Goal: Task Accomplishment & Management: Use online tool/utility

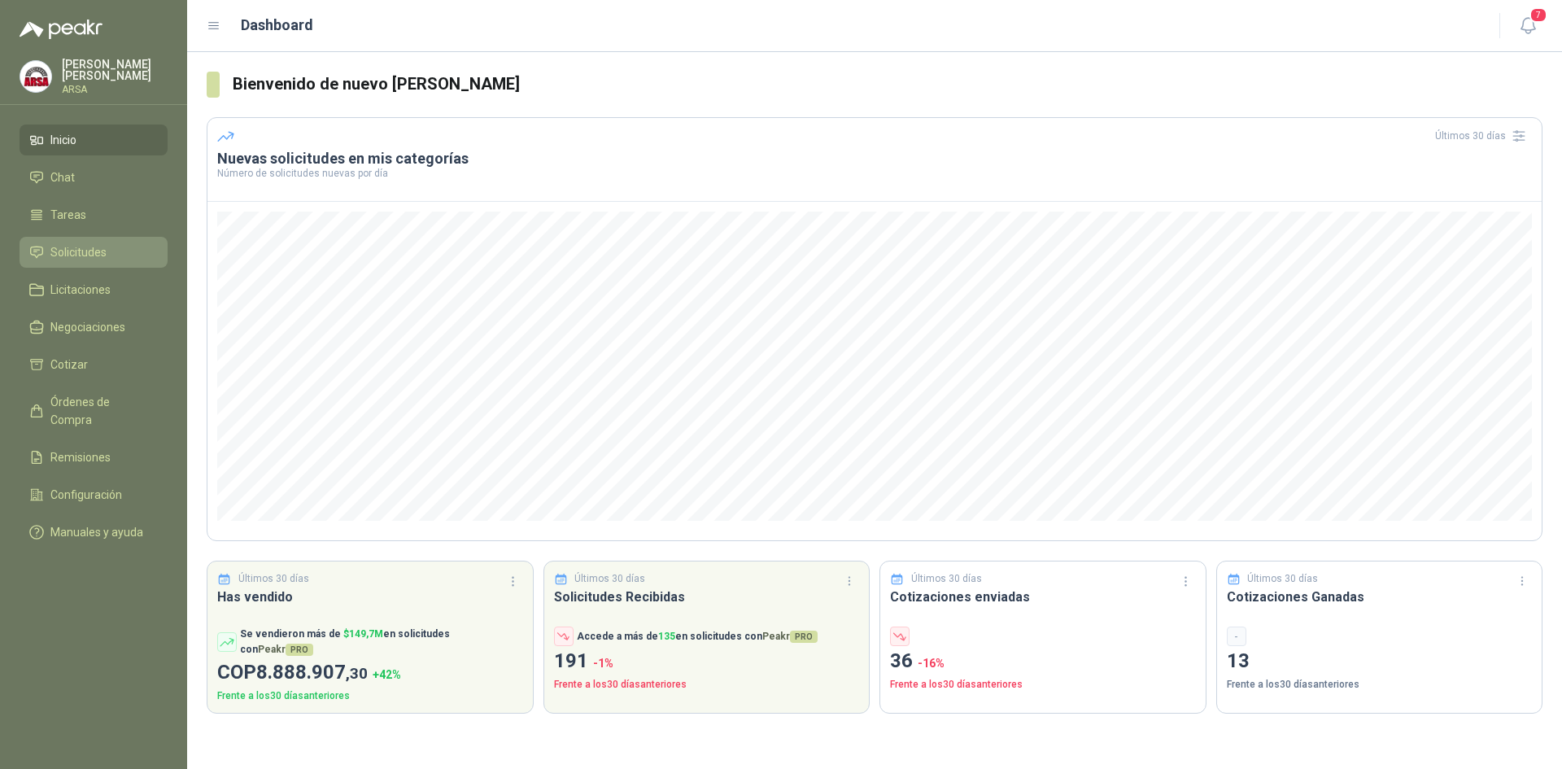
click at [83, 255] on span "Solicitudes" at bounding box center [78, 252] width 56 height 18
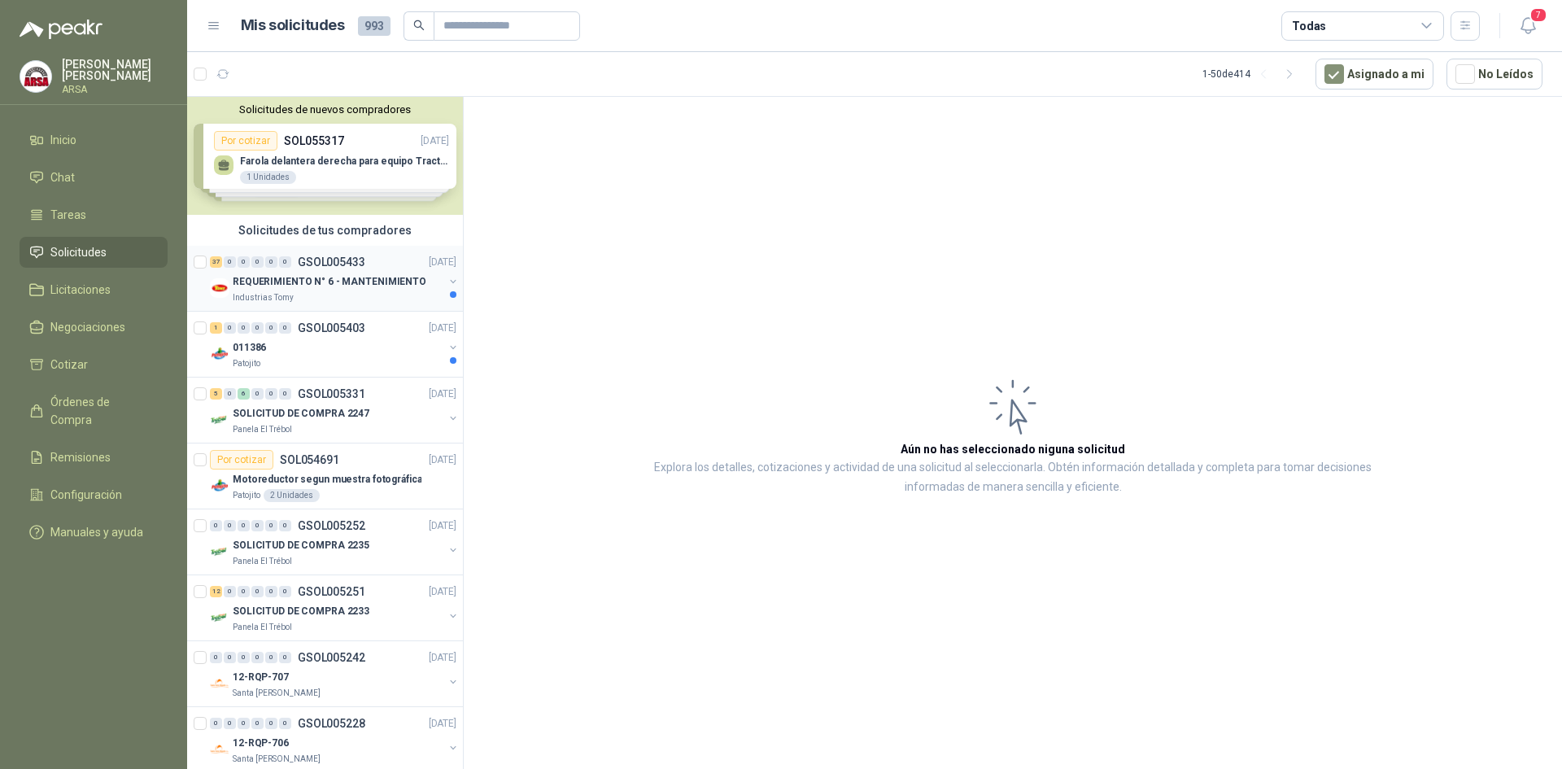
click at [318, 284] on p "REQUERIMIENTO N° 6 - MANTENIMIENTO" at bounding box center [330, 281] width 194 height 15
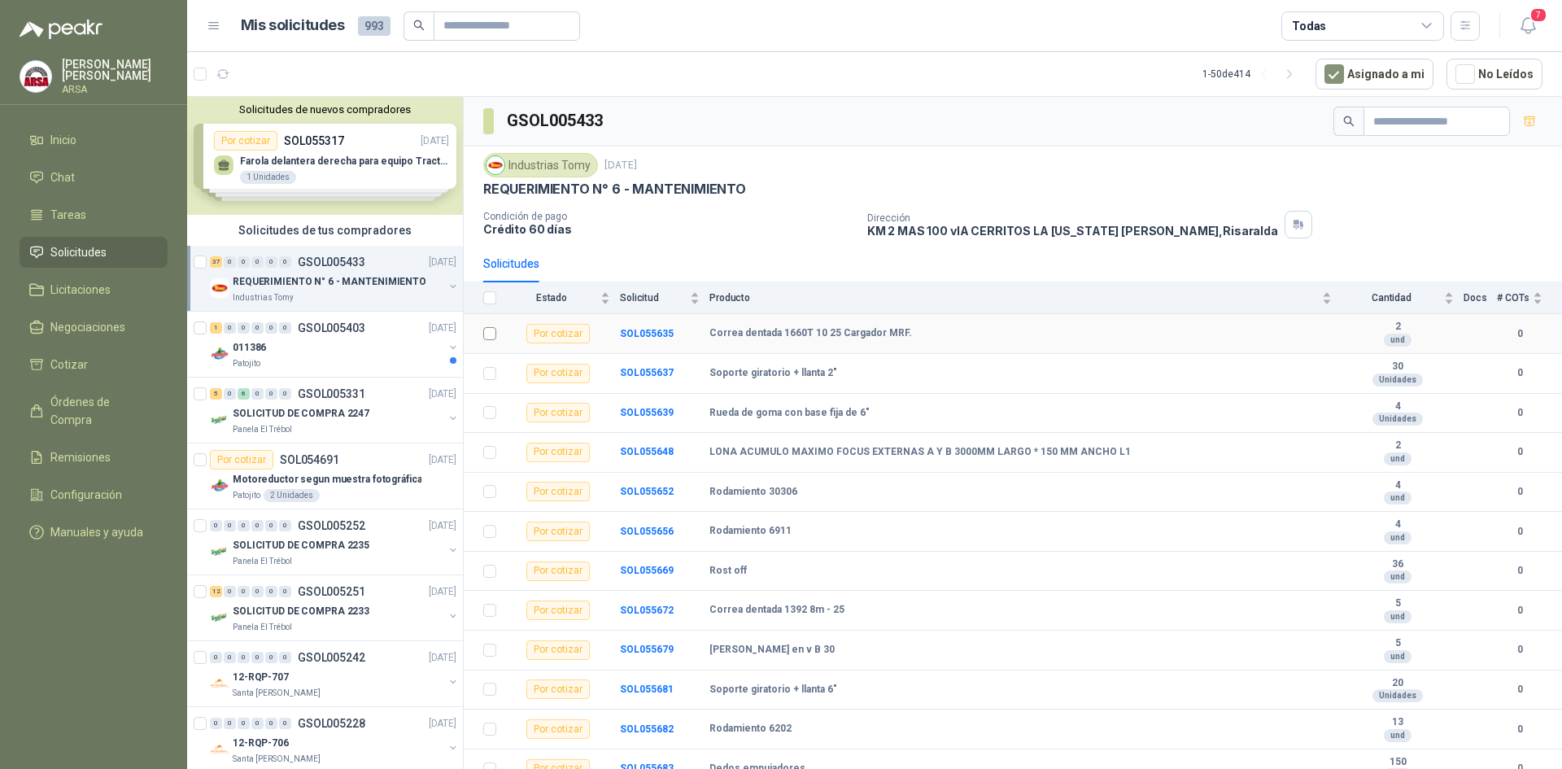
click at [496, 326] on td at bounding box center [485, 334] width 42 height 40
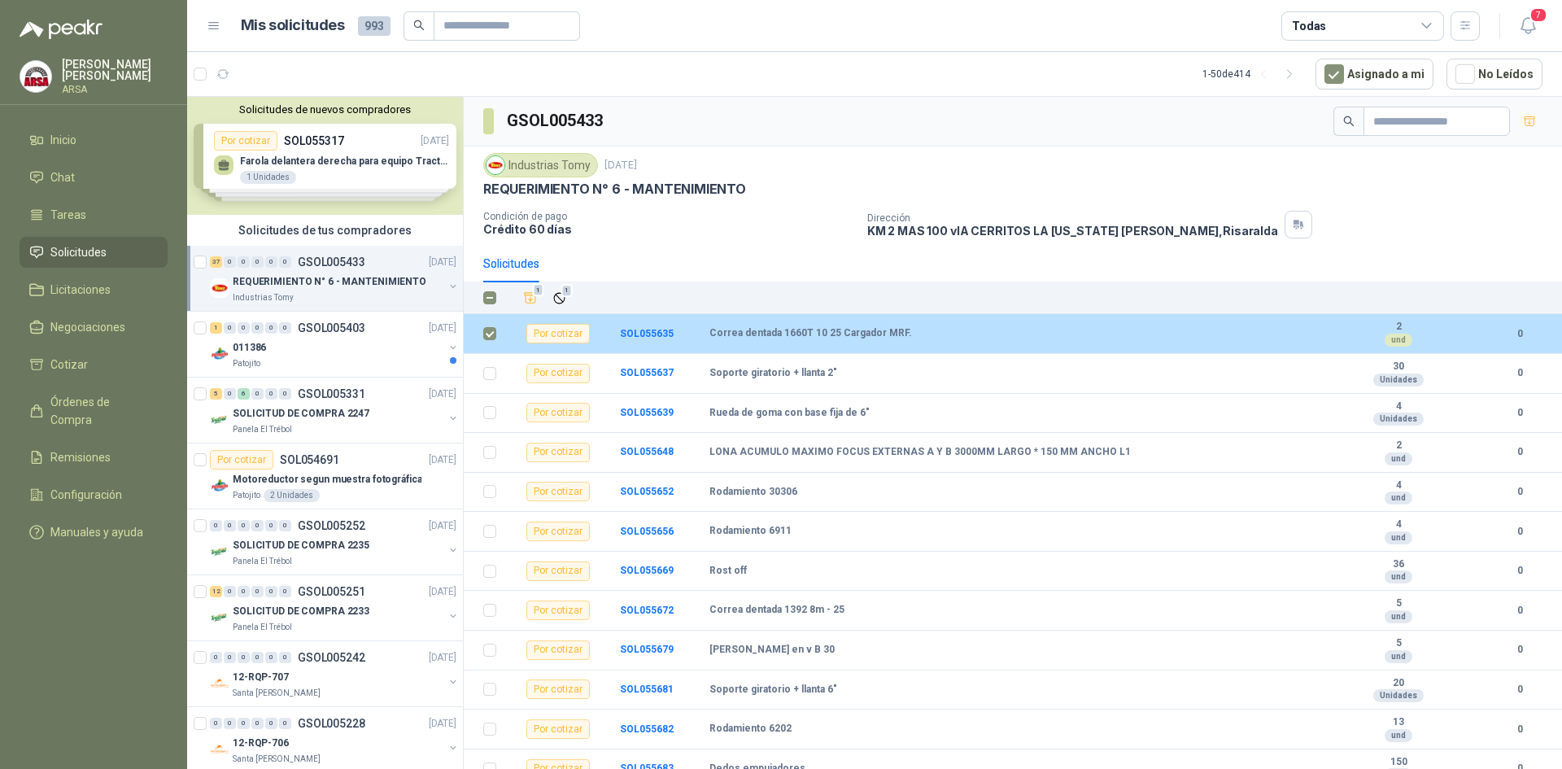
click at [567, 336] on div "Por cotizar" at bounding box center [557, 334] width 63 height 20
click at [666, 332] on b "SOL055635" at bounding box center [647, 333] width 54 height 11
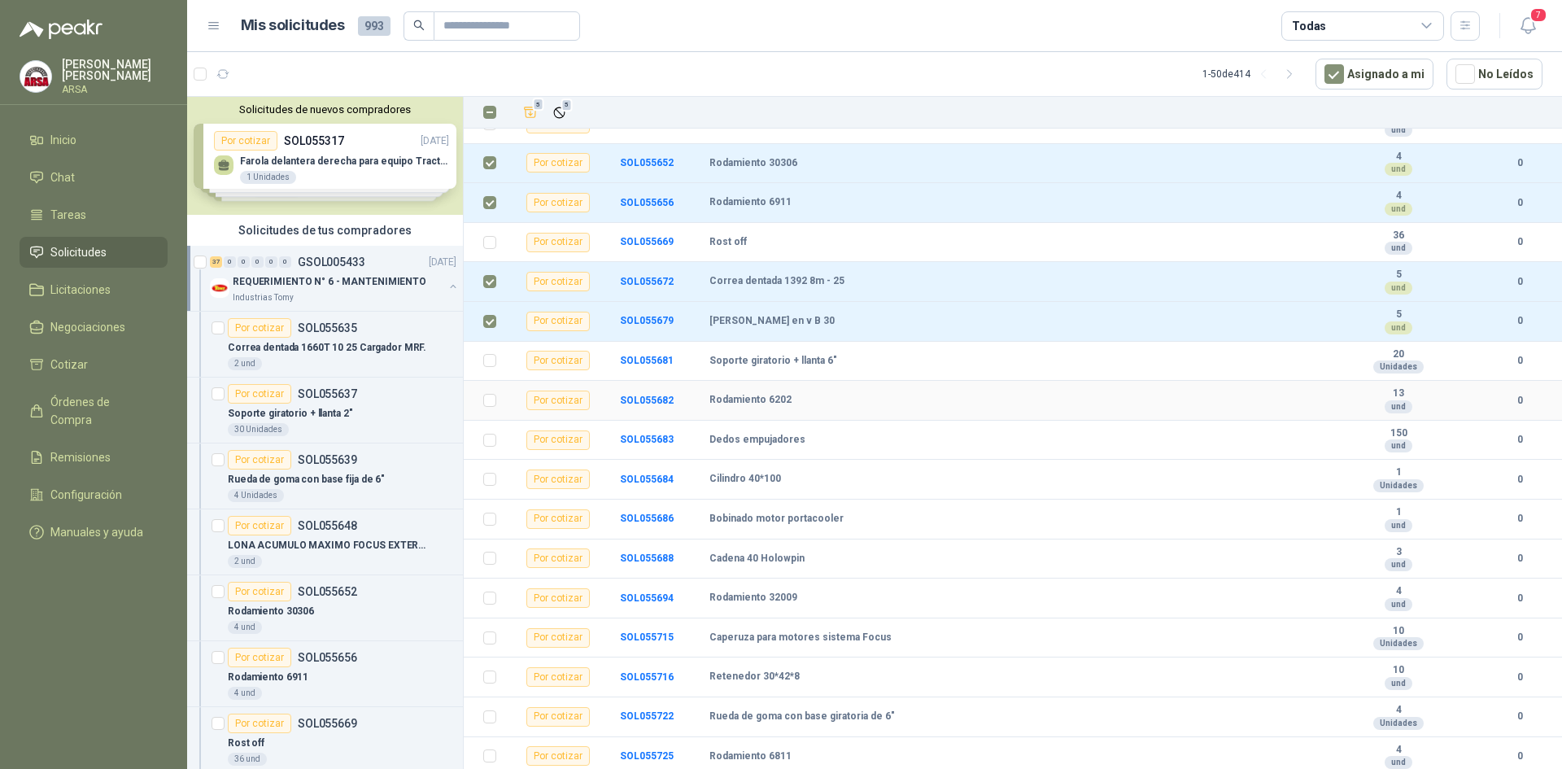
scroll to position [407, 0]
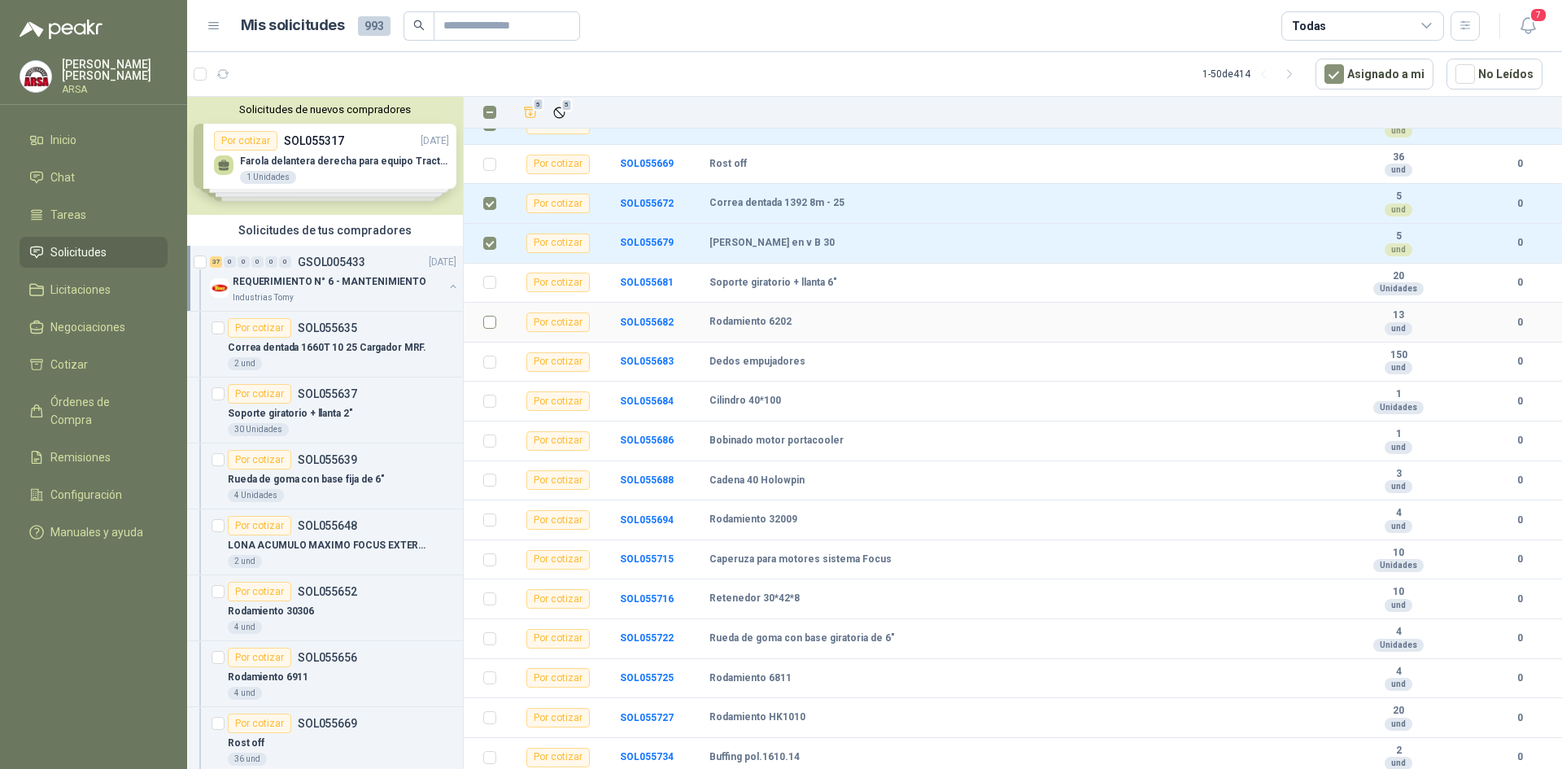
click at [488, 331] on label at bounding box center [489, 322] width 13 height 18
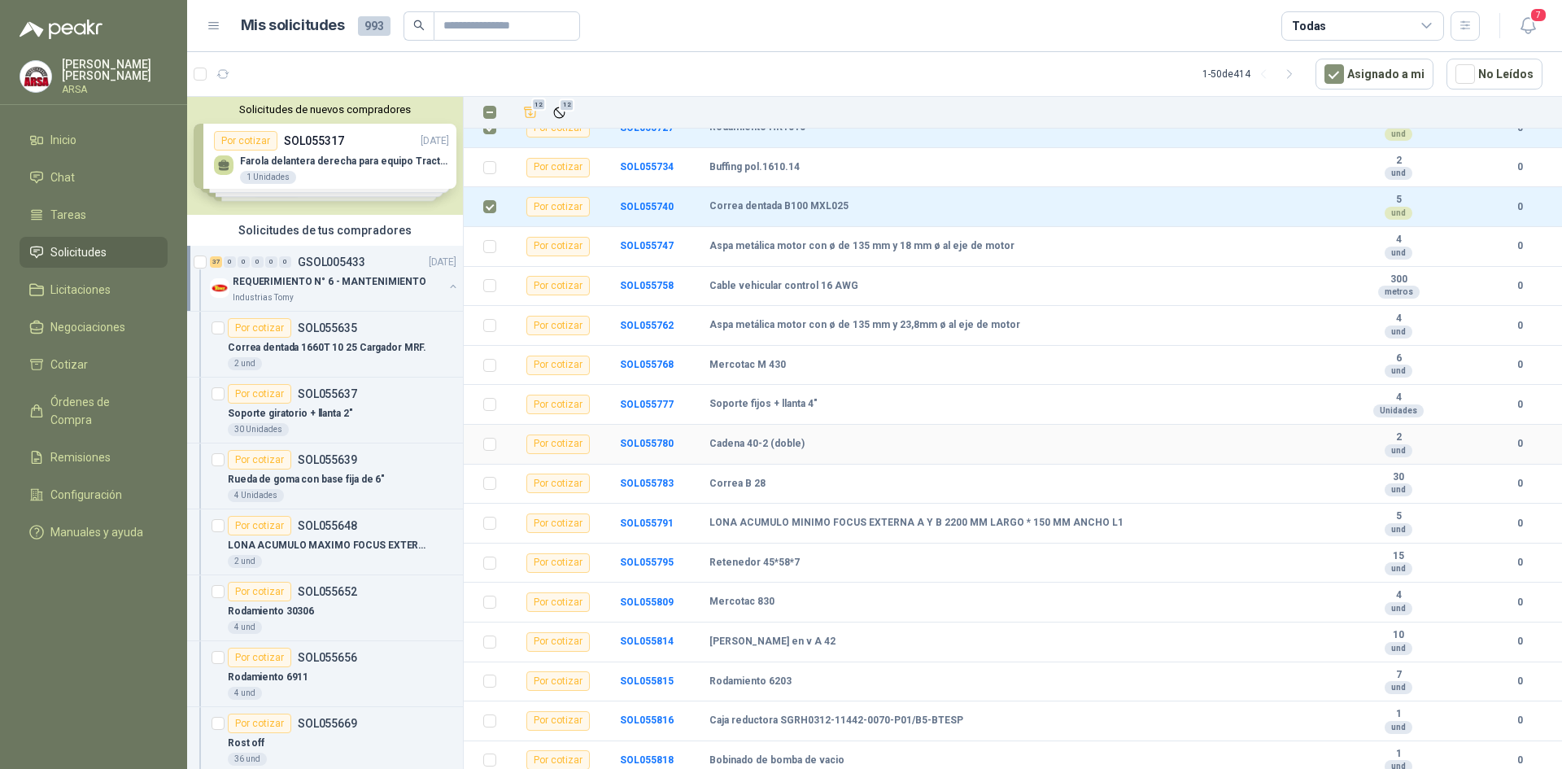
scroll to position [1002, 0]
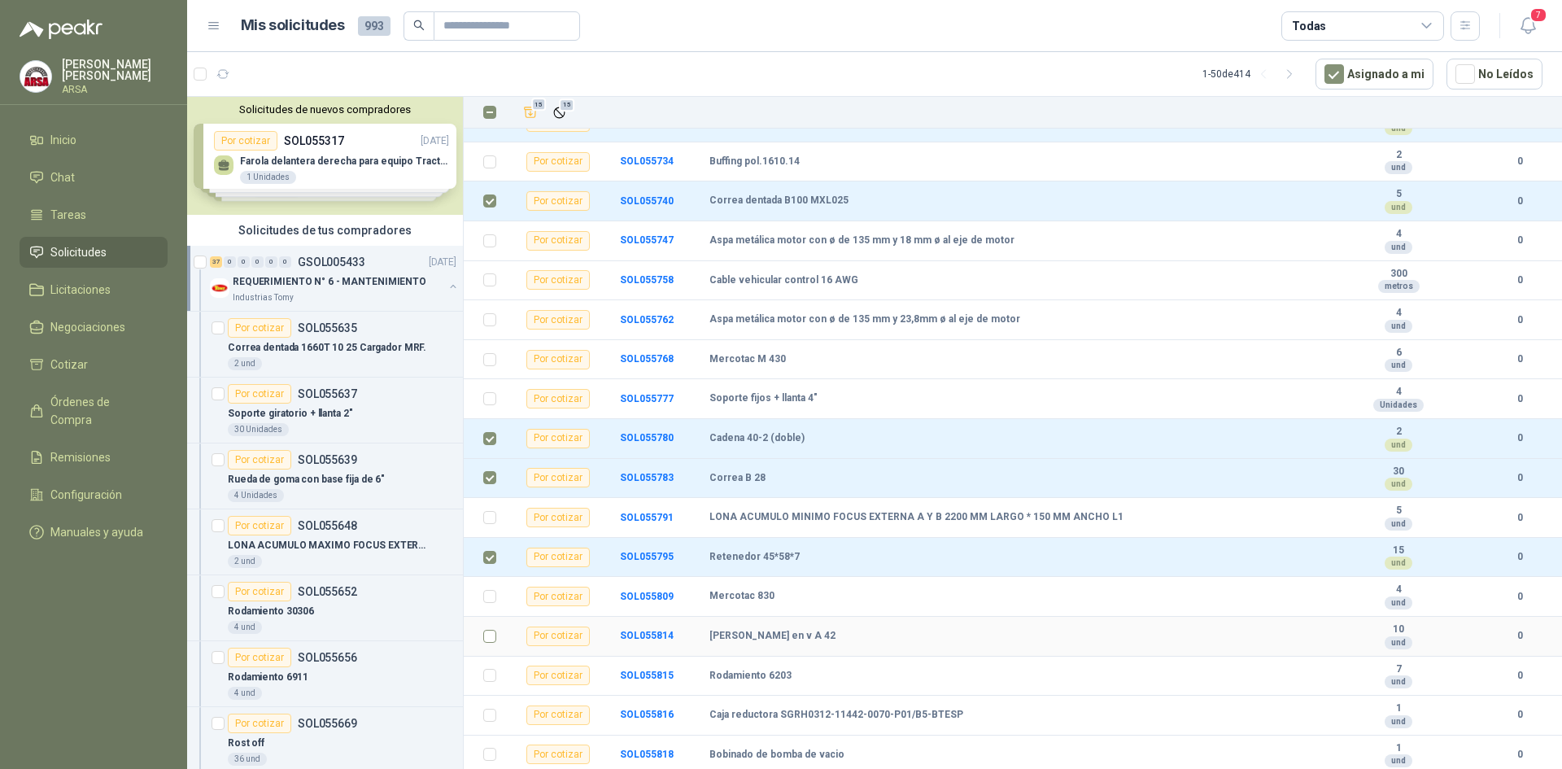
click at [492, 643] on label at bounding box center [489, 636] width 13 height 18
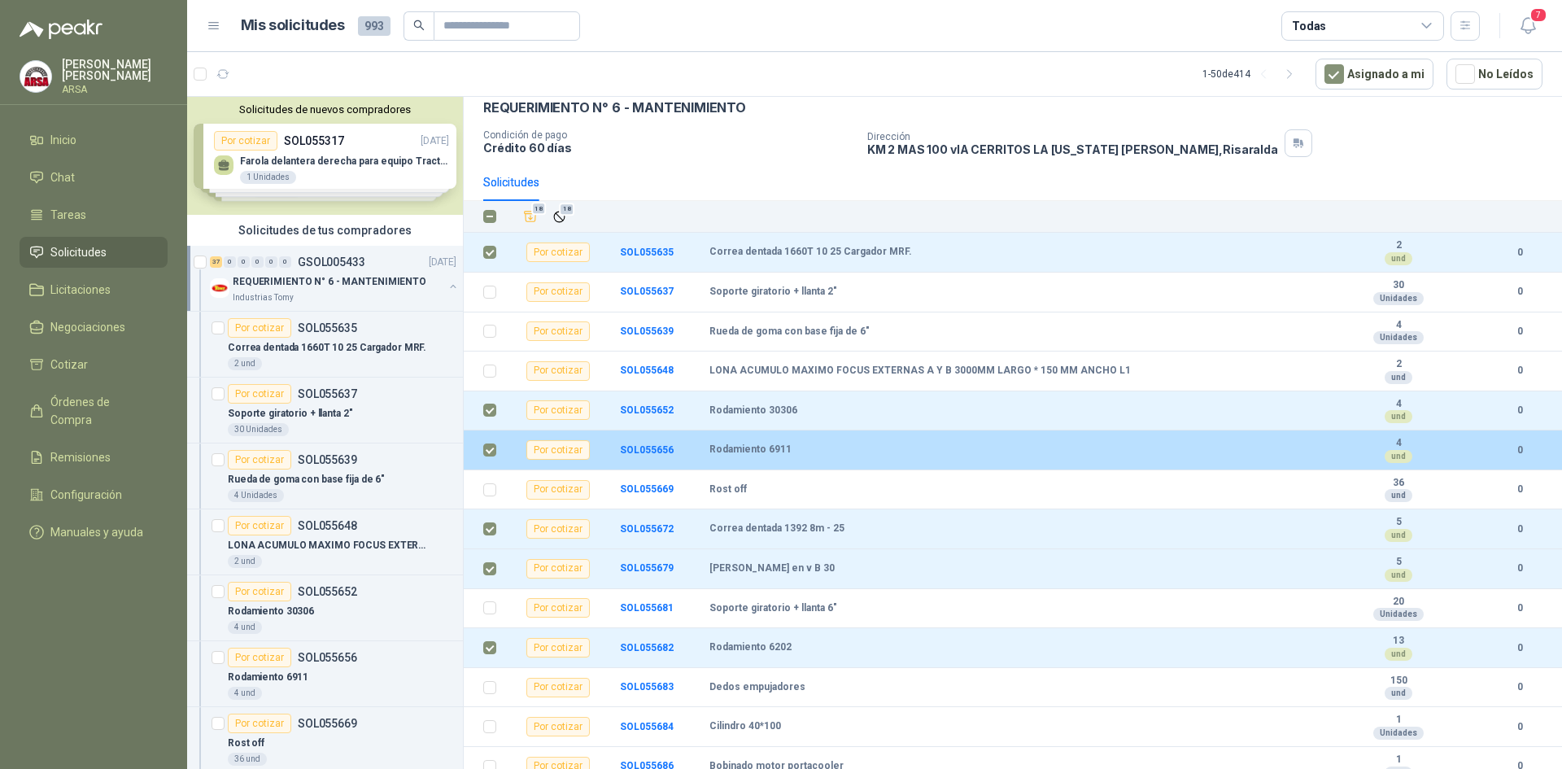
scroll to position [0, 0]
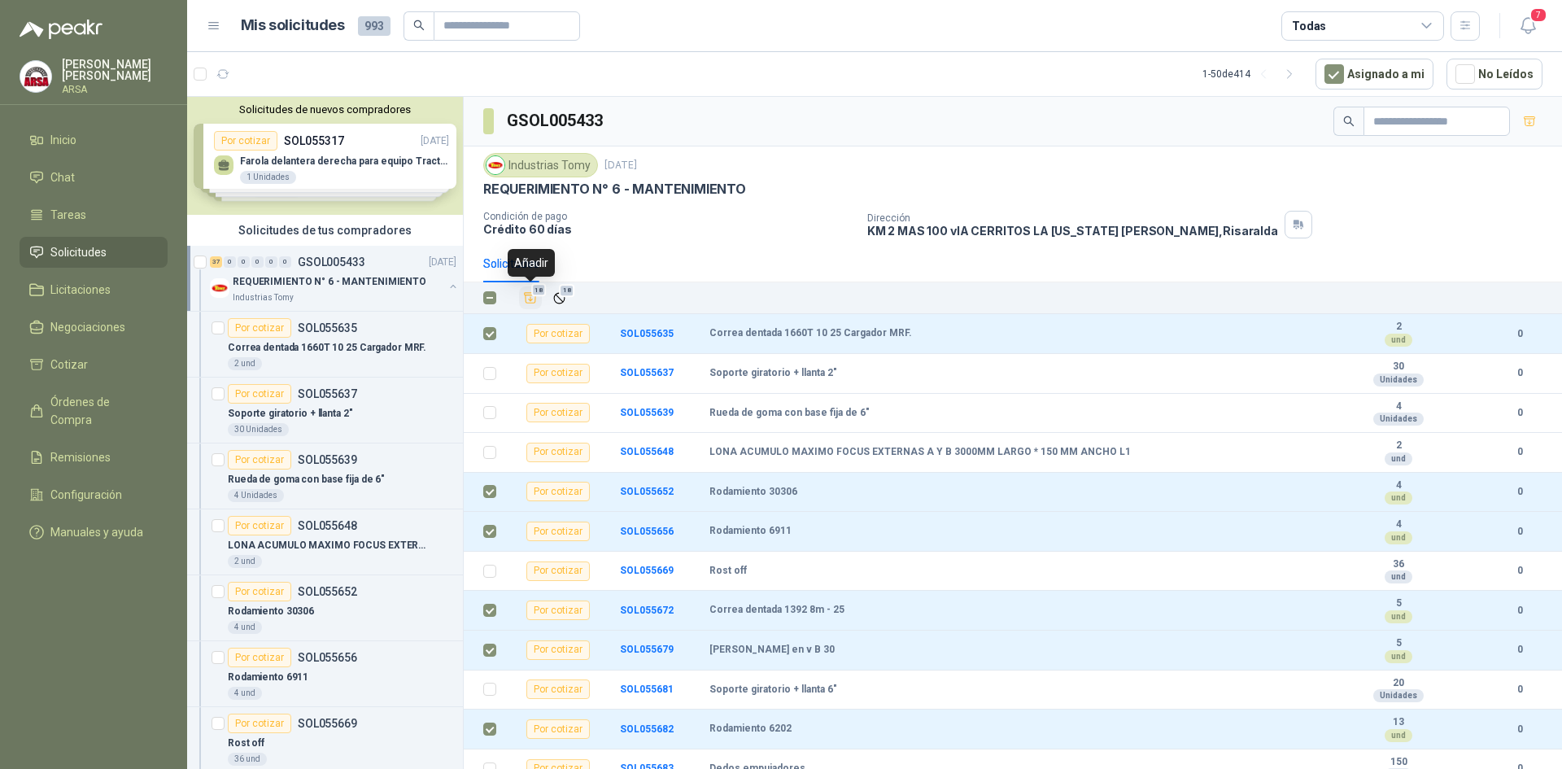
click at [531, 286] on span "18" at bounding box center [538, 290] width 15 height 13
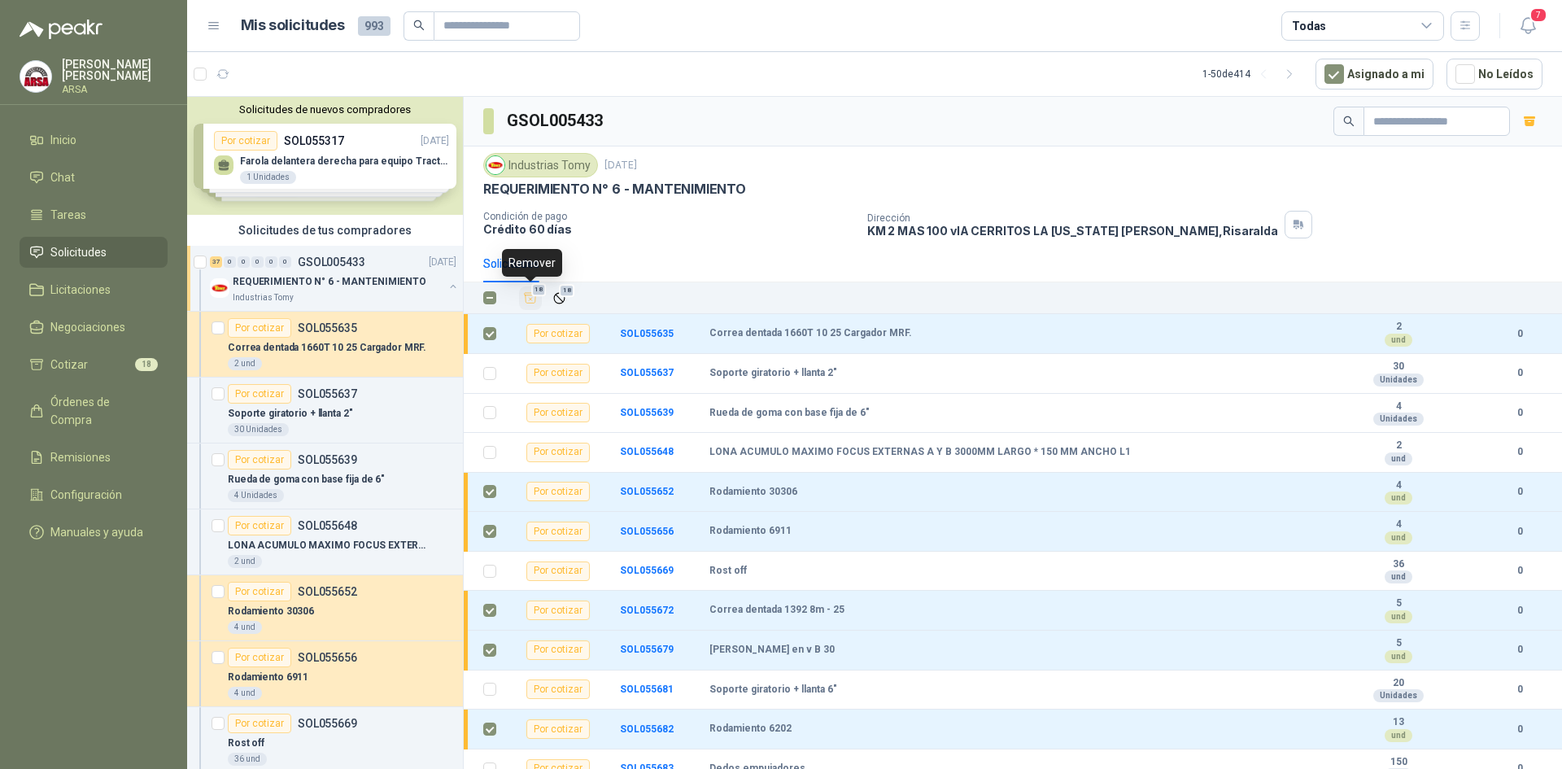
click at [529, 293] on icon "Añadir" at bounding box center [531, 298] width 12 height 11
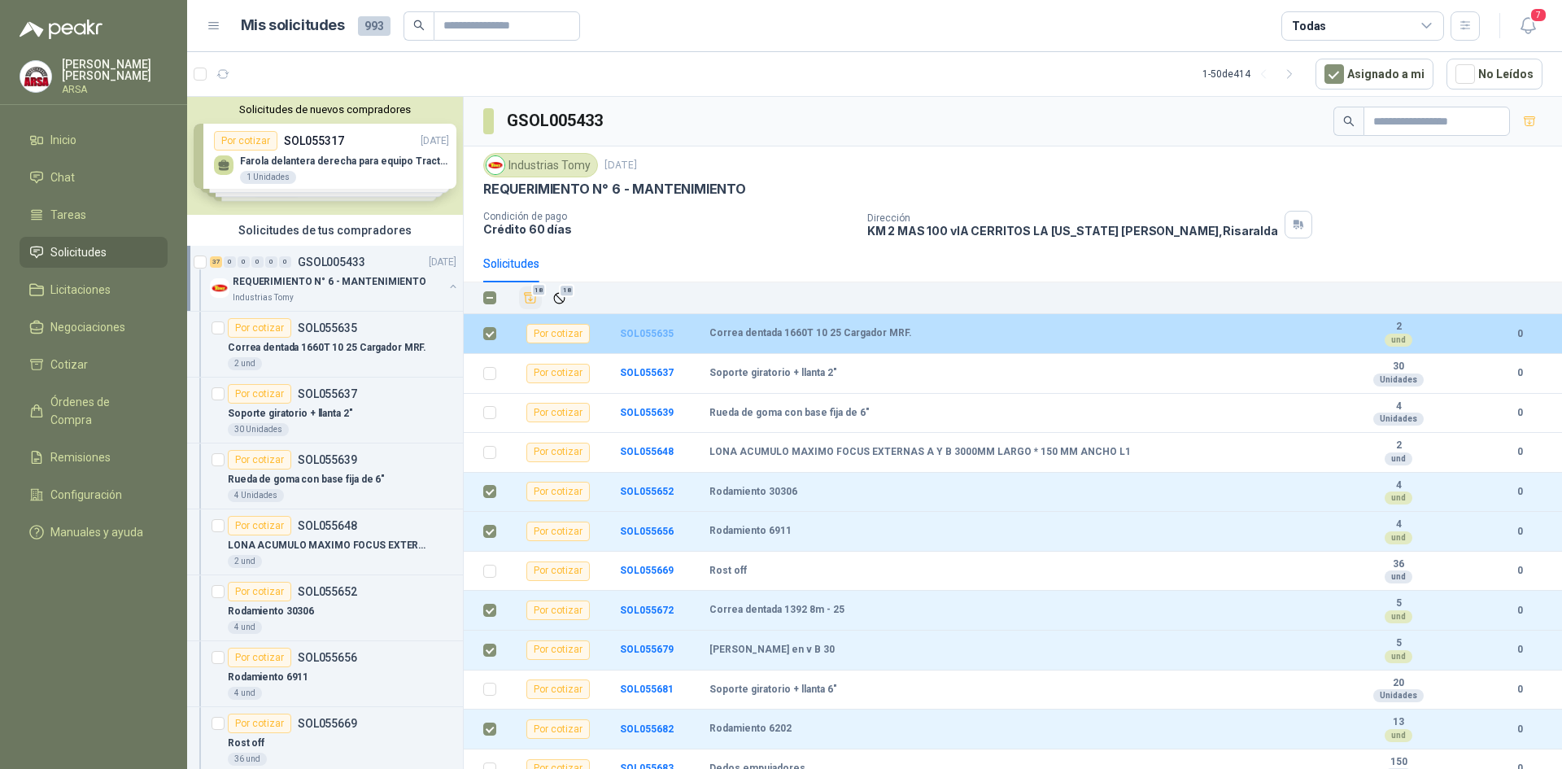
click at [642, 333] on b "SOL055635" at bounding box center [647, 333] width 54 height 11
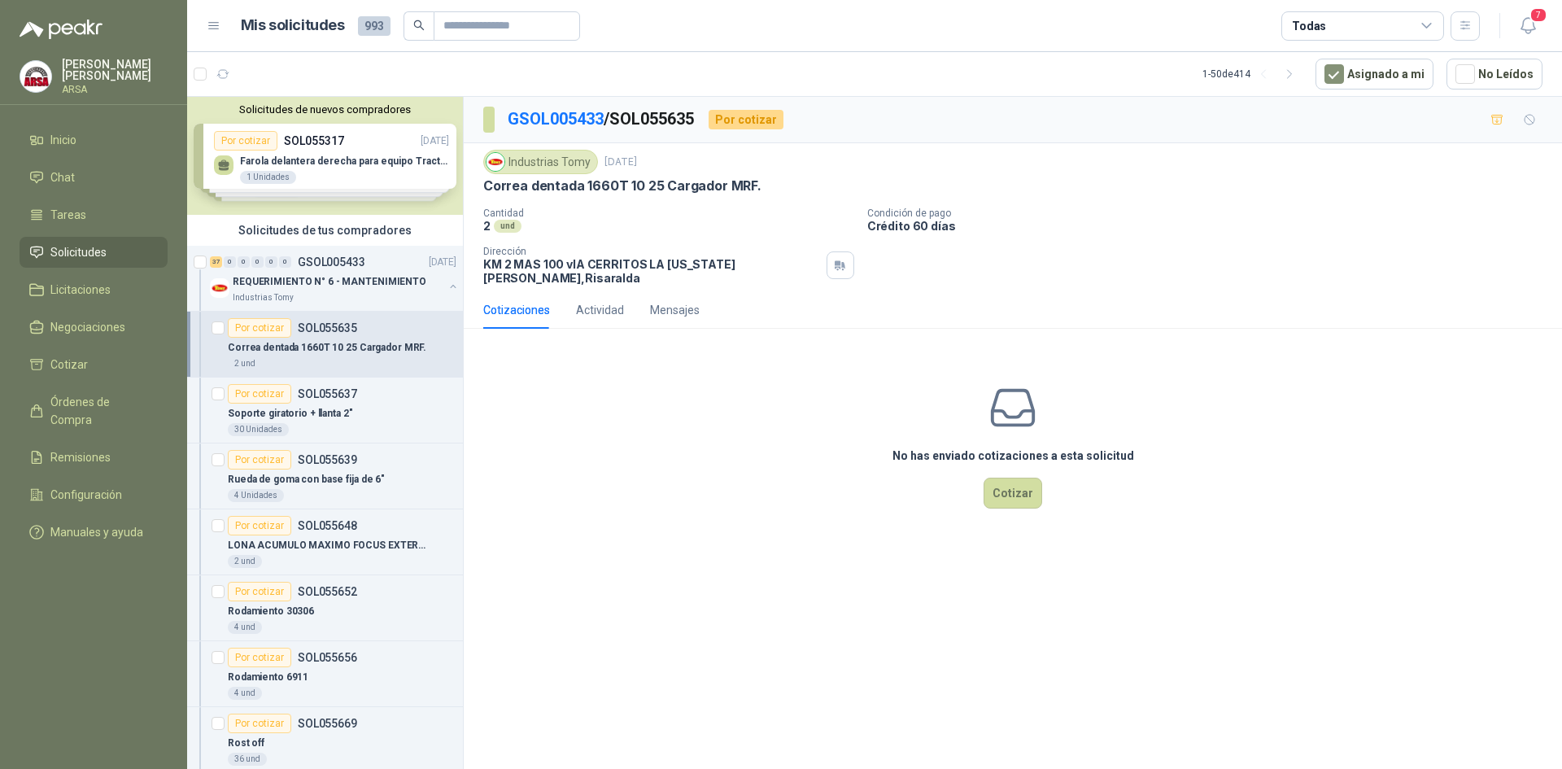
drag, startPoint x: 1044, startPoint y: 498, endPoint x: 1038, endPoint y: 492, distance: 8.6
click at [1042, 497] on div "No has enviado cotizaciones a esta solicitud Cotizar" at bounding box center [1013, 445] width 1098 height 207
click at [1029, 485] on button "Cotizar" at bounding box center [1012, 493] width 59 height 31
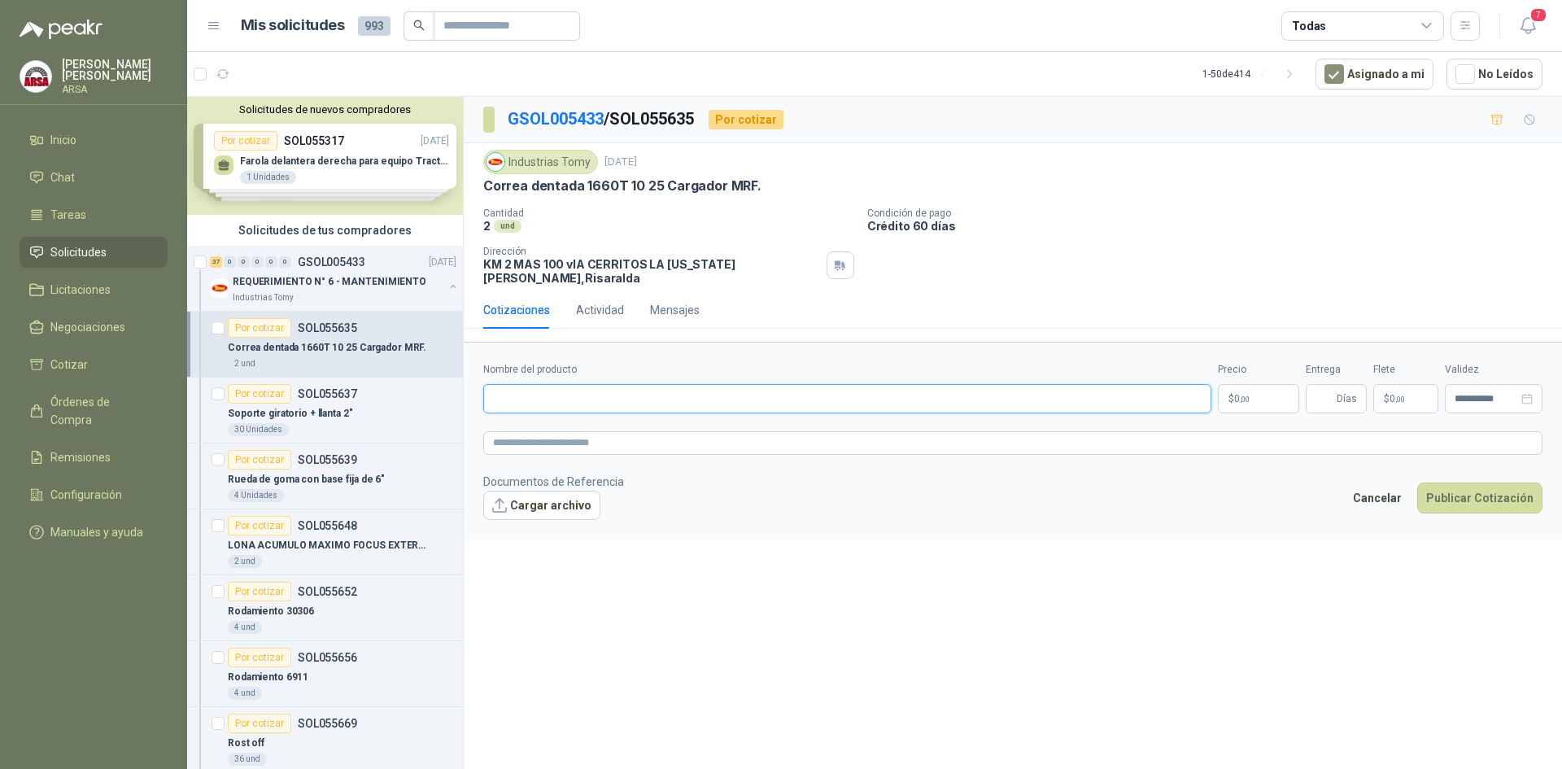
click at [592, 395] on input "Nombre del producto" at bounding box center [847, 398] width 728 height 29
click at [318, 414] on p "Soporte giratorio + llanta 2"" at bounding box center [290, 413] width 125 height 15
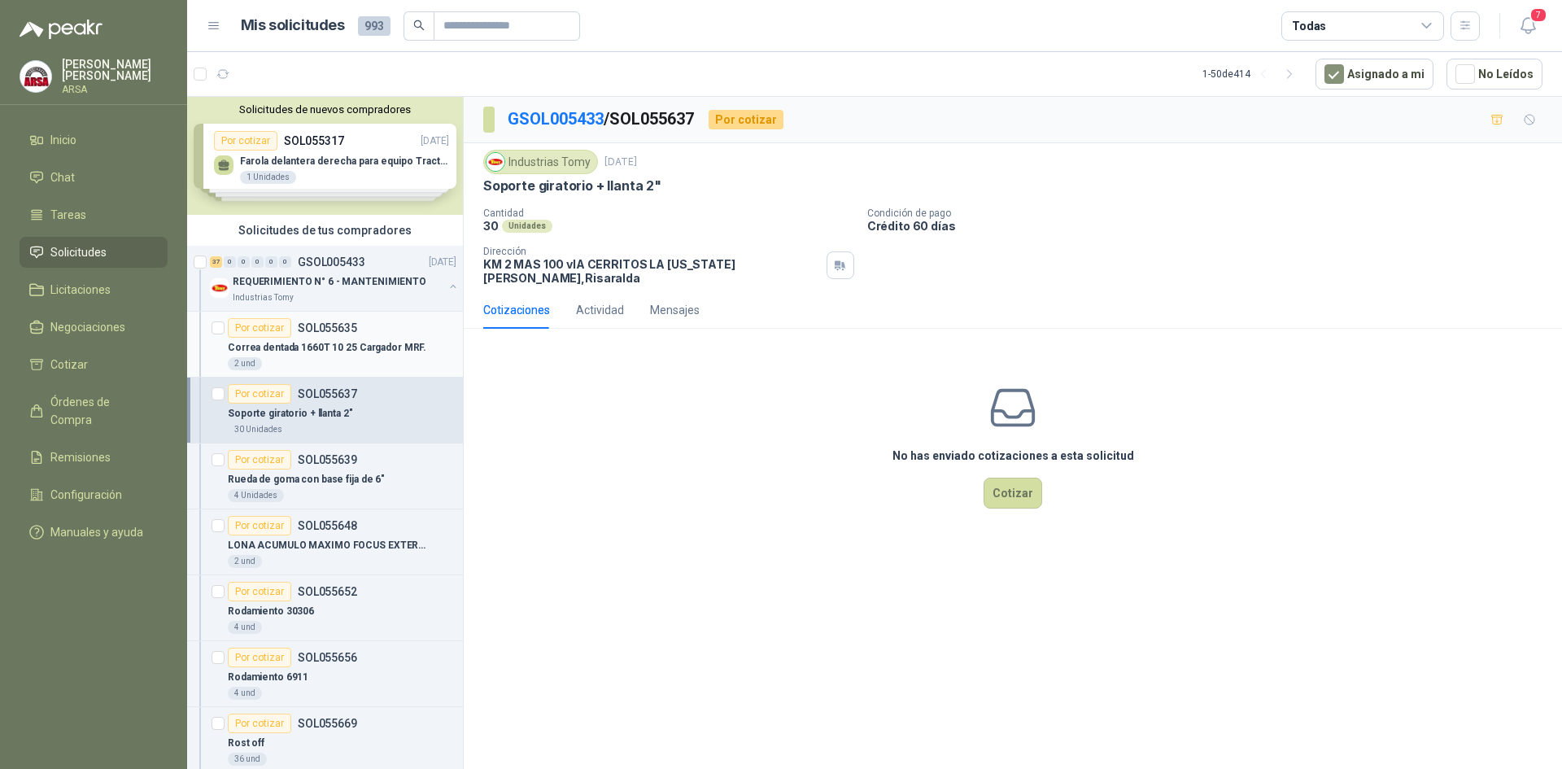
click at [332, 352] on p "Correa dentada 1660T 10 25 Cargador MRF." at bounding box center [327, 347] width 198 height 15
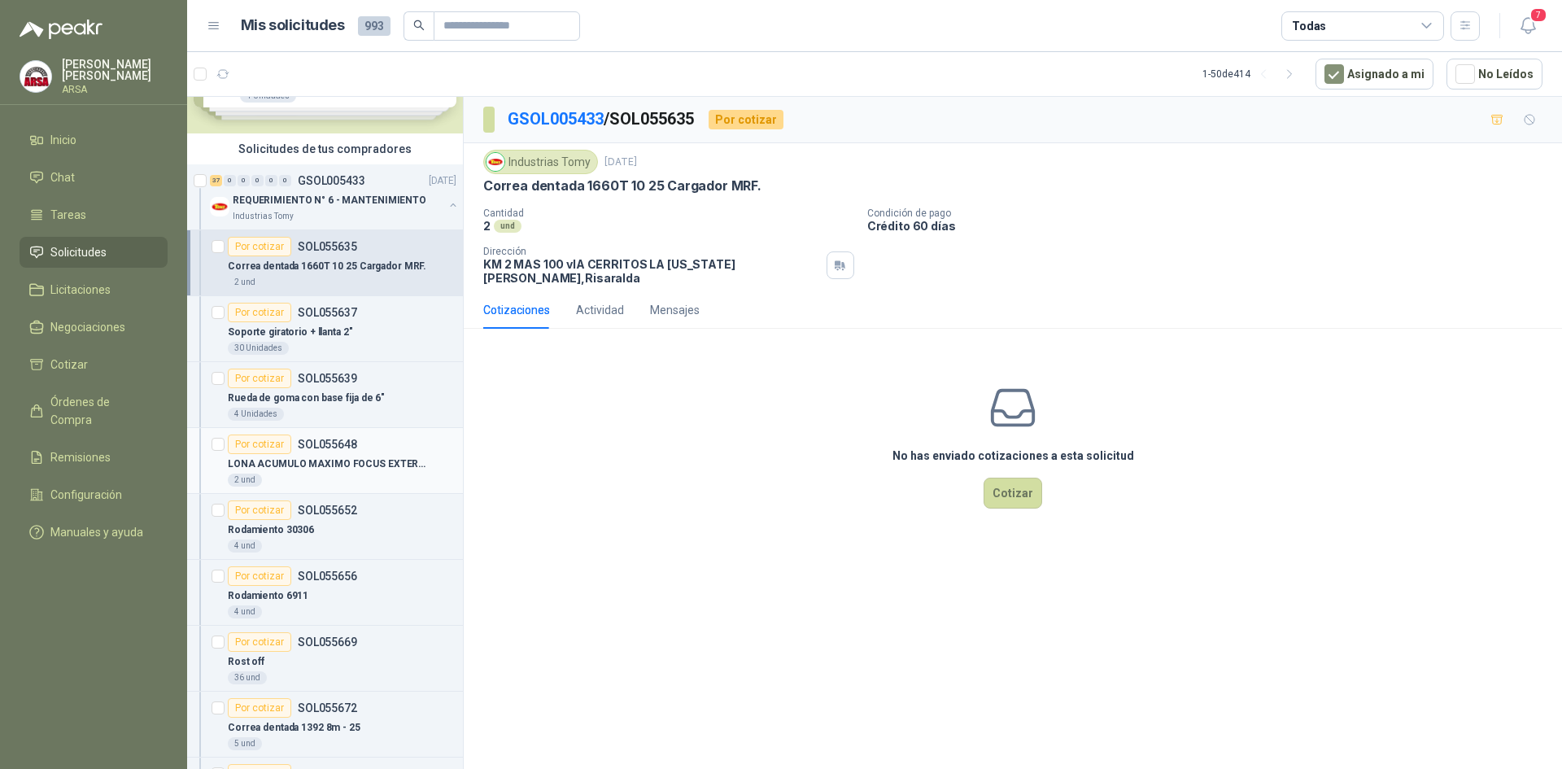
scroll to position [163, 0]
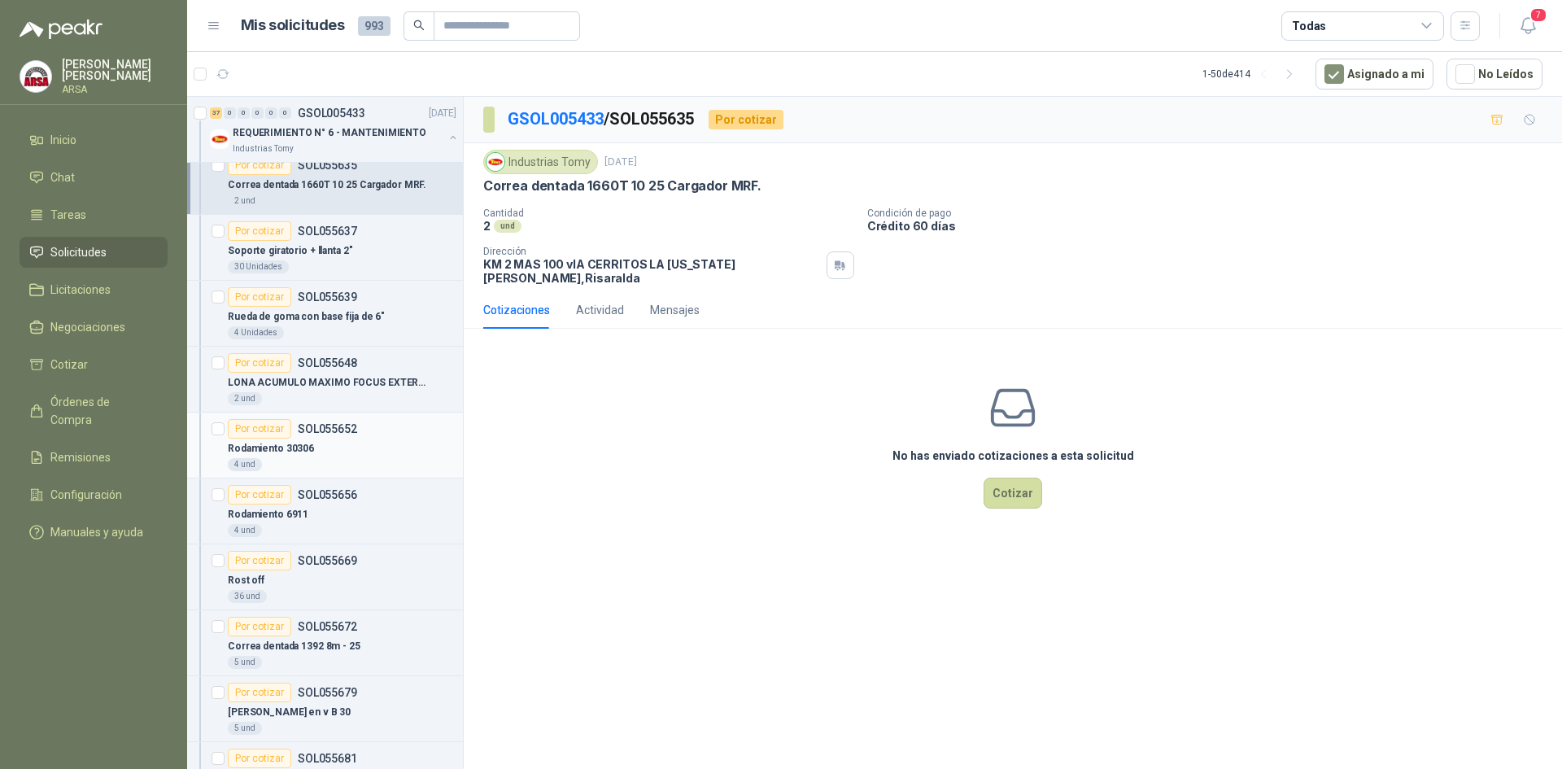
click at [355, 458] on div "4 und" at bounding box center [342, 464] width 229 height 13
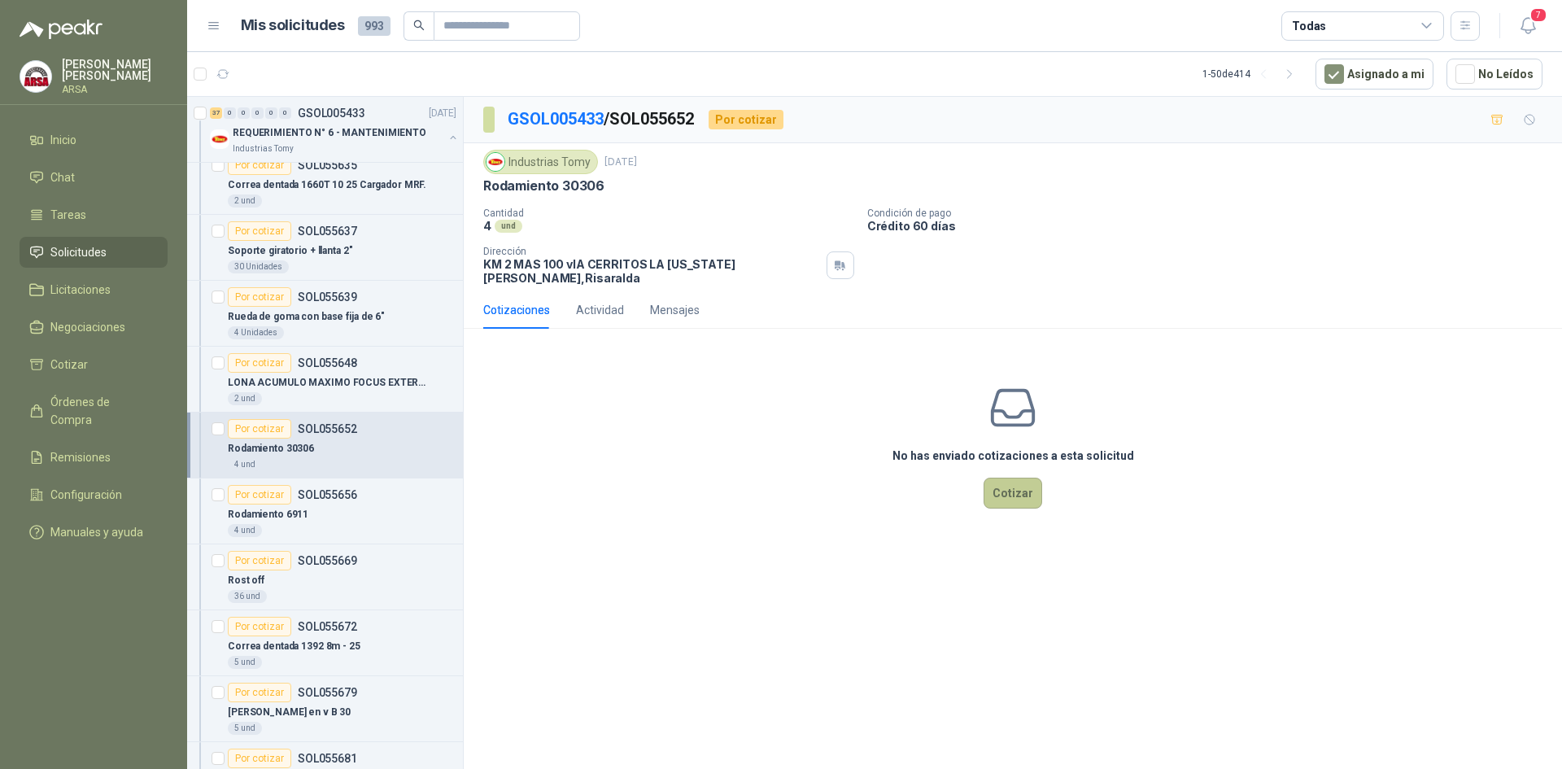
click at [1005, 479] on button "Cotizar" at bounding box center [1012, 493] width 59 height 31
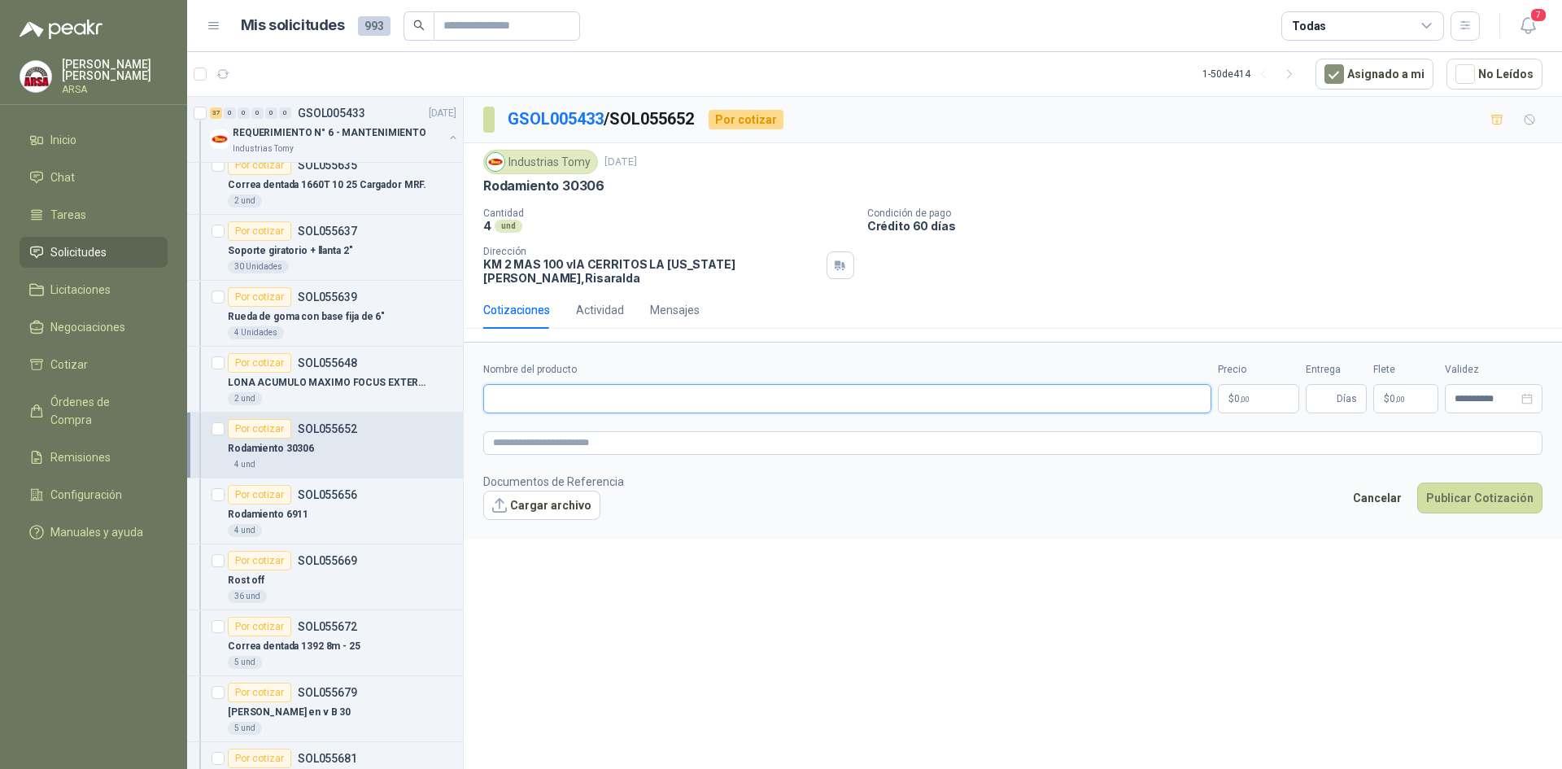
click at [543, 384] on input "Nombre del producto" at bounding box center [847, 398] width 728 height 29
type input "*********"
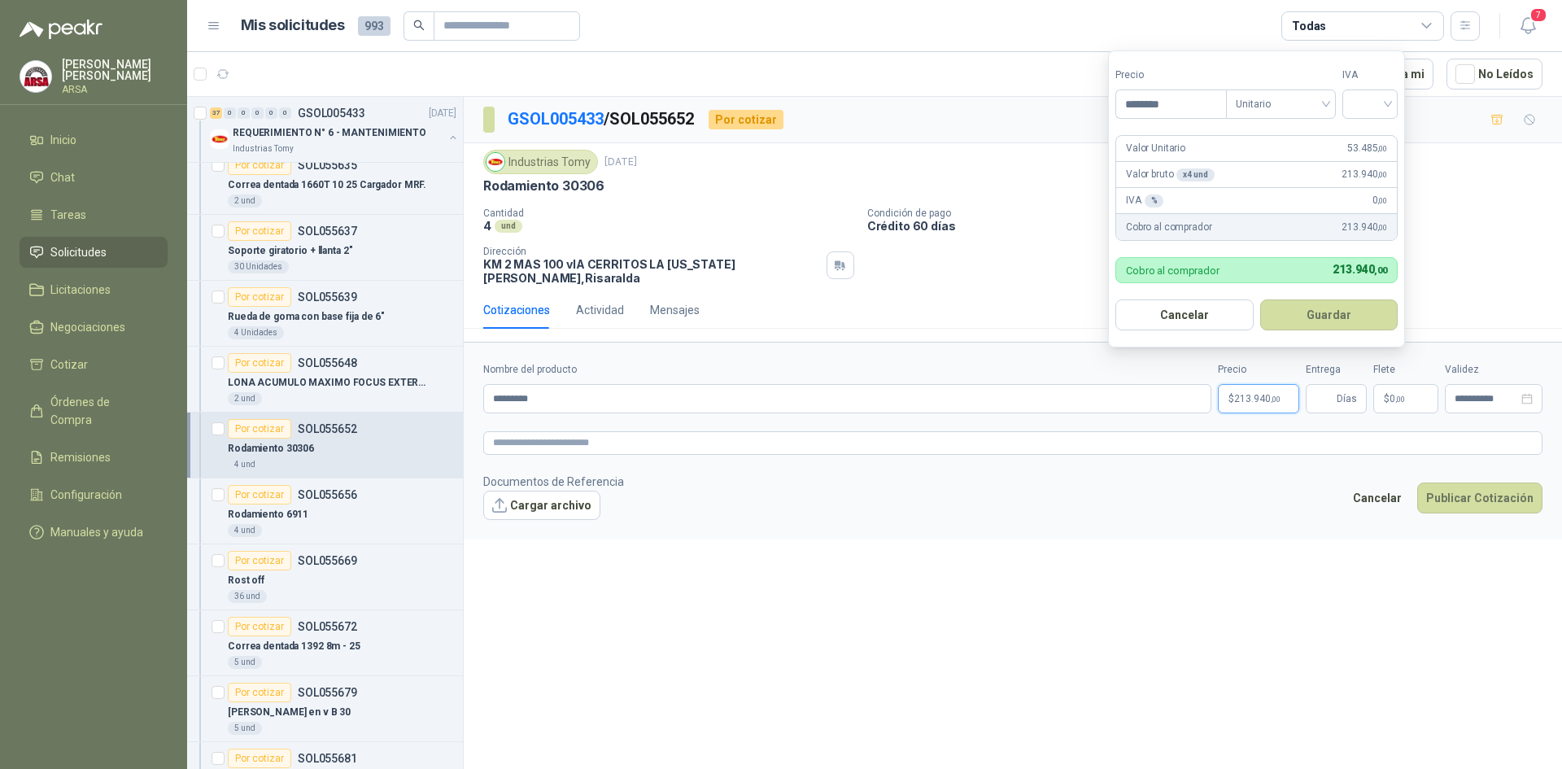
type input "********"
click at [1377, 107] on input "search" at bounding box center [1370, 102] width 36 height 24
click at [1376, 133] on div "19%" at bounding box center [1373, 138] width 30 height 18
click at [1221, 142] on div "Valor Unitario 53.485 ,00" at bounding box center [1258, 149] width 285 height 26
click at [1321, 314] on button "Guardar" at bounding box center [1332, 314] width 140 height 31
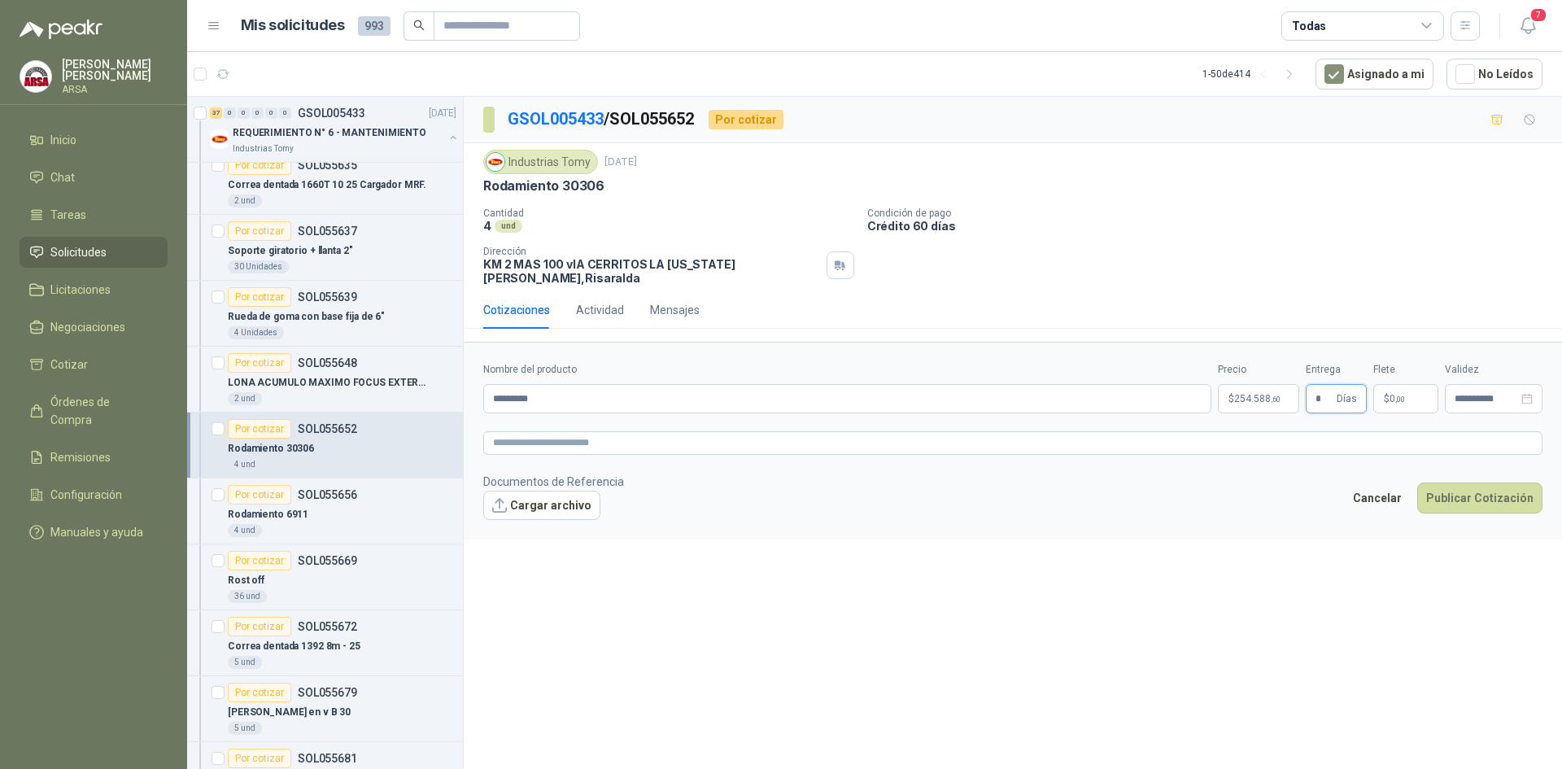
type input "*"
click at [1249, 545] on div "**********" at bounding box center [1013, 436] width 1098 height 678
click at [1500, 482] on button "Publicar Cotización" at bounding box center [1479, 497] width 125 height 31
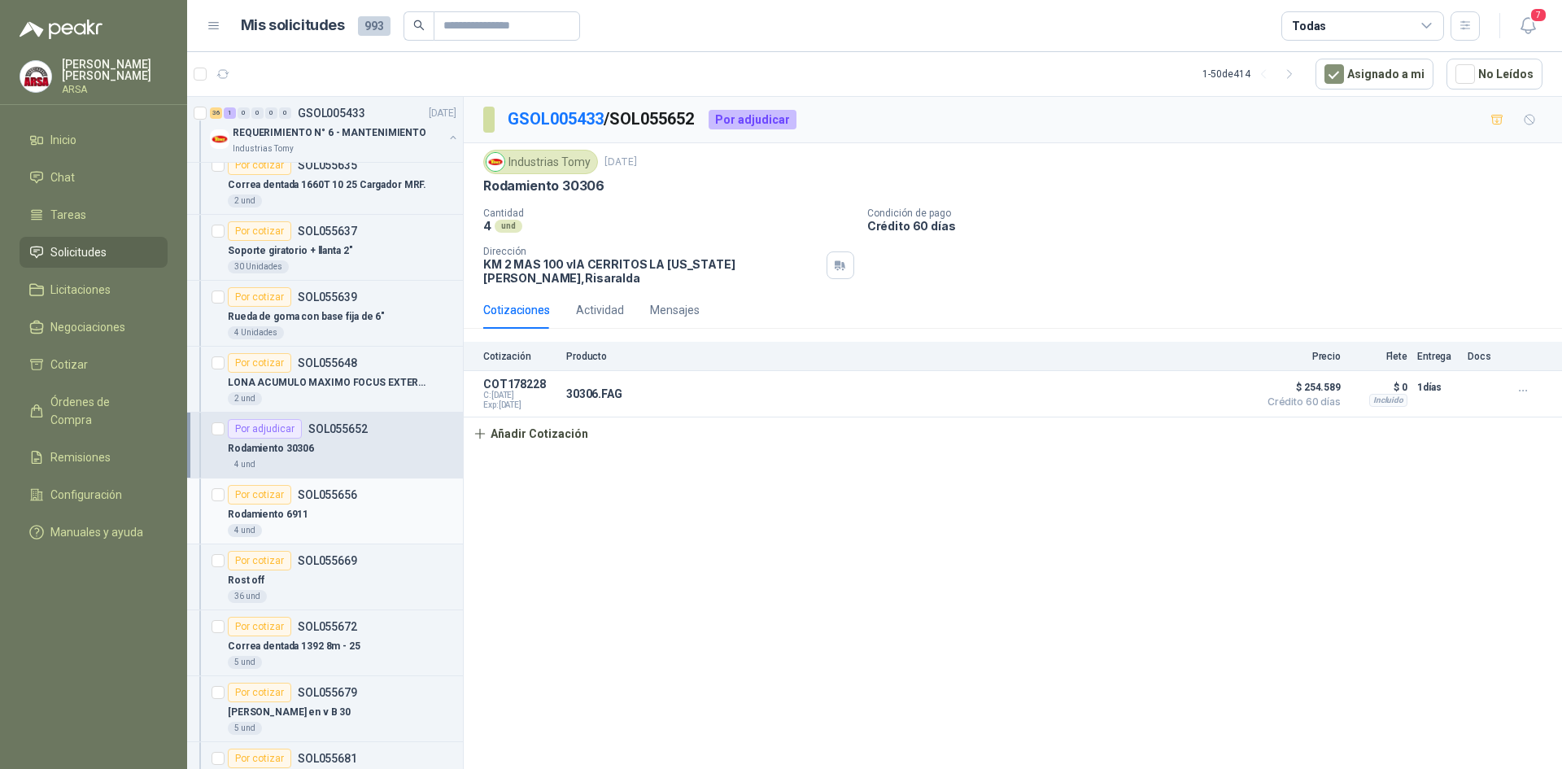
click at [327, 519] on div "Rodamiento 6911" at bounding box center [342, 514] width 229 height 20
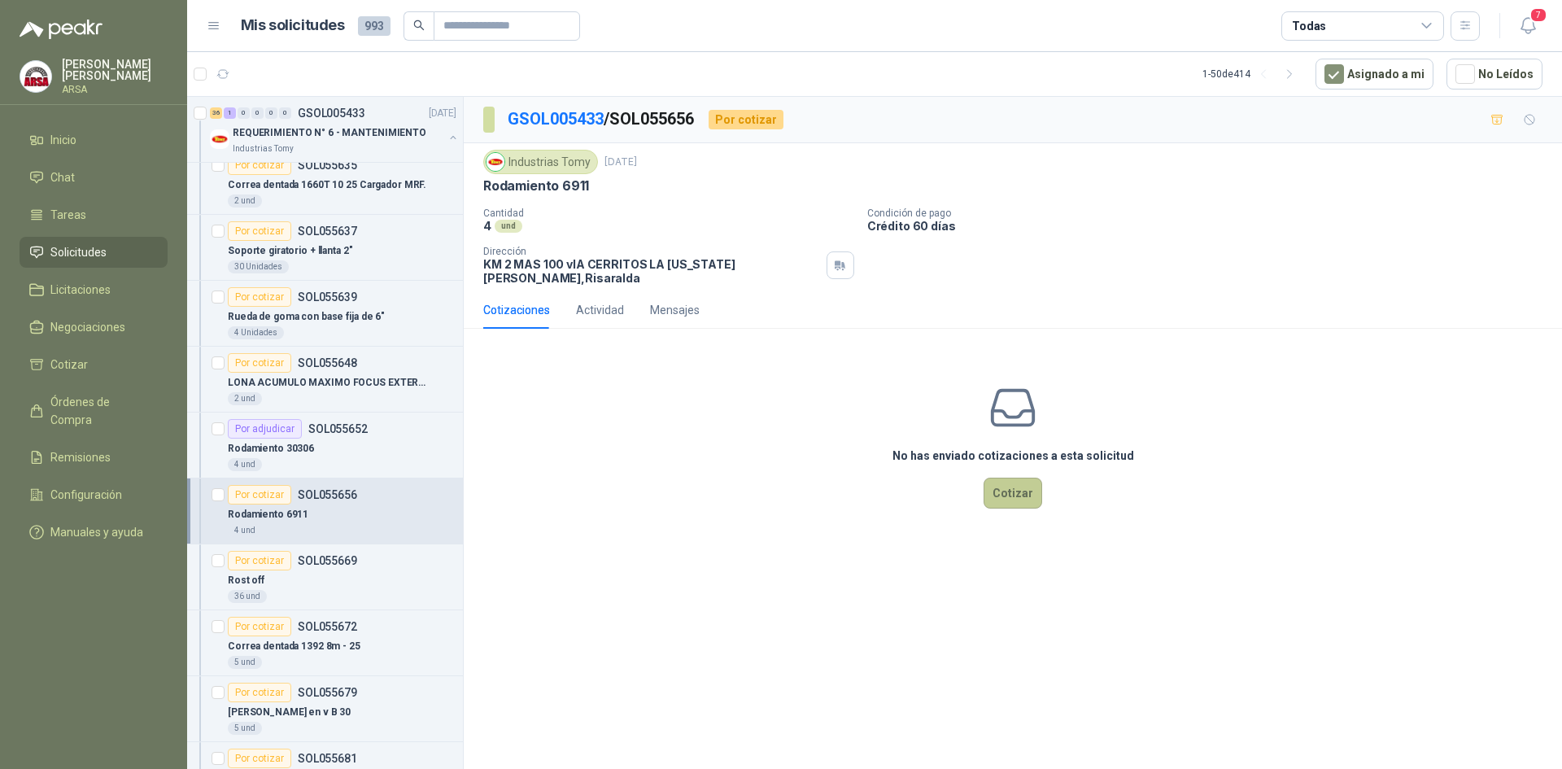
click at [1002, 478] on button "Cotizar" at bounding box center [1012, 493] width 59 height 31
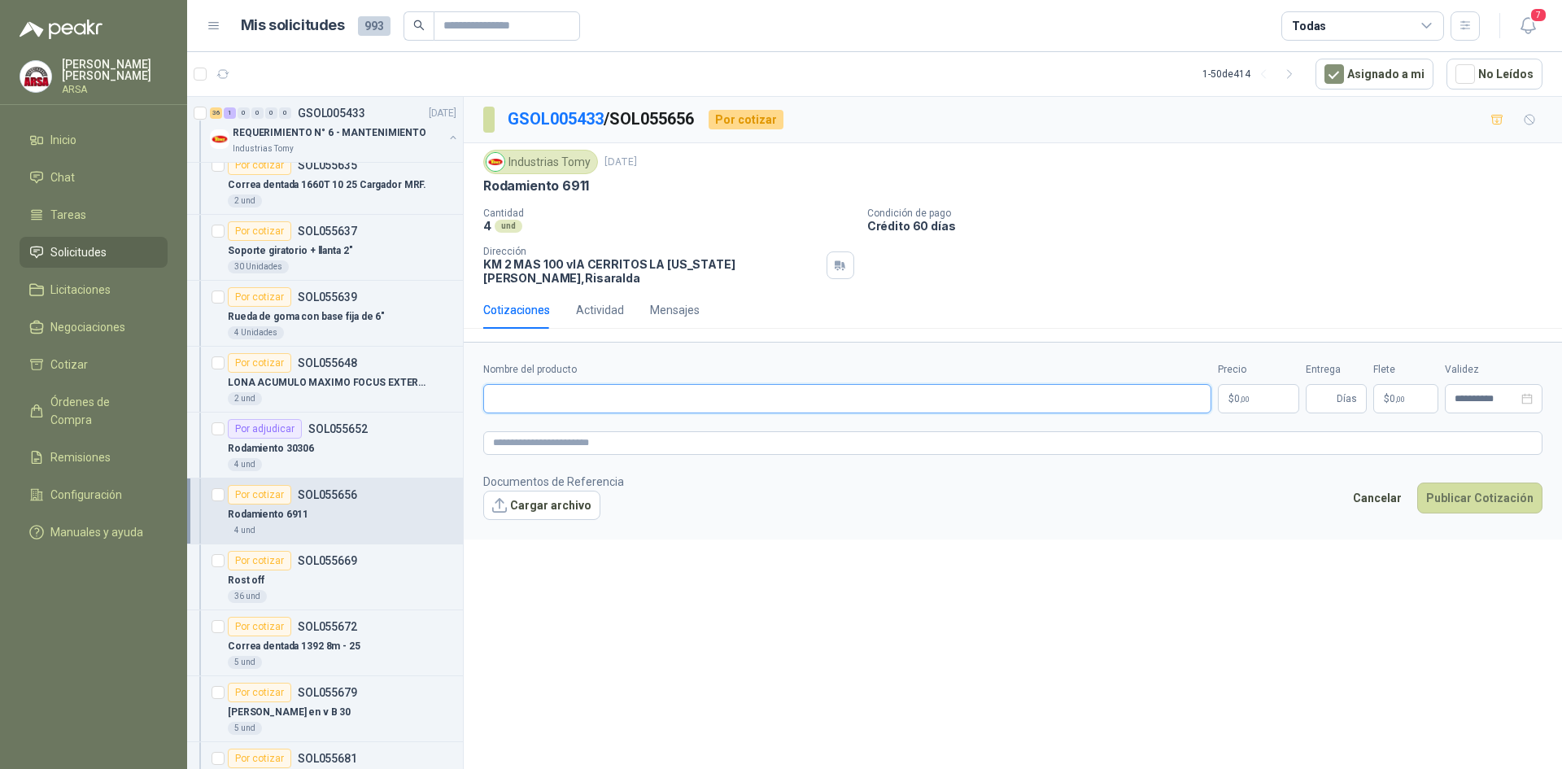
click at [730, 384] on input "Nombre del producto" at bounding box center [847, 398] width 728 height 29
type input "**********"
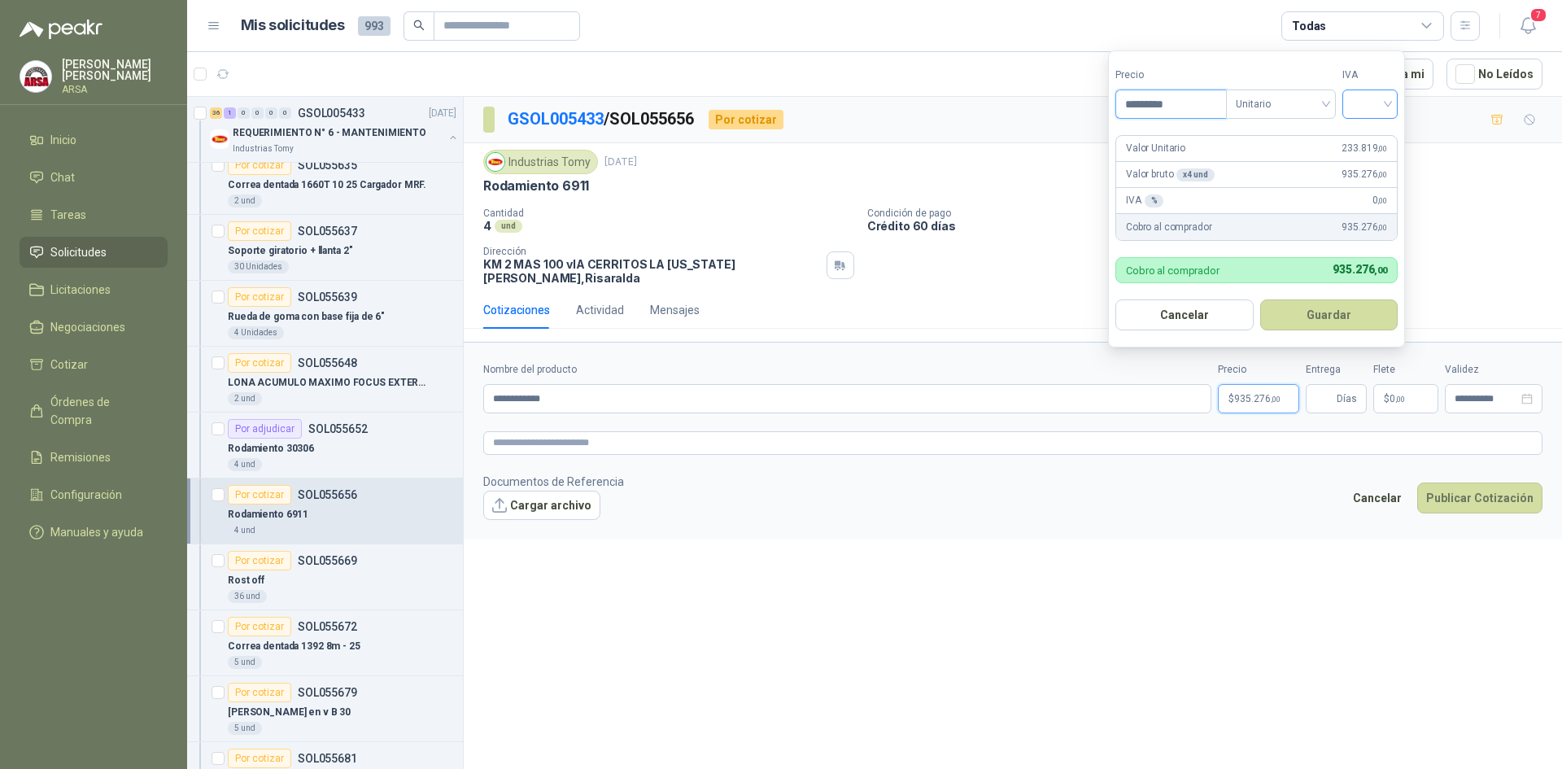
click at [1349, 102] on div at bounding box center [1369, 103] width 55 height 29
type input "*********"
click at [1367, 138] on div "19%" at bounding box center [1373, 138] width 30 height 18
click at [1324, 316] on button "Guardar" at bounding box center [1332, 314] width 140 height 31
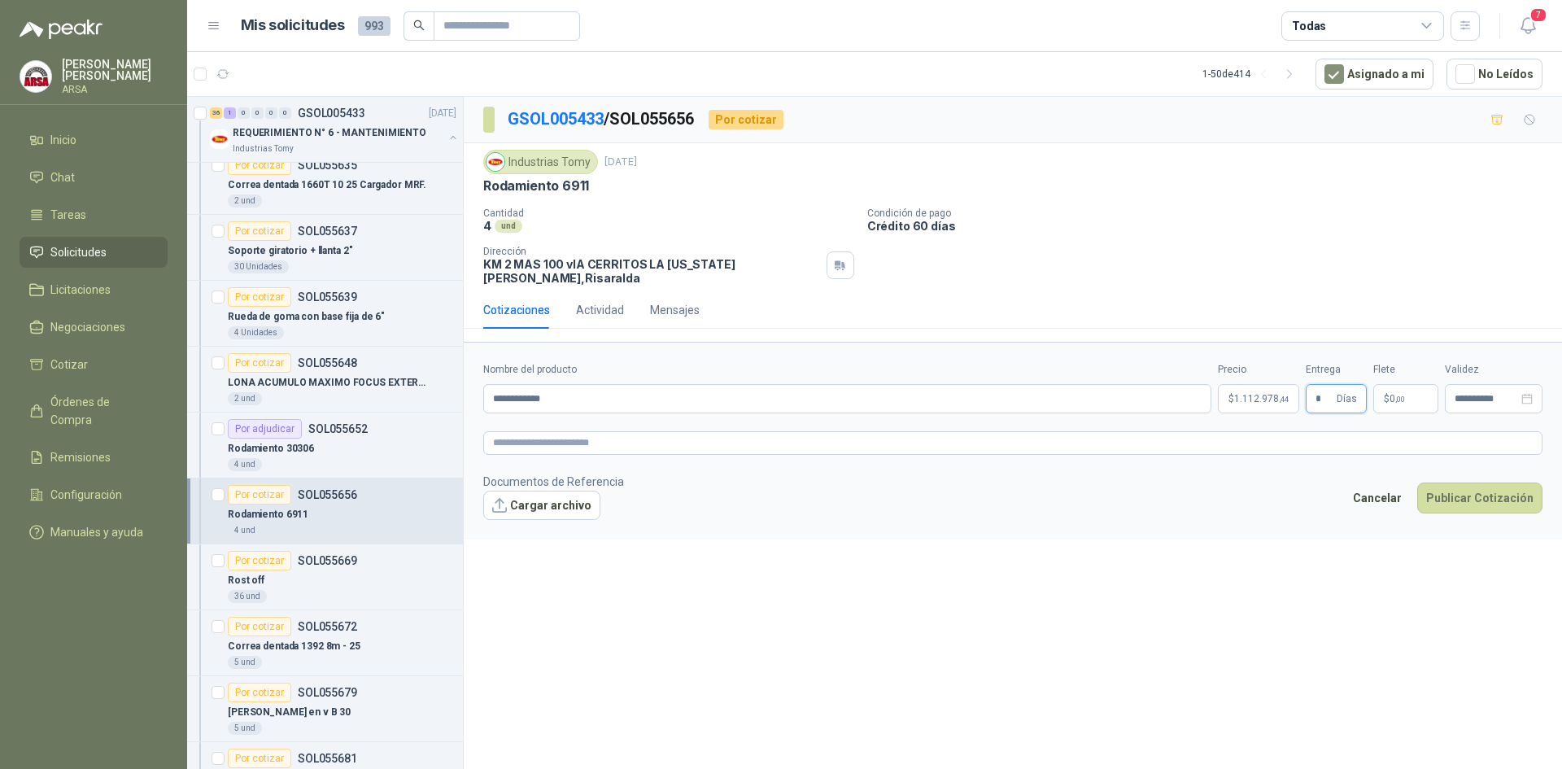
type input "*"
click at [1488, 502] on div "Cancelar Publicar Cotización" at bounding box center [1443, 500] width 198 height 37
click at [1488, 494] on button "Publicar Cotización" at bounding box center [1479, 497] width 125 height 31
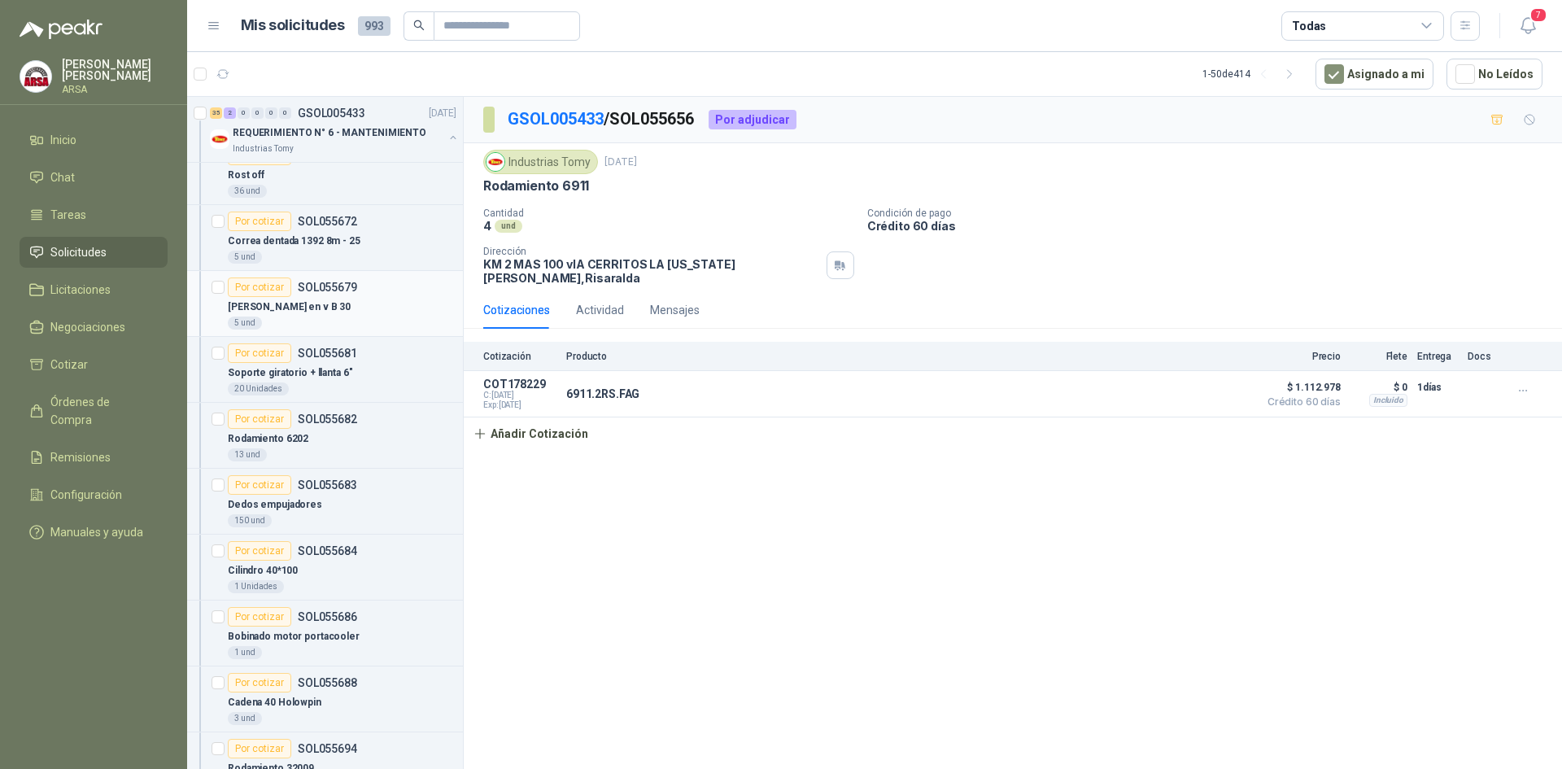
scroll to position [569, 0]
click at [303, 308] on div "[PERSON_NAME] en v B 30" at bounding box center [342, 305] width 229 height 20
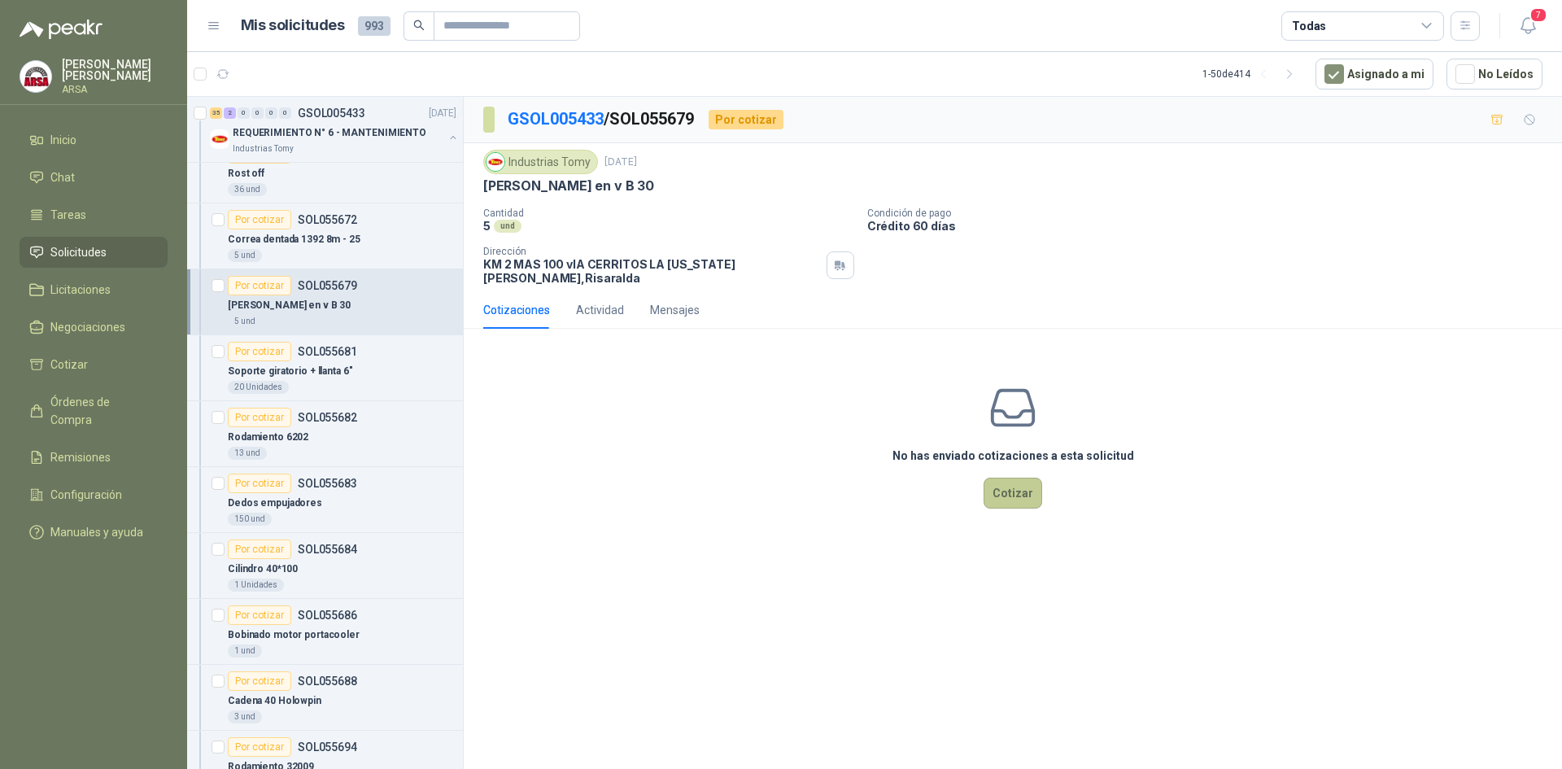
click at [1010, 478] on button "Cotizar" at bounding box center [1012, 493] width 59 height 31
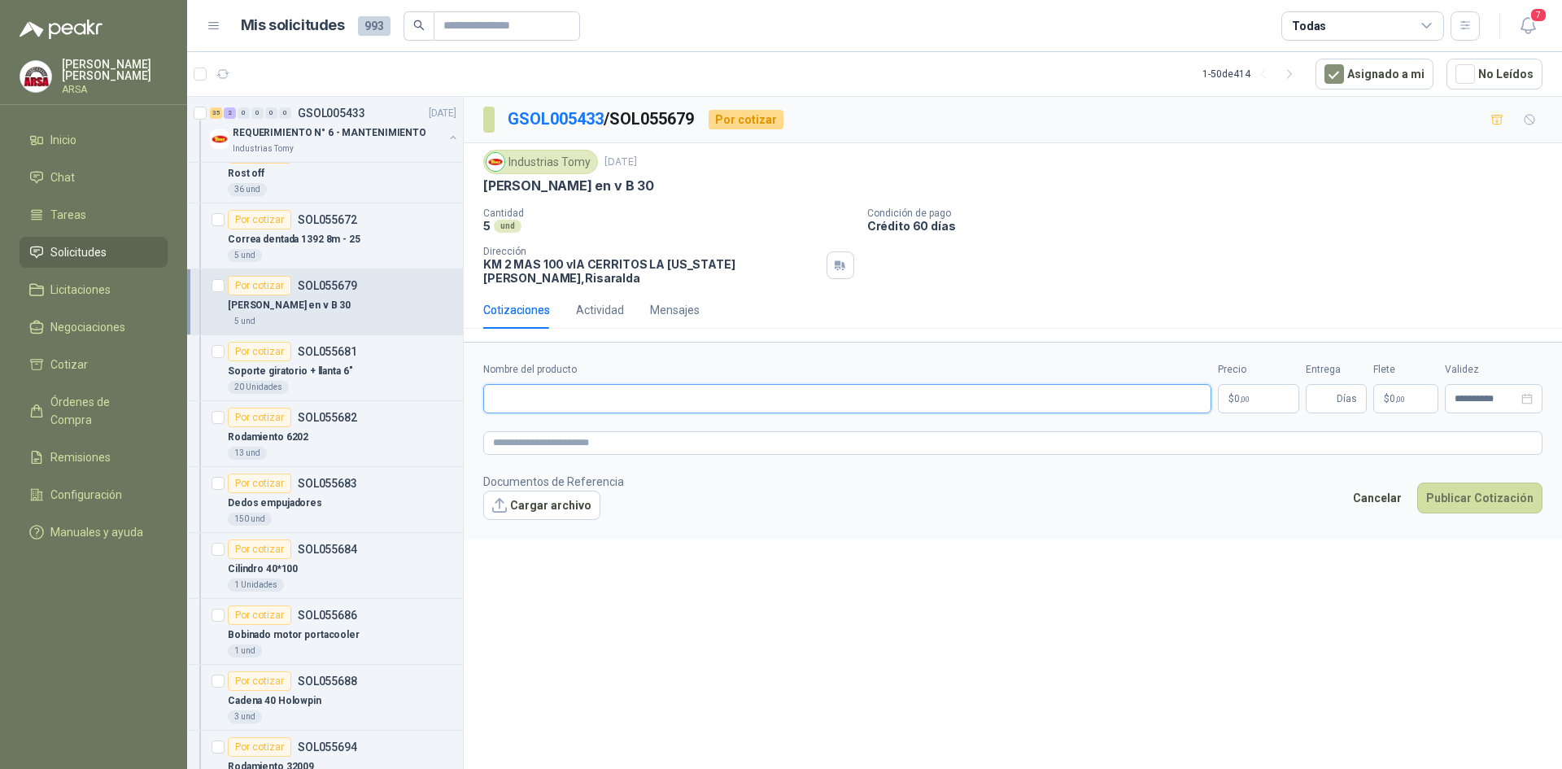
click at [549, 384] on input "Nombre del producto" at bounding box center [847, 398] width 728 height 29
type input "**********"
click at [1255, 384] on p "$ 0 ,00" at bounding box center [1258, 398] width 81 height 29
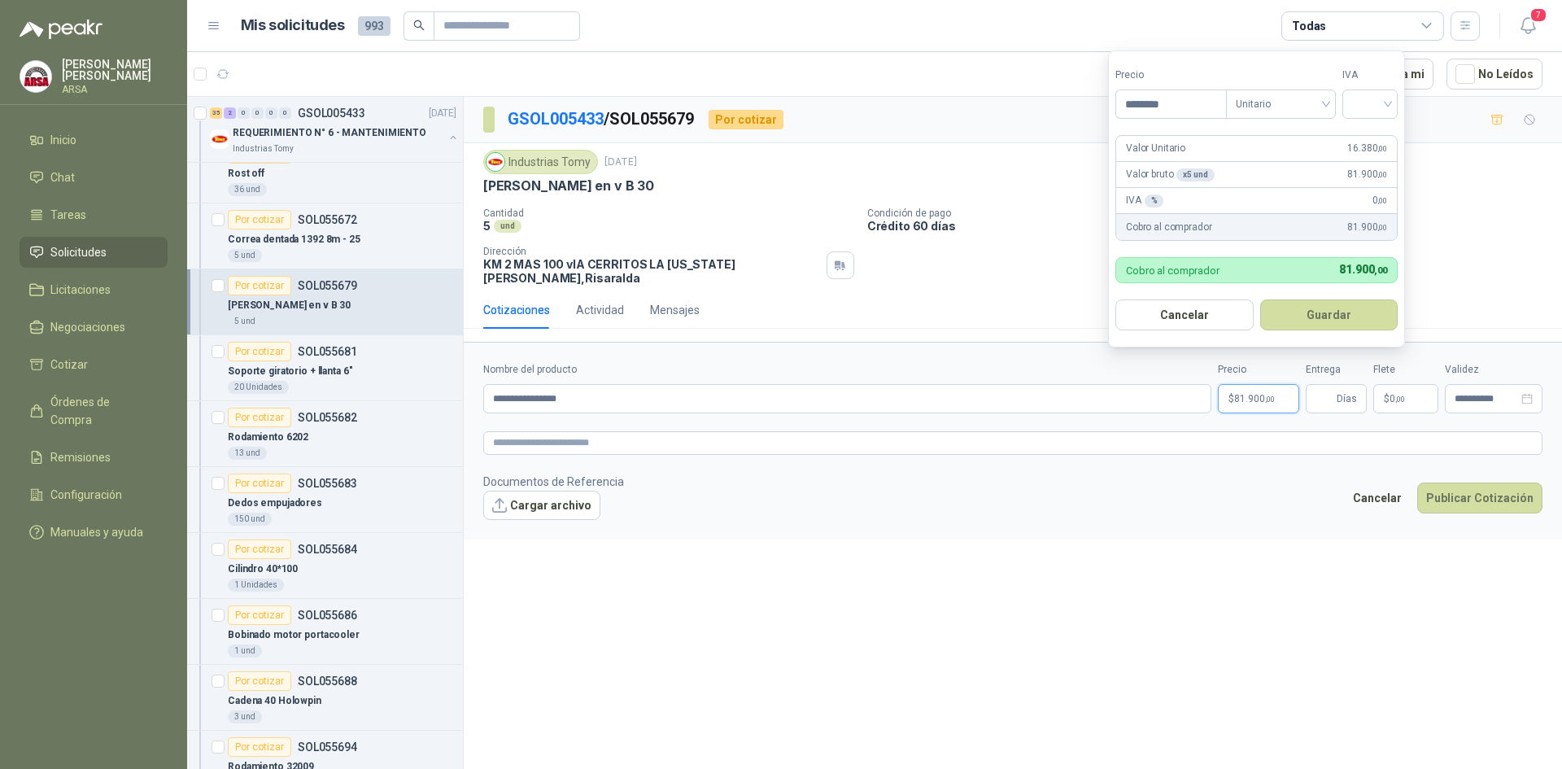
type input "********"
click at [1377, 97] on input "search" at bounding box center [1370, 102] width 36 height 24
click at [1361, 130] on div "19%" at bounding box center [1373, 138] width 30 height 18
click at [1325, 302] on button "Guardar" at bounding box center [1332, 314] width 140 height 31
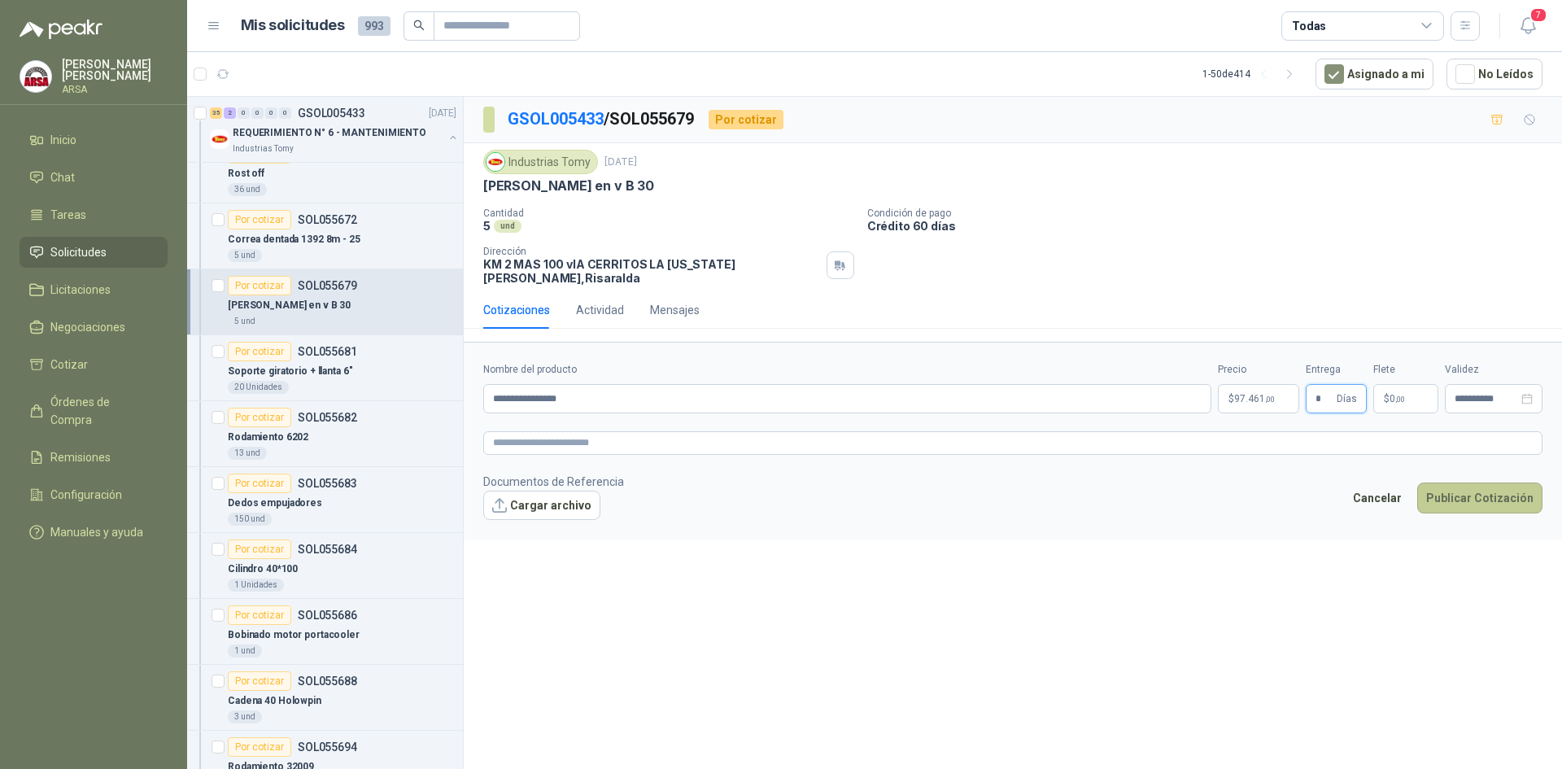
type input "*"
click at [1474, 499] on button "Publicar Cotización" at bounding box center [1479, 497] width 125 height 31
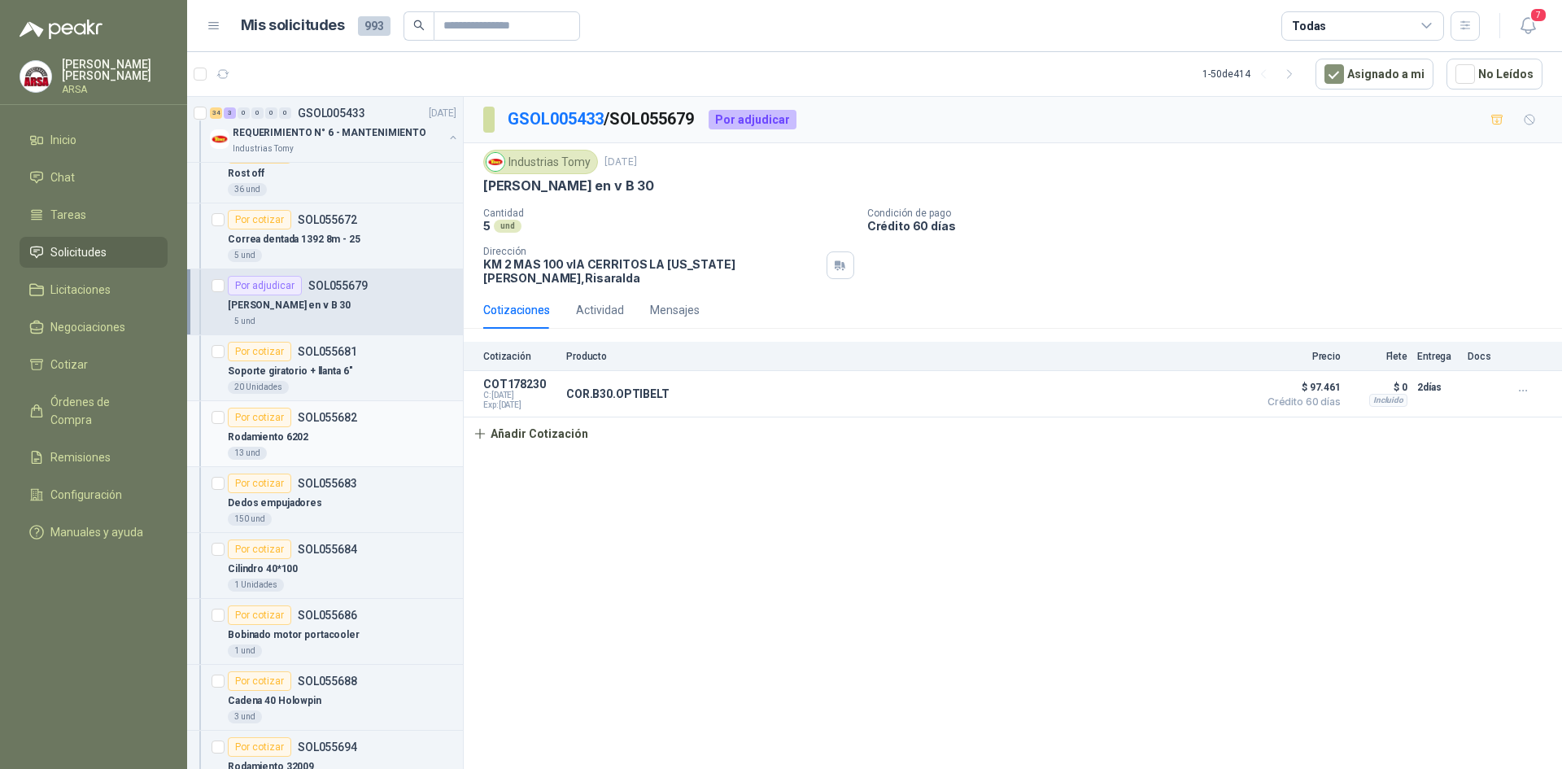
scroll to position [651, 0]
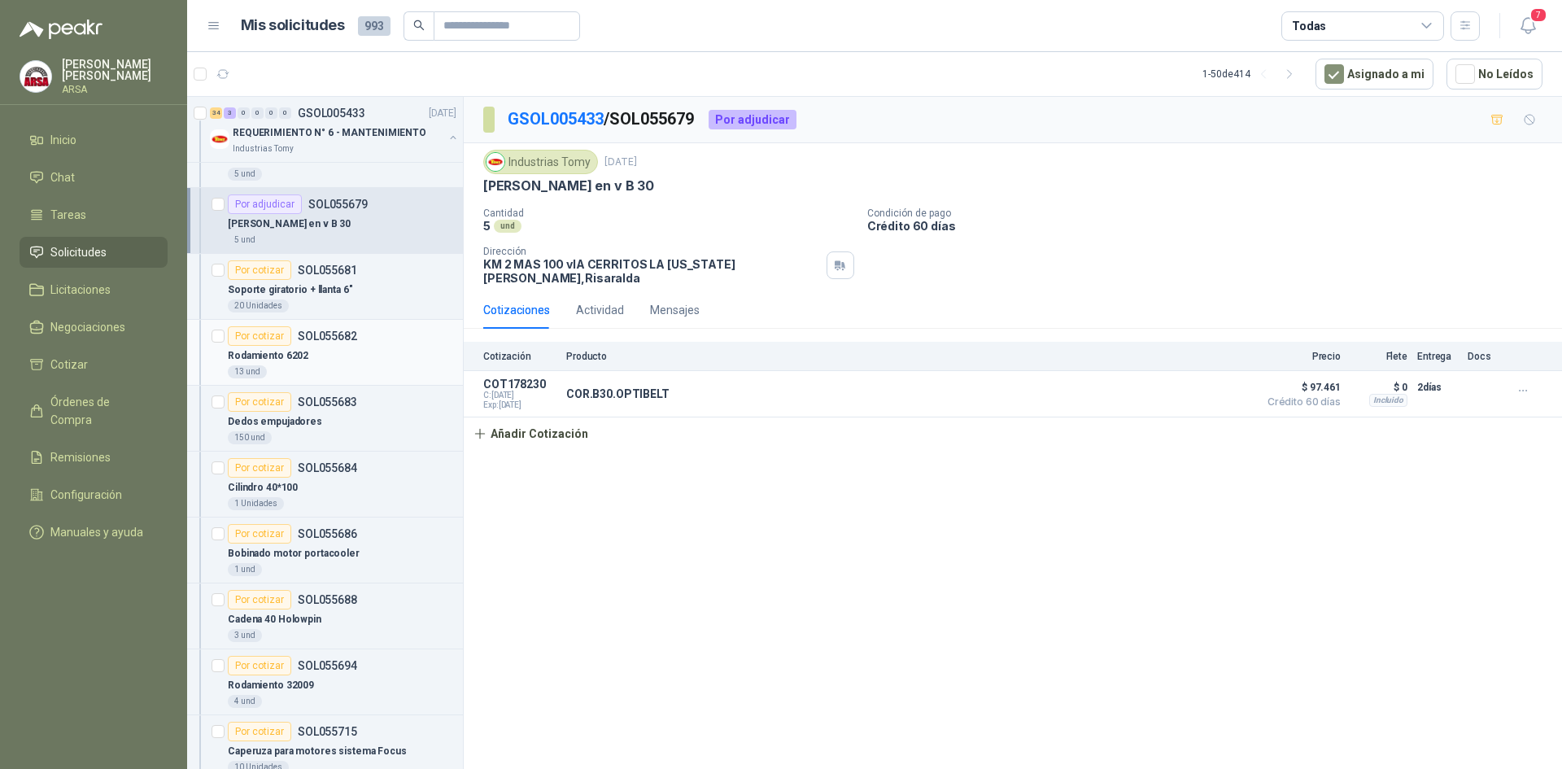
click at [324, 325] on article "Por cotizar SOL055682 Rodamiento 6202 13 und" at bounding box center [325, 353] width 276 height 66
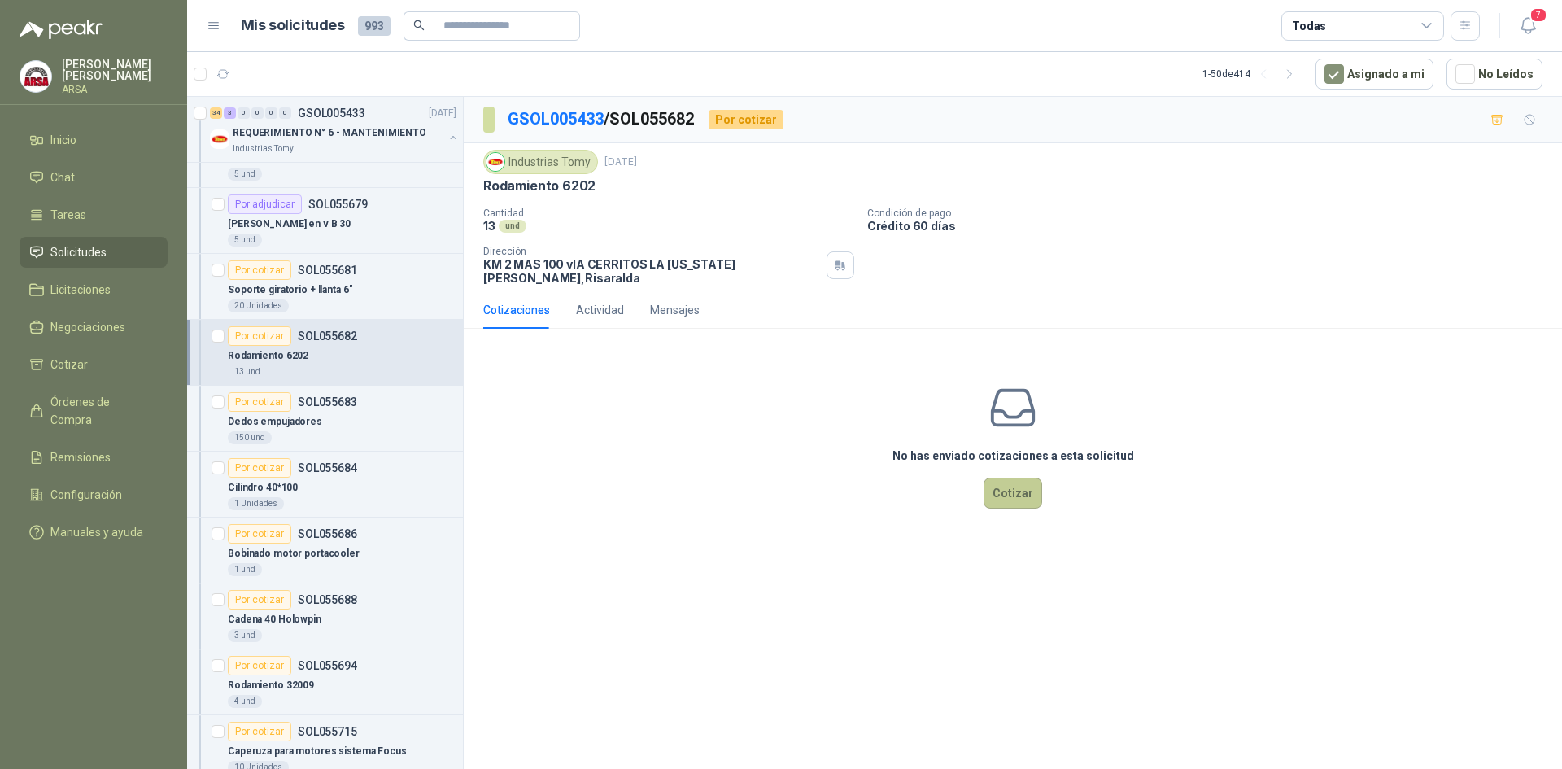
click at [1018, 482] on button "Cotizar" at bounding box center [1012, 493] width 59 height 31
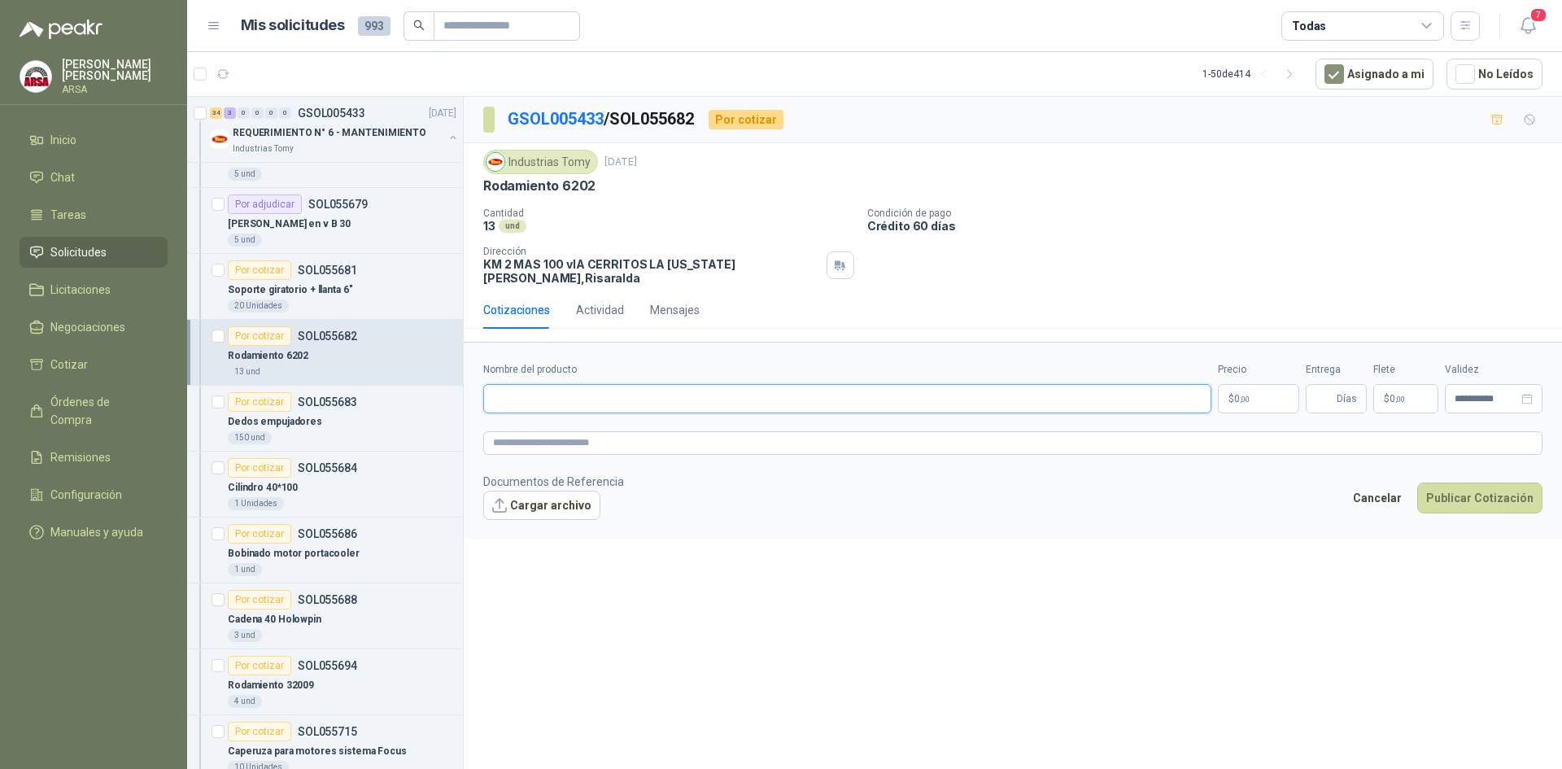
click at [566, 399] on input "Nombre del producto" at bounding box center [847, 398] width 728 height 29
type input "**********"
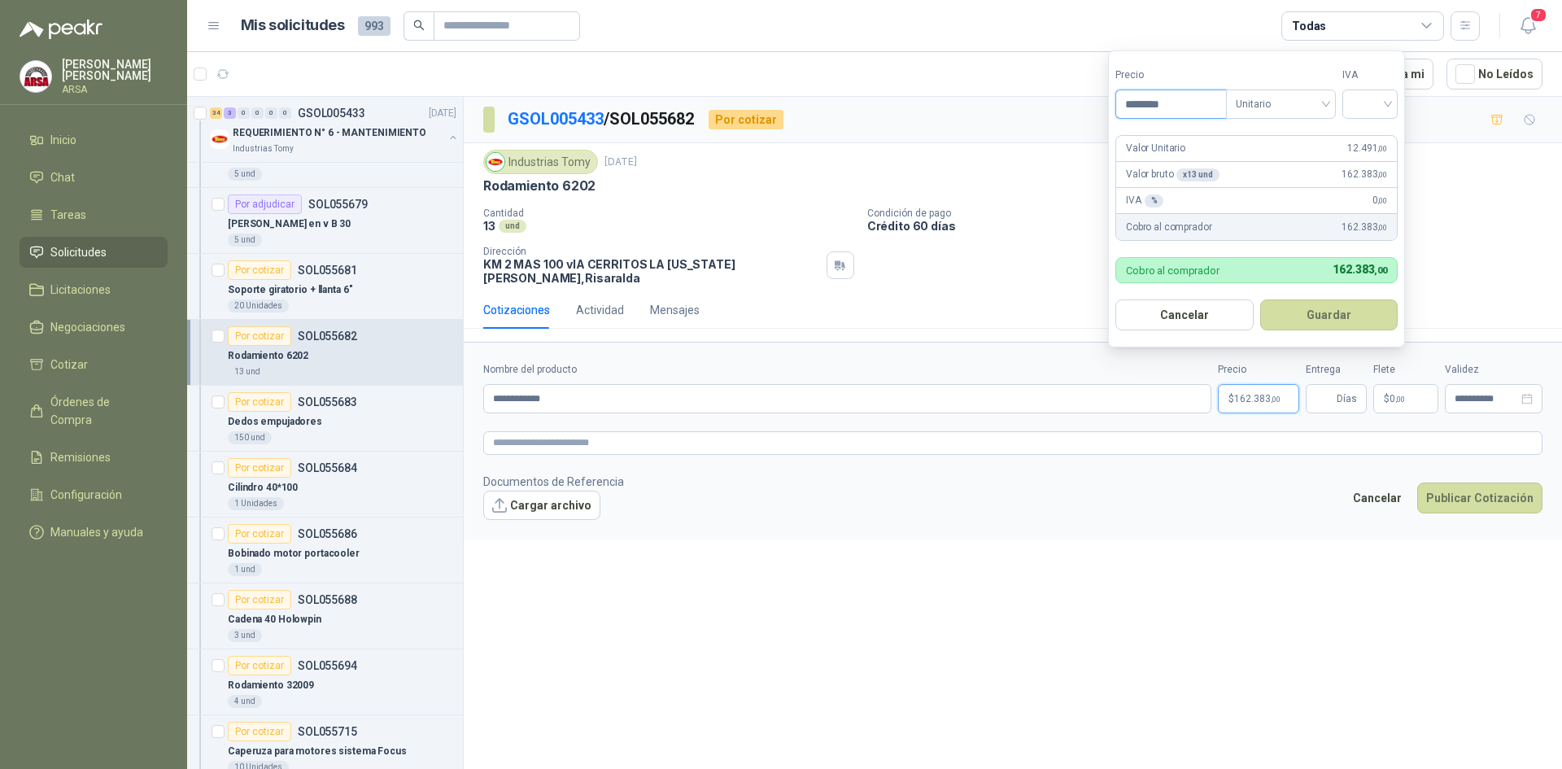
type input "********"
click at [1364, 98] on input "search" at bounding box center [1370, 102] width 36 height 24
drag, startPoint x: 1357, startPoint y: 135, endPoint x: 1341, endPoint y: 255, distance: 121.5
click at [1357, 136] on div "19%" at bounding box center [1374, 137] width 50 height 26
click at [1336, 309] on button "Guardar" at bounding box center [1332, 314] width 140 height 31
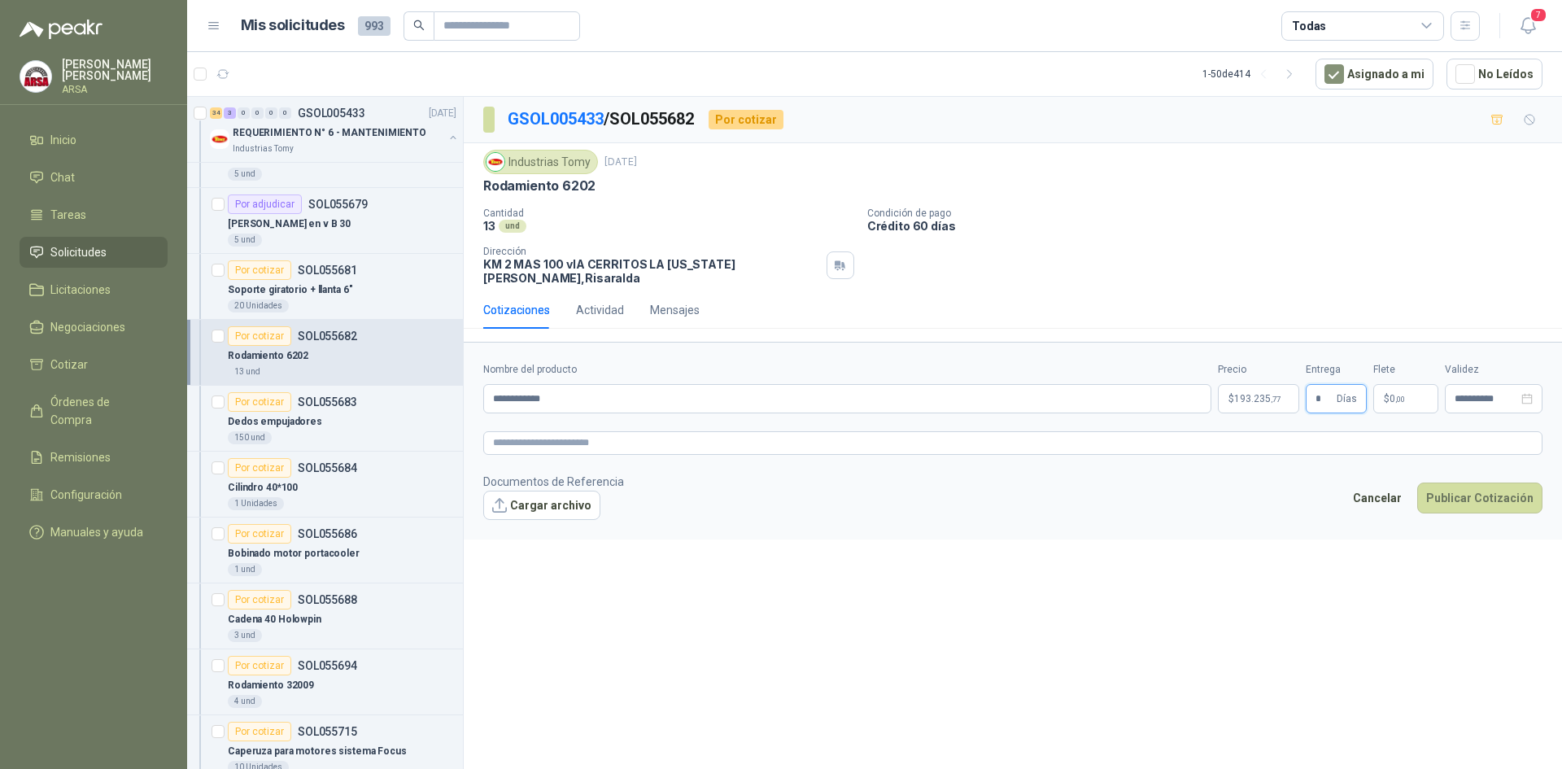
type input "*"
click at [1485, 506] on div "Cancelar Publicar Cotización" at bounding box center [1443, 500] width 198 height 37
click at [1485, 497] on button "Publicar Cotización" at bounding box center [1479, 497] width 125 height 31
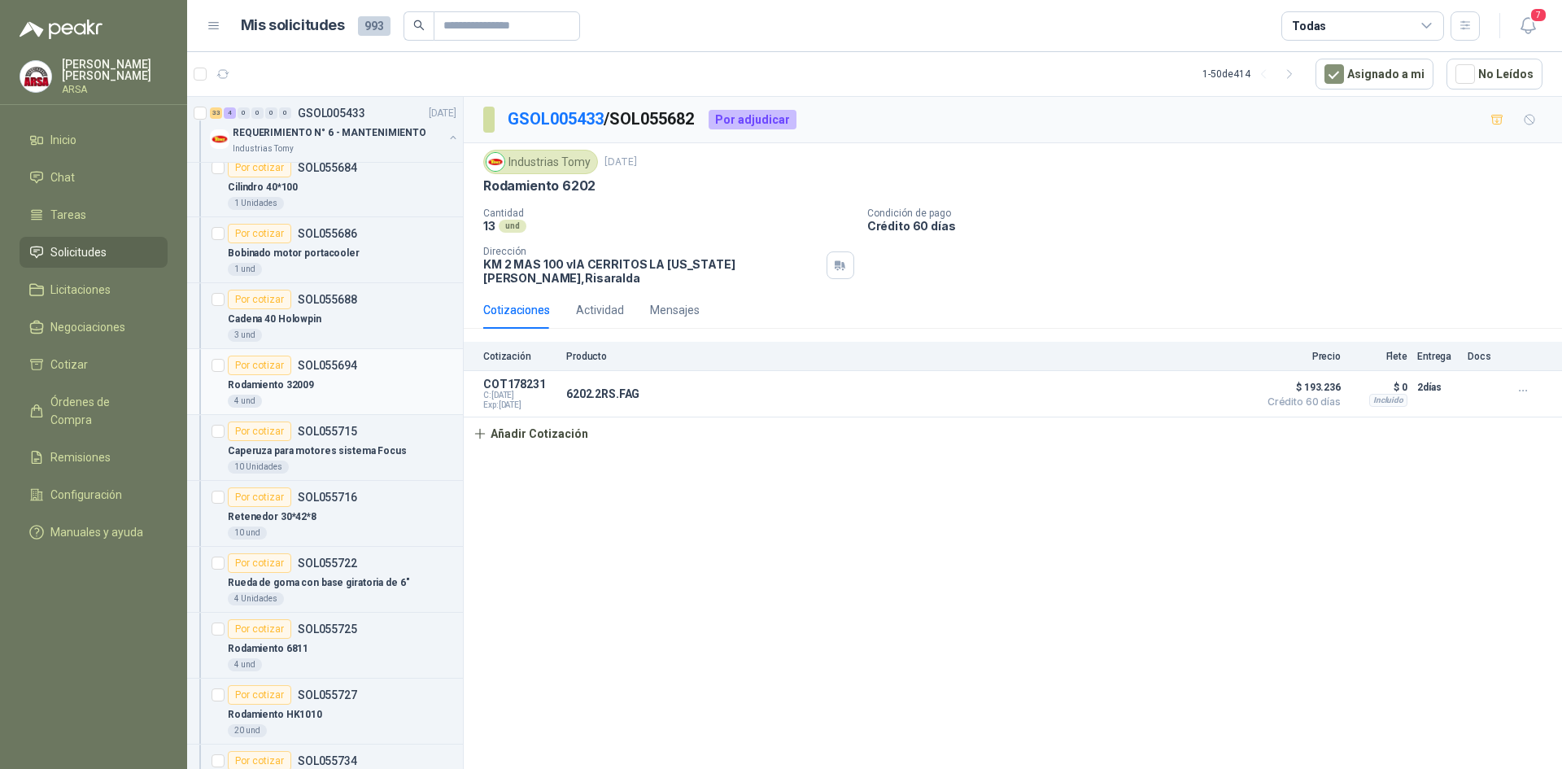
scroll to position [976, 0]
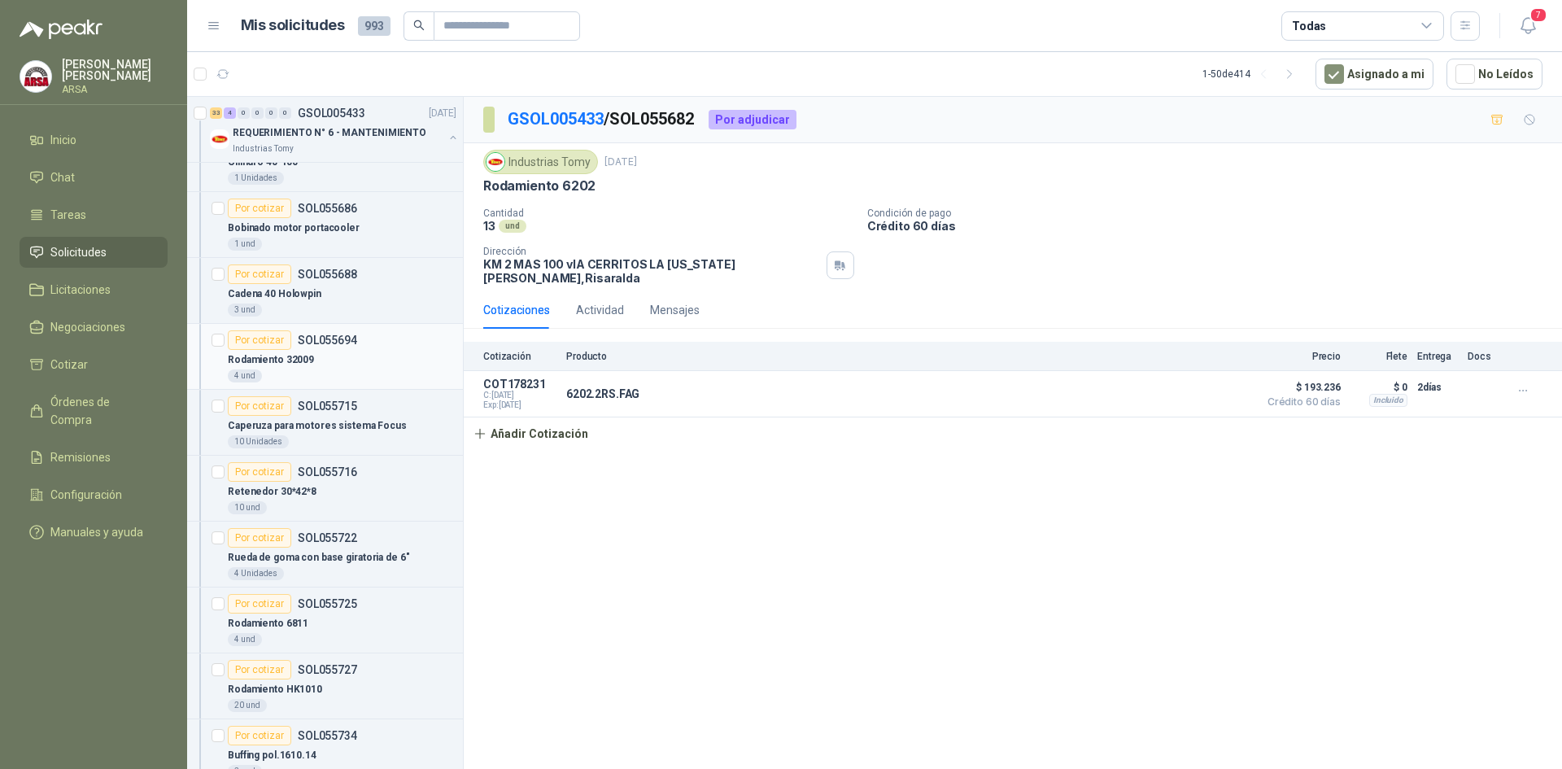
click at [327, 368] on div "Rodamiento 32009" at bounding box center [342, 360] width 229 height 20
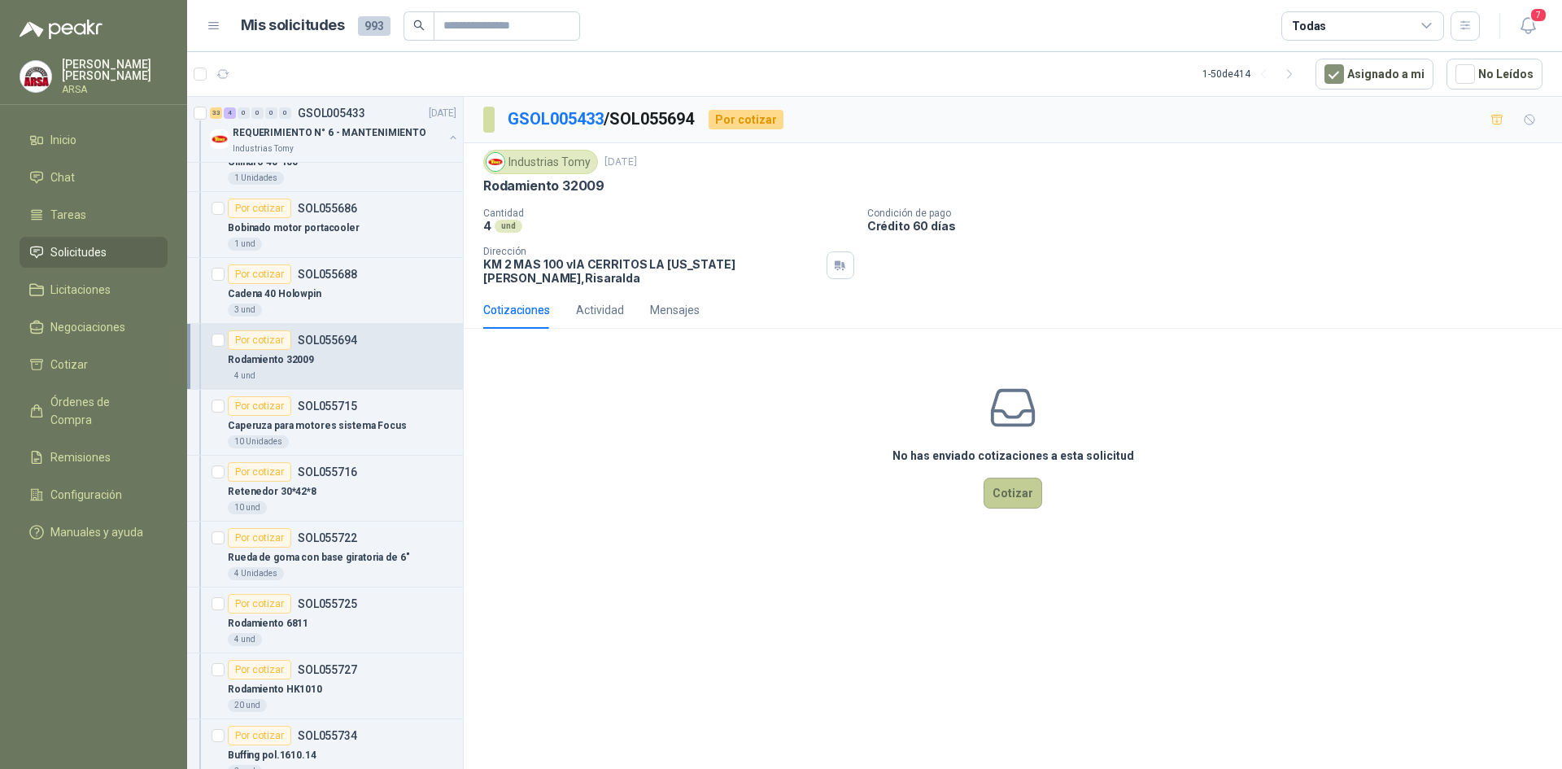
click at [1032, 491] on button "Cotizar" at bounding box center [1012, 493] width 59 height 31
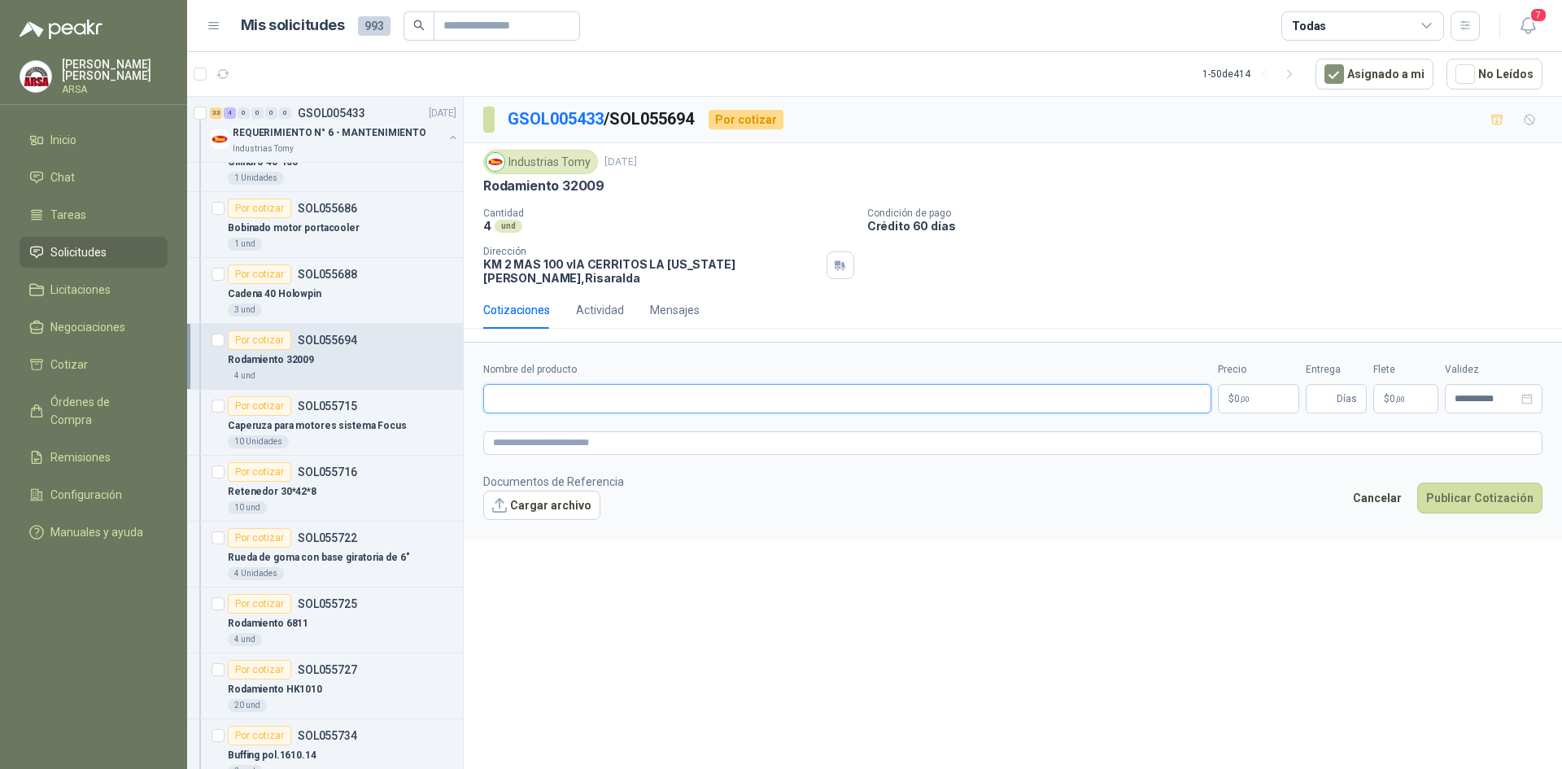
drag, startPoint x: 574, startPoint y: 380, endPoint x: 596, endPoint y: 374, distance: 22.7
click at [574, 384] on input "Nombre del producto" at bounding box center [847, 398] width 728 height 29
type input "**********"
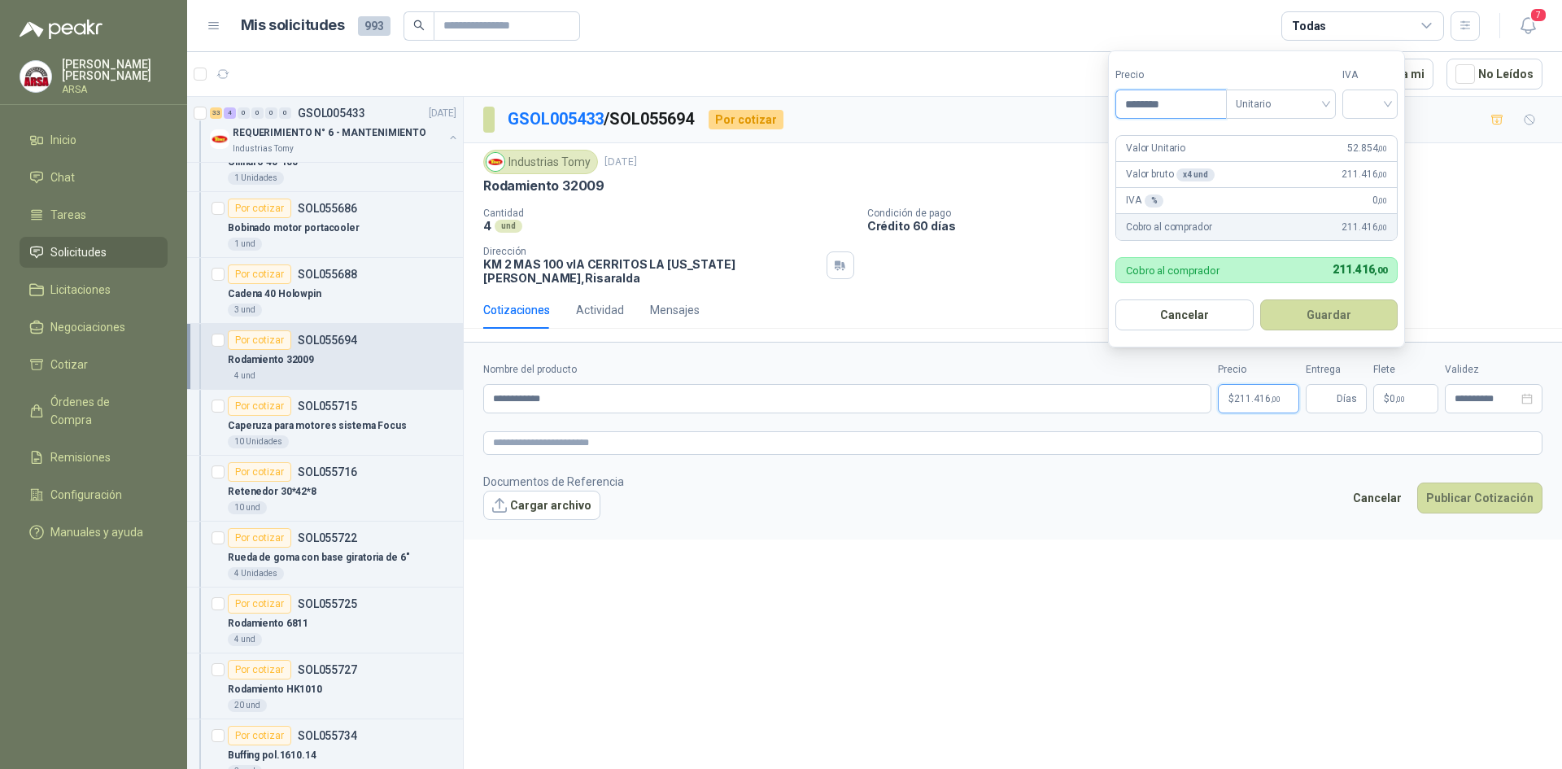
type input "********"
click at [1359, 106] on input "search" at bounding box center [1370, 102] width 36 height 24
click at [1364, 134] on div "19%" at bounding box center [1373, 138] width 30 height 18
click at [1357, 305] on button "Guardar" at bounding box center [1332, 314] width 140 height 31
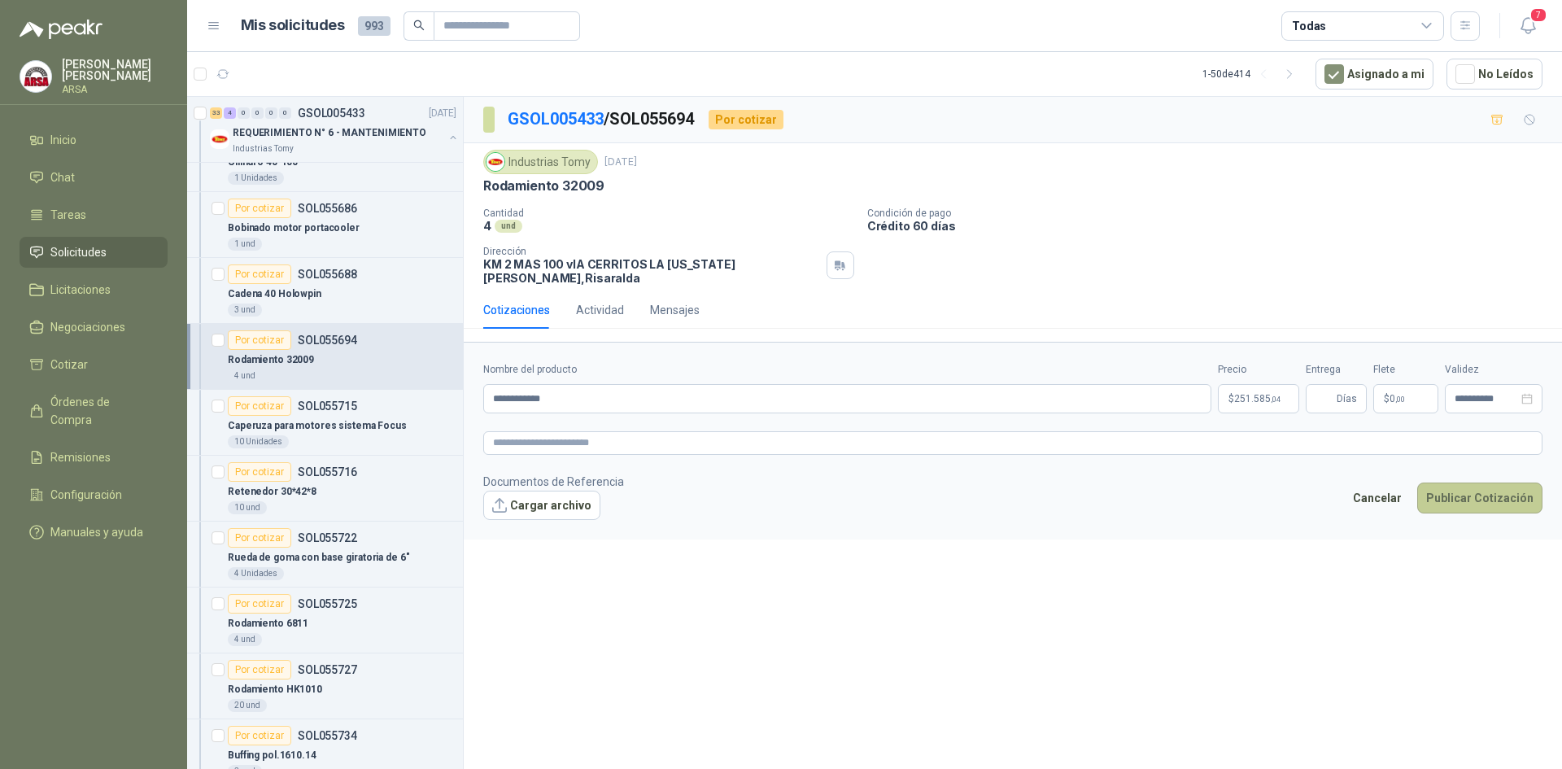
click at [1457, 482] on button "Publicar Cotización" at bounding box center [1479, 497] width 125 height 31
type input "*"
click at [1460, 482] on button "Publicar Cotización" at bounding box center [1479, 497] width 125 height 31
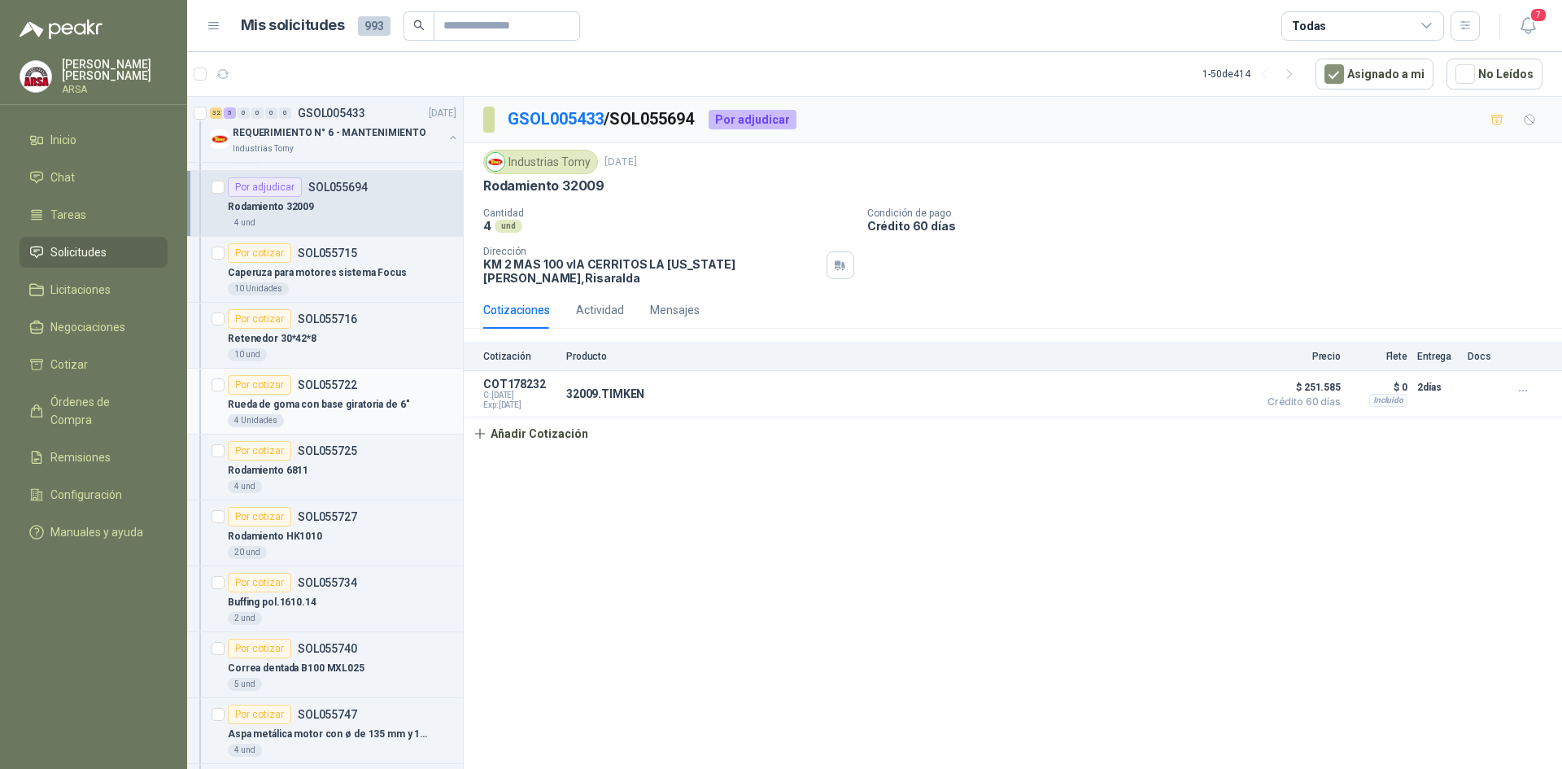
scroll to position [1139, 0]
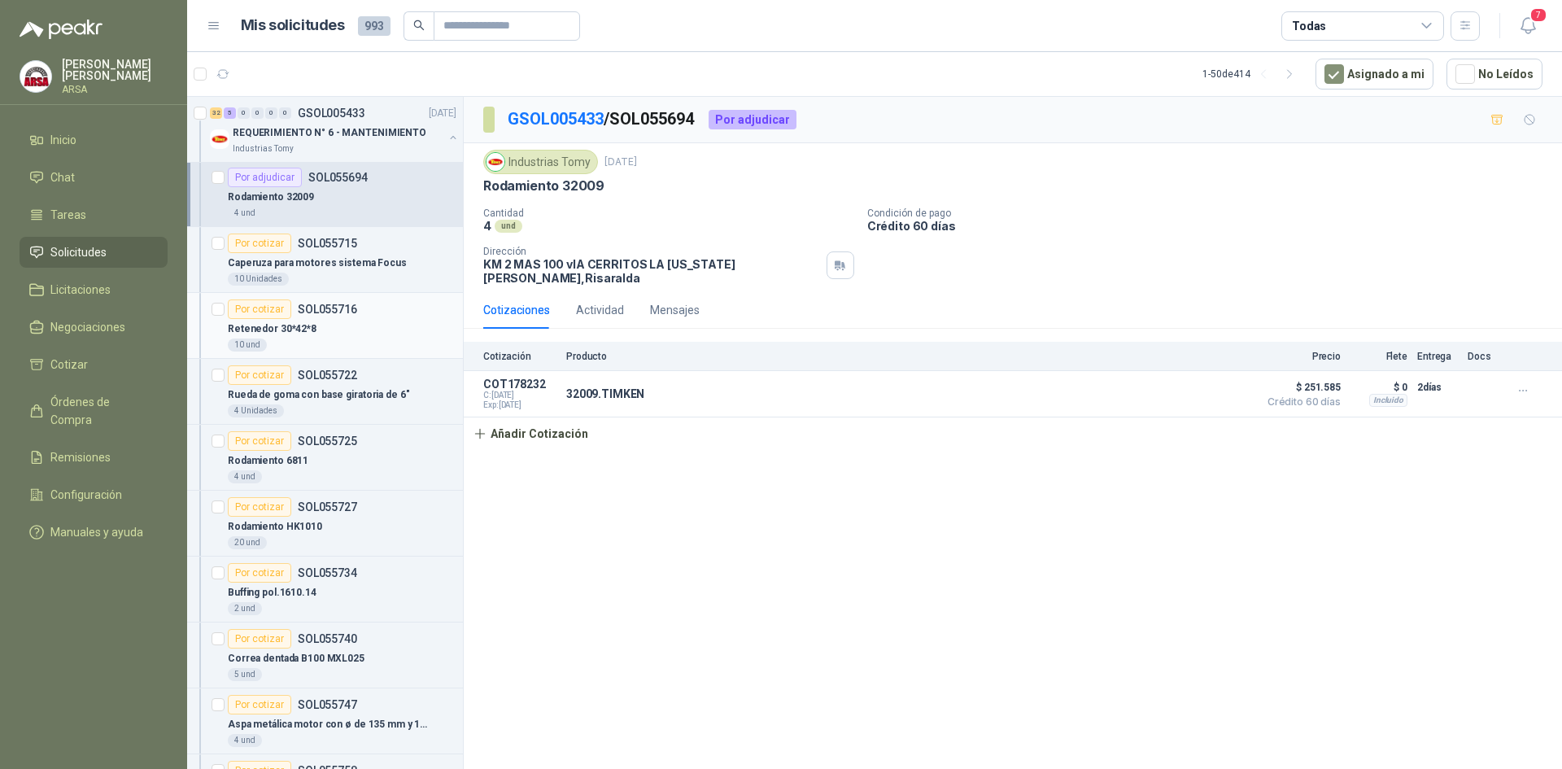
click at [293, 338] on div "10 und" at bounding box center [342, 344] width 229 height 13
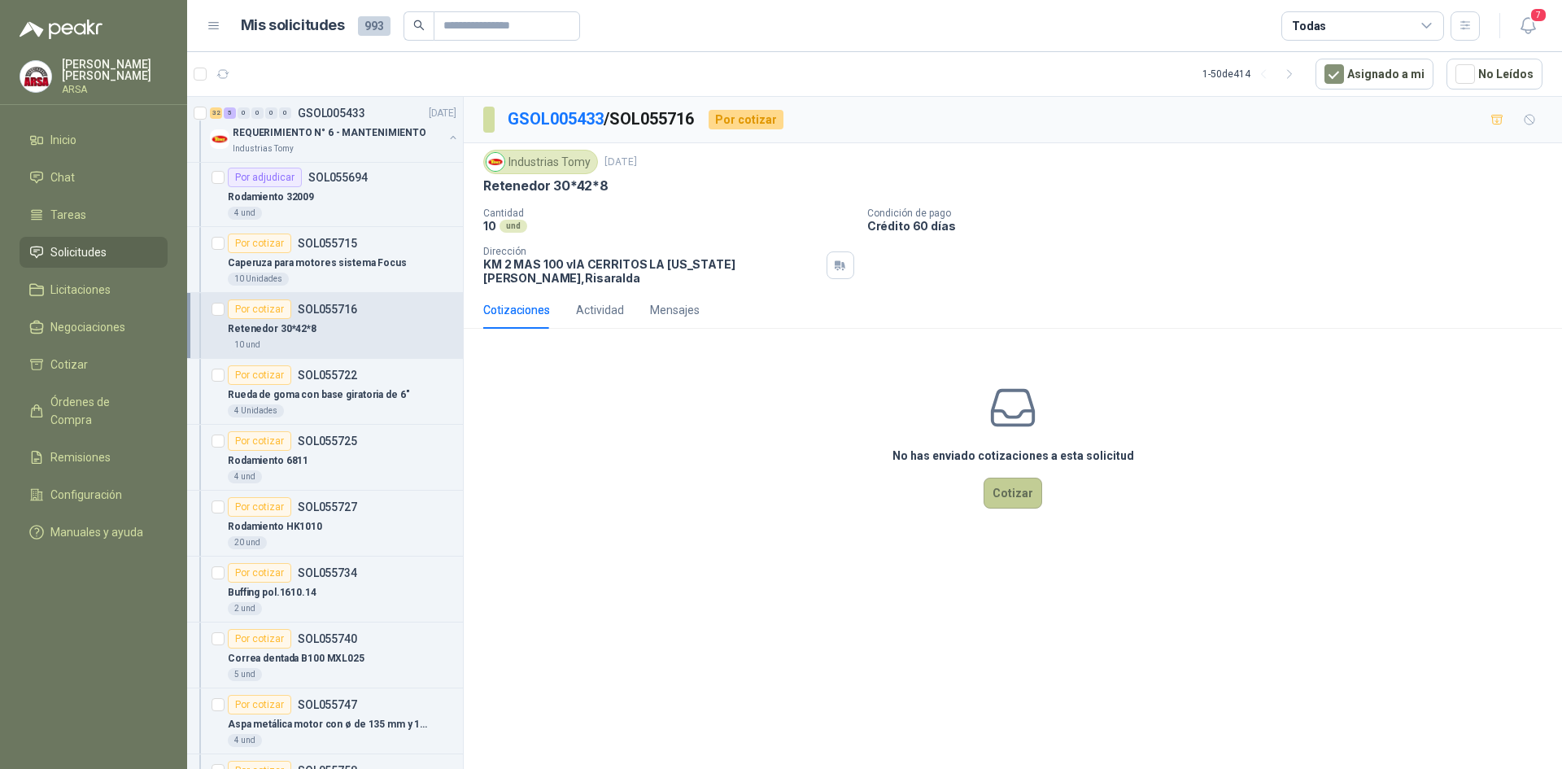
click at [988, 478] on button "Cotizar" at bounding box center [1012, 493] width 59 height 31
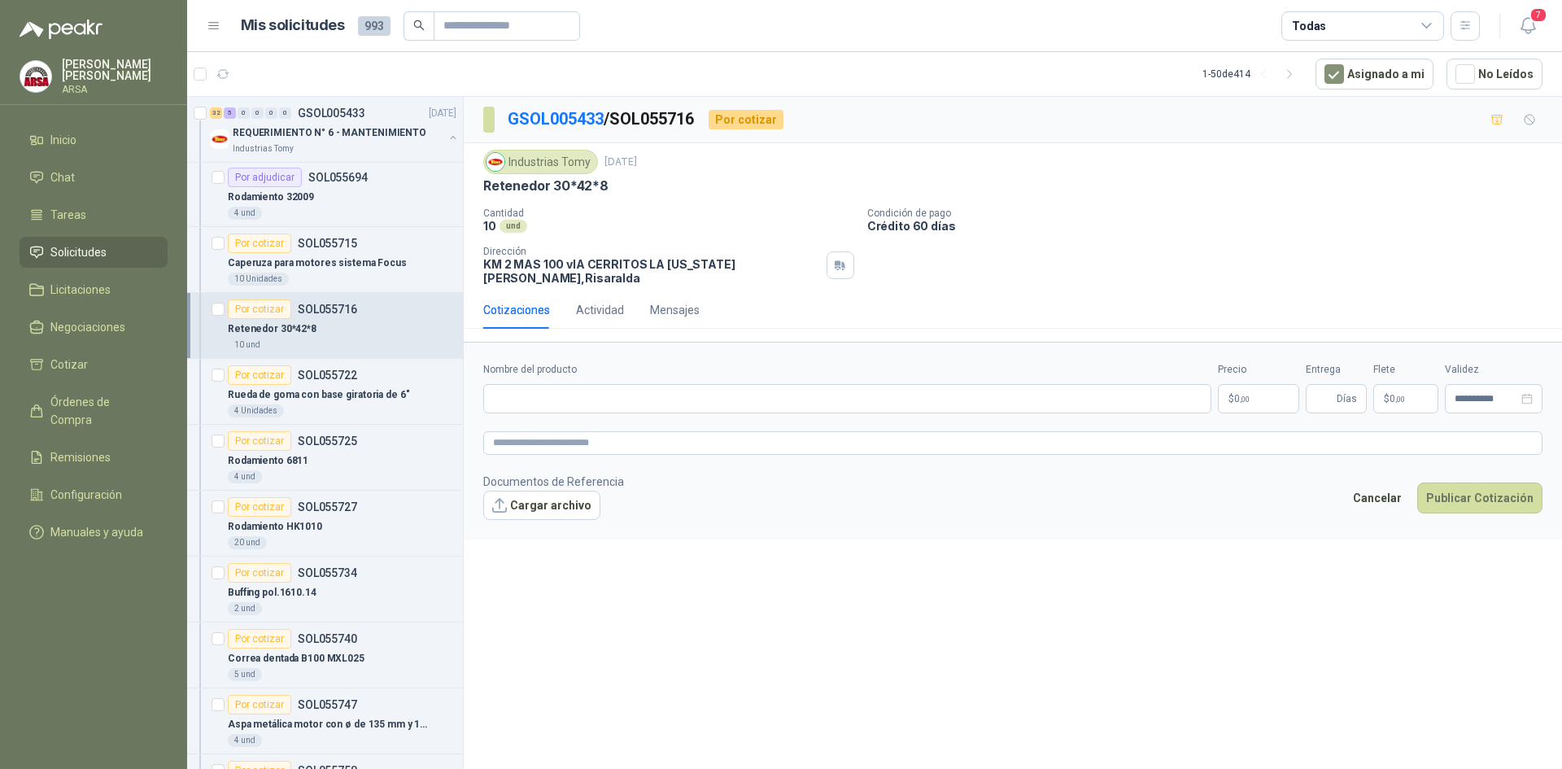
click at [1267, 384] on p "$ 0 ,00" at bounding box center [1258, 398] width 81 height 29
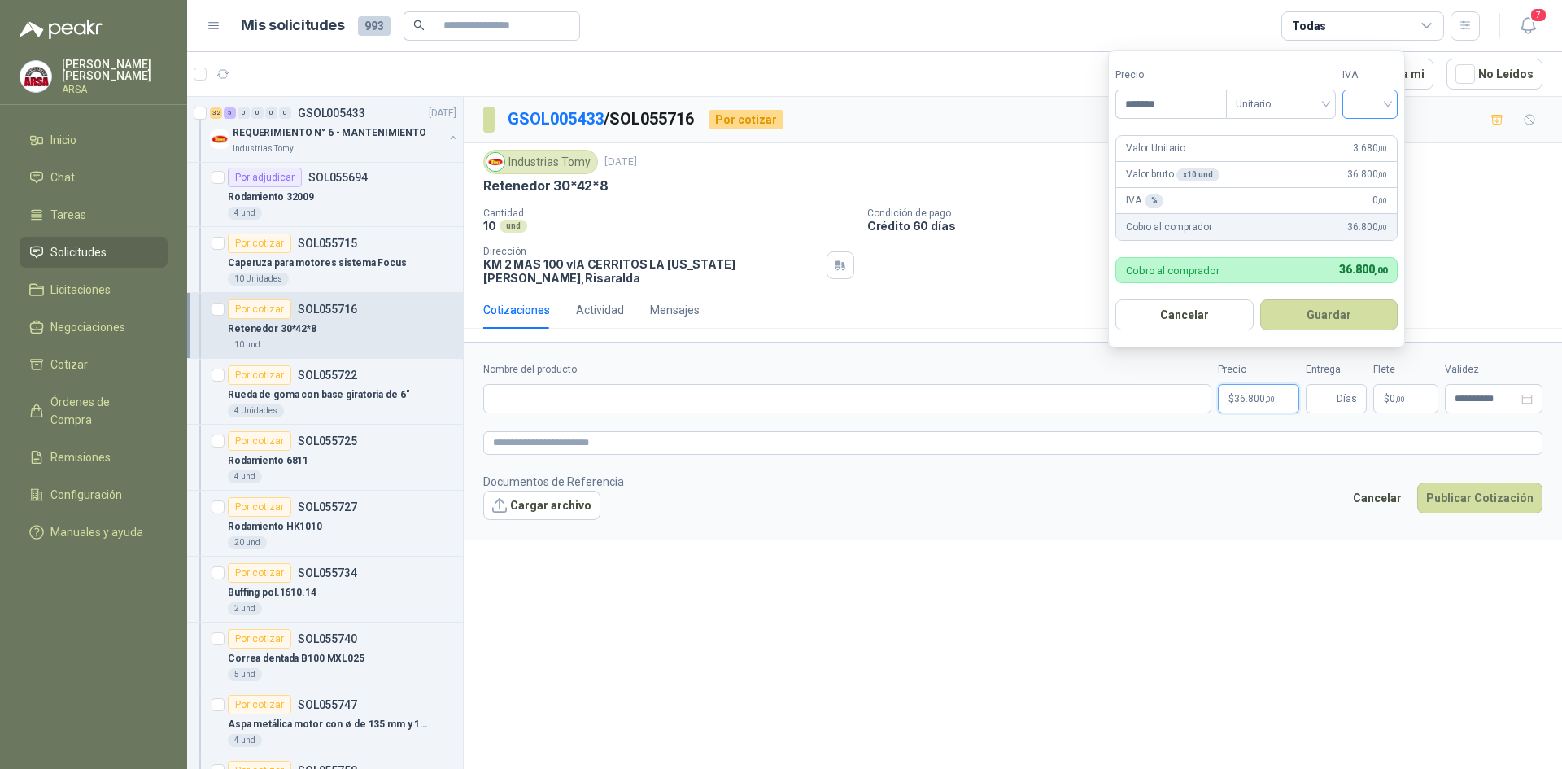
type input "*******"
click at [1383, 111] on input "search" at bounding box center [1370, 102] width 36 height 24
click at [1361, 142] on div "19%" at bounding box center [1373, 138] width 30 height 18
click at [1286, 310] on button "Guardar" at bounding box center [1332, 314] width 140 height 31
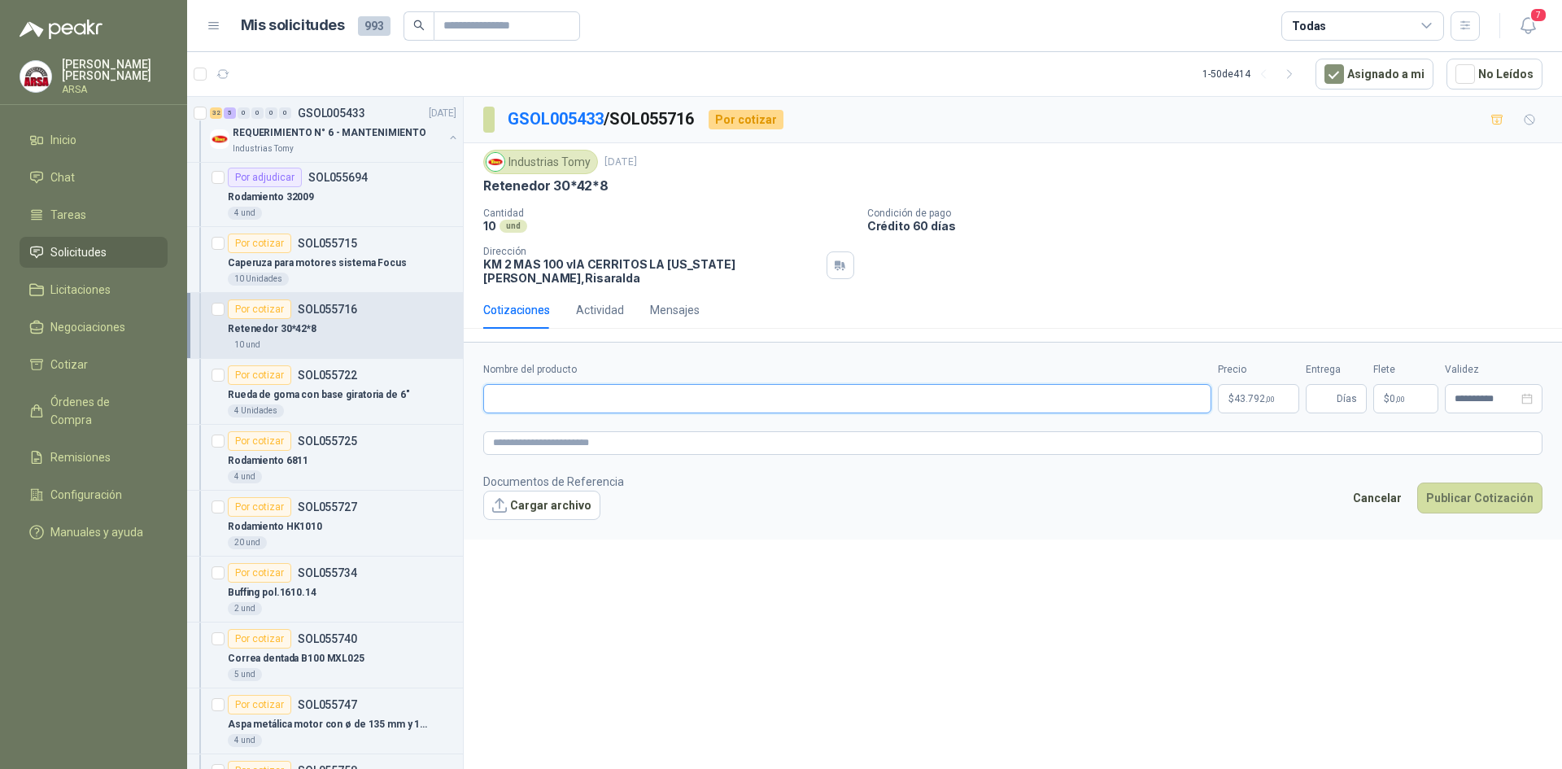
click at [839, 387] on input "Nombre del producto" at bounding box center [847, 398] width 728 height 29
type input "**********"
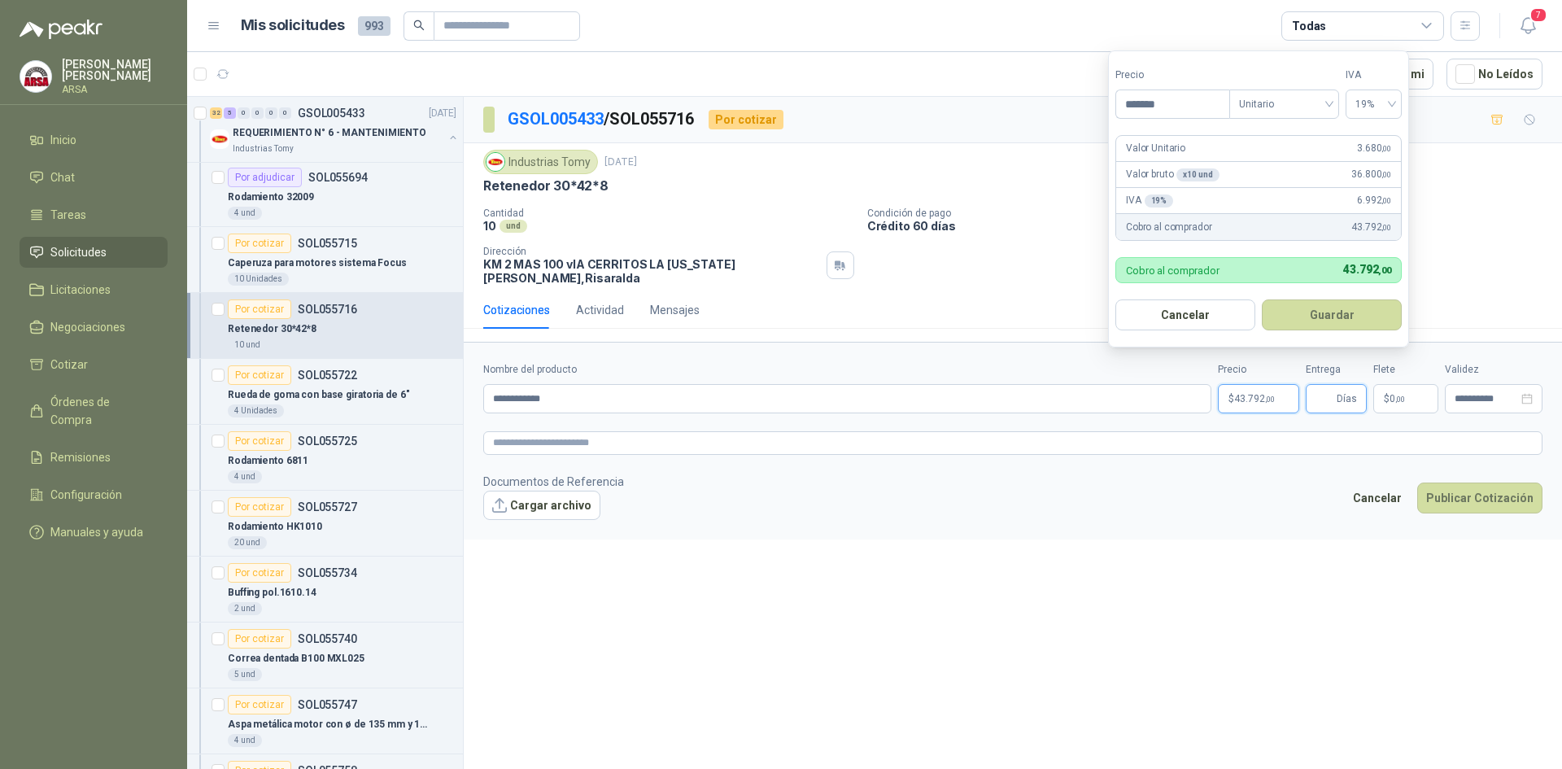
click at [1325, 395] on input "Entrega" at bounding box center [1324, 399] width 18 height 28
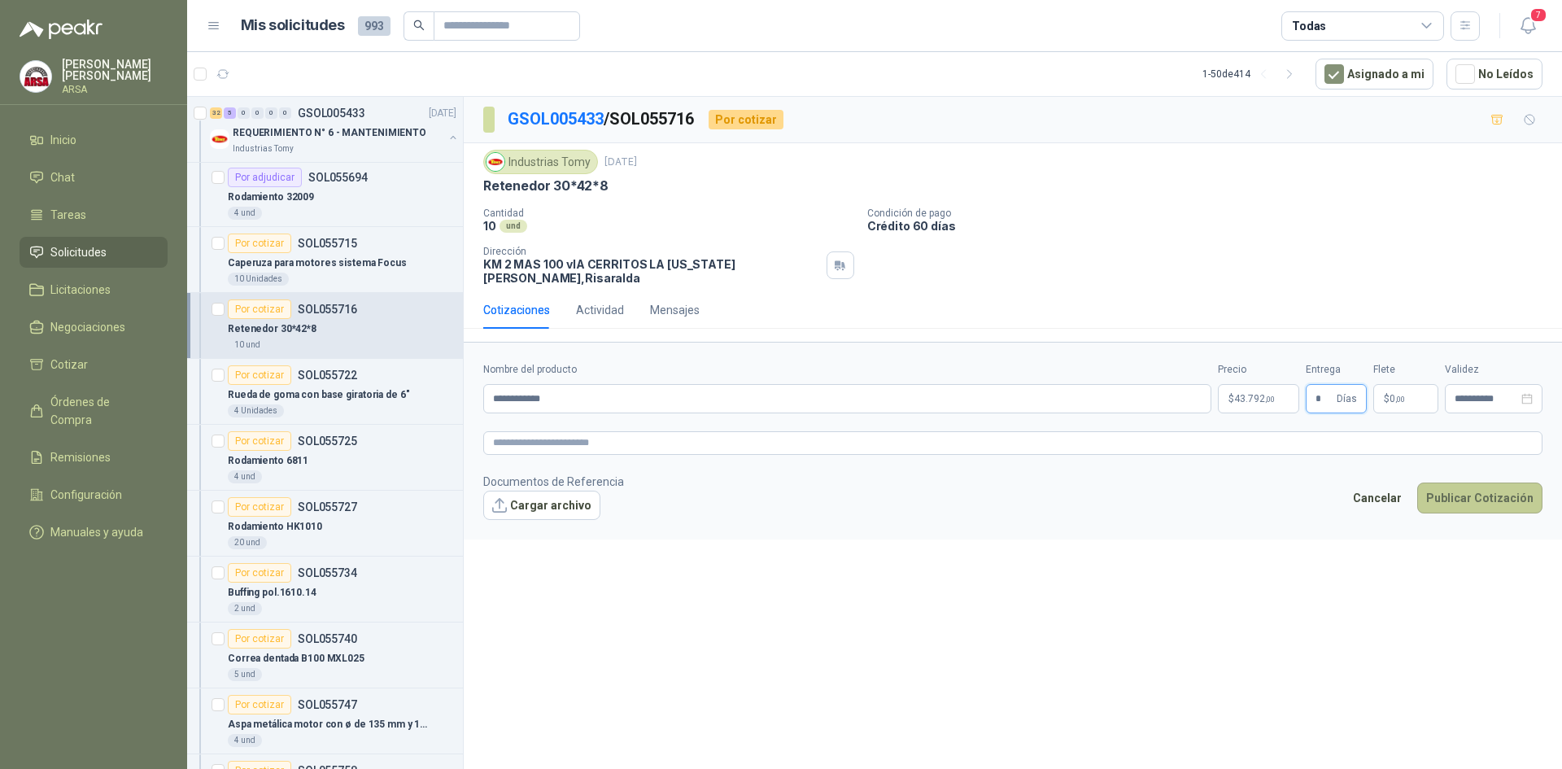
type input "*"
click at [1472, 489] on button "Publicar Cotización" at bounding box center [1479, 497] width 125 height 31
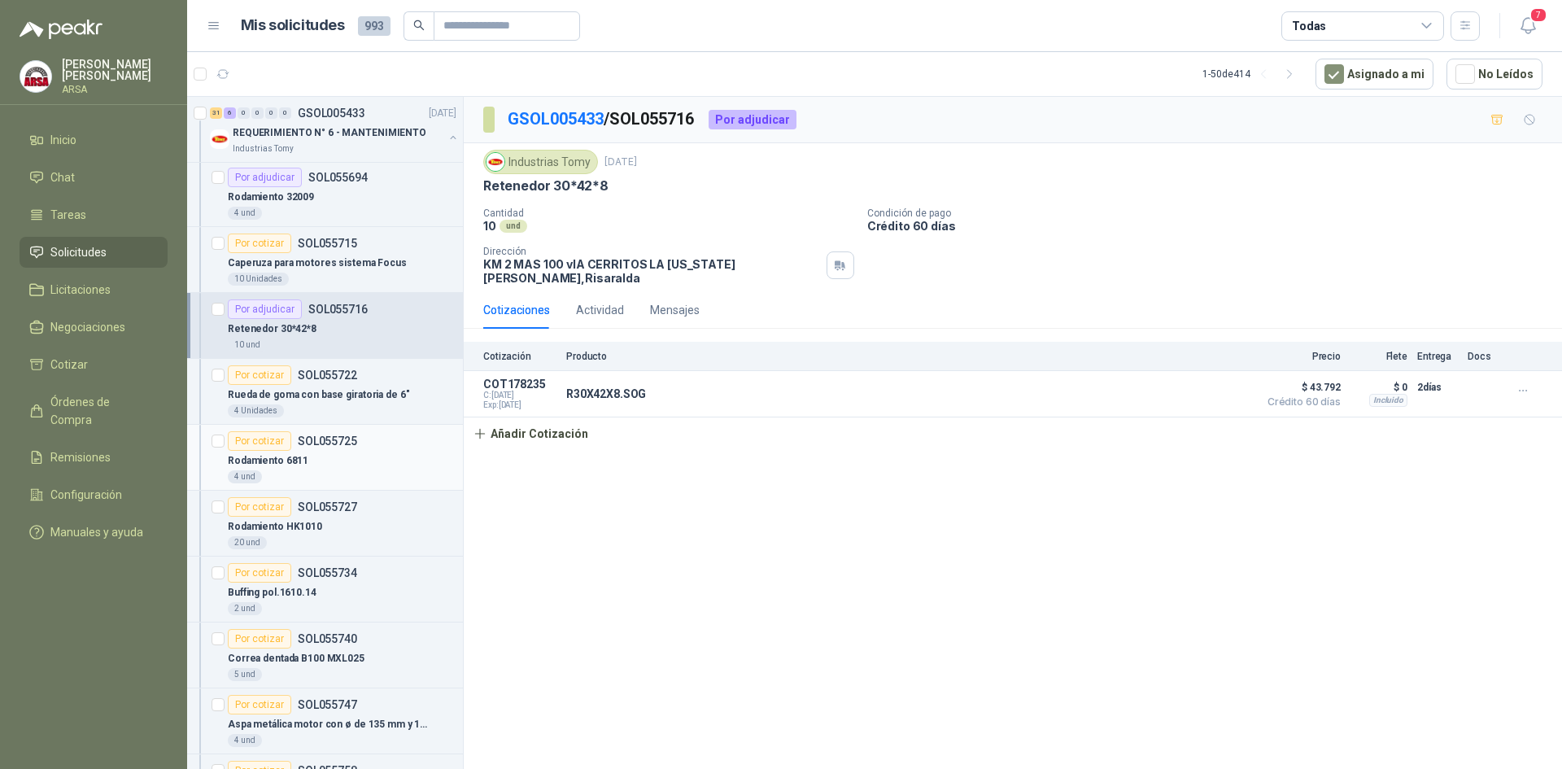
scroll to position [1220, 0]
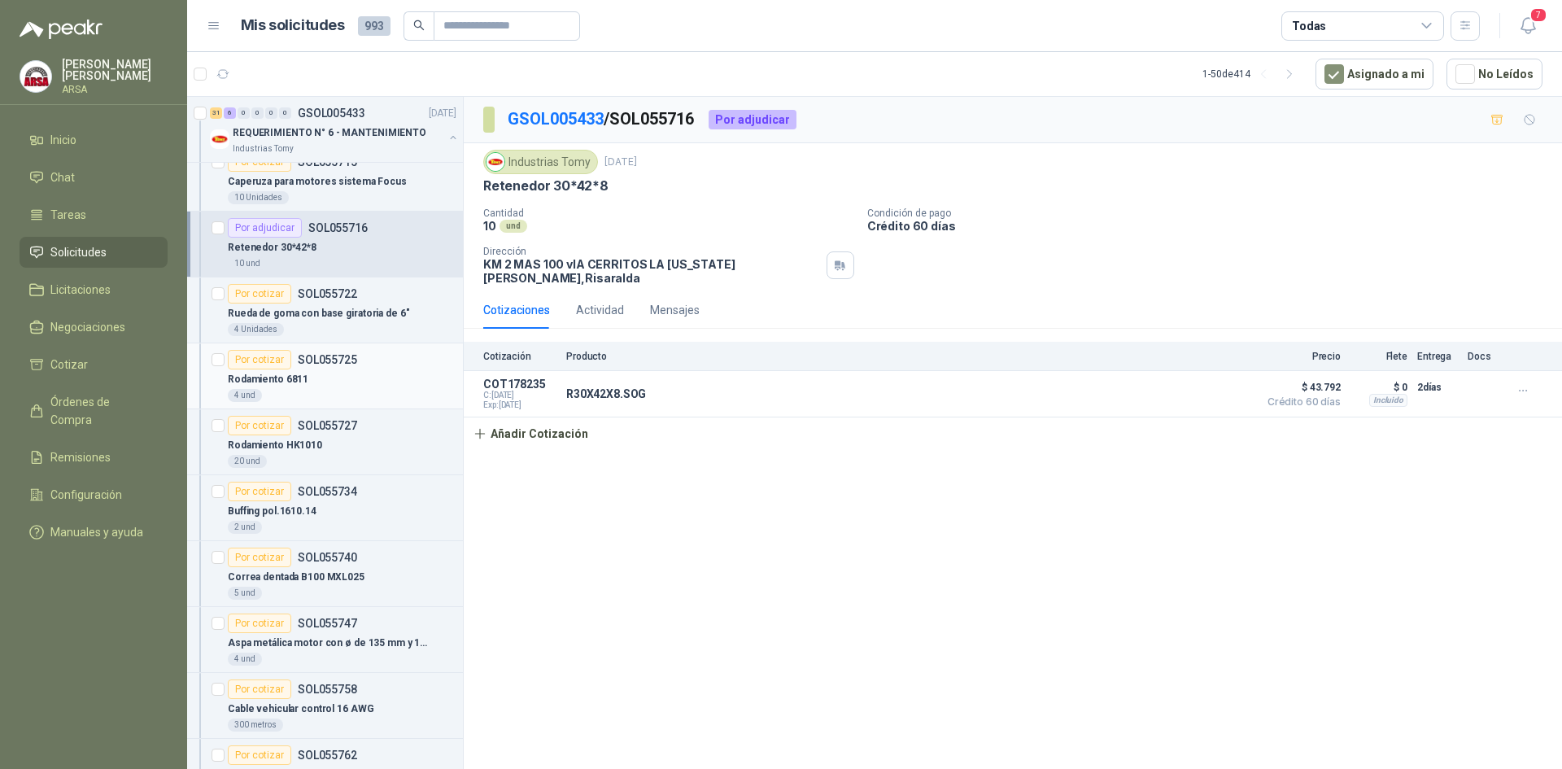
click at [326, 386] on div "Rodamiento 6811" at bounding box center [342, 379] width 229 height 20
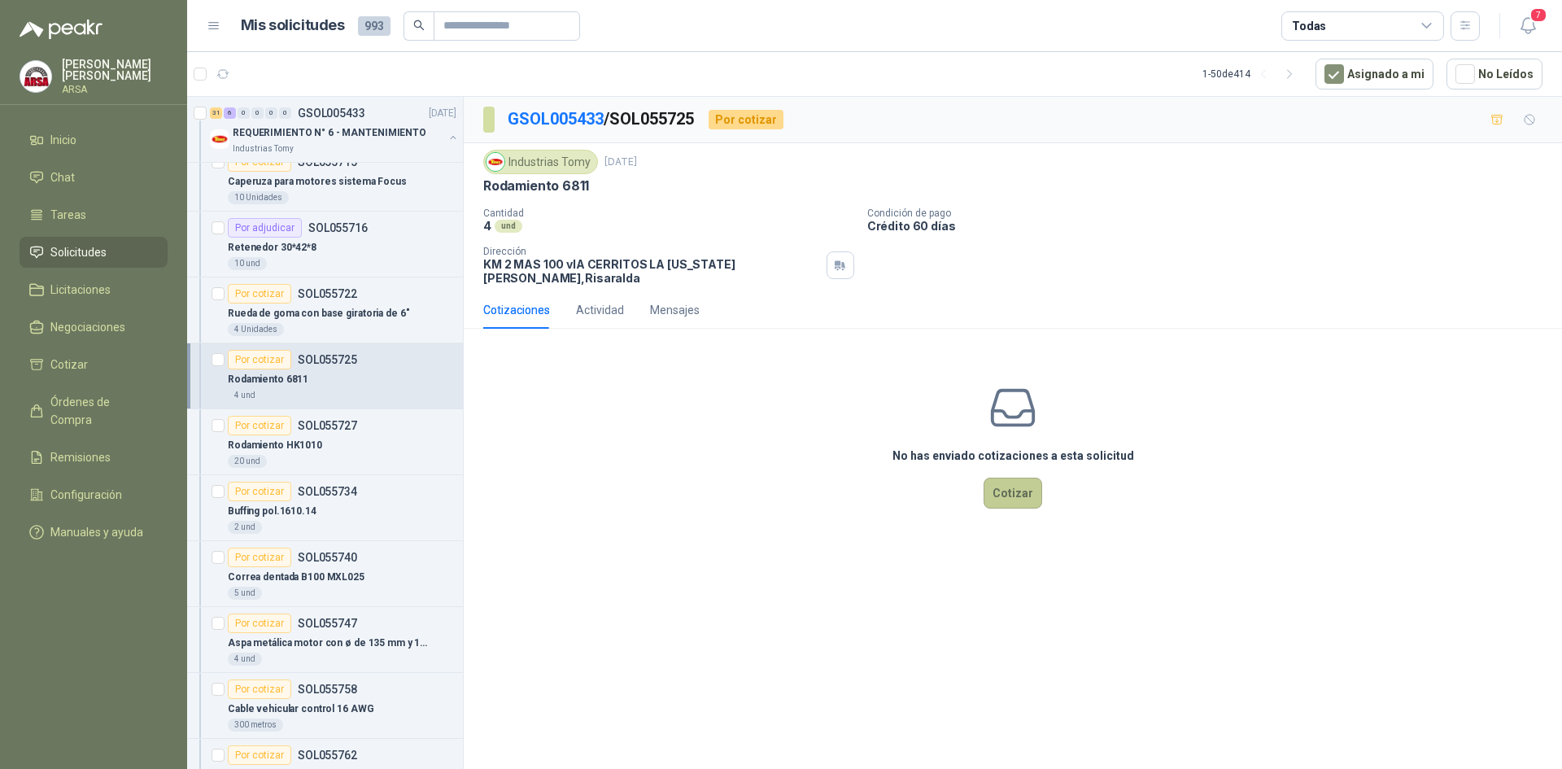
click at [1009, 478] on button "Cotizar" at bounding box center [1012, 493] width 59 height 31
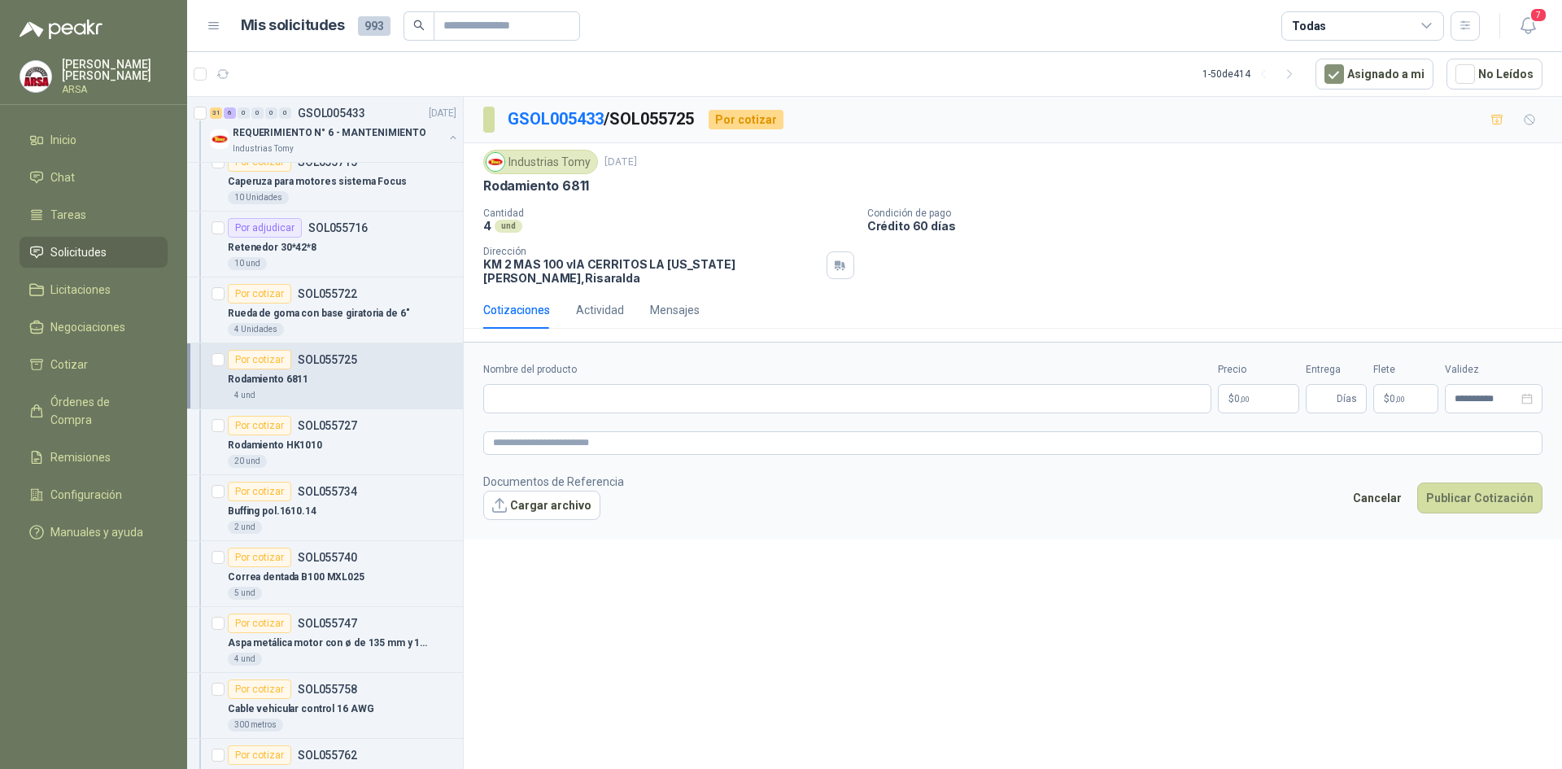
click at [591, 406] on form "**********" at bounding box center [1013, 440] width 1098 height 197
click at [566, 395] on input "Nombre del producto" at bounding box center [847, 398] width 728 height 29
type input "**********"
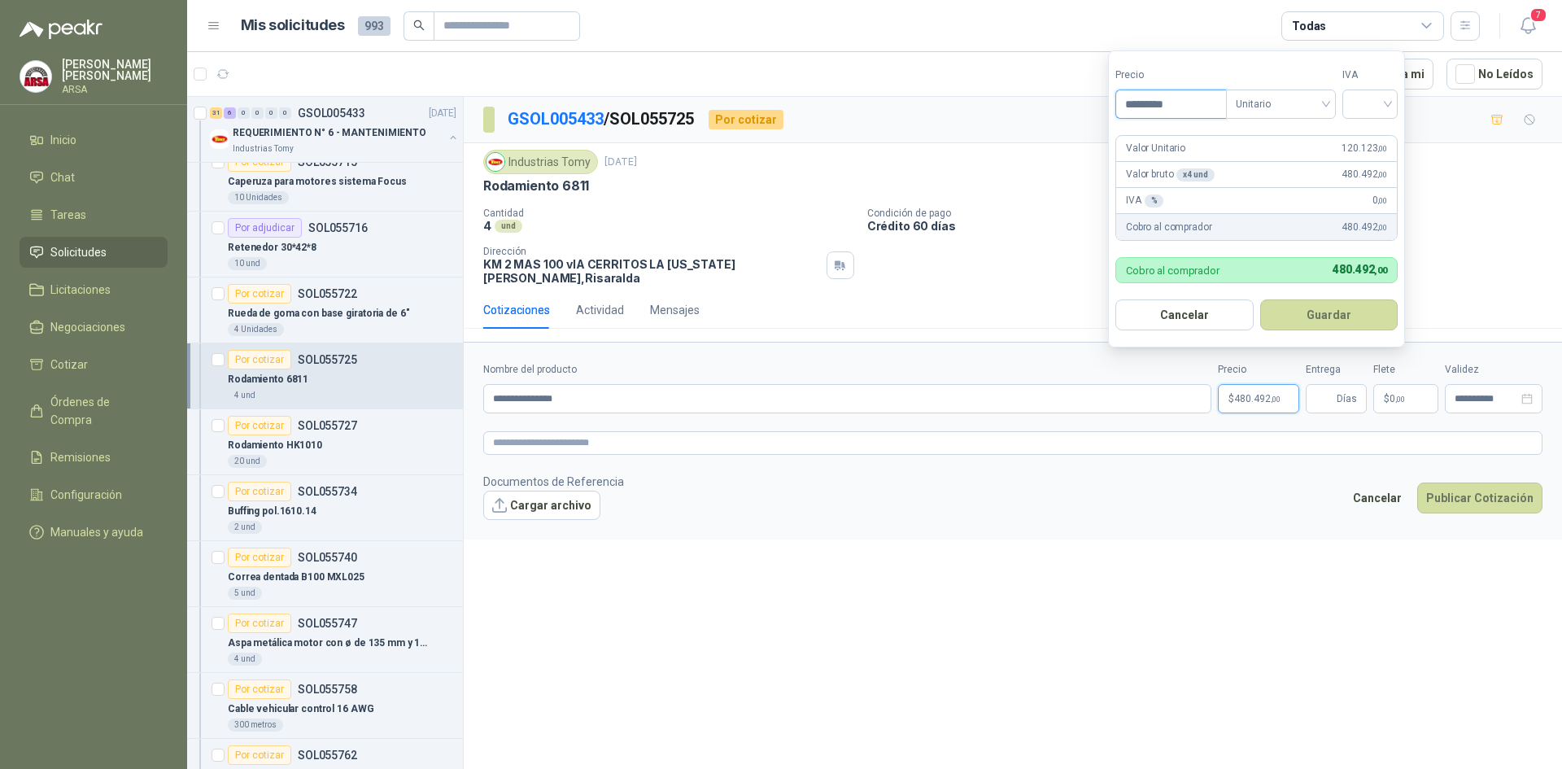
type input "*********"
click at [1384, 104] on input "search" at bounding box center [1370, 102] width 36 height 24
click at [1364, 128] on div "19%" at bounding box center [1374, 137] width 50 height 26
click at [1331, 307] on button "Guardar" at bounding box center [1332, 314] width 140 height 31
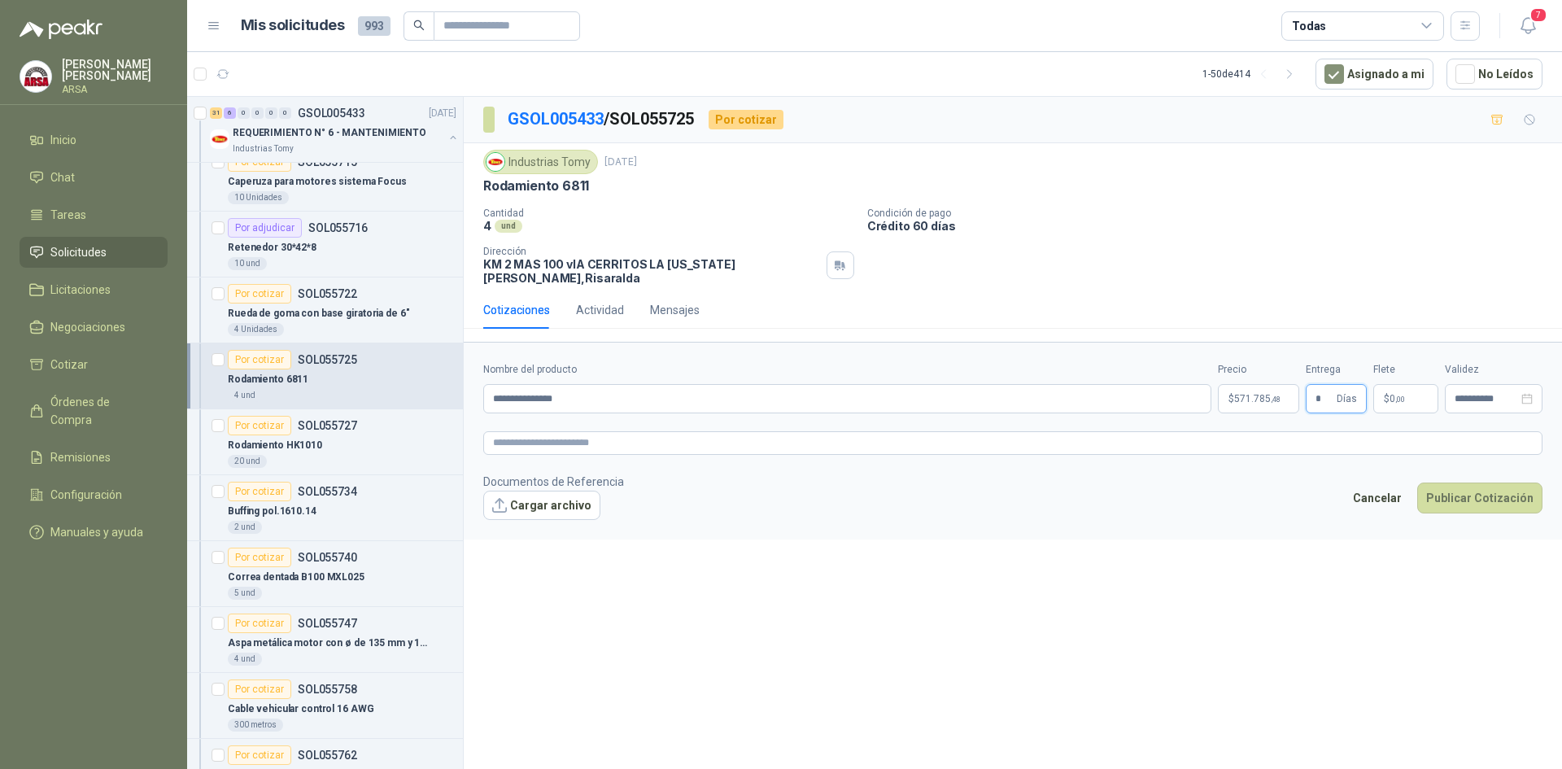
type input "*"
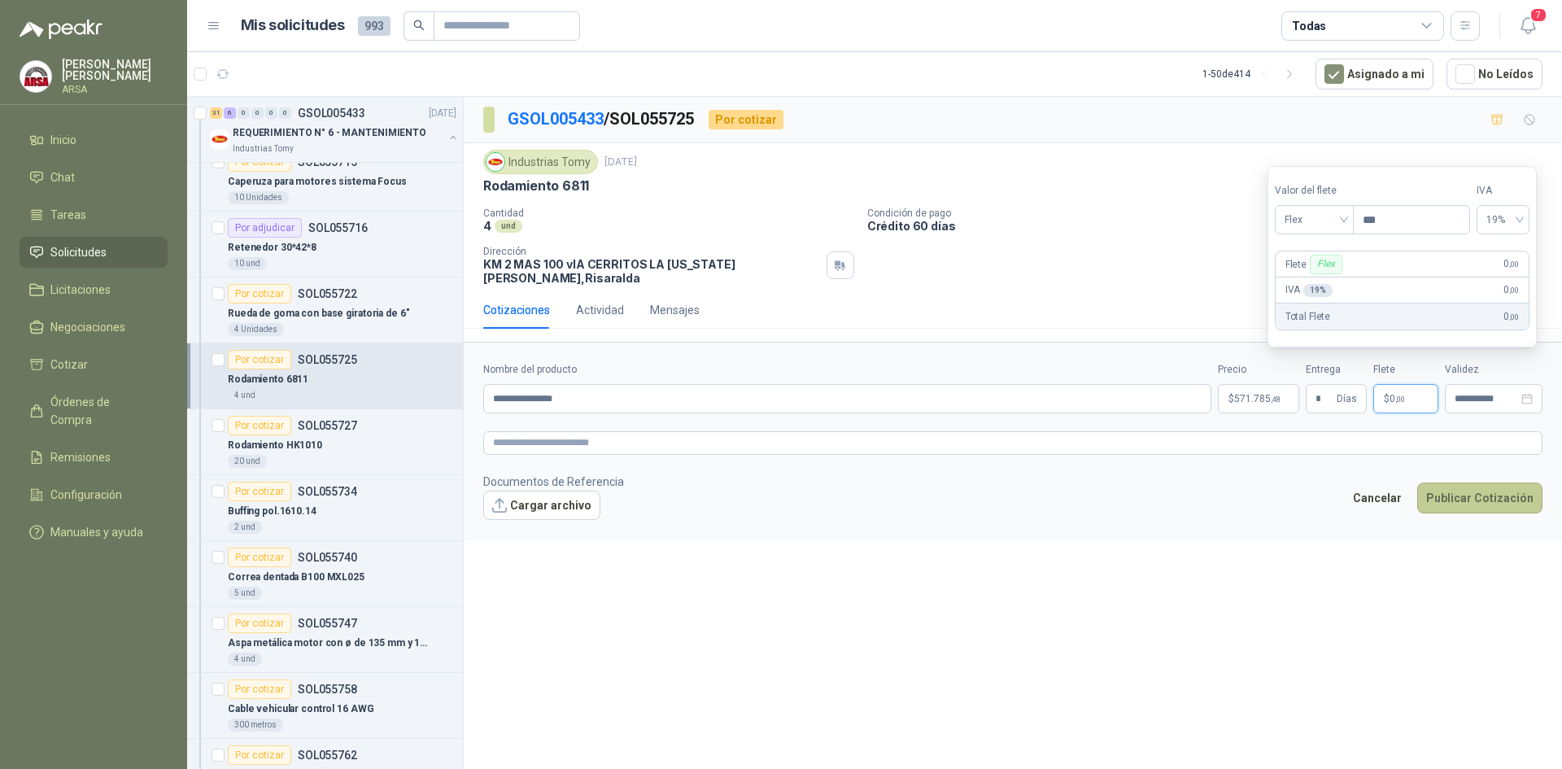
click at [1502, 486] on button "Publicar Cotización" at bounding box center [1479, 497] width 125 height 31
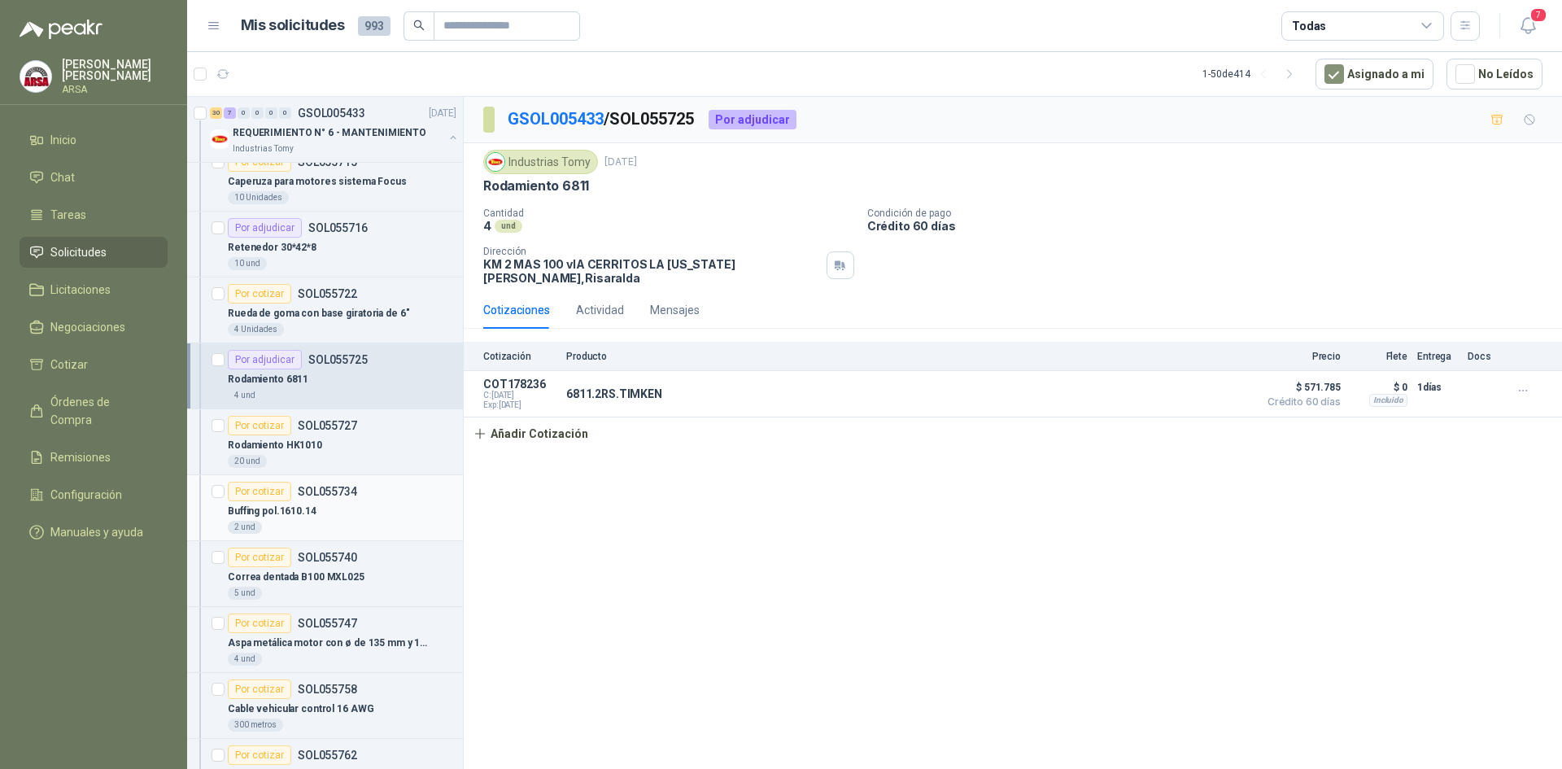
scroll to position [1302, 0]
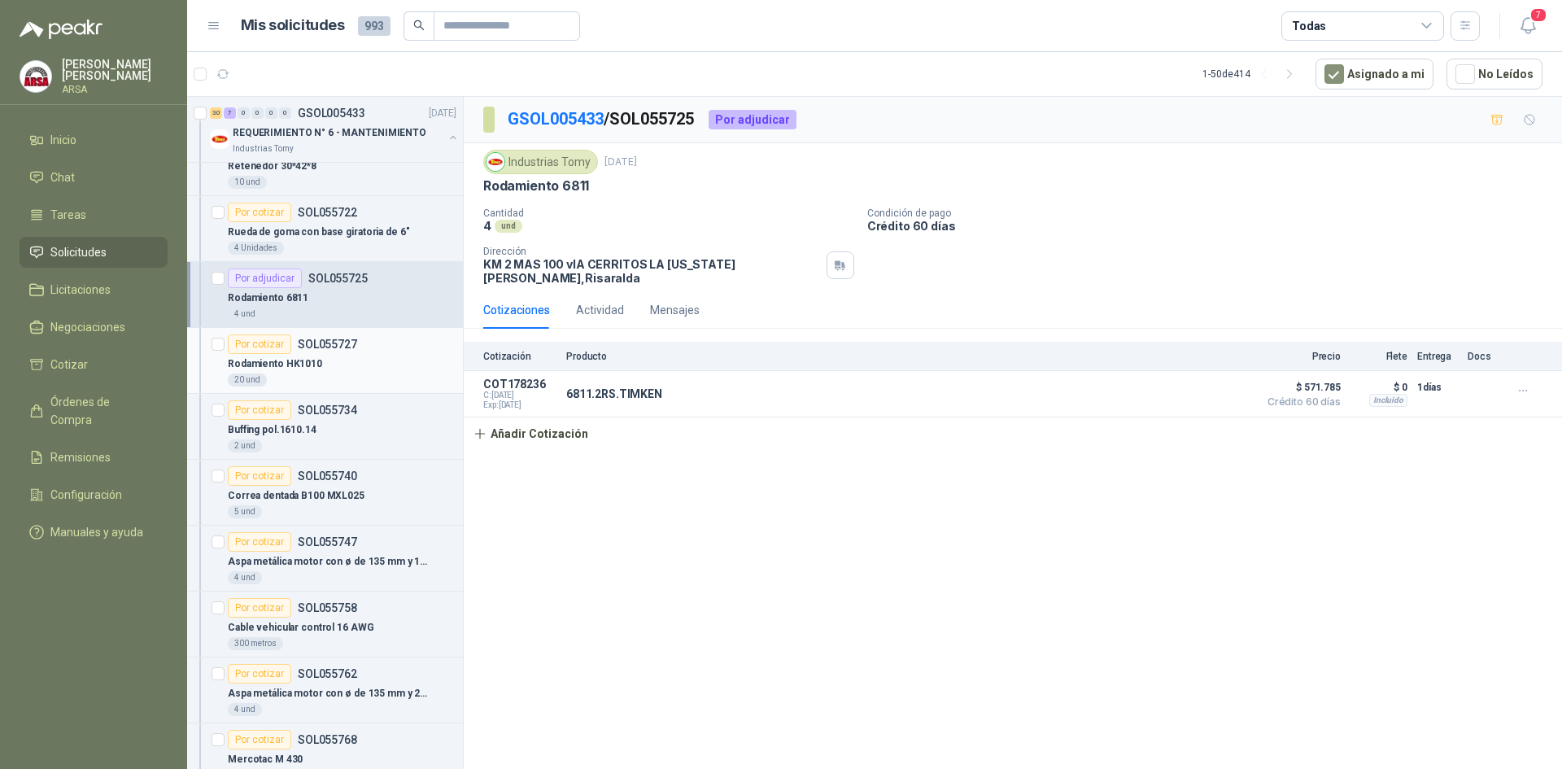
click at [334, 358] on div "Rodamiento HK1010" at bounding box center [342, 364] width 229 height 20
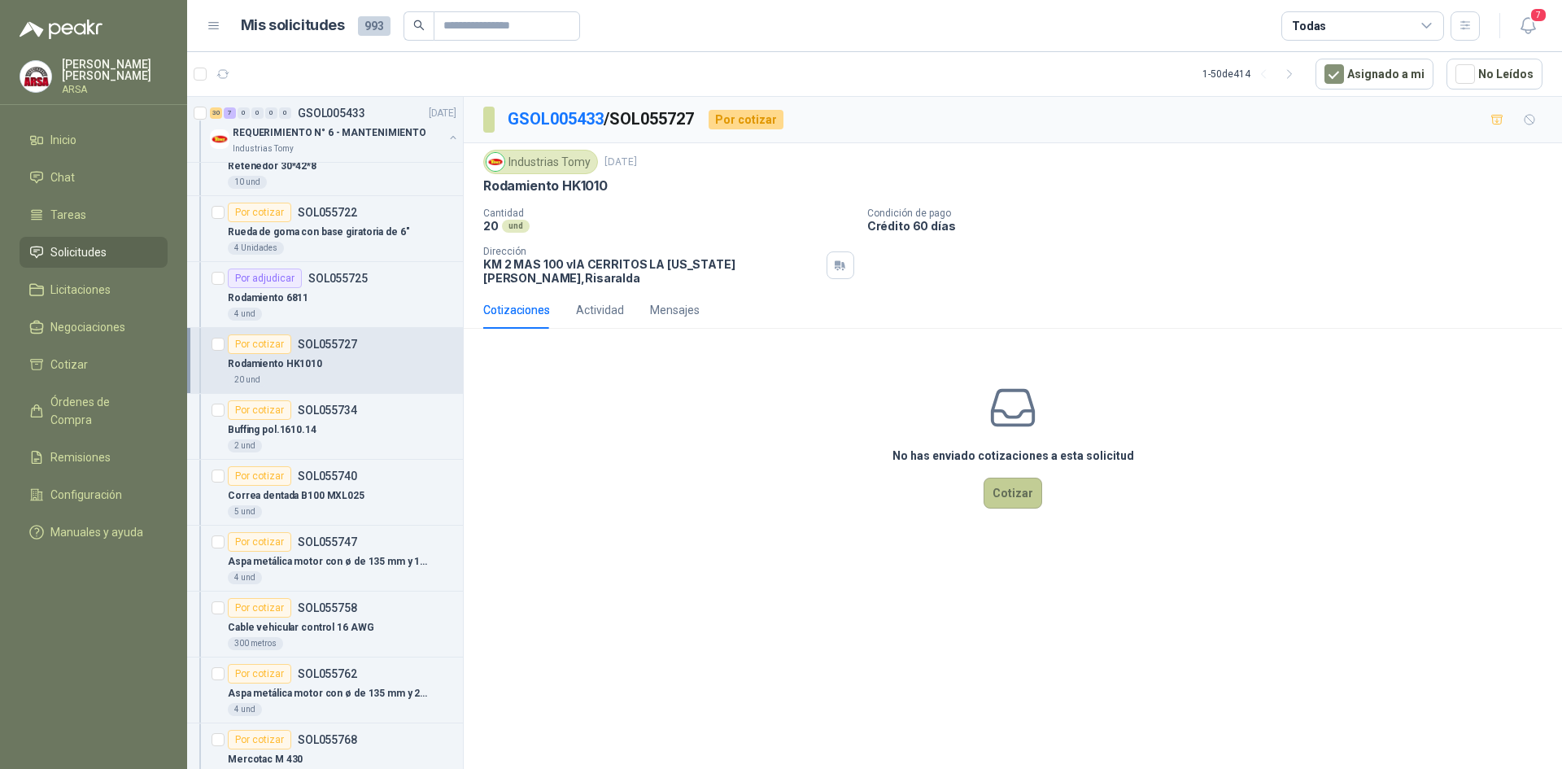
click at [994, 479] on button "Cotizar" at bounding box center [1012, 493] width 59 height 31
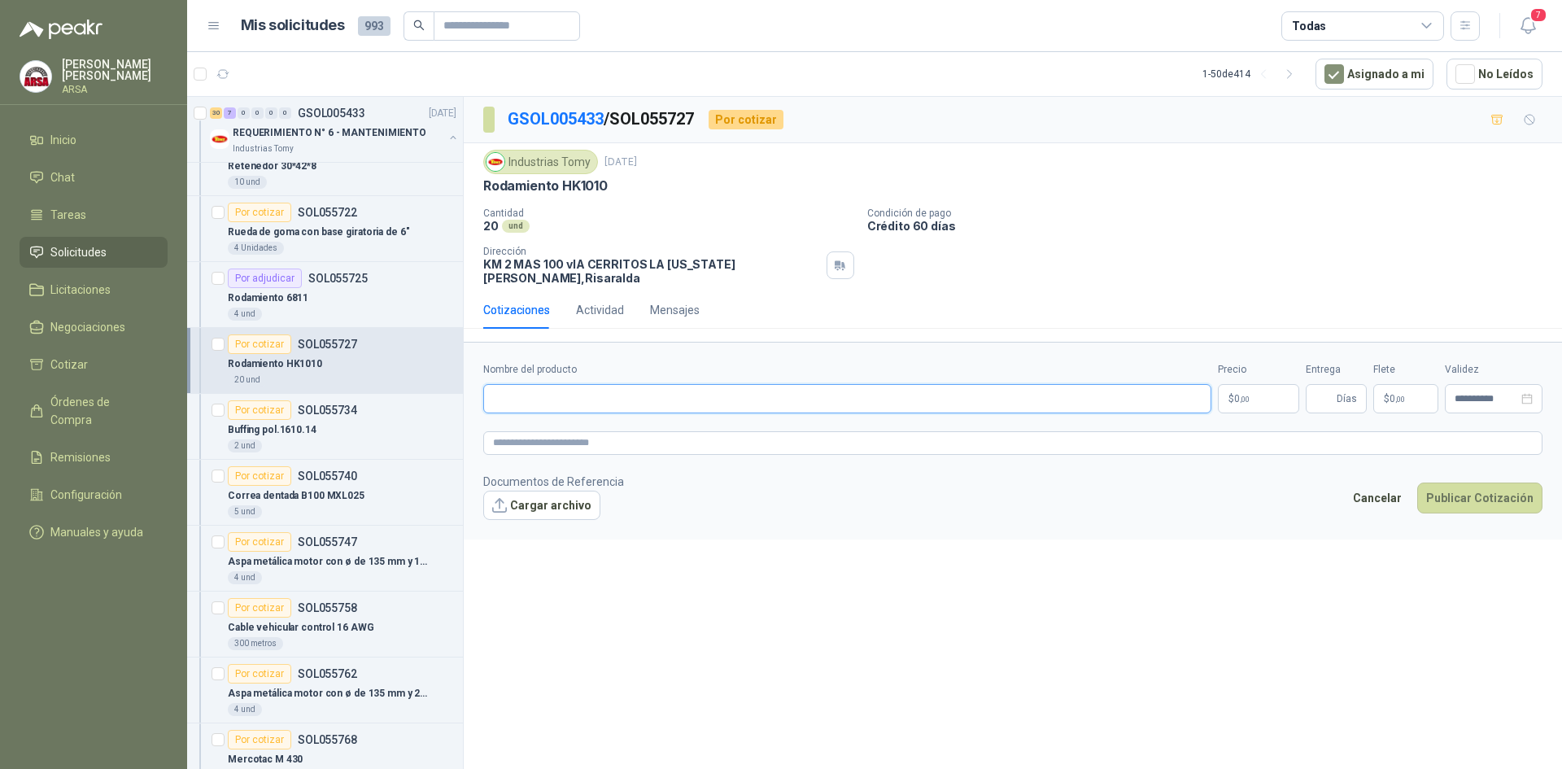
click at [566, 384] on input "Nombre del producto" at bounding box center [847, 398] width 728 height 29
paste input "**********"
type input "**********"
click at [1240, 395] on span ",00" at bounding box center [1245, 399] width 10 height 9
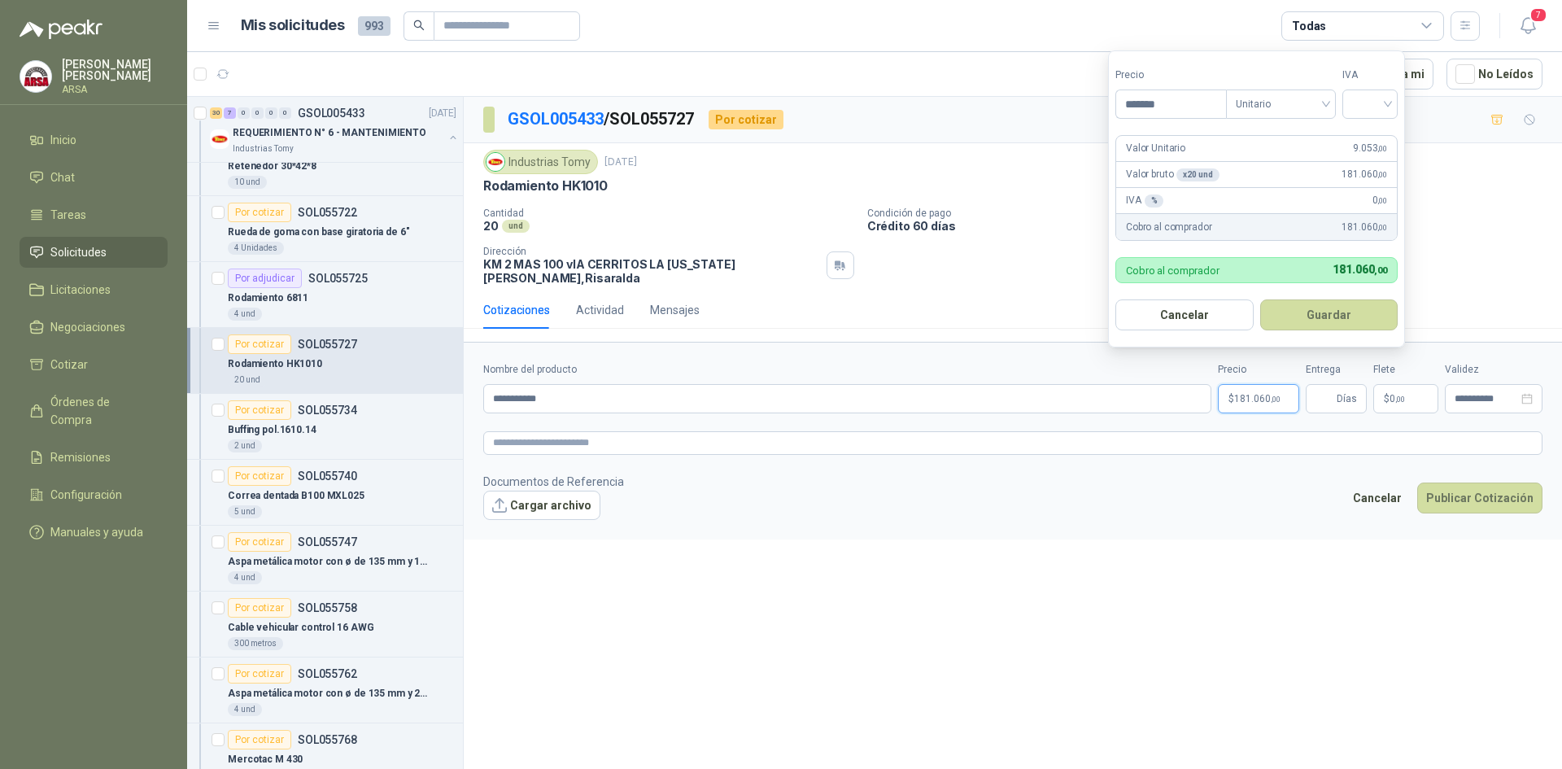
type input "*******"
drag, startPoint x: 1370, startPoint y: 103, endPoint x: 1367, endPoint y: 124, distance: 20.6
click at [1370, 108] on input "search" at bounding box center [1370, 102] width 36 height 24
click at [1366, 130] on div "19%" at bounding box center [1373, 138] width 30 height 18
click at [1326, 308] on button "Guardar" at bounding box center [1332, 314] width 140 height 31
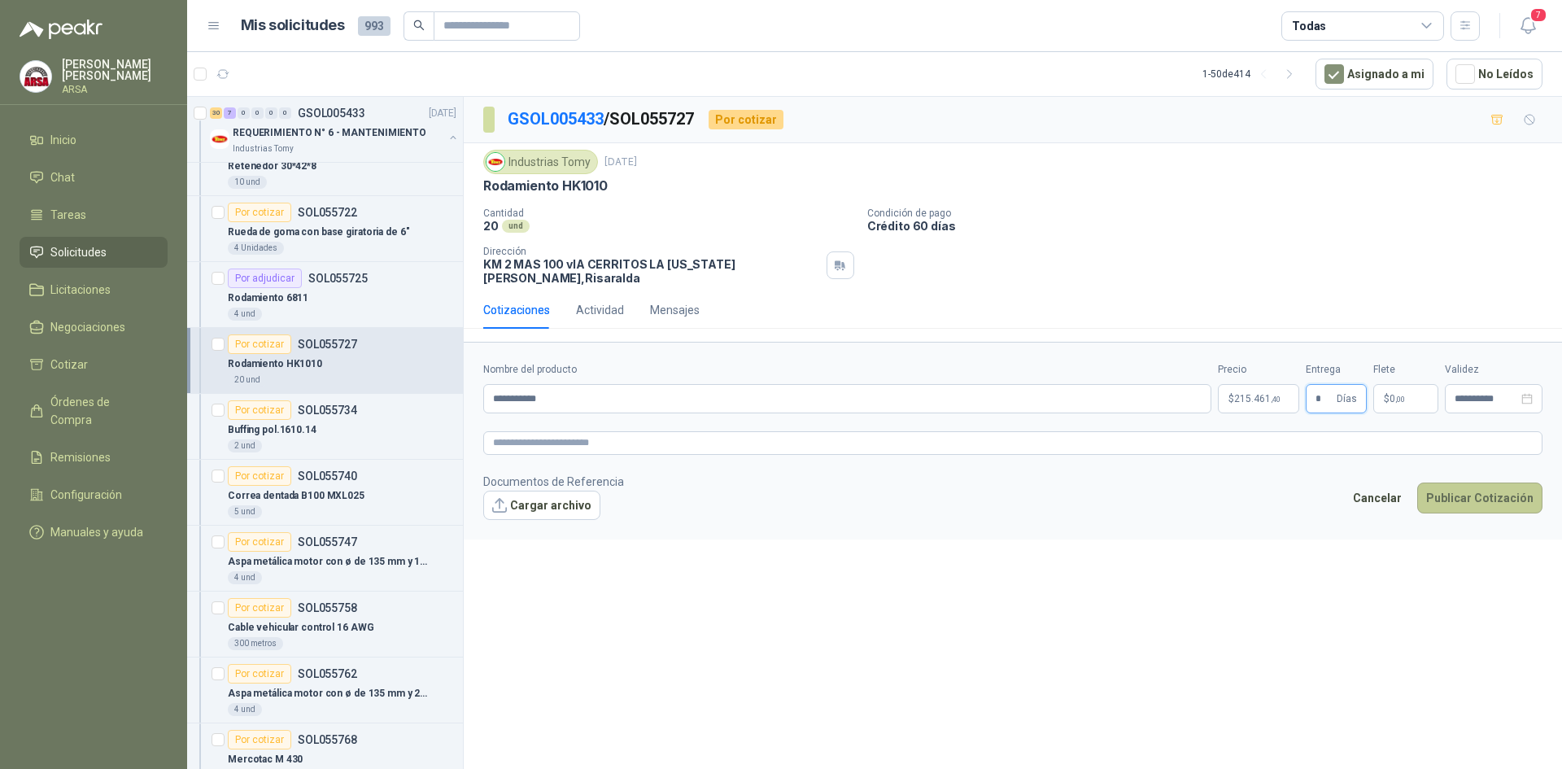
type input "*"
click at [1465, 490] on button "Publicar Cotización" at bounding box center [1479, 497] width 125 height 31
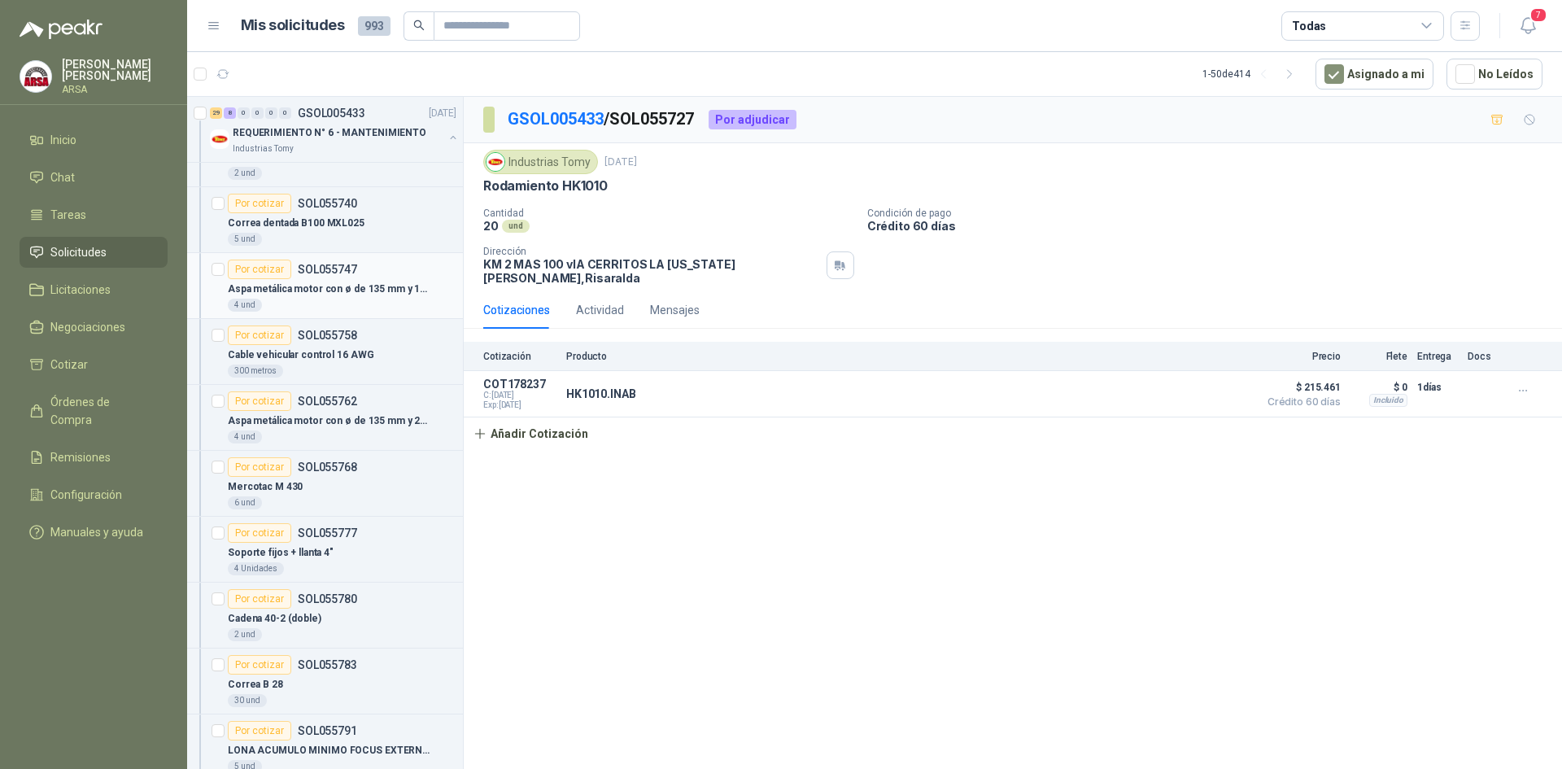
scroll to position [1546, 0]
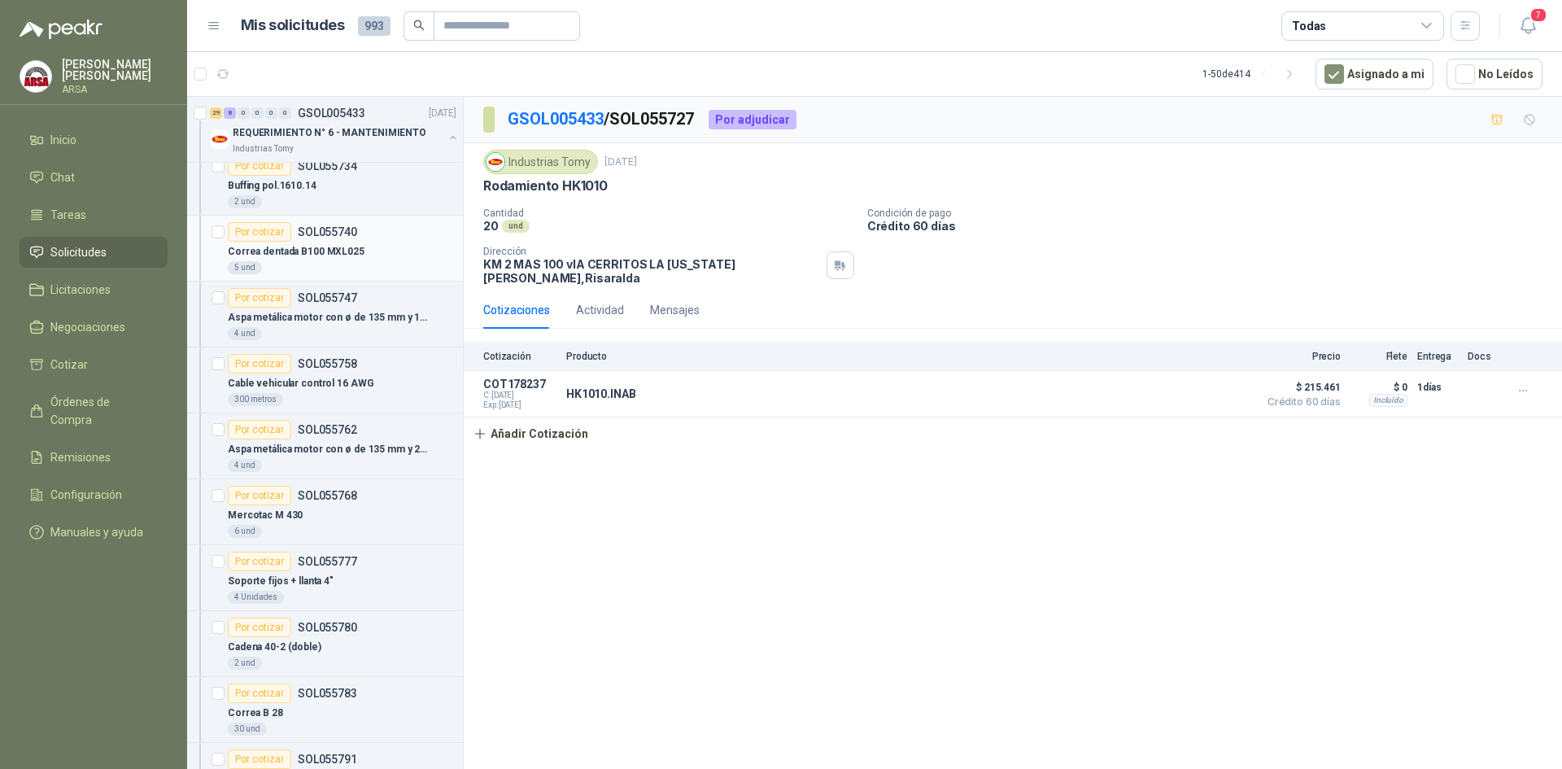
drag, startPoint x: 337, startPoint y: 247, endPoint x: 380, endPoint y: 259, distance: 44.8
click at [337, 247] on p "Correa dentada B100 MXL025" at bounding box center [296, 251] width 137 height 15
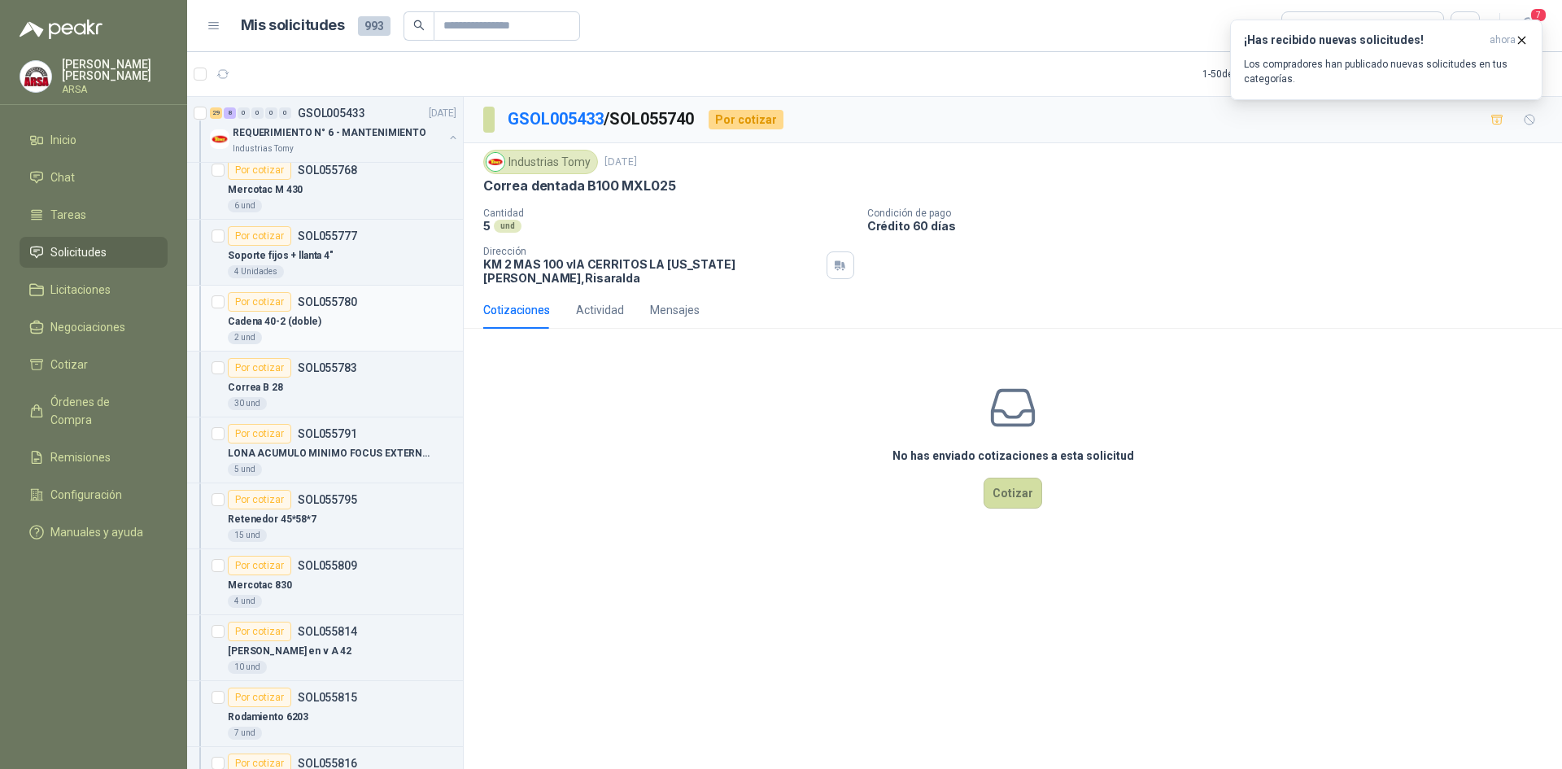
scroll to position [1952, 0]
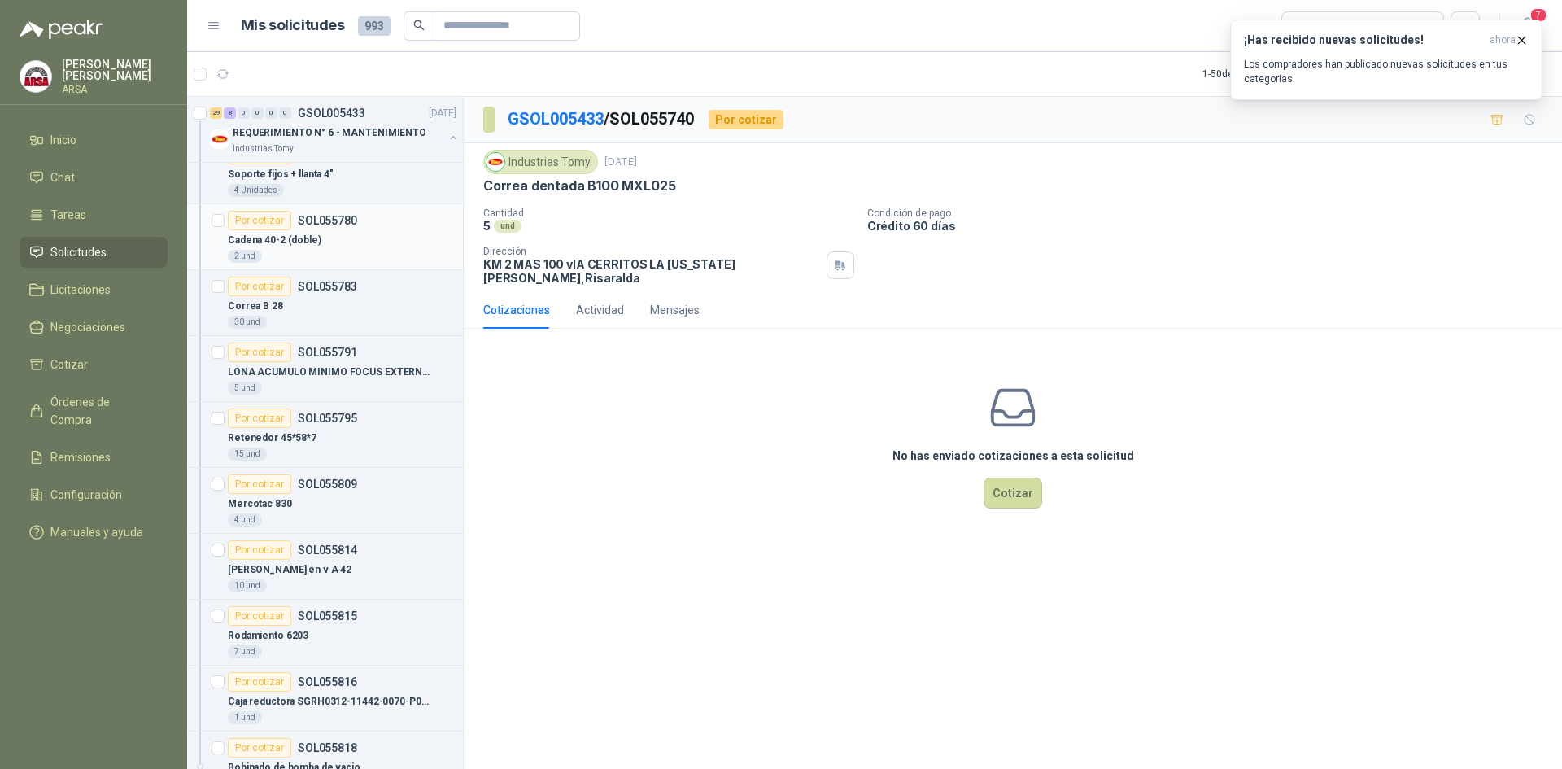
click at [366, 246] on div "Cadena 40-2 (doble)" at bounding box center [342, 240] width 229 height 20
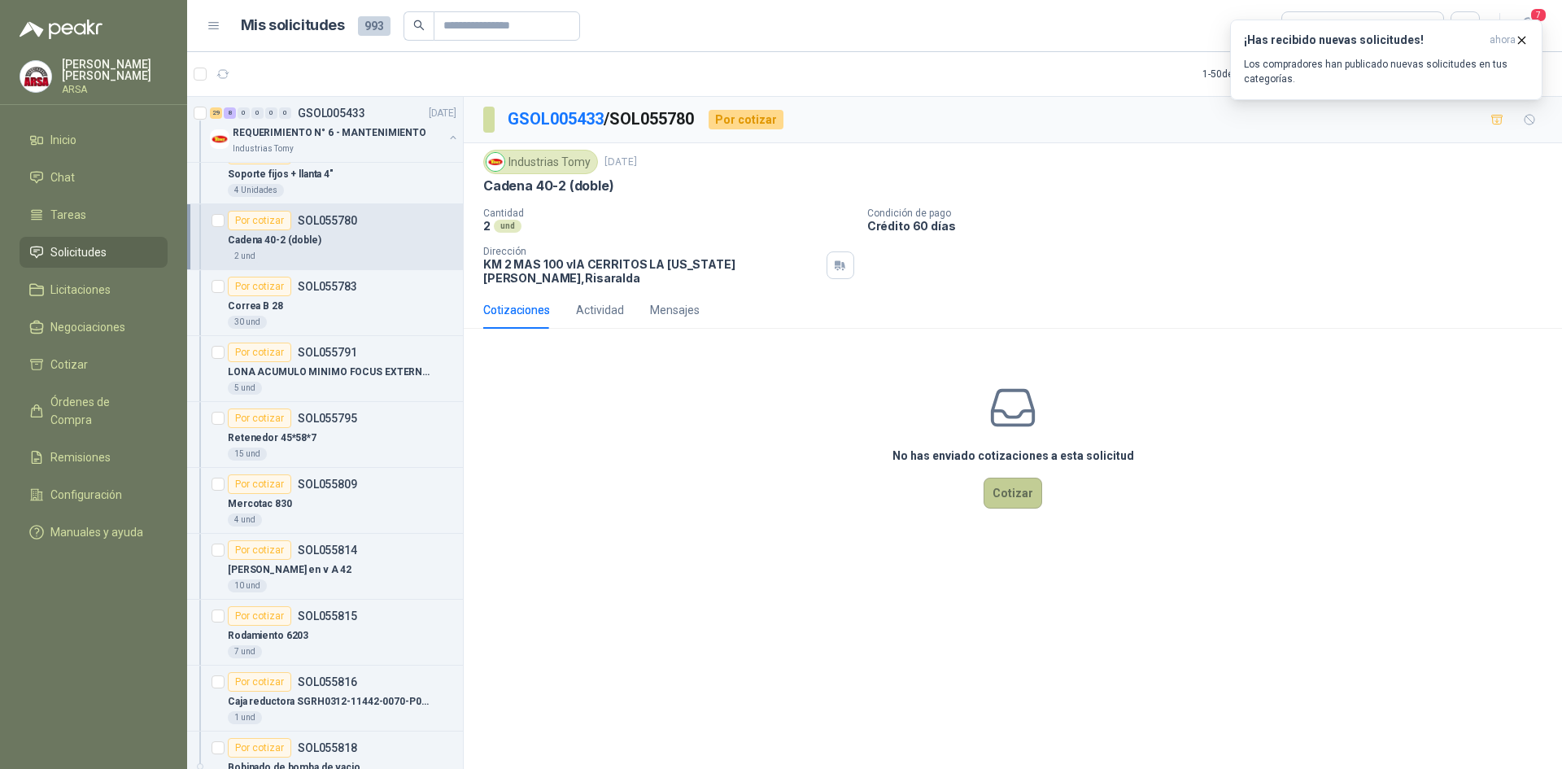
click at [1010, 482] on button "Cotizar" at bounding box center [1012, 493] width 59 height 31
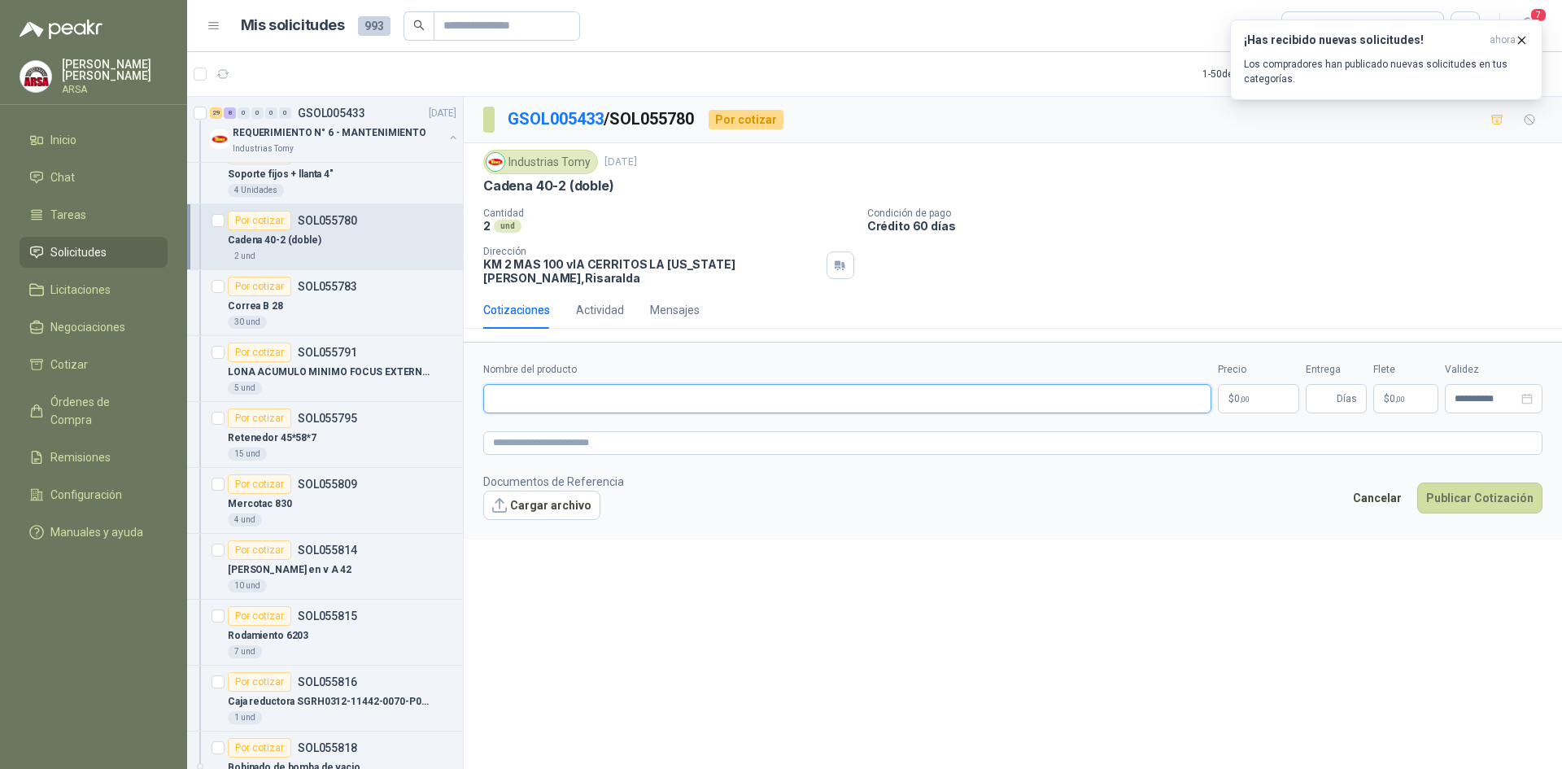
click at [567, 386] on input "Nombre del producto" at bounding box center [847, 398] width 728 height 29
paste input "**********"
type input "**********"
click at [1250, 393] on p "$ 0 ,00" at bounding box center [1258, 398] width 81 height 29
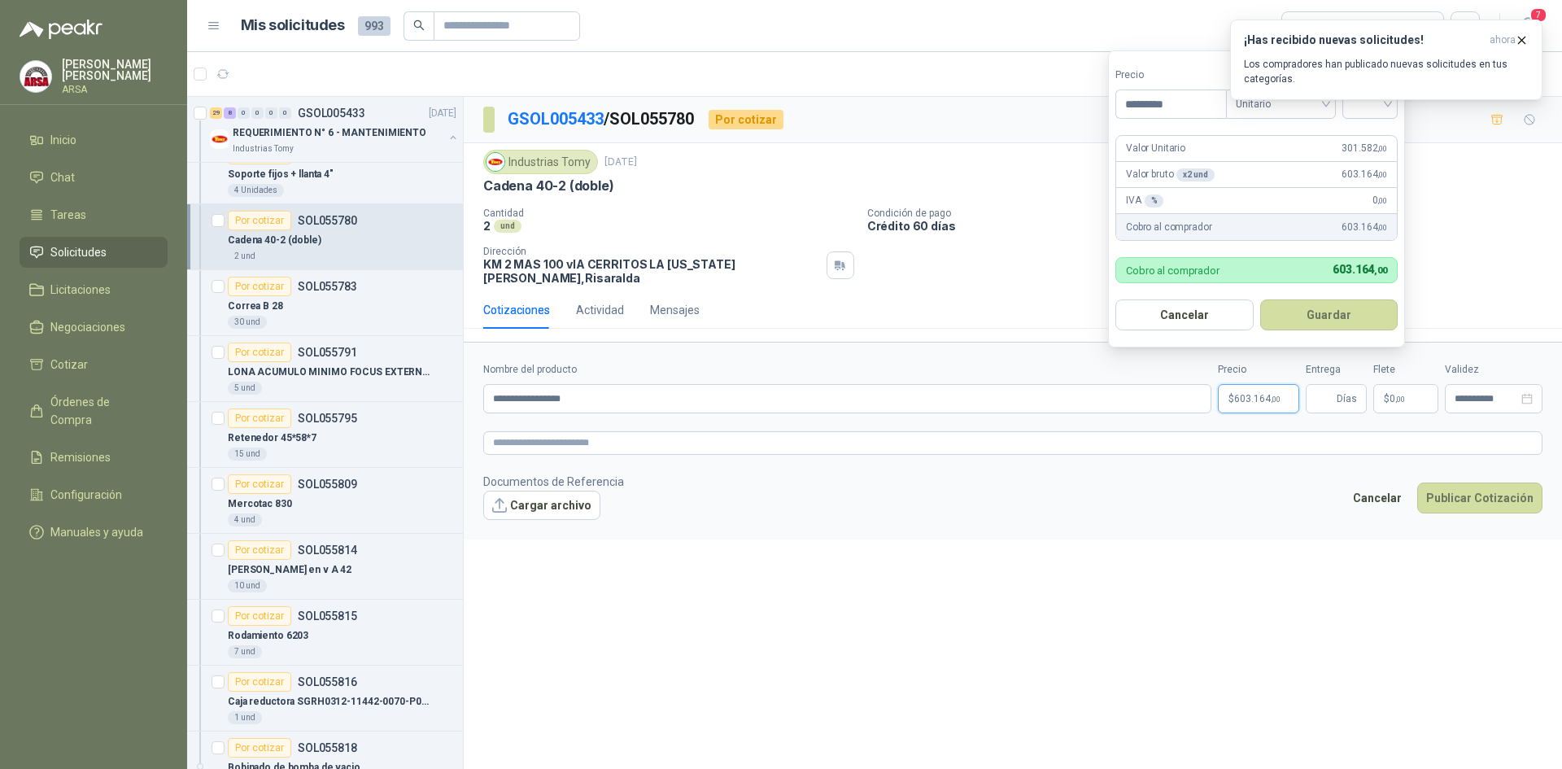
type input "*********"
click at [1357, 100] on div "¡Has recibido nuevas solicitudes! ahora Los compradores han publicado nuevas so…" at bounding box center [1386, 60] width 312 height 81
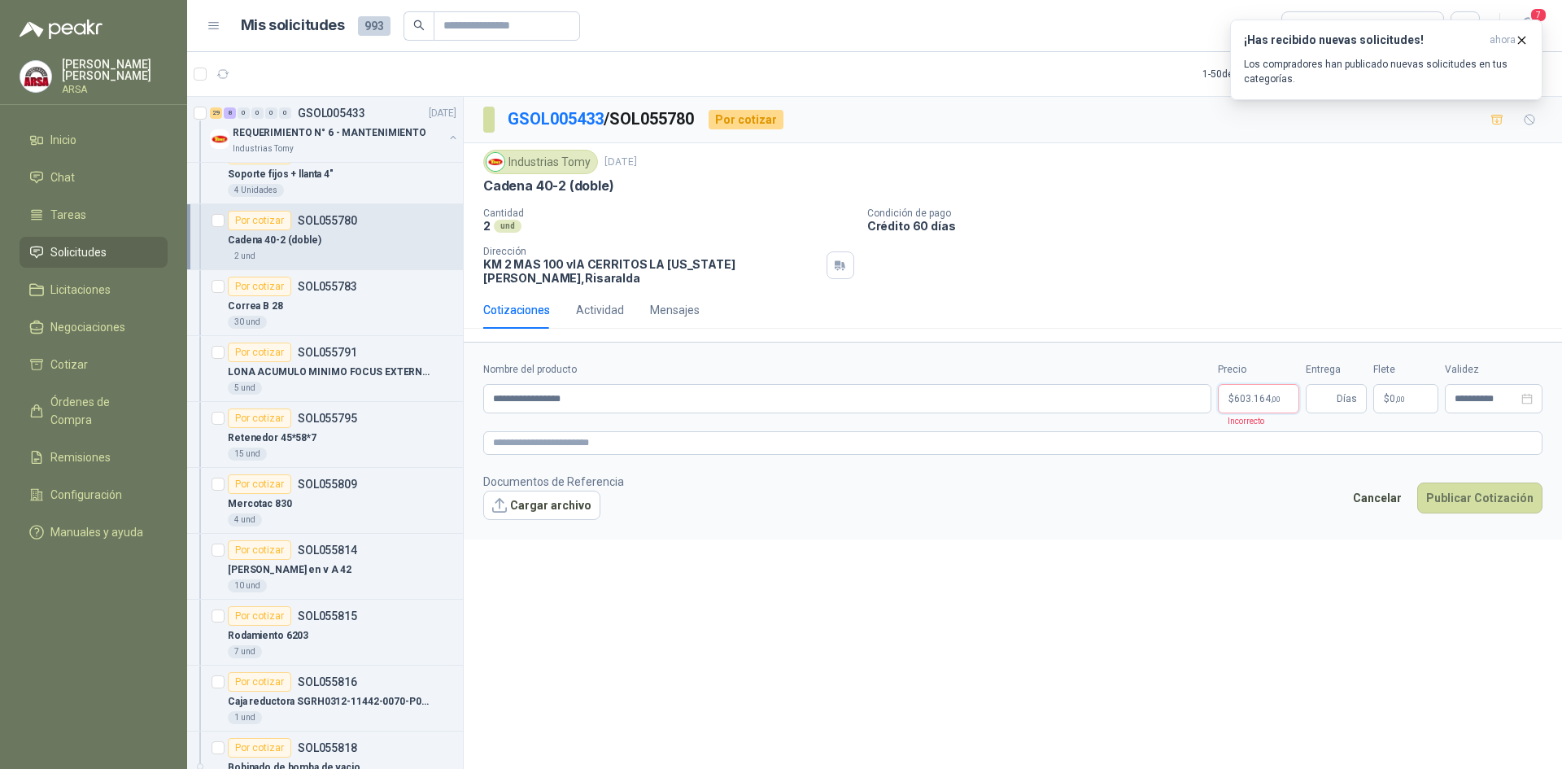
click at [1267, 384] on p "$ 603.164 ,00" at bounding box center [1258, 398] width 81 height 29
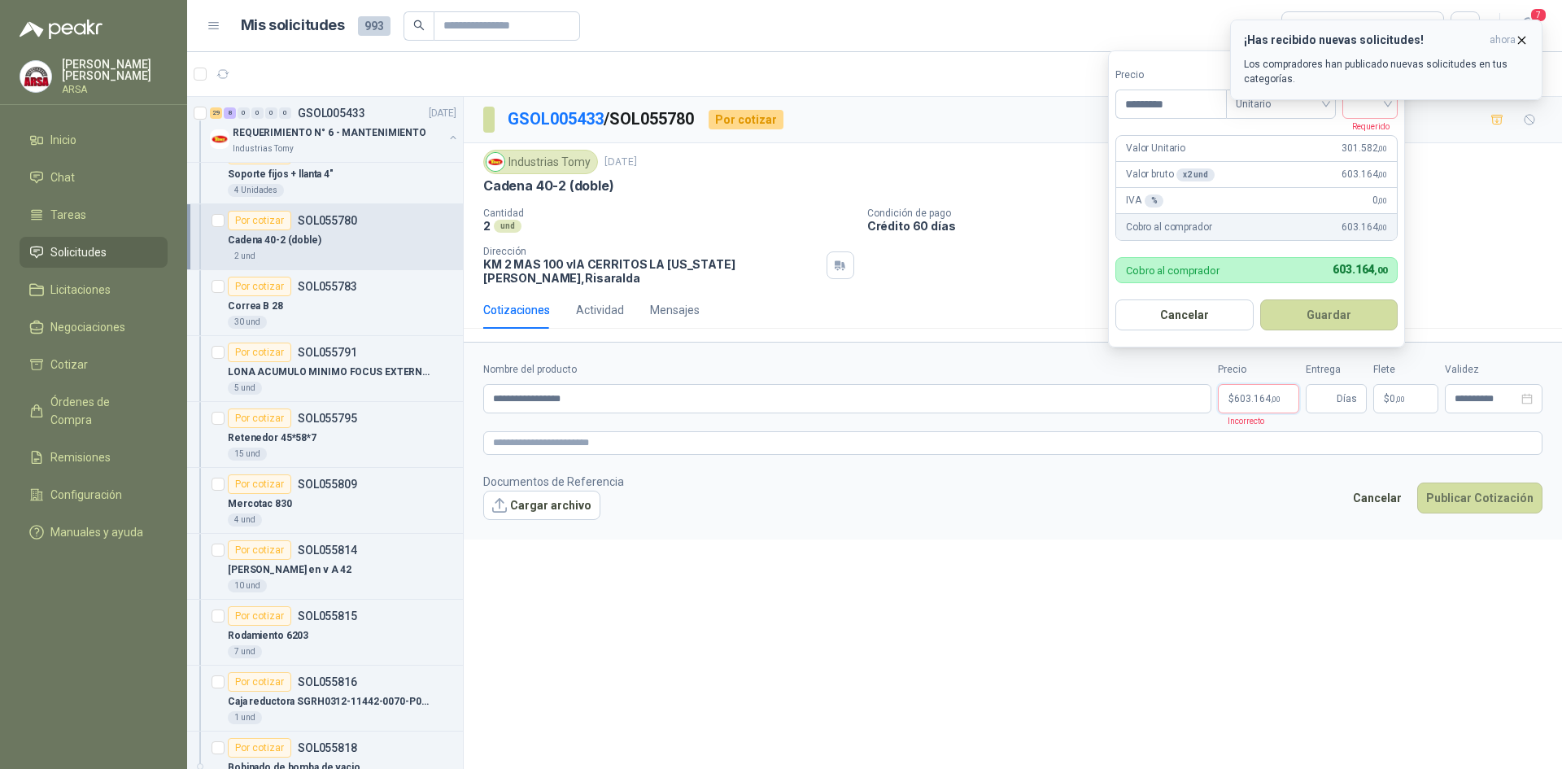
click at [1524, 41] on icon "button" at bounding box center [1522, 40] width 7 height 7
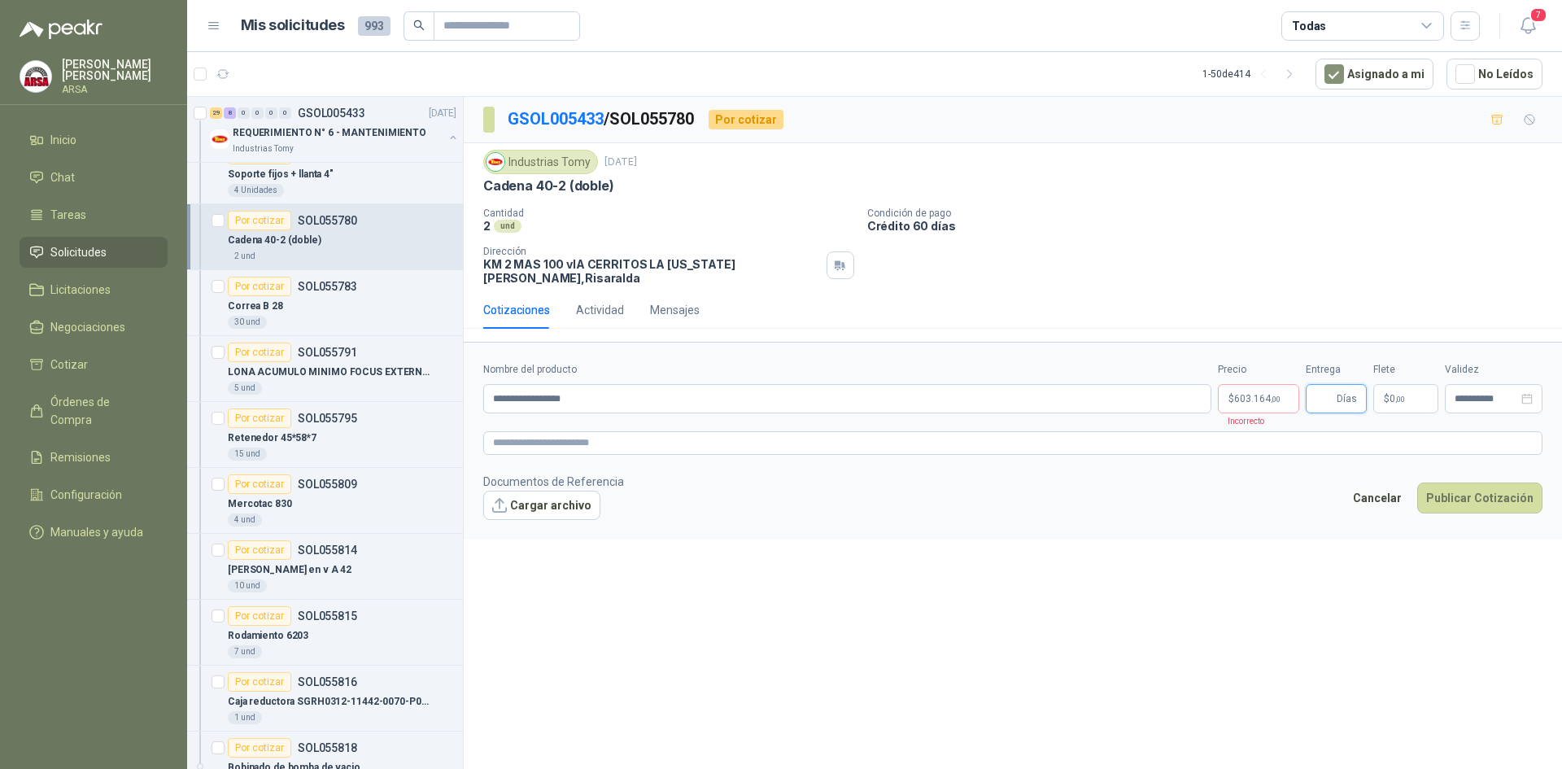
drag, startPoint x: 1324, startPoint y: 380, endPoint x: 1293, endPoint y: 387, distance: 31.8
click at [1323, 385] on input "Entrega" at bounding box center [1324, 399] width 18 height 28
click at [1275, 395] on span ",00" at bounding box center [1276, 399] width 10 height 9
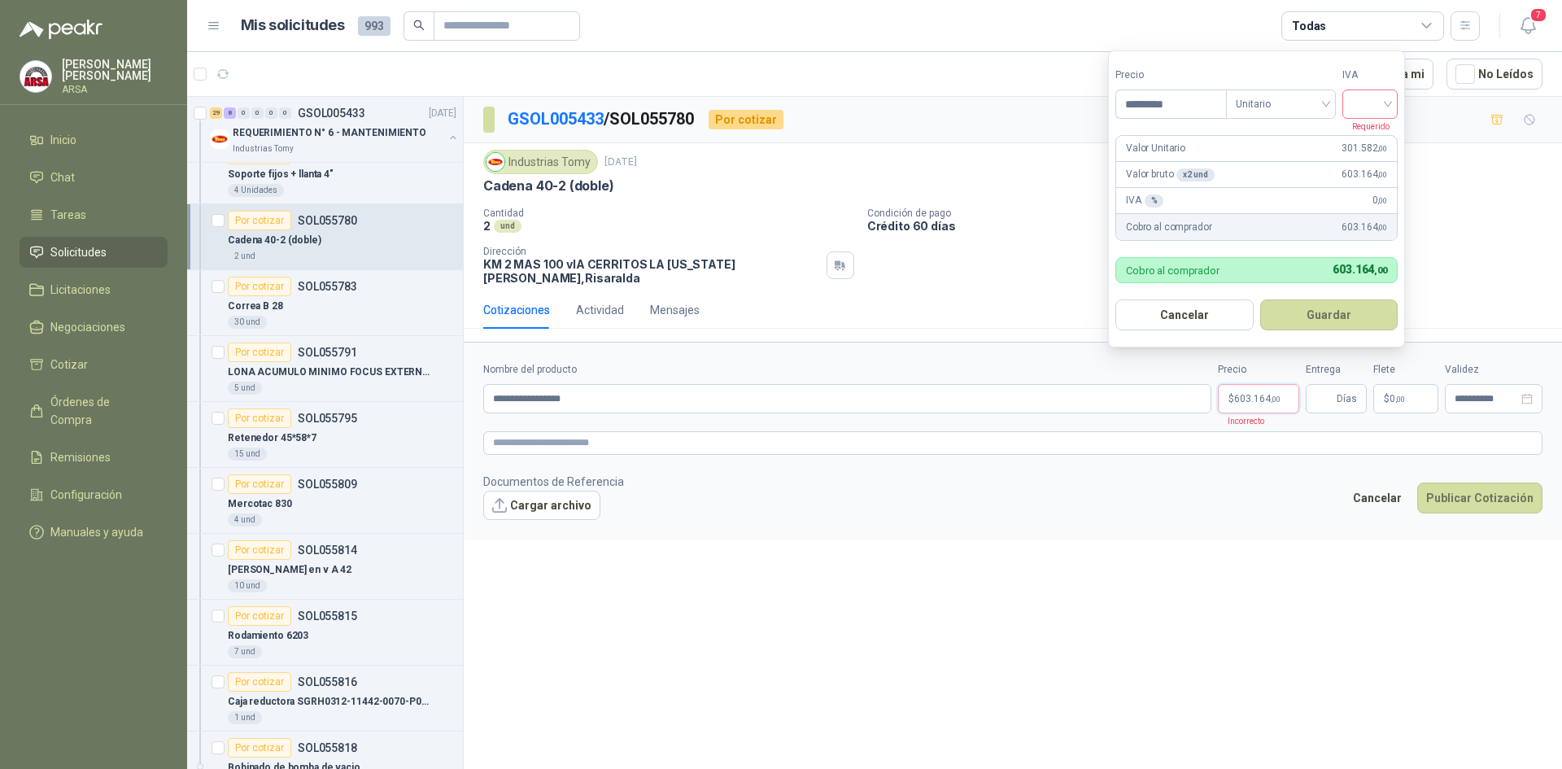
click at [1380, 93] on input "search" at bounding box center [1370, 102] width 36 height 24
click at [1376, 135] on div "19%" at bounding box center [1373, 138] width 30 height 18
click at [1331, 316] on button "Guardar" at bounding box center [1332, 314] width 140 height 31
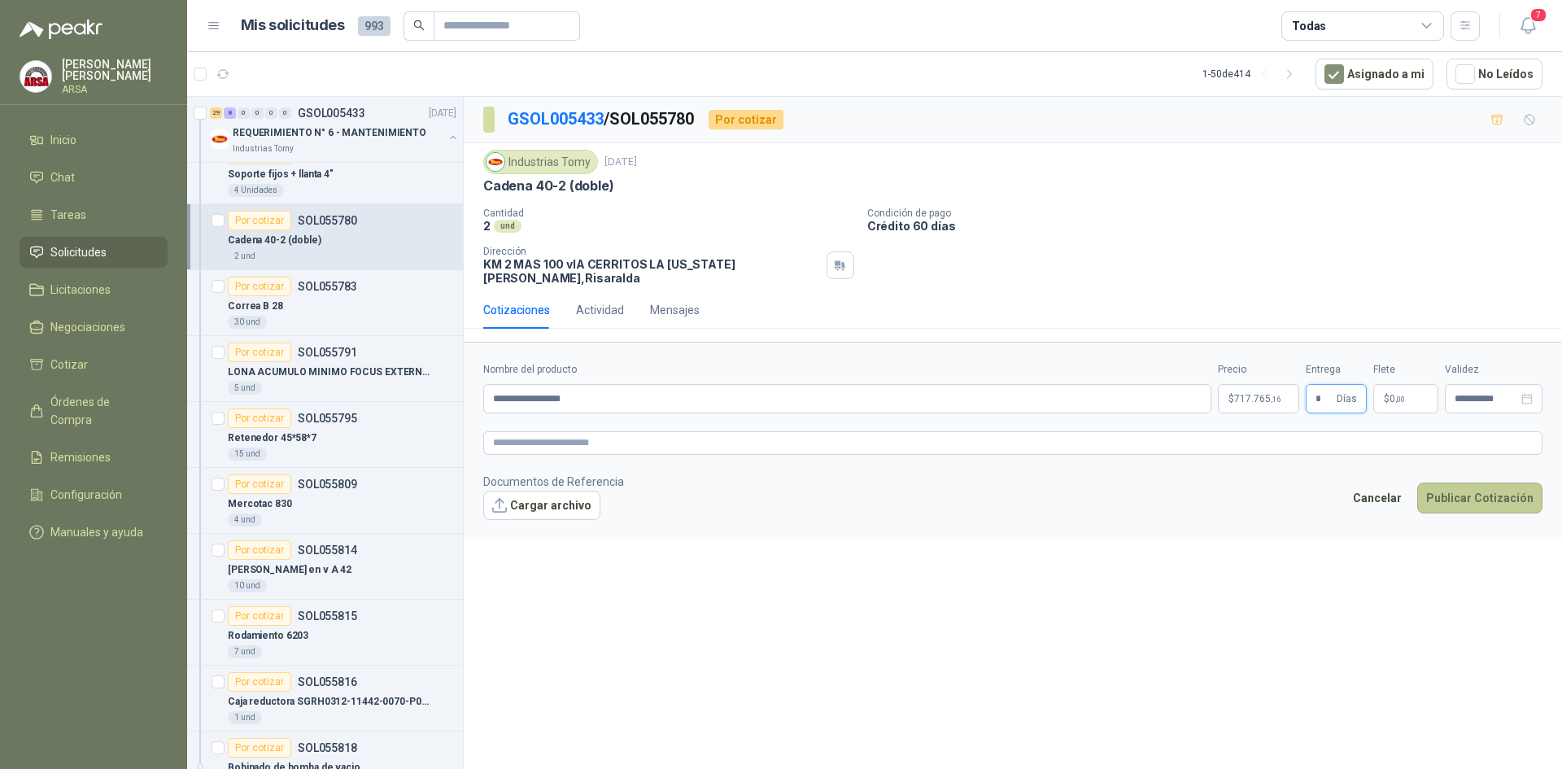
type input "*"
click at [1444, 487] on button "Publicar Cotización" at bounding box center [1479, 497] width 125 height 31
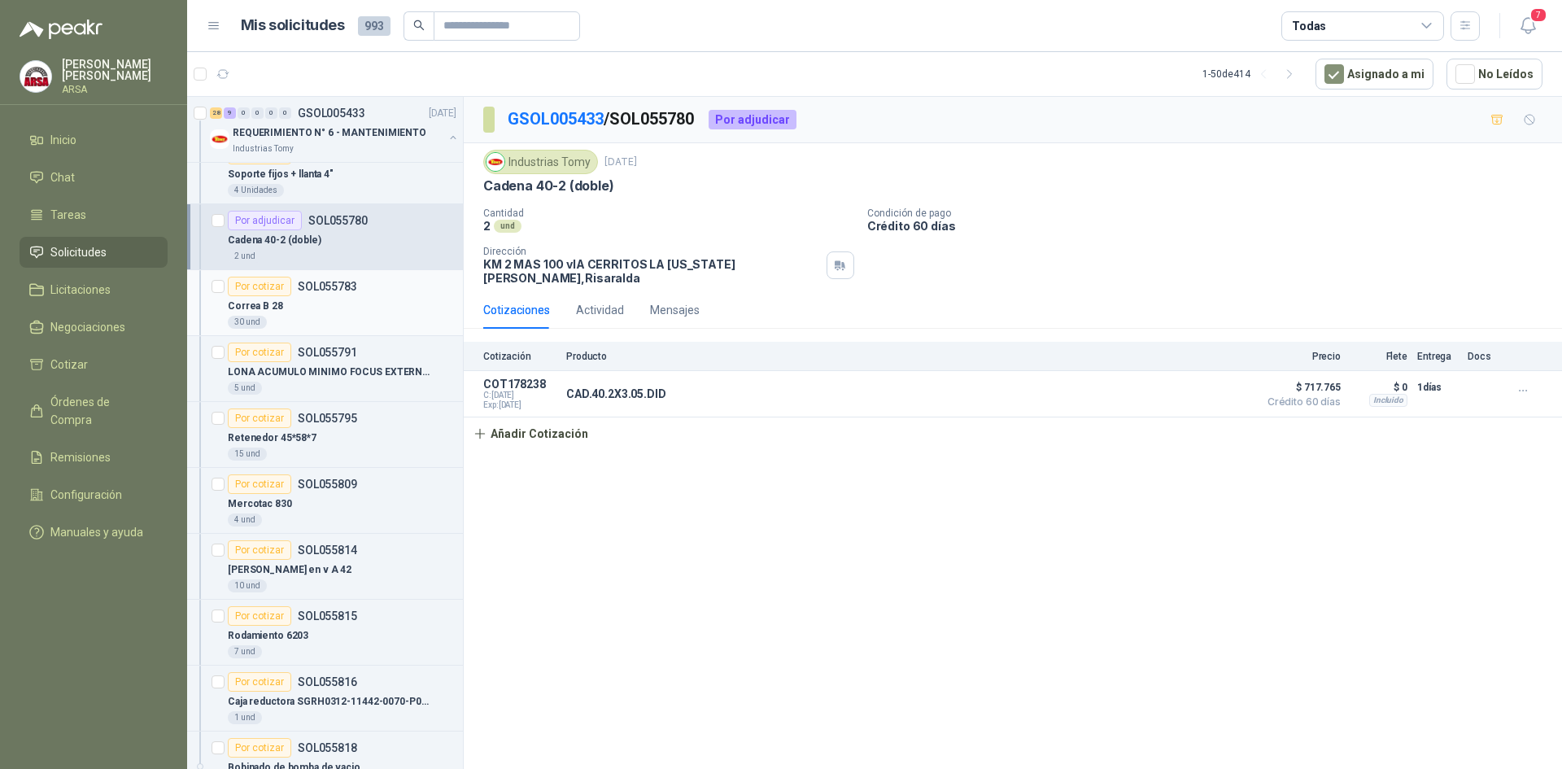
click at [309, 316] on div "30 und" at bounding box center [342, 322] width 229 height 13
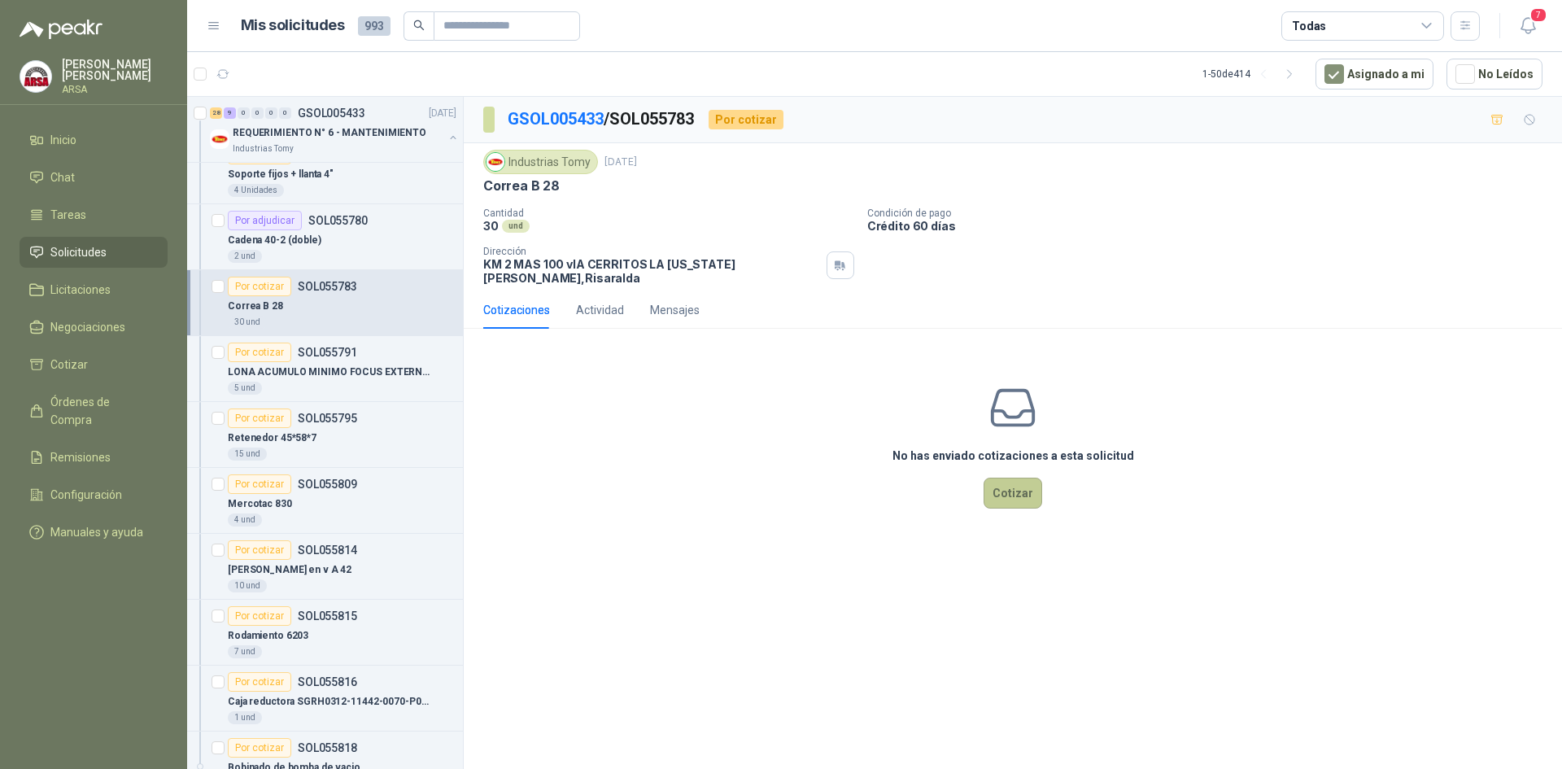
click at [1013, 478] on button "Cotizar" at bounding box center [1012, 493] width 59 height 31
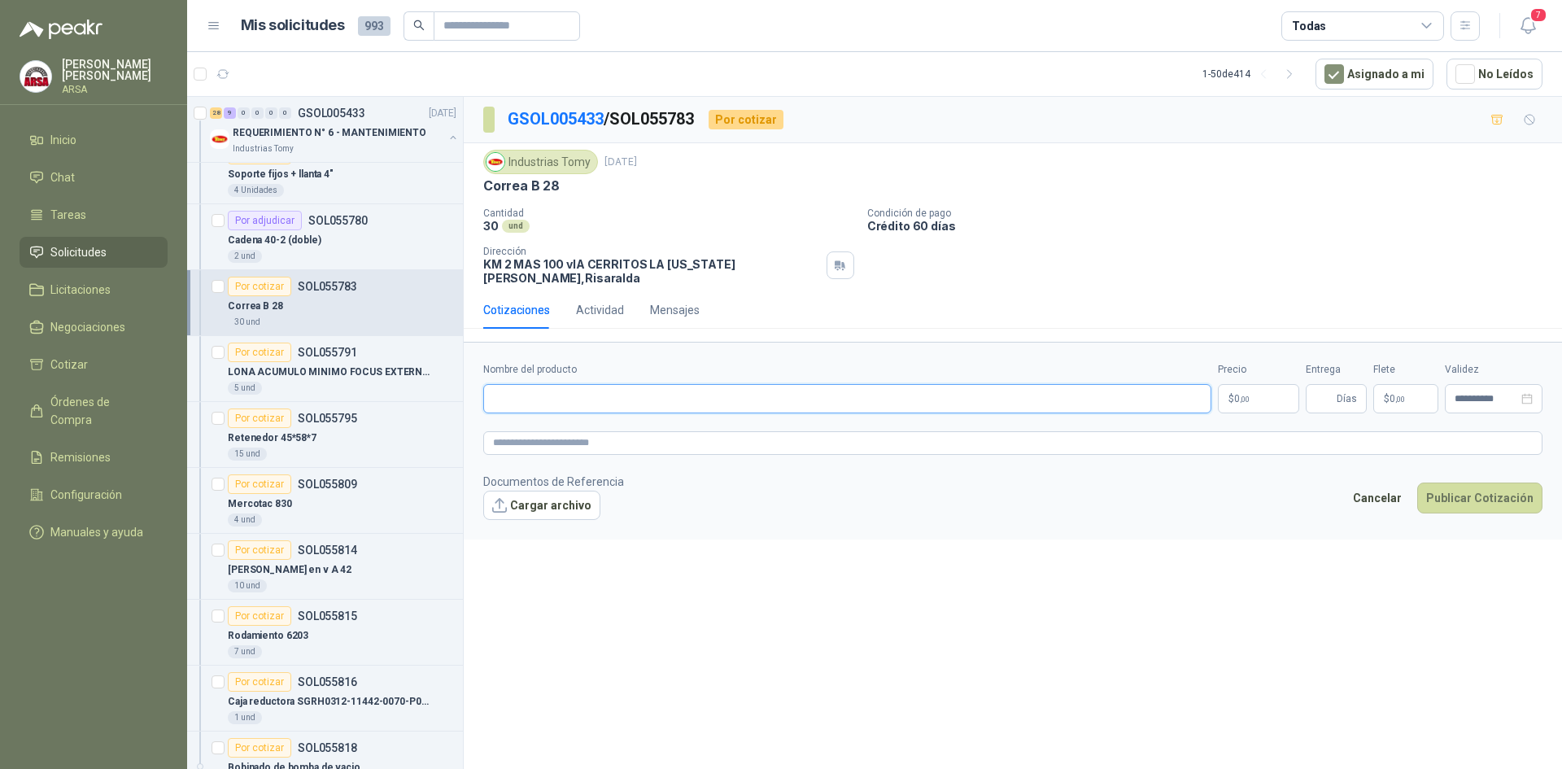
click at [596, 386] on input "Nombre del producto" at bounding box center [847, 398] width 728 height 29
paste input "**********"
type input "**********"
click at [1243, 394] on span "0 ,00" at bounding box center [1241, 399] width 15 height 10
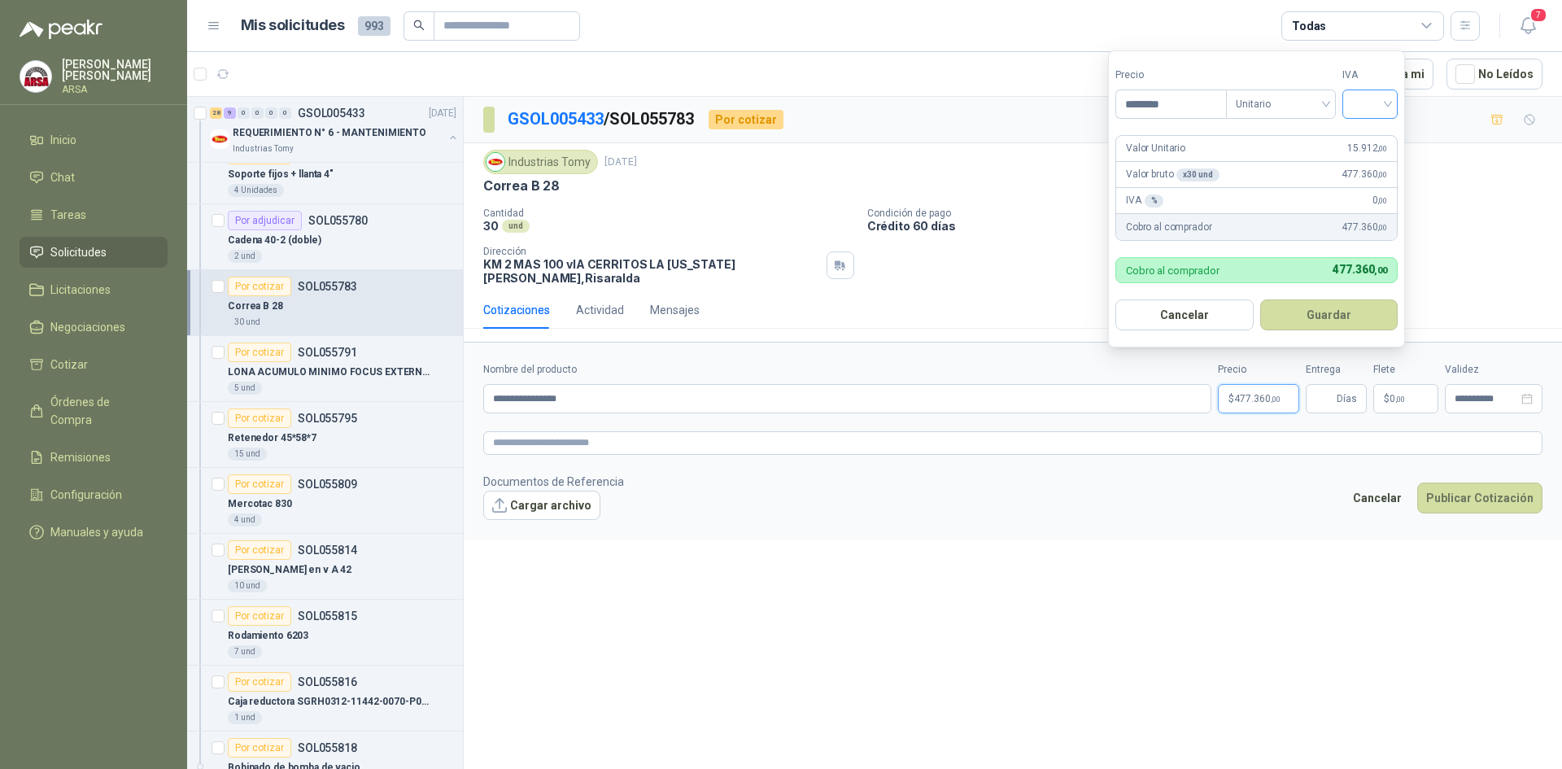
type input "********"
click at [1356, 103] on input "search" at bounding box center [1370, 102] width 36 height 24
click at [1367, 134] on div "19%" at bounding box center [1373, 138] width 30 height 18
click at [1326, 315] on button "Guardar" at bounding box center [1332, 314] width 140 height 31
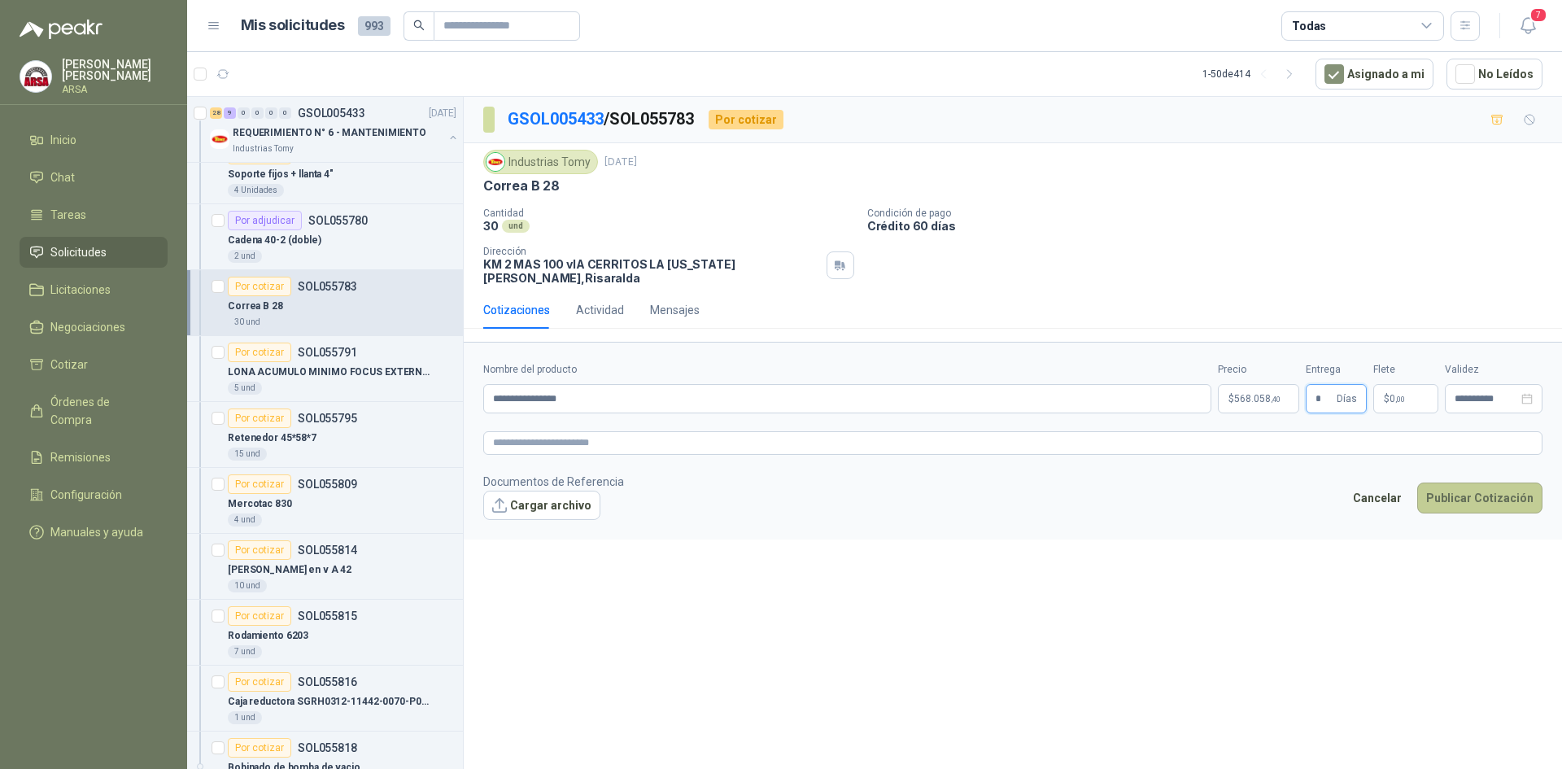
type input "*"
click at [1503, 482] on button "Publicar Cotización" at bounding box center [1479, 497] width 125 height 31
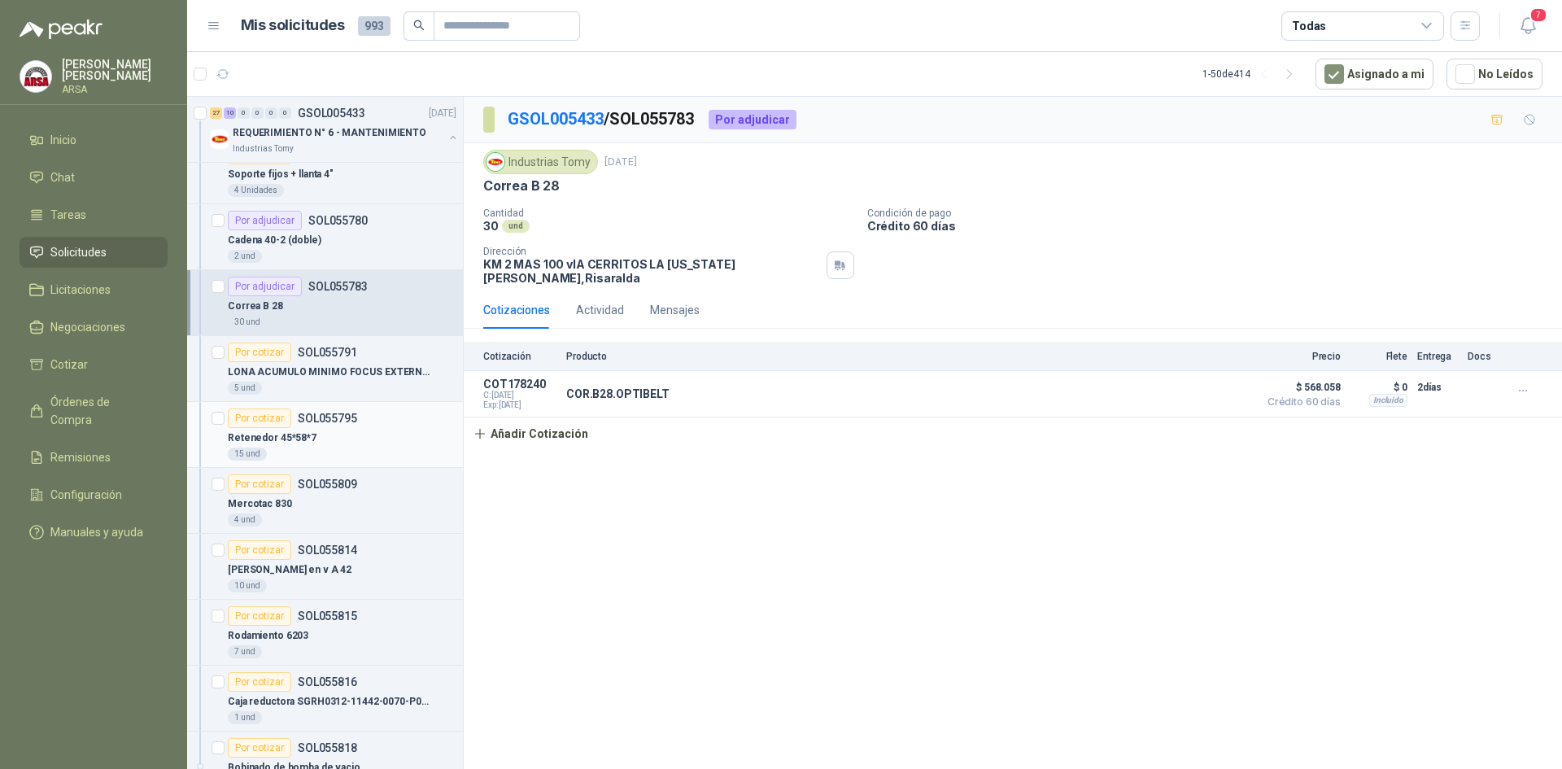
click at [341, 422] on p "SOL055795" at bounding box center [327, 417] width 59 height 11
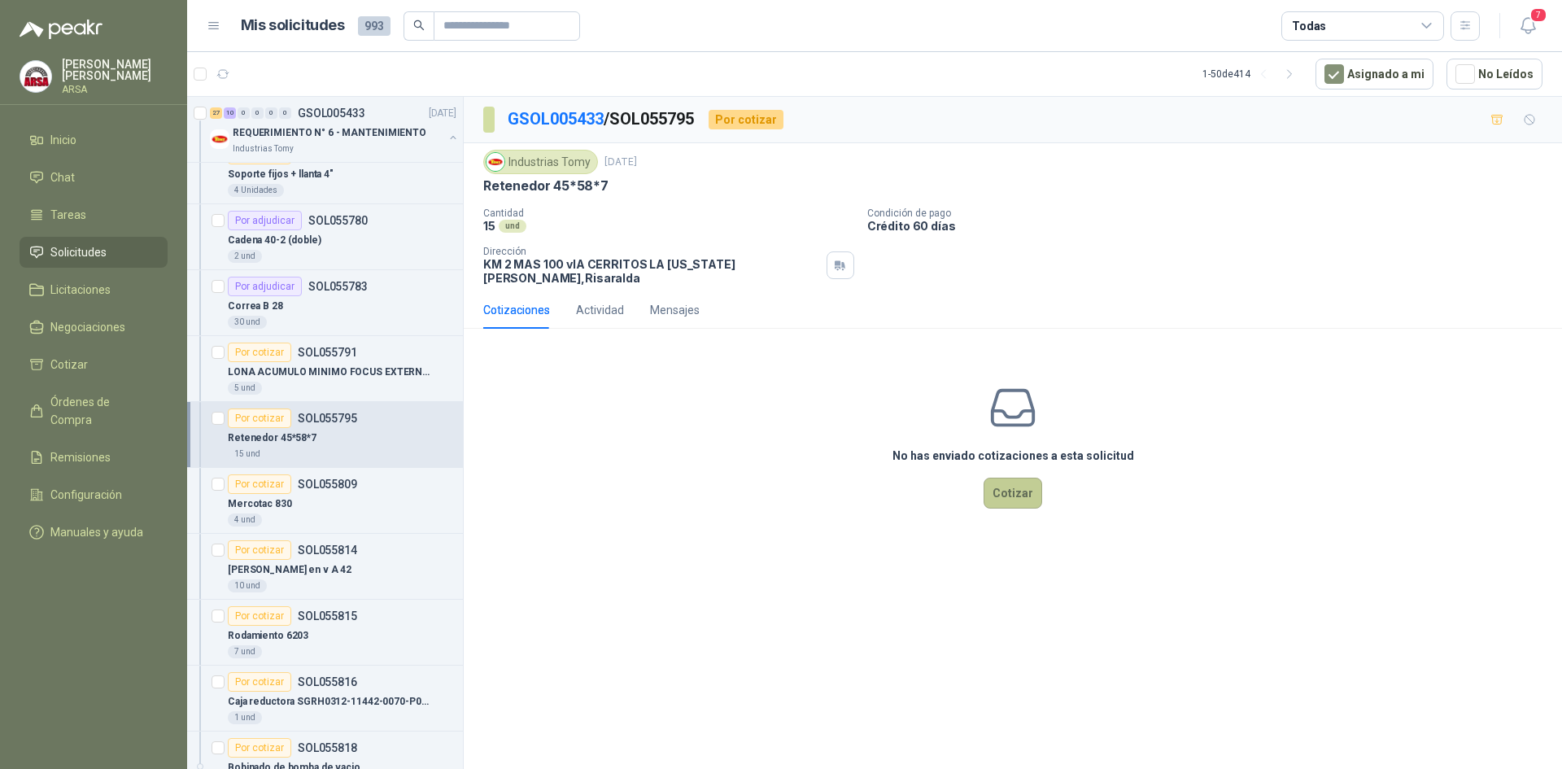
click at [1012, 478] on button "Cotizar" at bounding box center [1012, 493] width 59 height 31
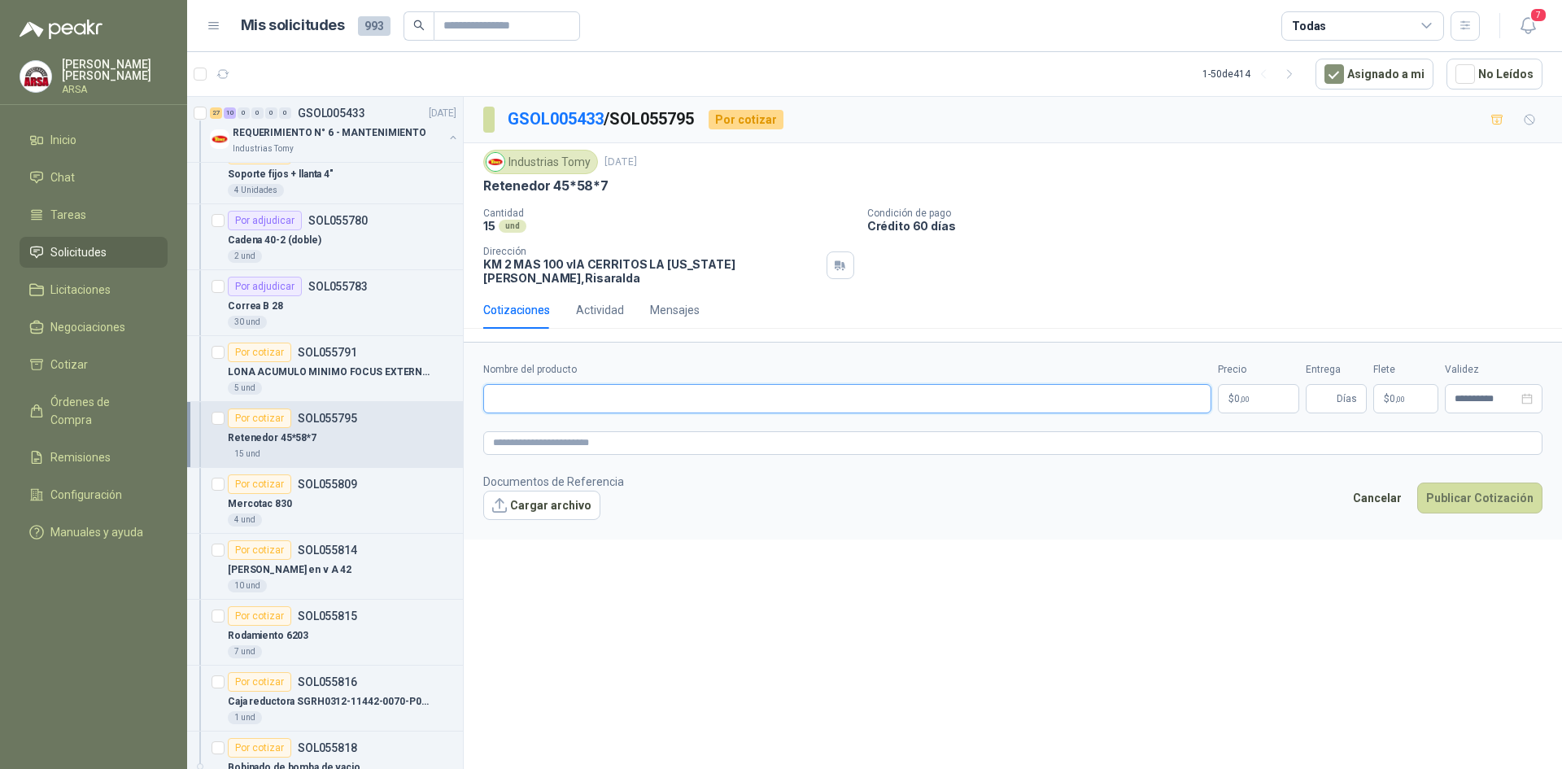
click at [580, 390] on input "Nombre del producto" at bounding box center [847, 398] width 728 height 29
paste input "**********"
type input "**********"
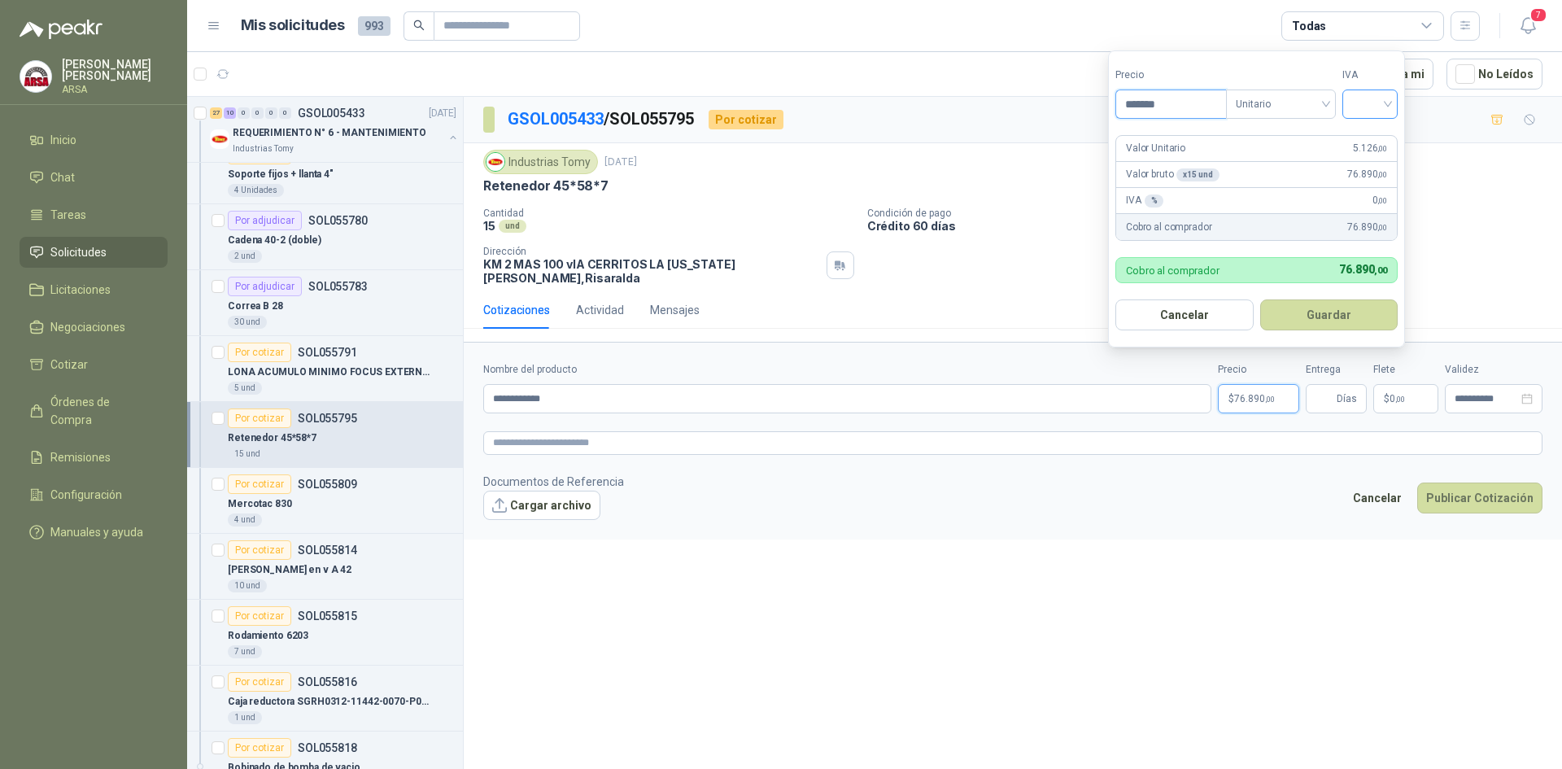
type input "*******"
click at [1384, 102] on input "search" at bounding box center [1370, 102] width 36 height 24
click at [1363, 139] on div "19%" at bounding box center [1373, 138] width 30 height 18
click at [1322, 312] on button "Guardar" at bounding box center [1332, 314] width 140 height 31
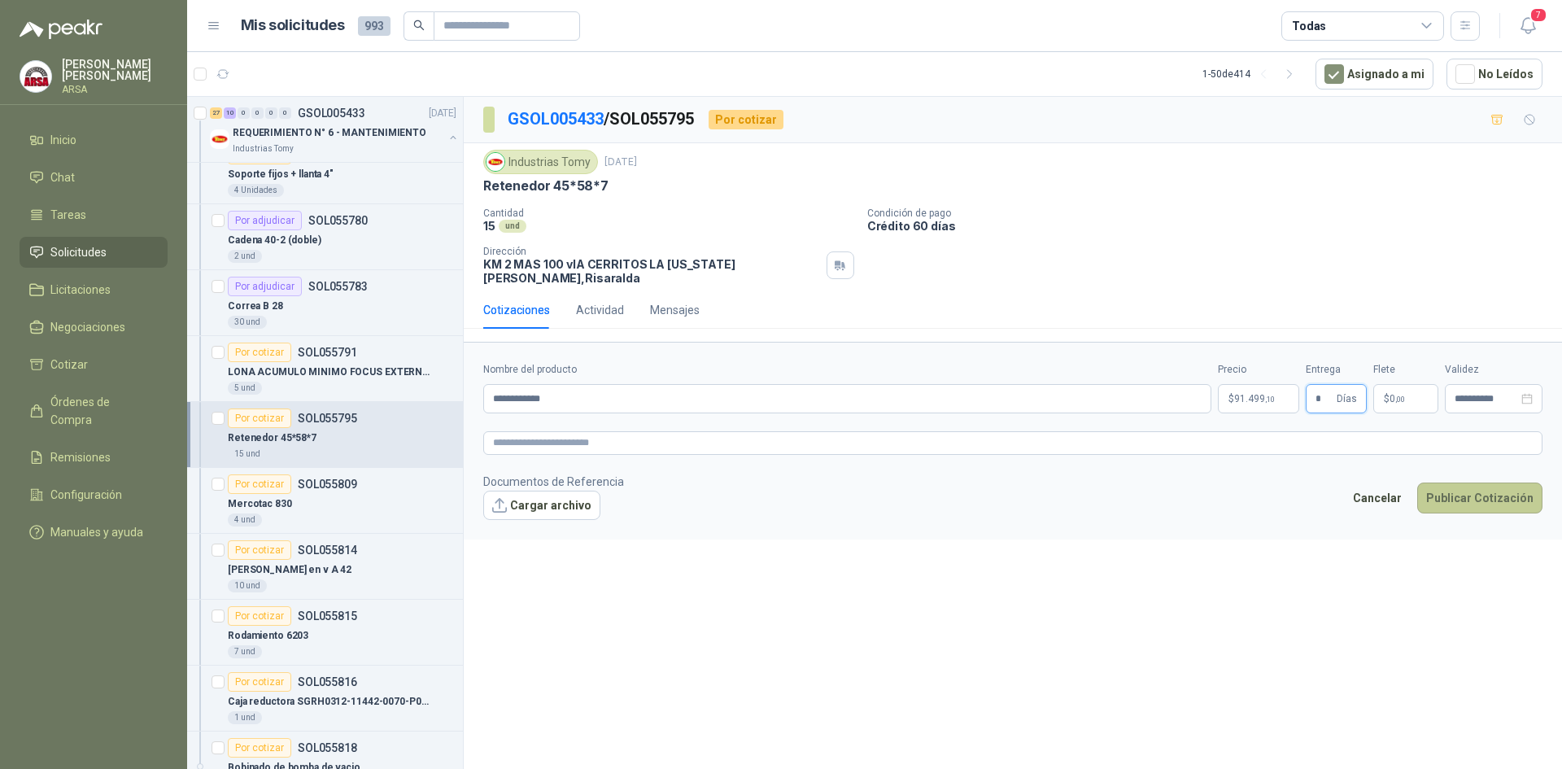
type input "*"
click at [1480, 493] on button "Publicar Cotización" at bounding box center [1479, 497] width 125 height 31
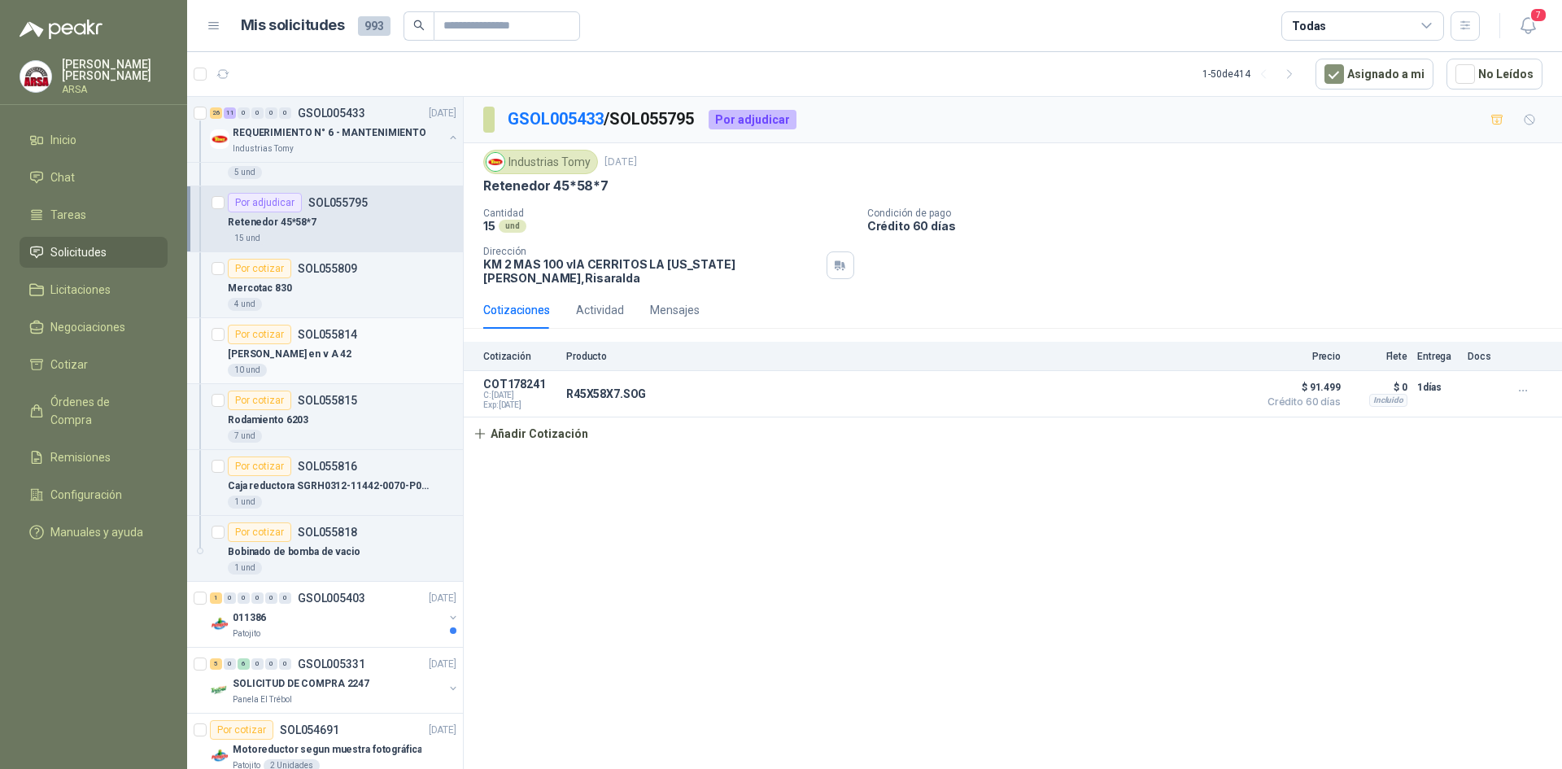
scroll to position [2196, 0]
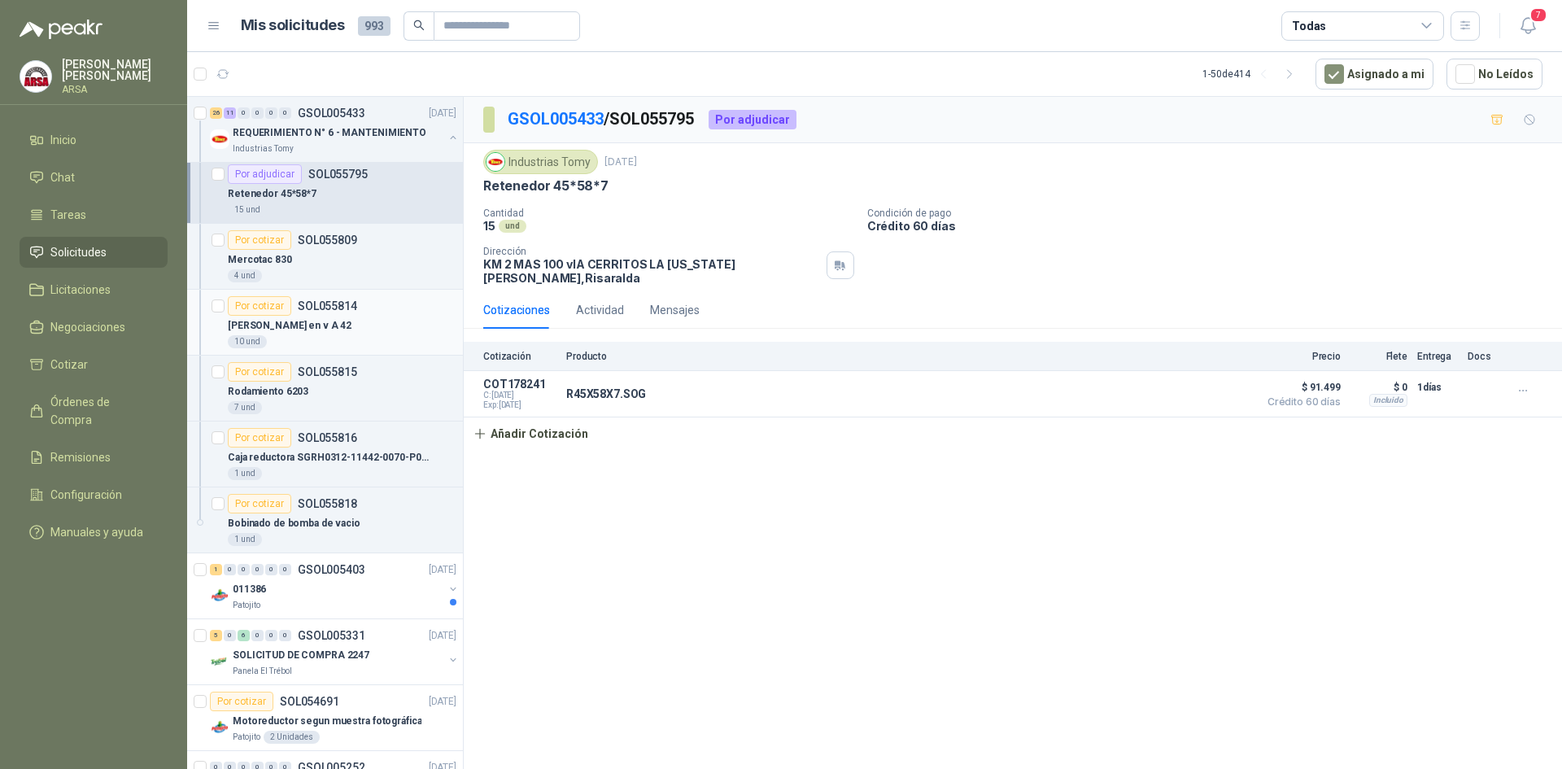
click at [315, 326] on div "[PERSON_NAME] en v A 42" at bounding box center [342, 326] width 229 height 20
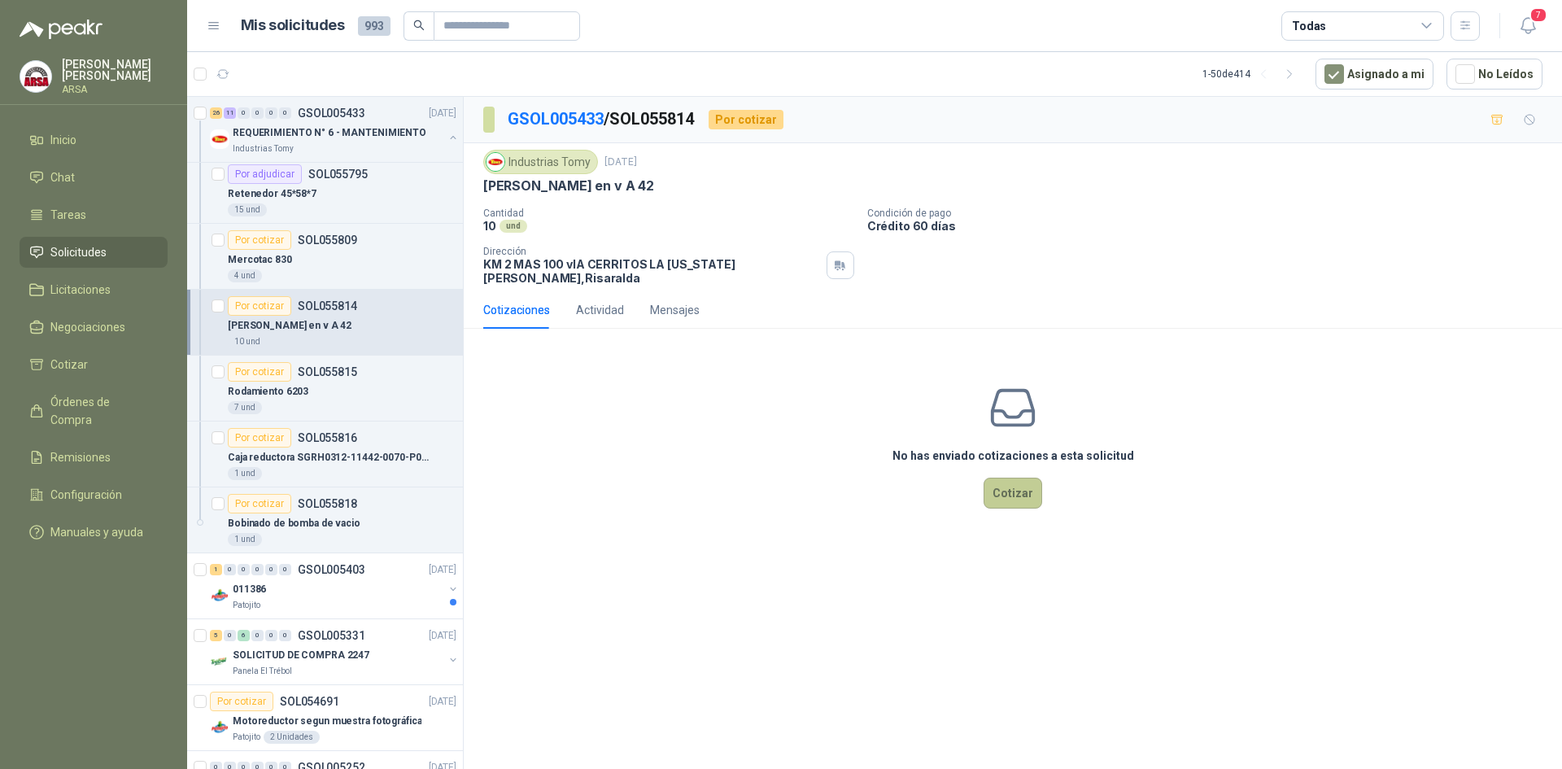
click at [1021, 491] on button "Cotizar" at bounding box center [1012, 493] width 59 height 31
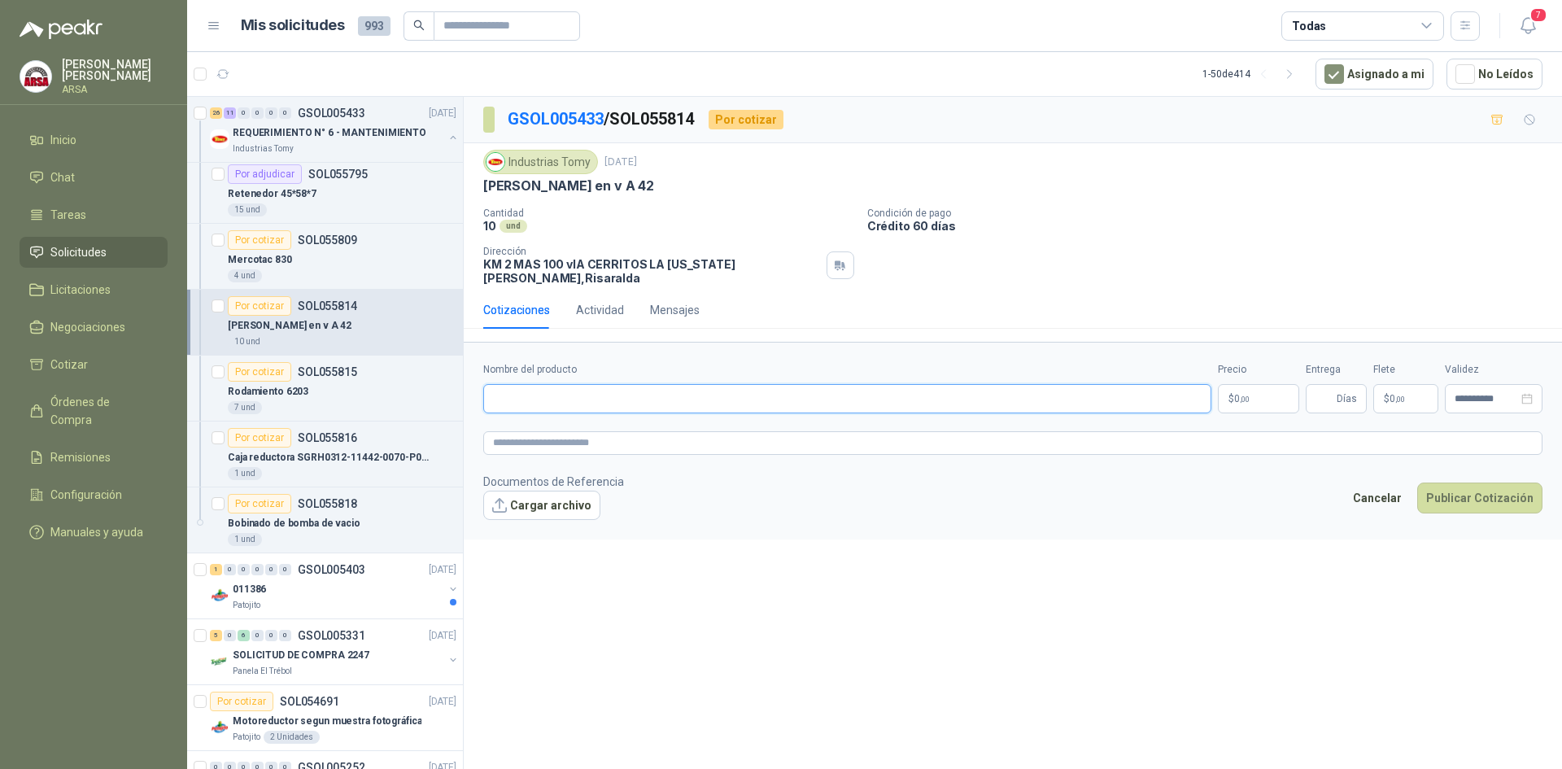
click at [547, 384] on input "Nombre del producto" at bounding box center [847, 398] width 728 height 29
paste input "**********"
type input "**********"
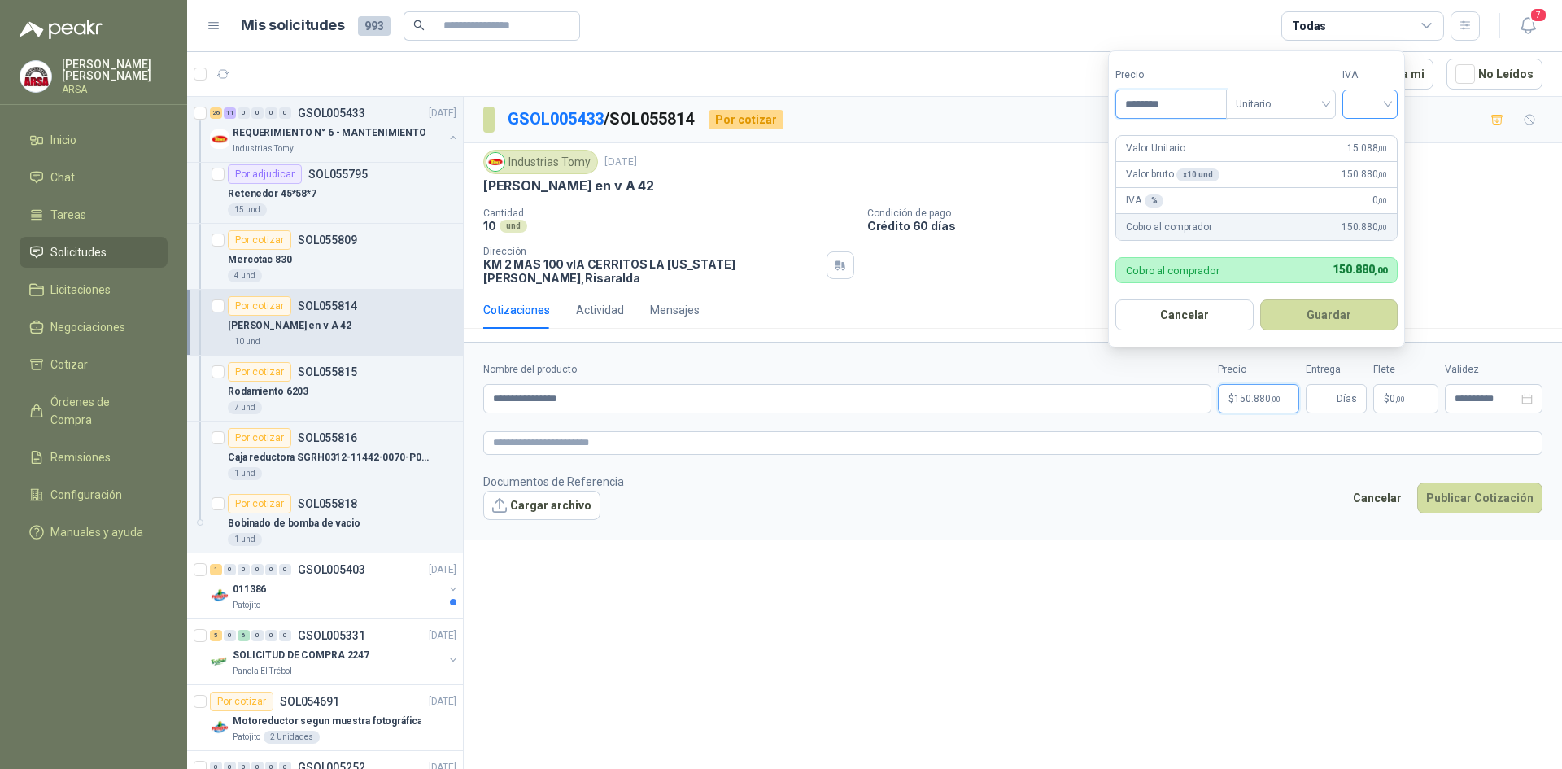
click at [1386, 115] on span at bounding box center [1370, 104] width 36 height 28
type input "********"
click at [1370, 130] on div "19%" at bounding box center [1373, 138] width 30 height 18
click at [1326, 322] on button "Guardar" at bounding box center [1332, 314] width 140 height 31
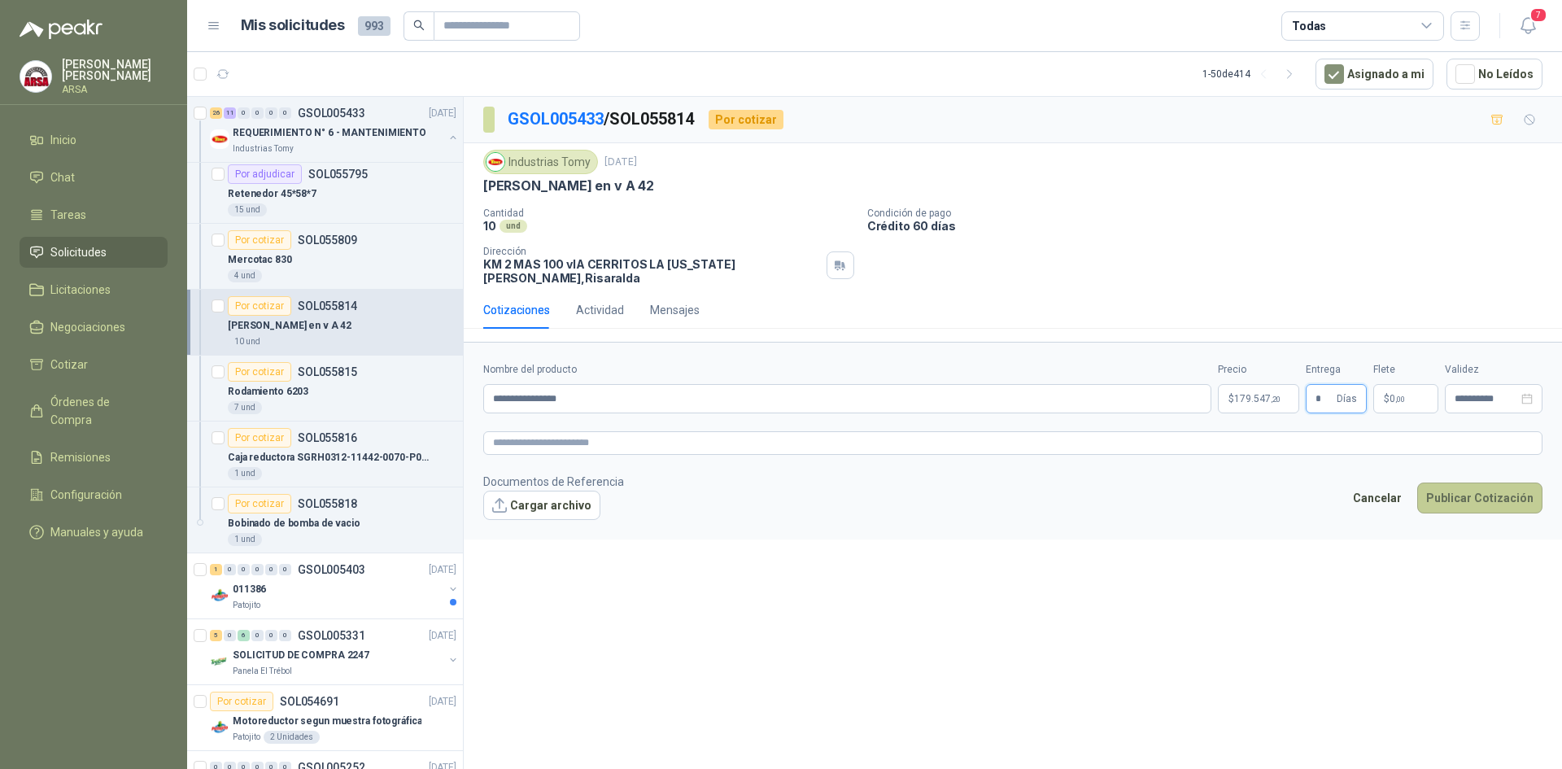
type input "*"
click at [1502, 482] on button "Publicar Cotización" at bounding box center [1479, 497] width 125 height 31
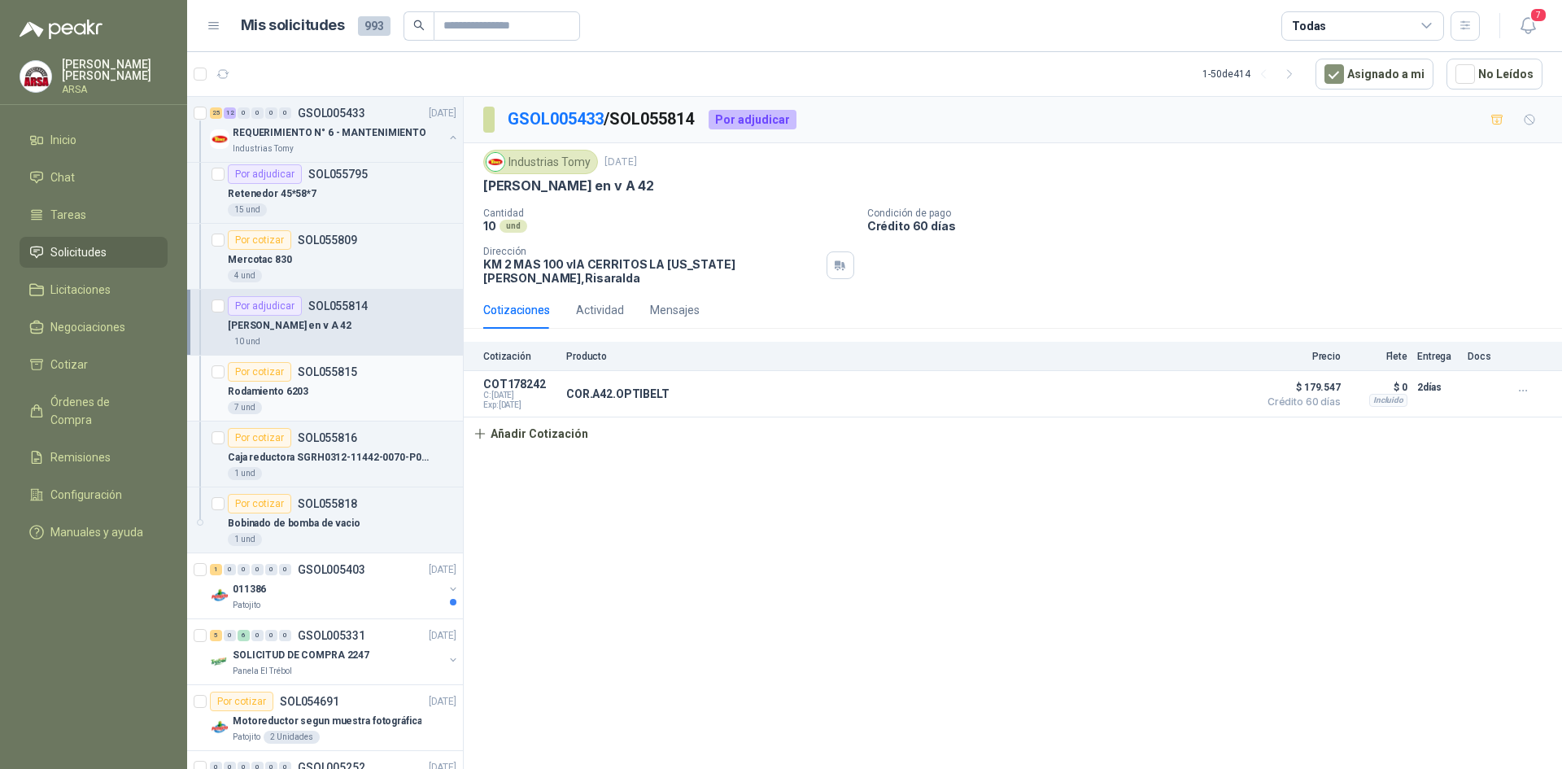
click at [312, 384] on div "Rodamiento 6203" at bounding box center [342, 392] width 229 height 20
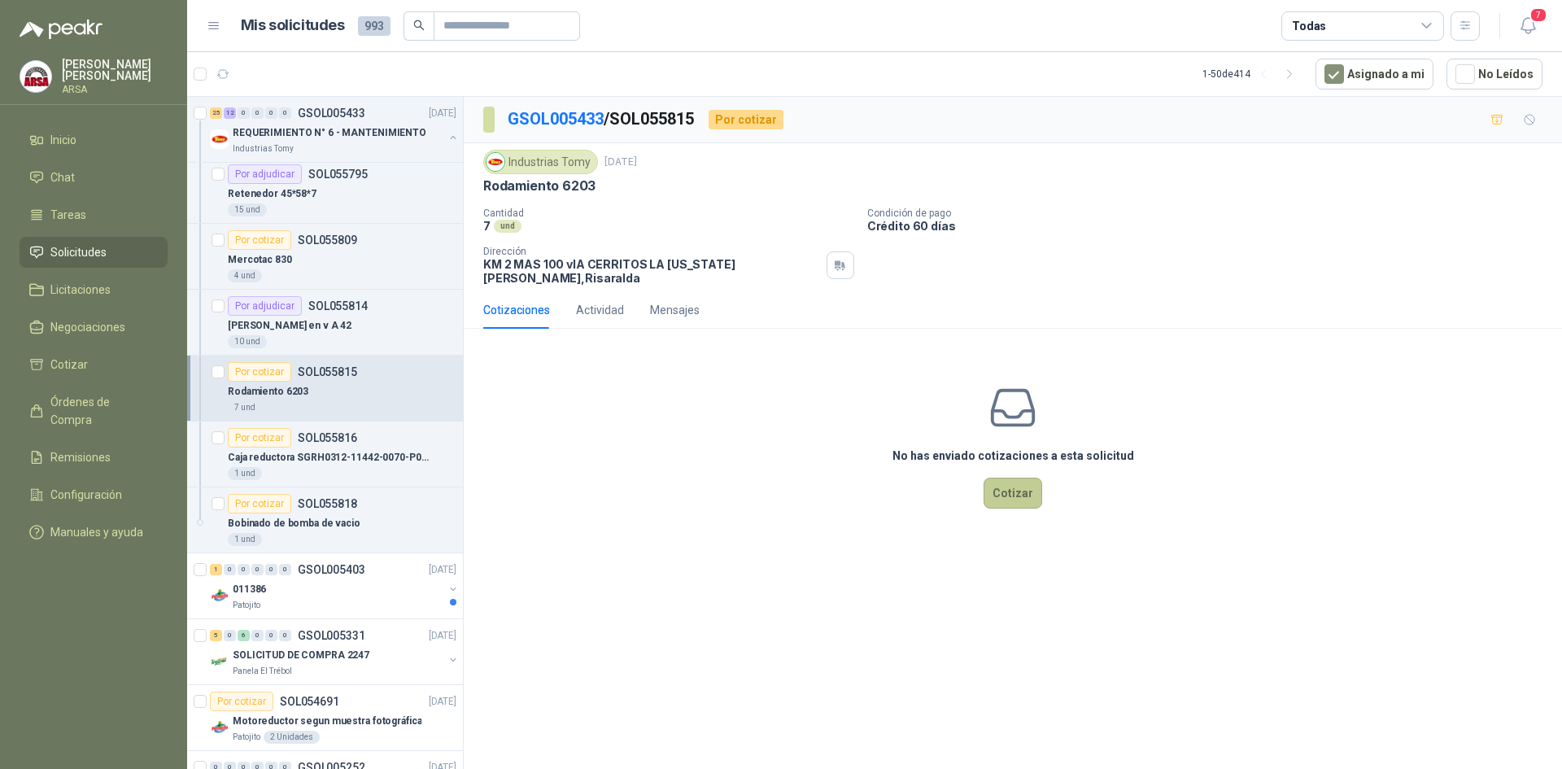
click at [1013, 478] on button "Cotizar" at bounding box center [1012, 493] width 59 height 31
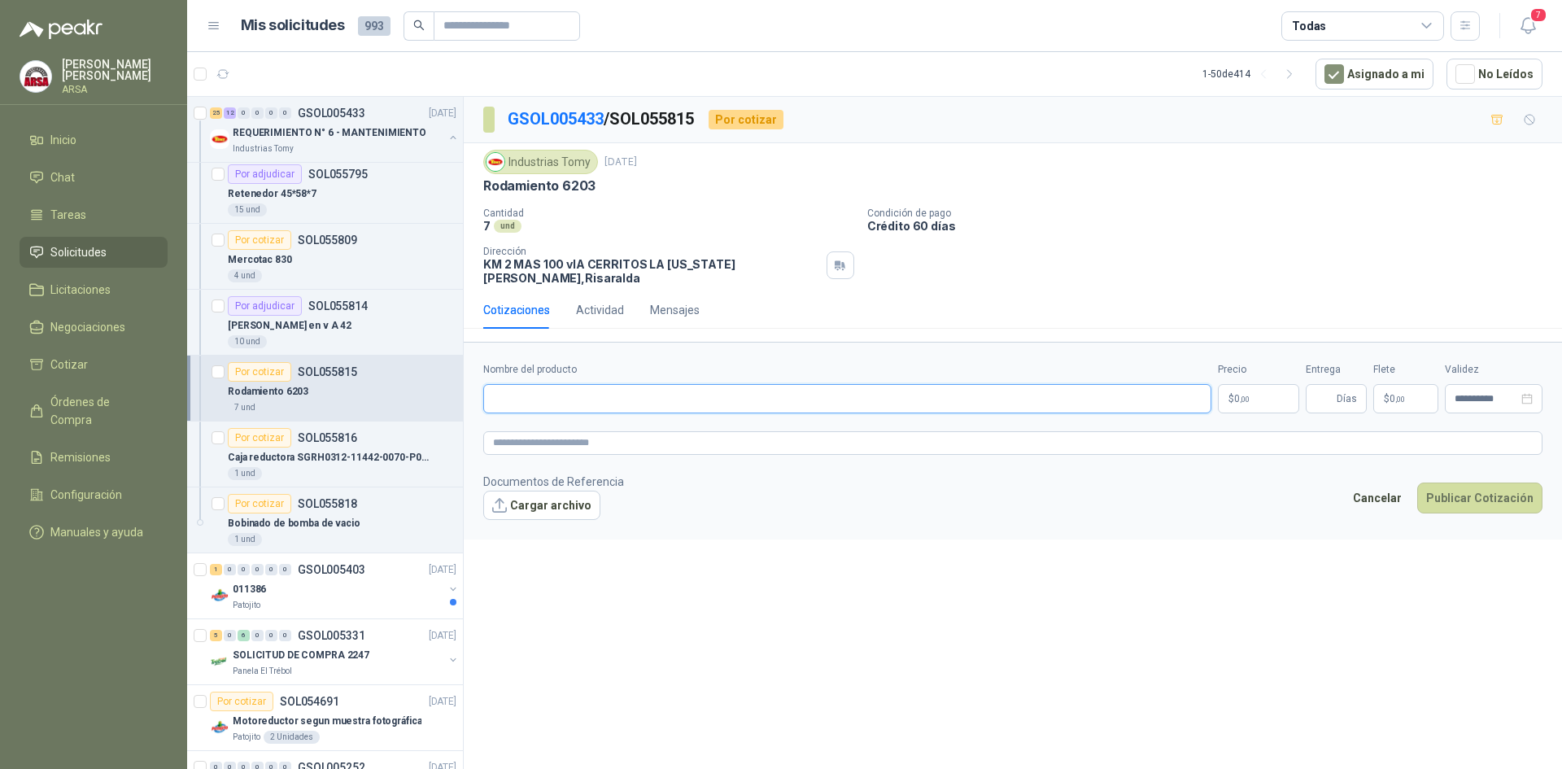
click at [555, 392] on input "Nombre del producto" at bounding box center [847, 398] width 728 height 29
paste input "**********"
type input "**********"
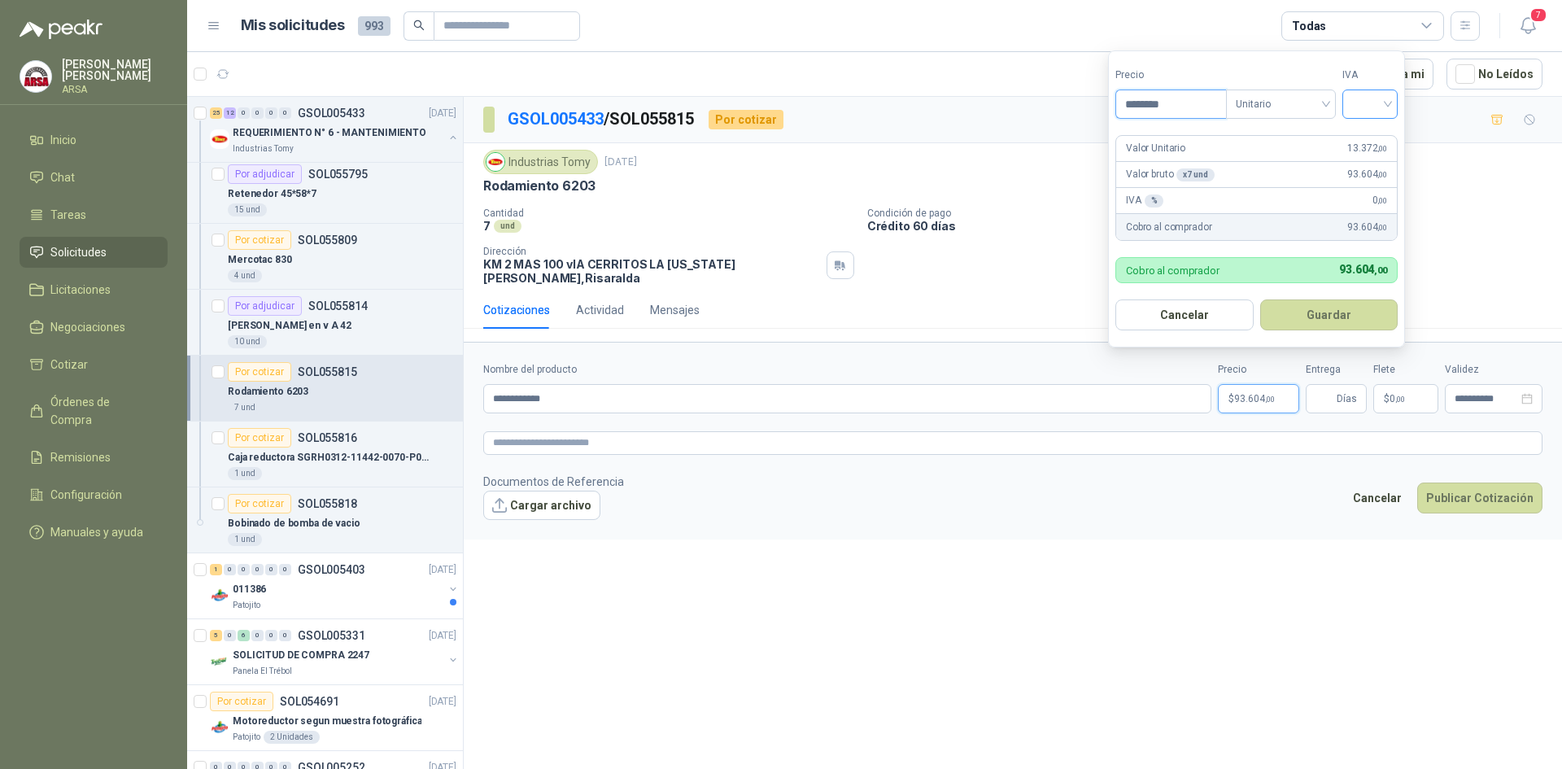
click at [1393, 106] on div at bounding box center [1369, 103] width 55 height 29
type input "********"
click at [1368, 129] on div "19%" at bounding box center [1373, 138] width 30 height 18
click at [1324, 313] on button "Guardar" at bounding box center [1332, 314] width 140 height 31
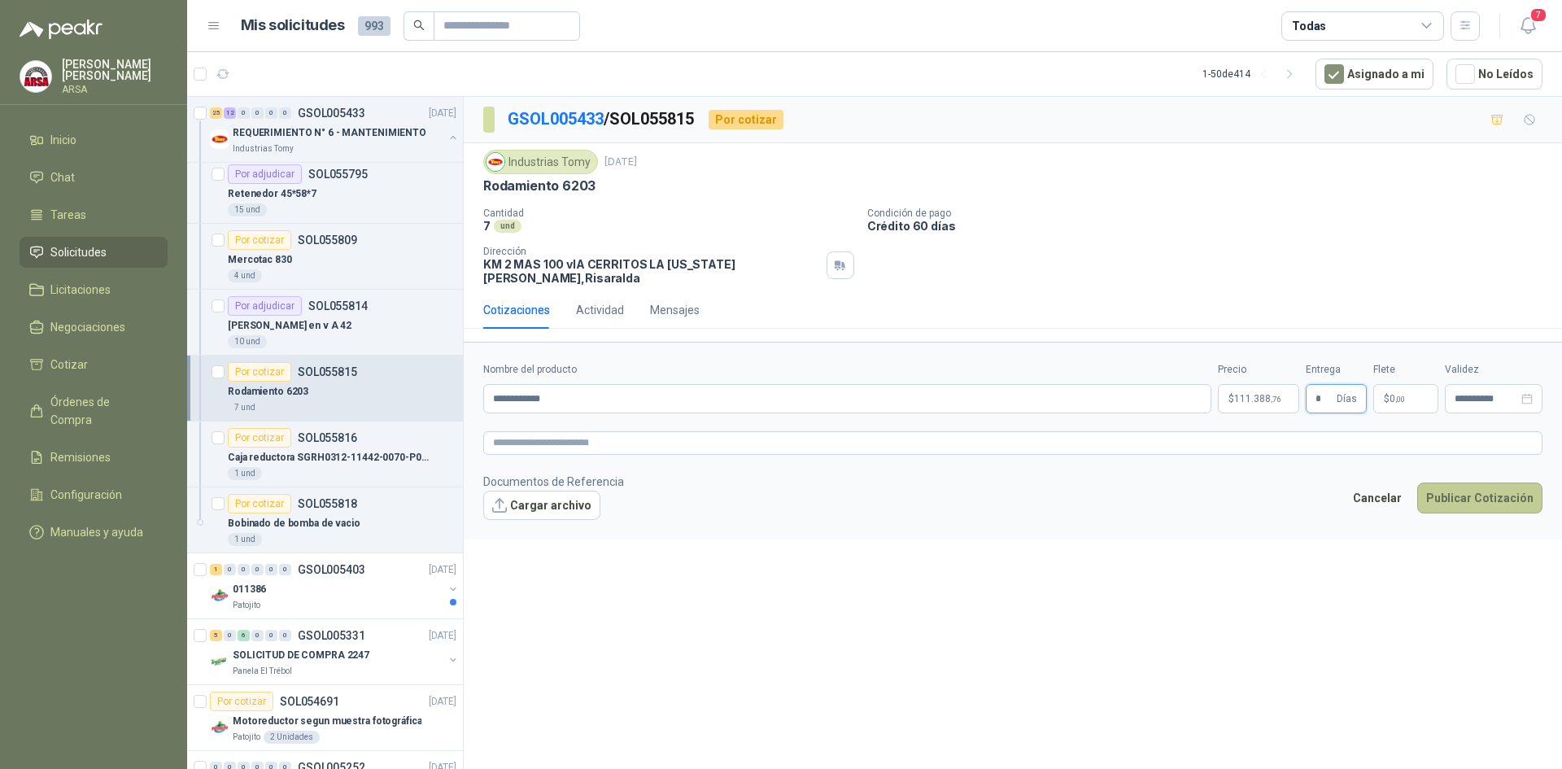
type input "*"
click at [1516, 482] on button "Publicar Cotización" at bounding box center [1479, 497] width 125 height 31
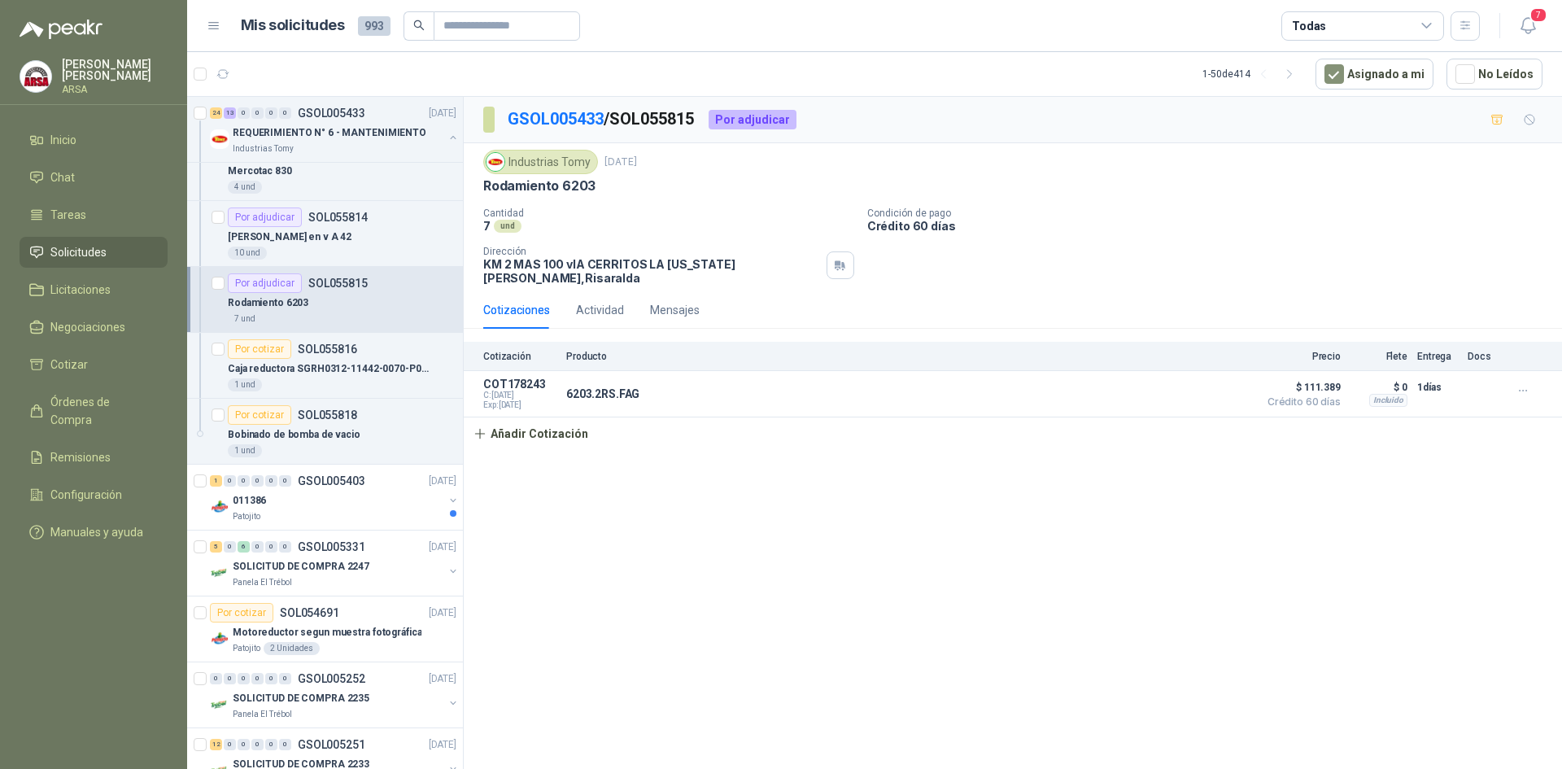
scroll to position [2278, 0]
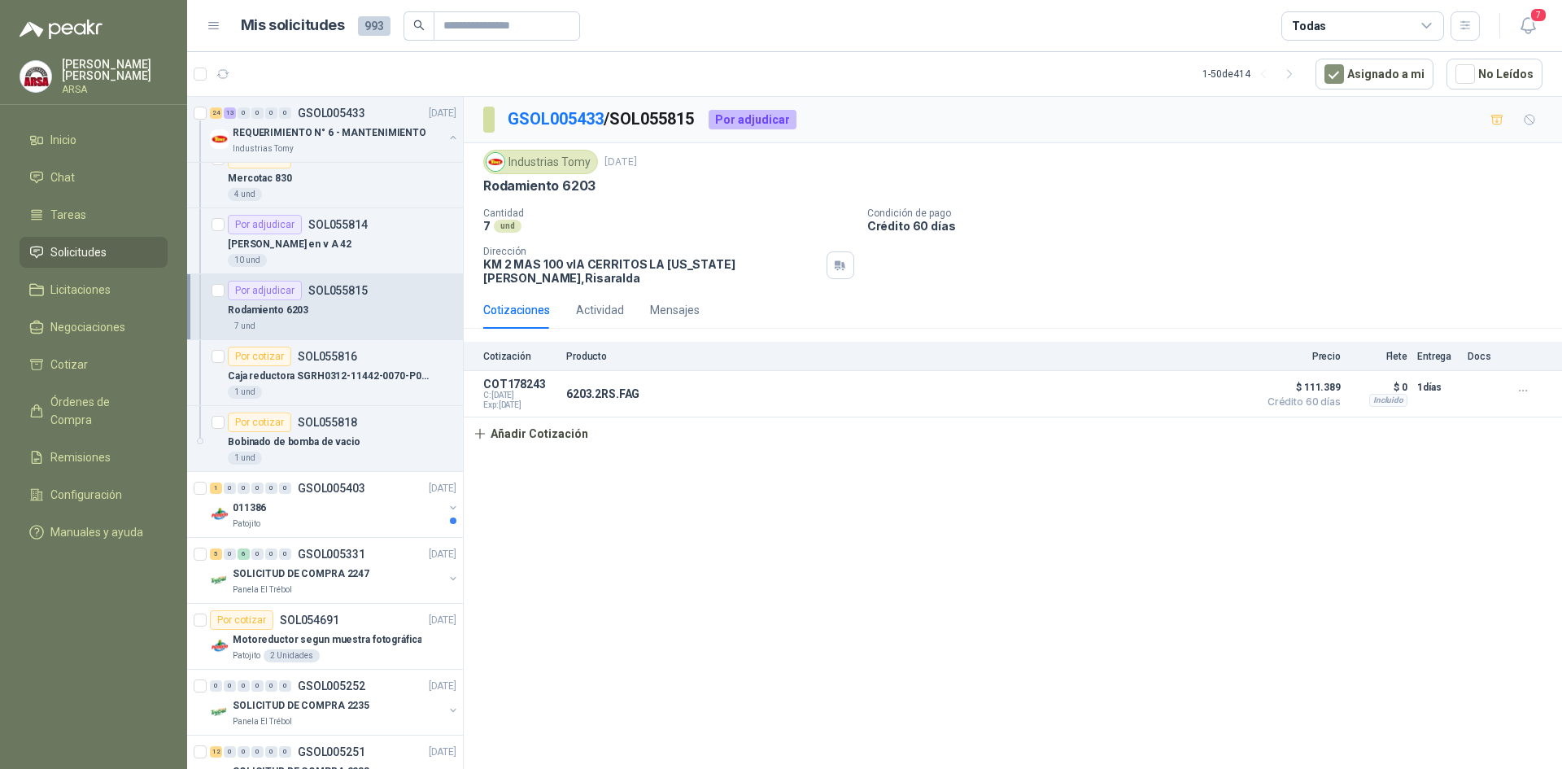
click at [120, 248] on li "Solicitudes" at bounding box center [93, 252] width 129 height 18
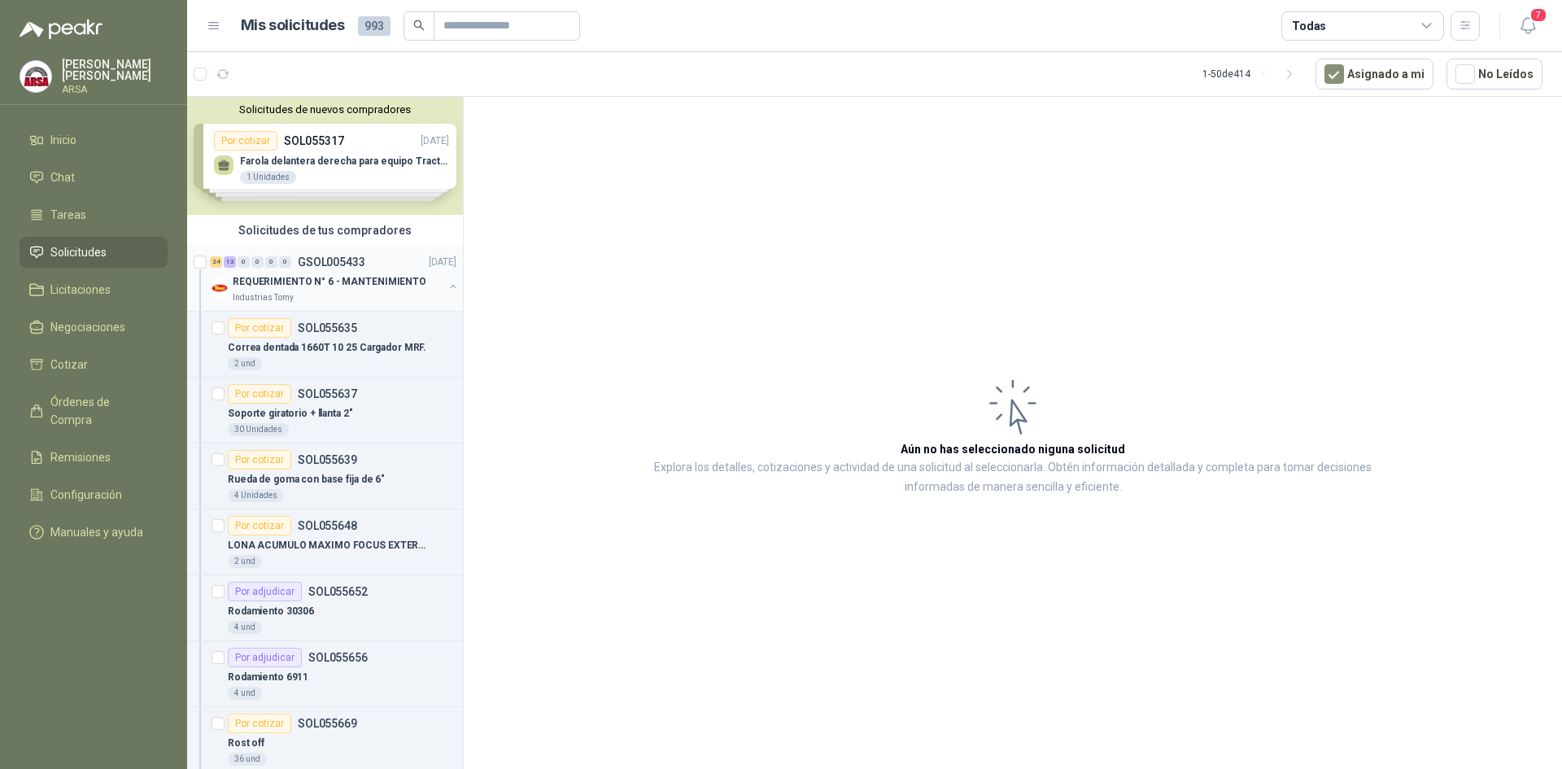
click at [336, 277] on p "REQUERIMIENTO N° 6 - MANTENIMIENTO" at bounding box center [330, 281] width 194 height 15
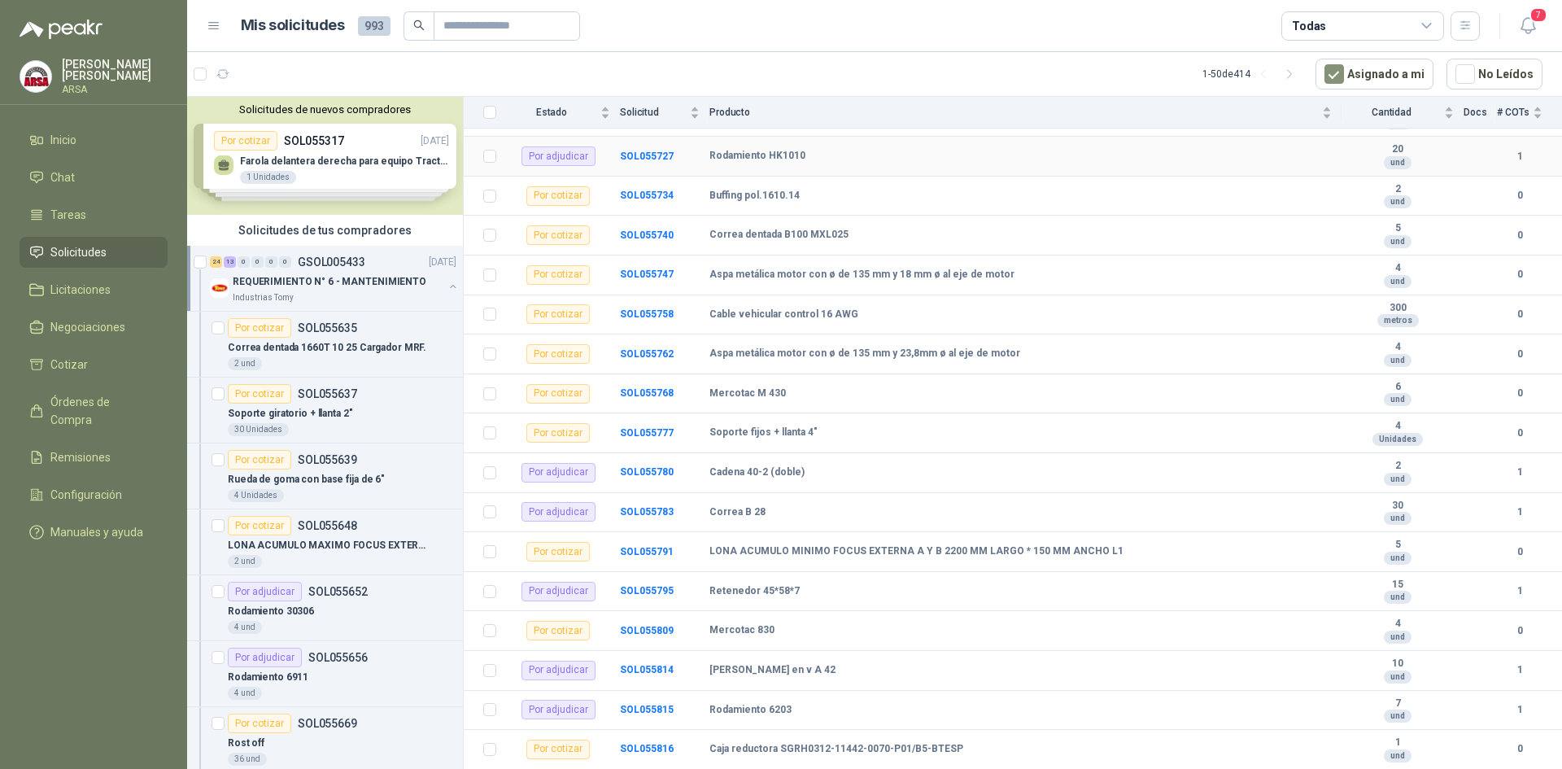
scroll to position [1002, 0]
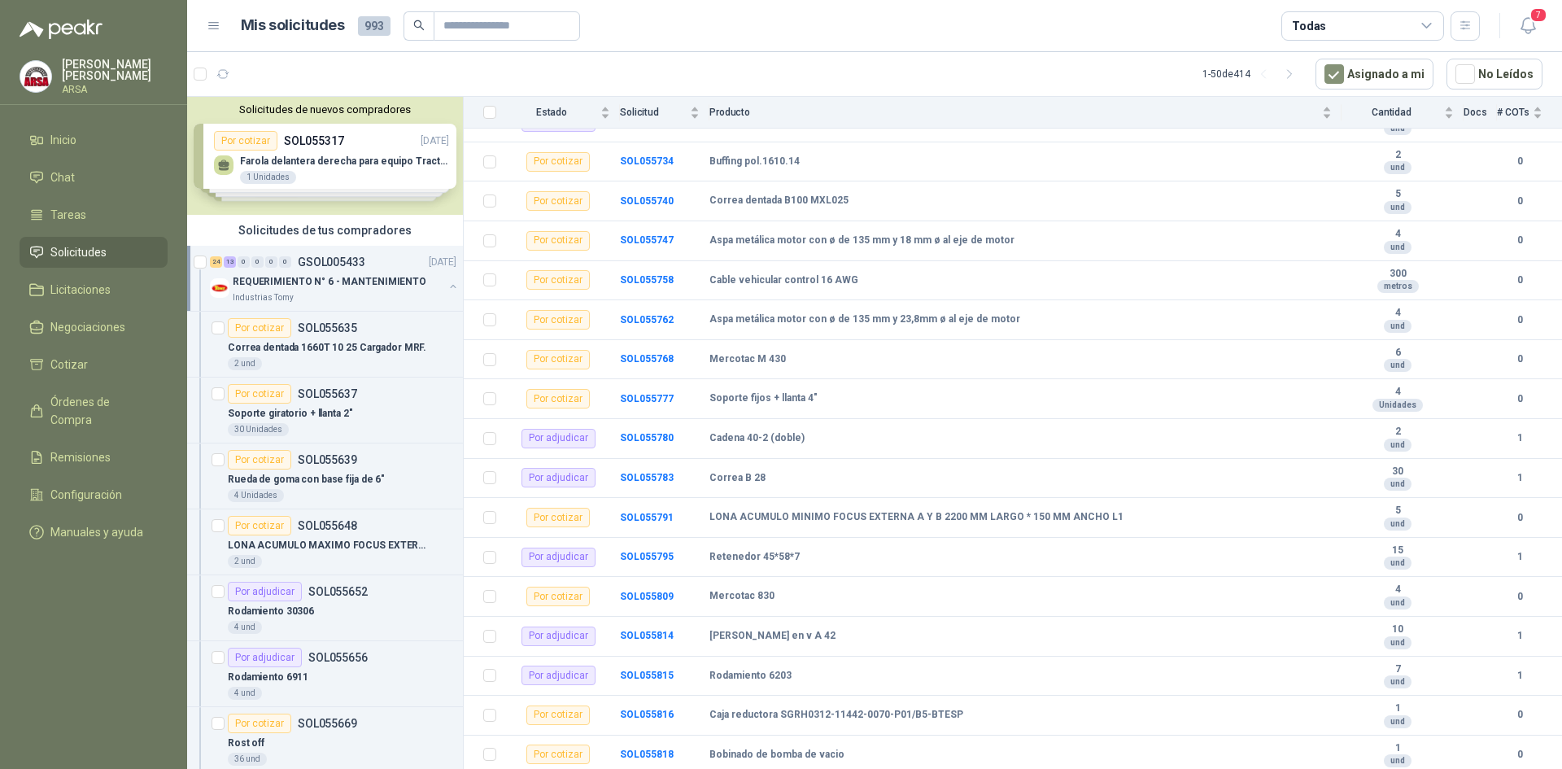
click at [284, 277] on p "REQUERIMIENTO N° 6 - MANTENIMIENTO" at bounding box center [330, 281] width 194 height 15
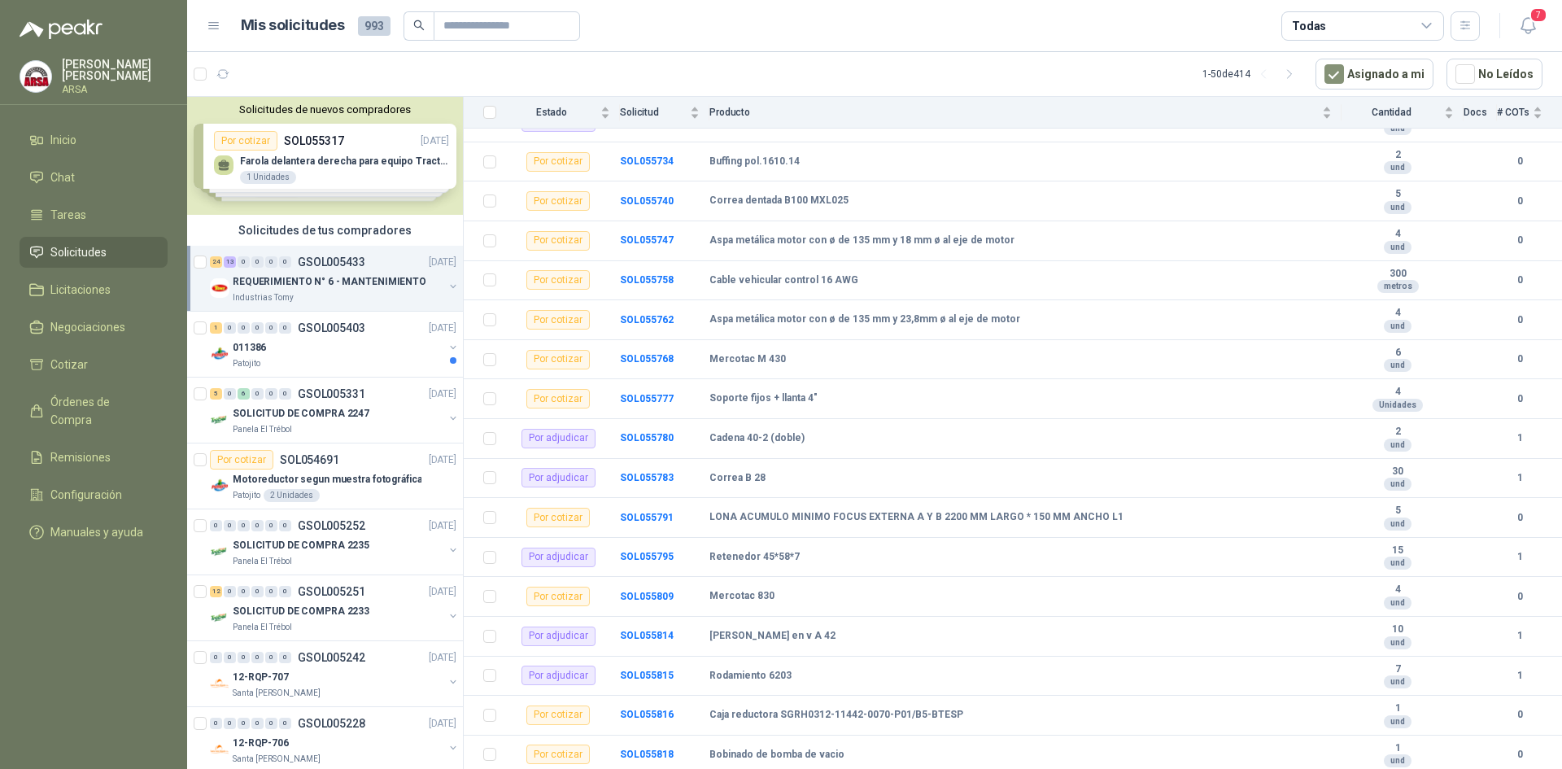
scroll to position [6, 0]
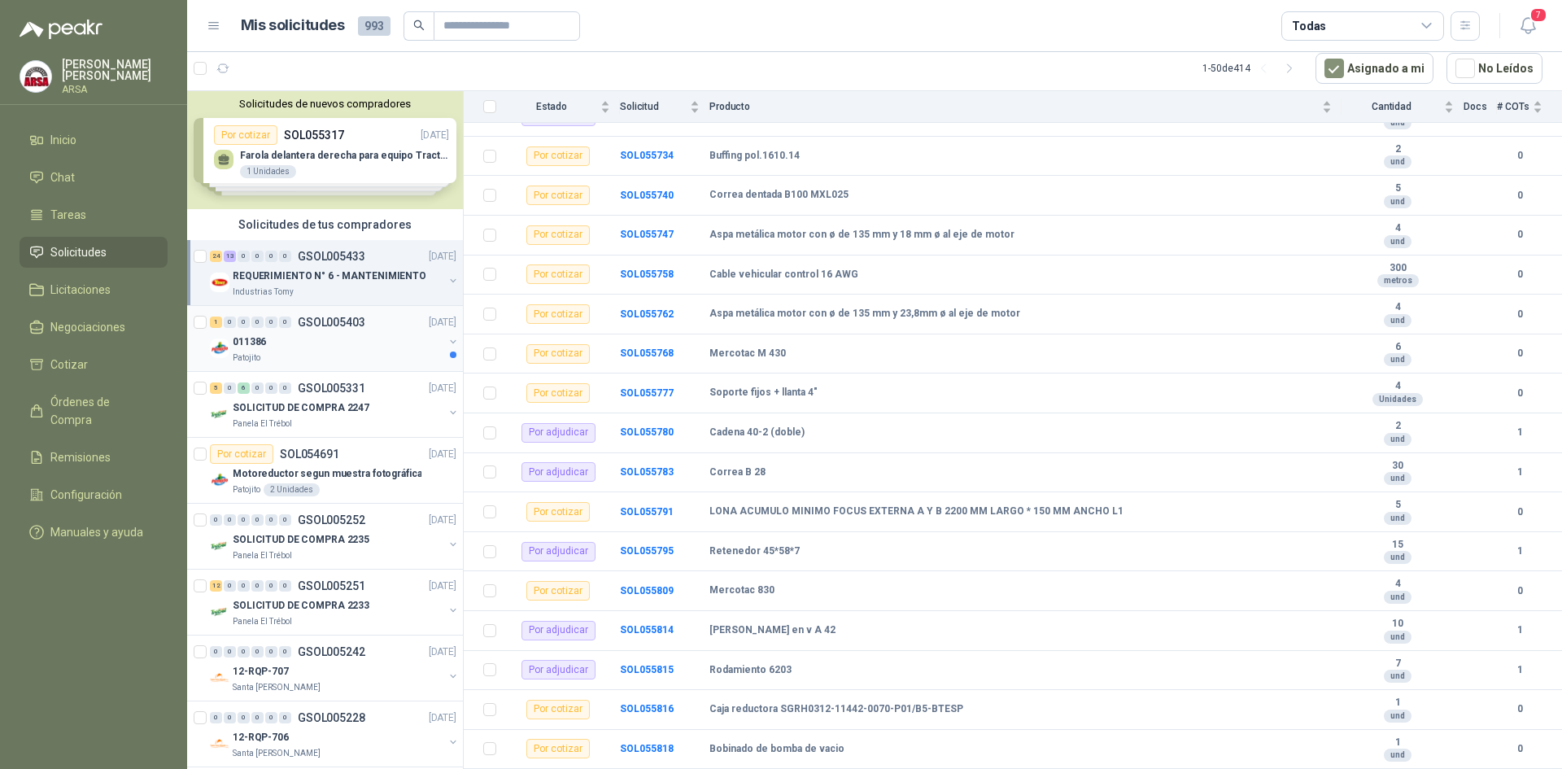
click at [341, 316] on p "GSOL005403" at bounding box center [332, 321] width 68 height 11
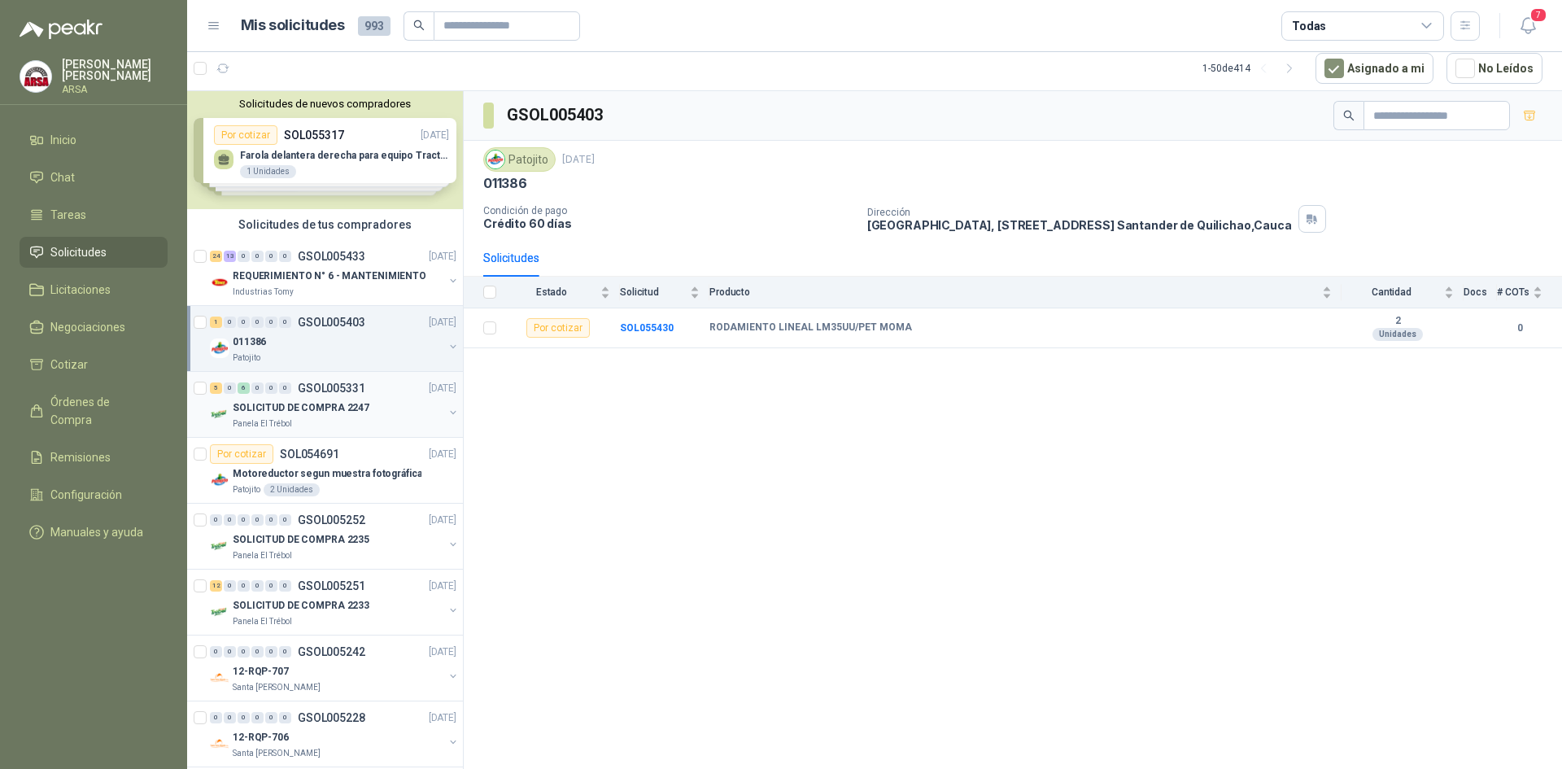
click at [334, 384] on p "GSOL005331" at bounding box center [332, 387] width 68 height 11
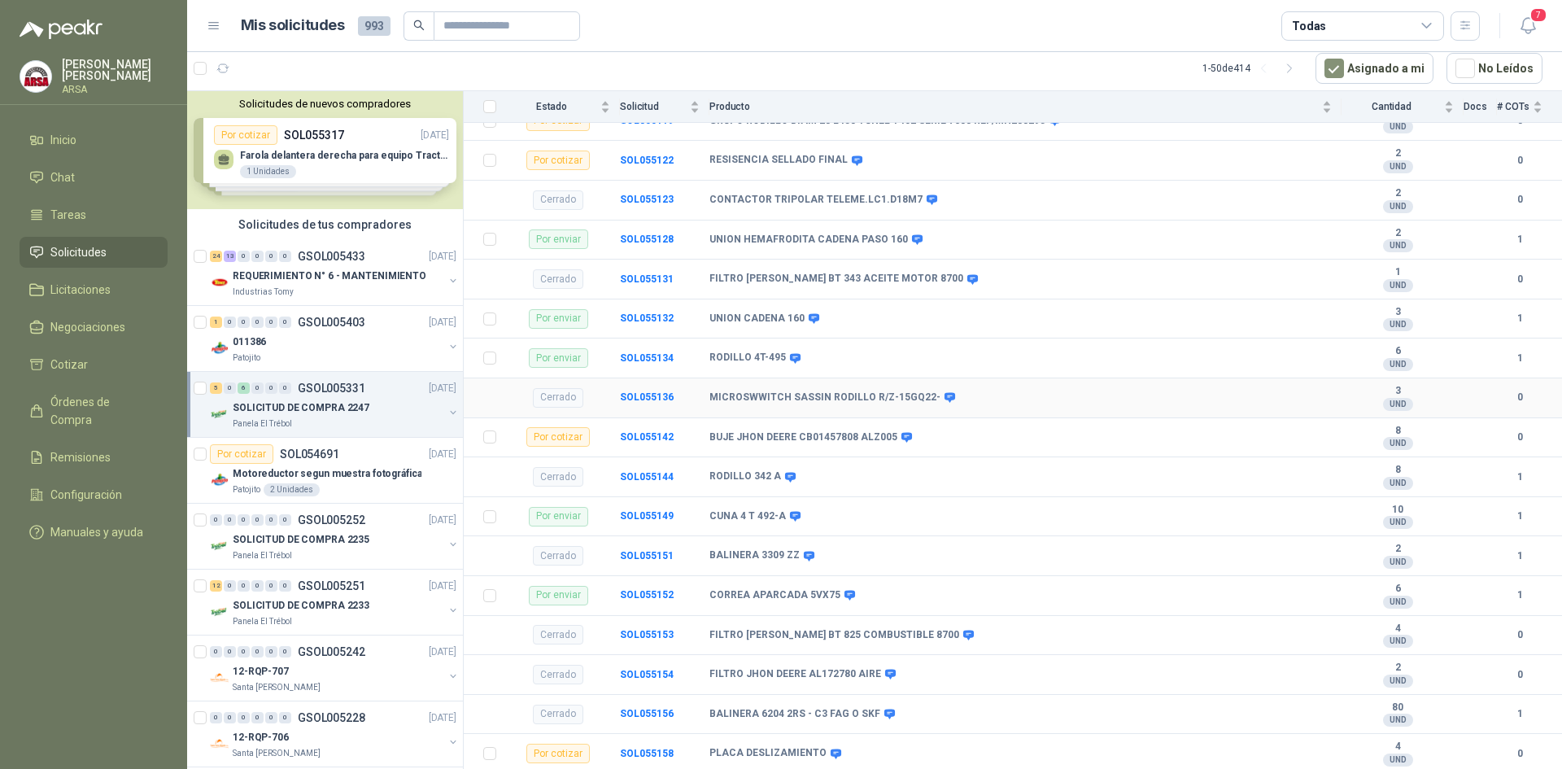
scroll to position [449, 0]
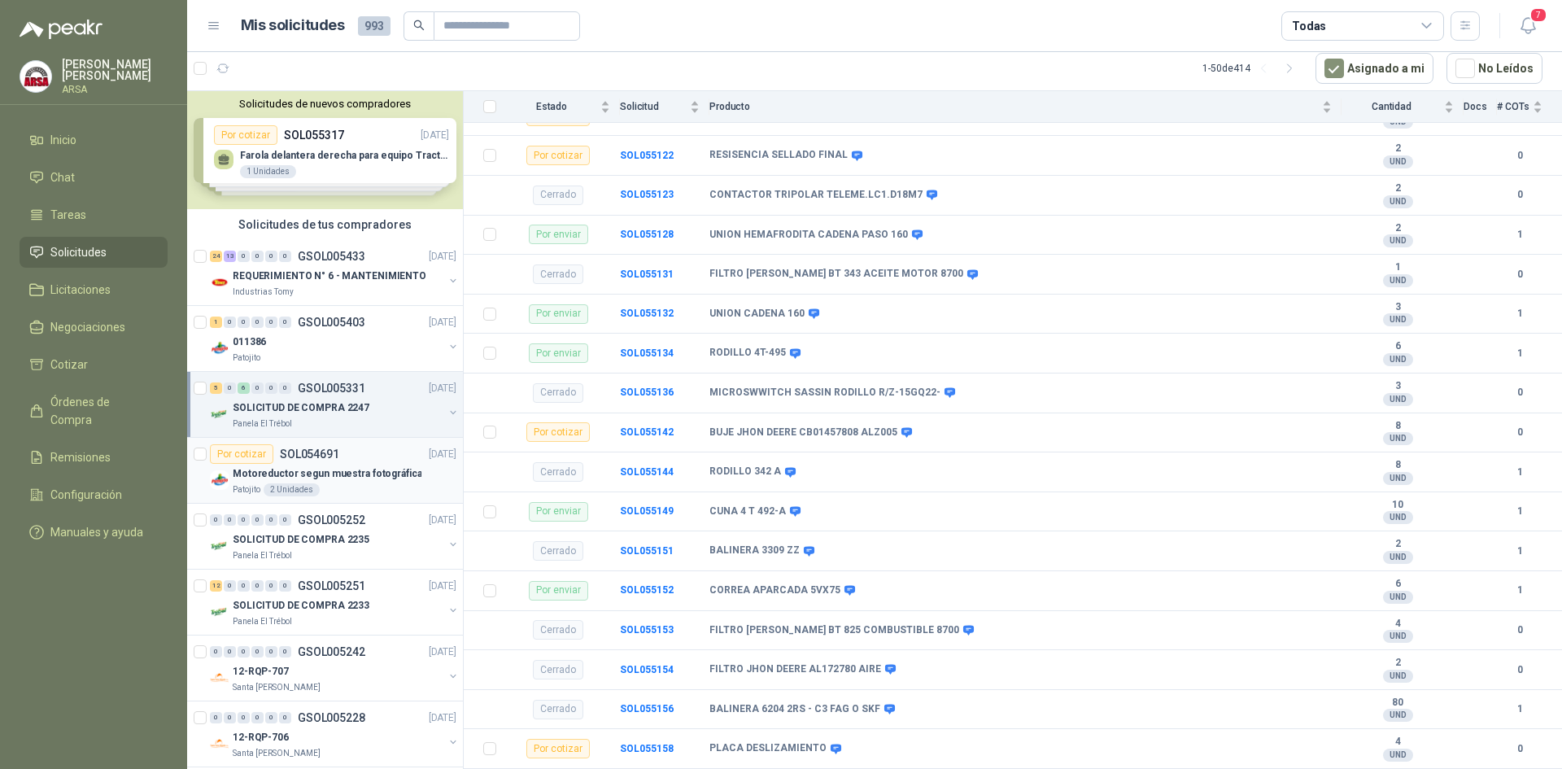
click at [328, 448] on p "SOL054691" at bounding box center [309, 453] width 59 height 11
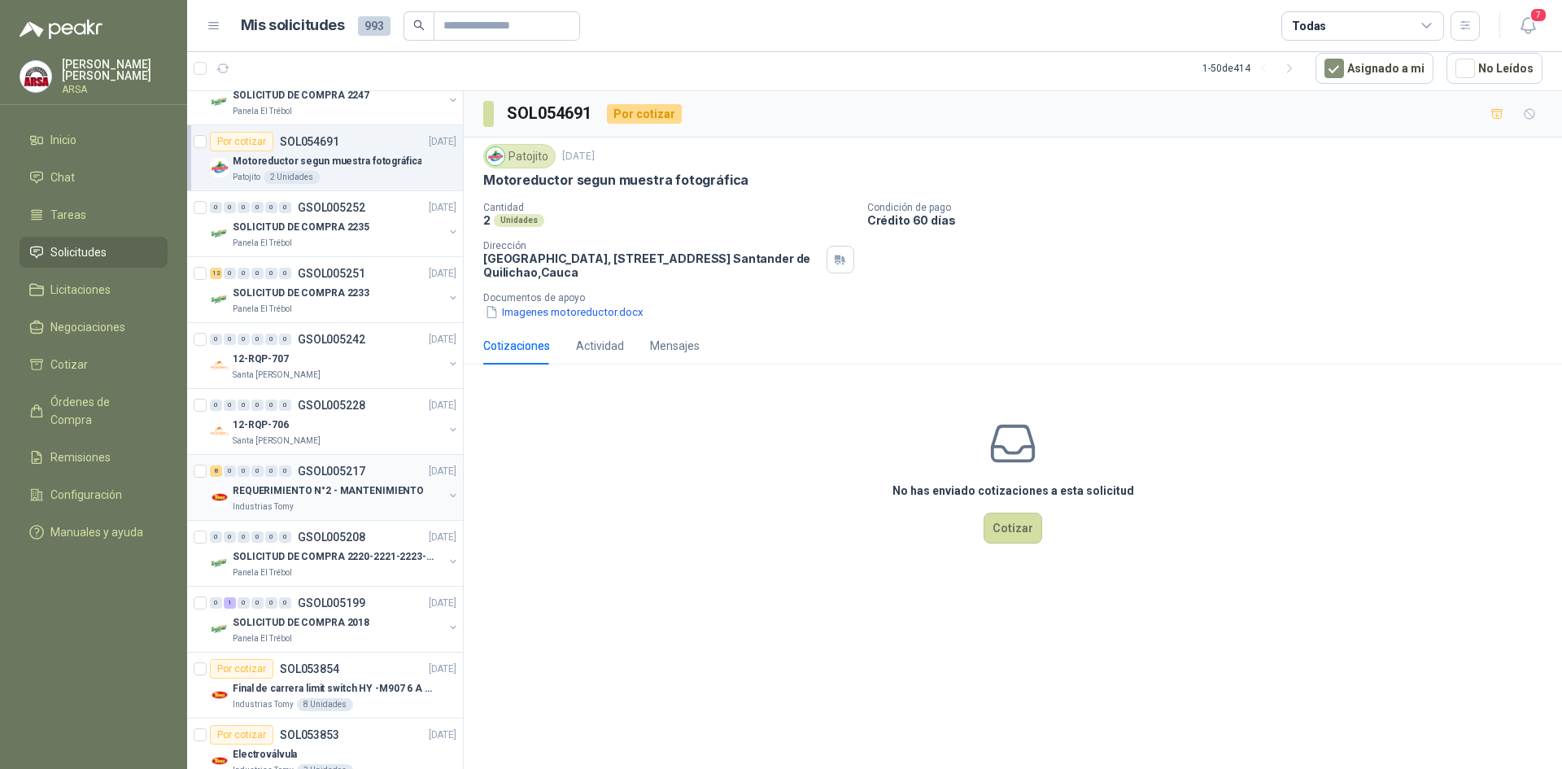
scroll to position [325, 0]
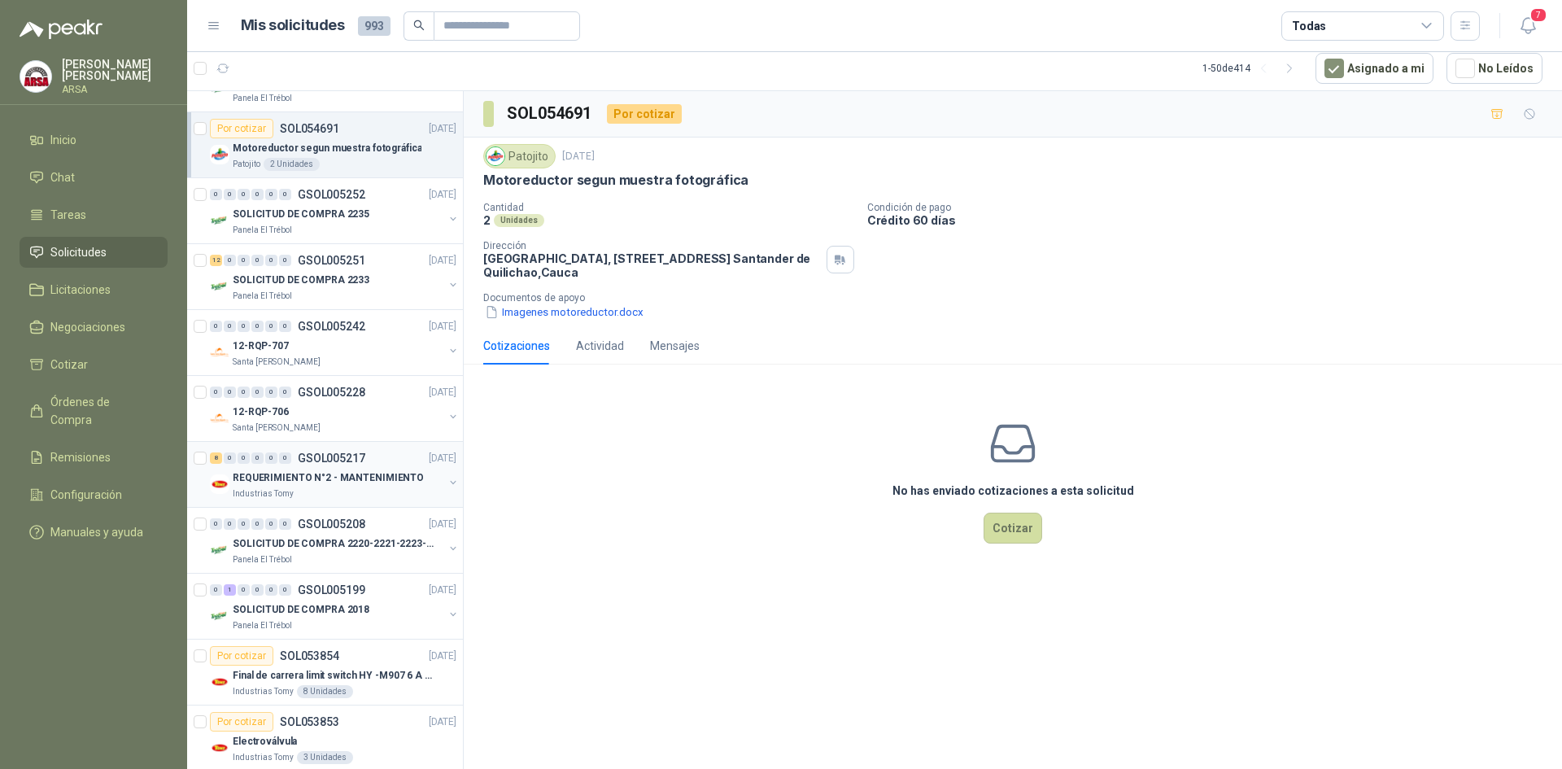
click at [360, 457] on p "GSOL005217" at bounding box center [332, 457] width 68 height 11
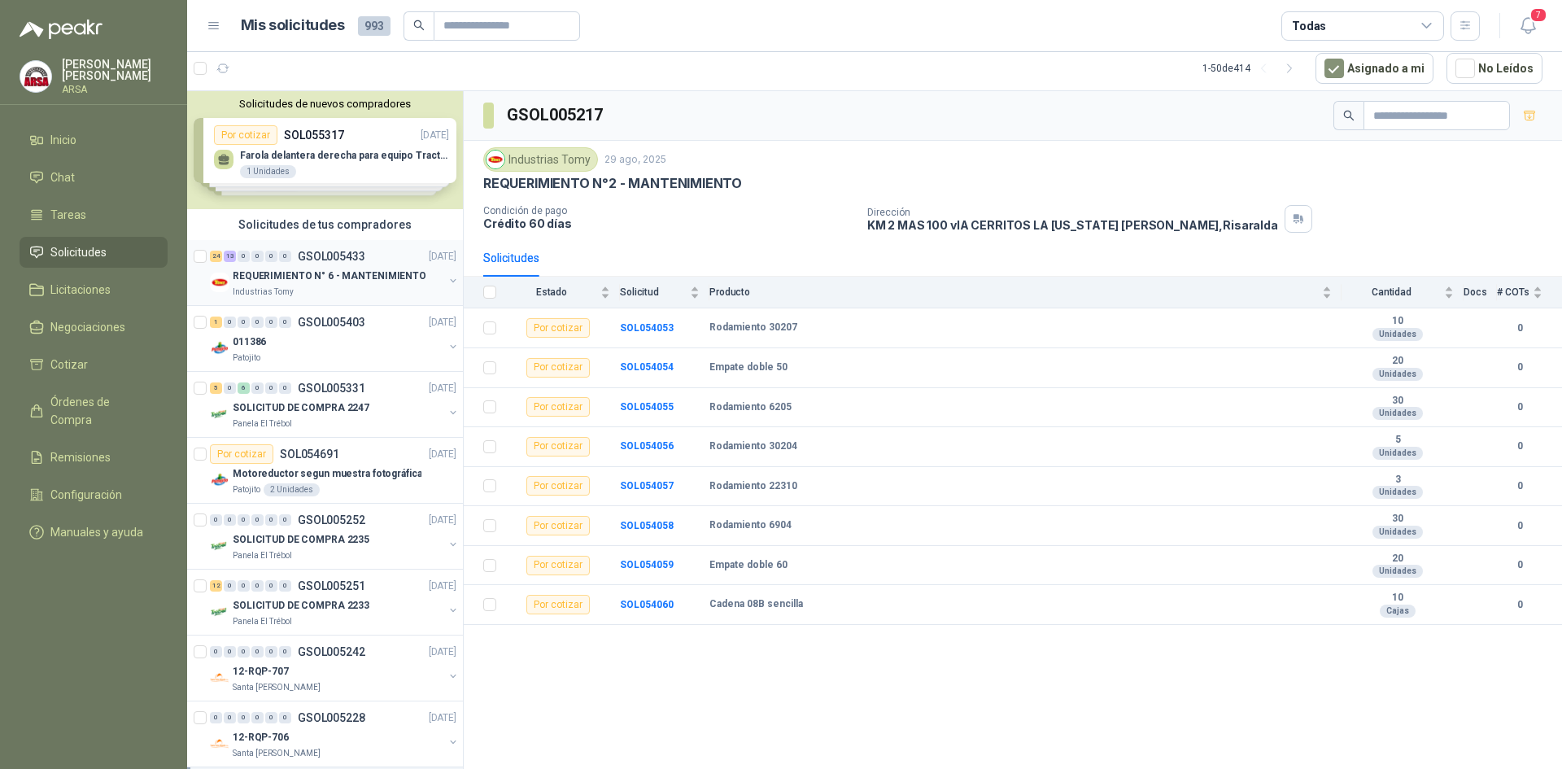
click at [281, 291] on p "Industrias Tomy" at bounding box center [263, 292] width 61 height 13
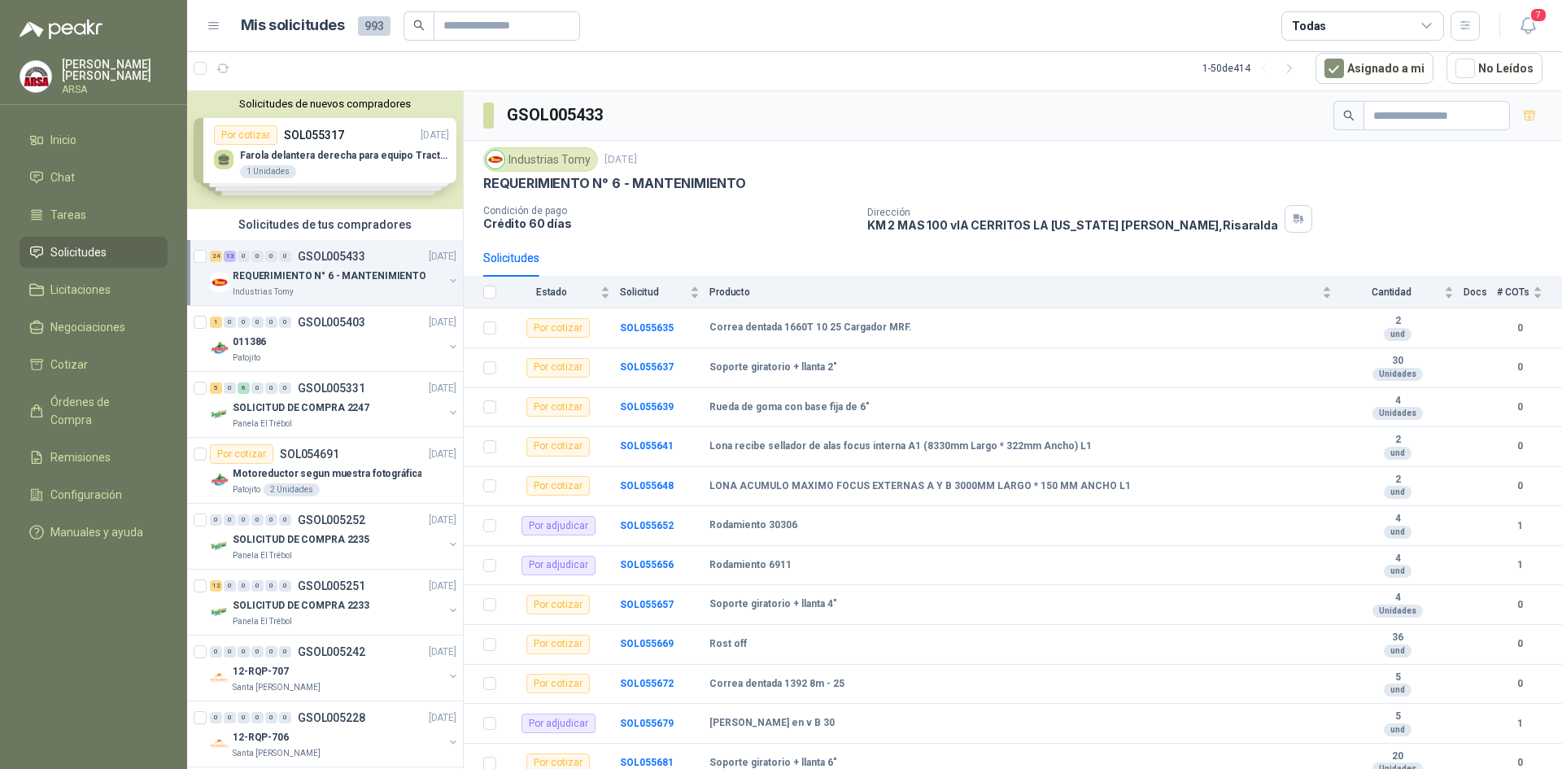
click at [447, 280] on button "button" at bounding box center [453, 280] width 13 height 13
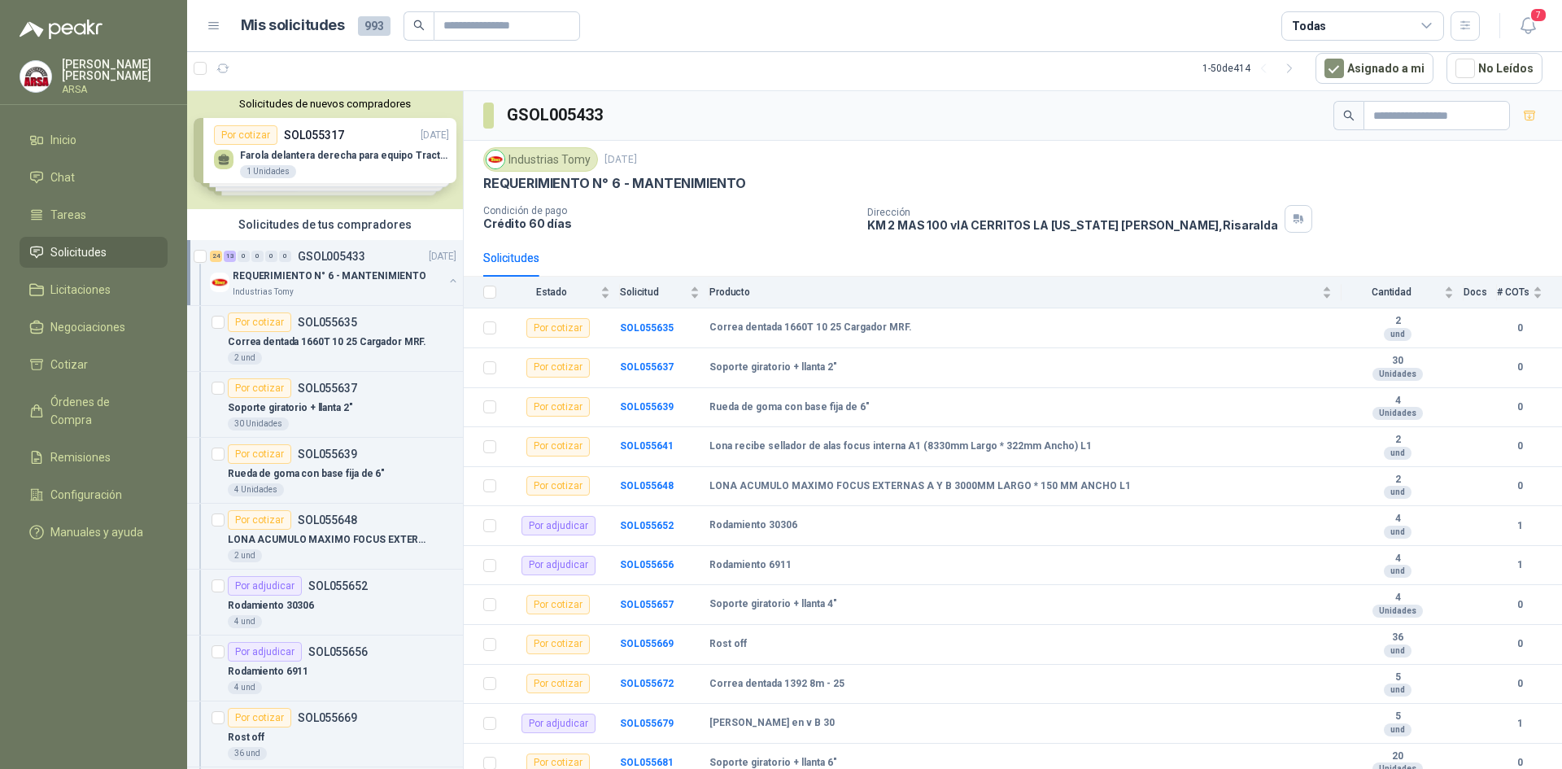
click at [447, 280] on button "button" at bounding box center [453, 280] width 13 height 13
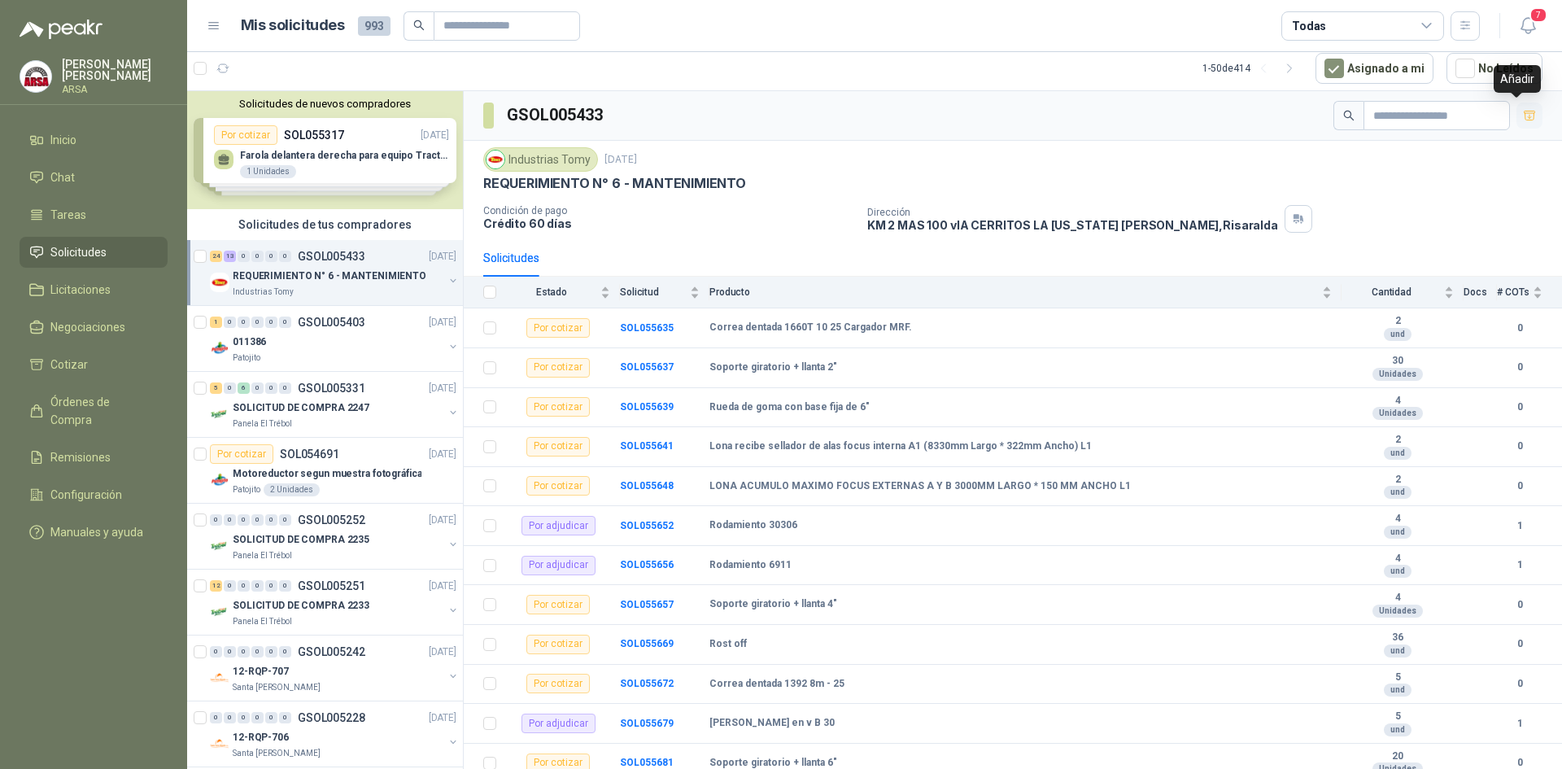
click at [1524, 113] on icon "button" at bounding box center [1529, 115] width 11 height 9
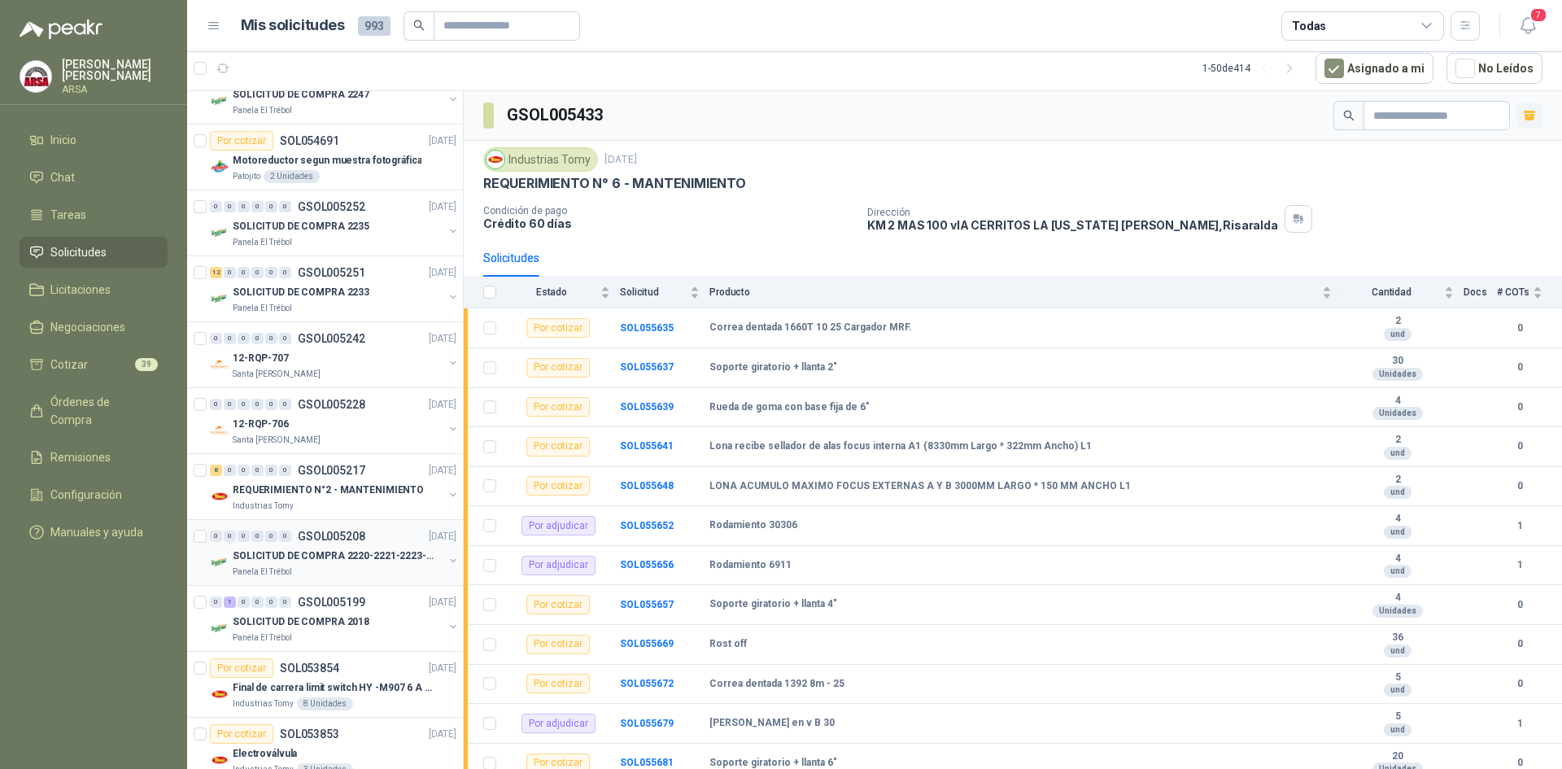
scroll to position [325, 0]
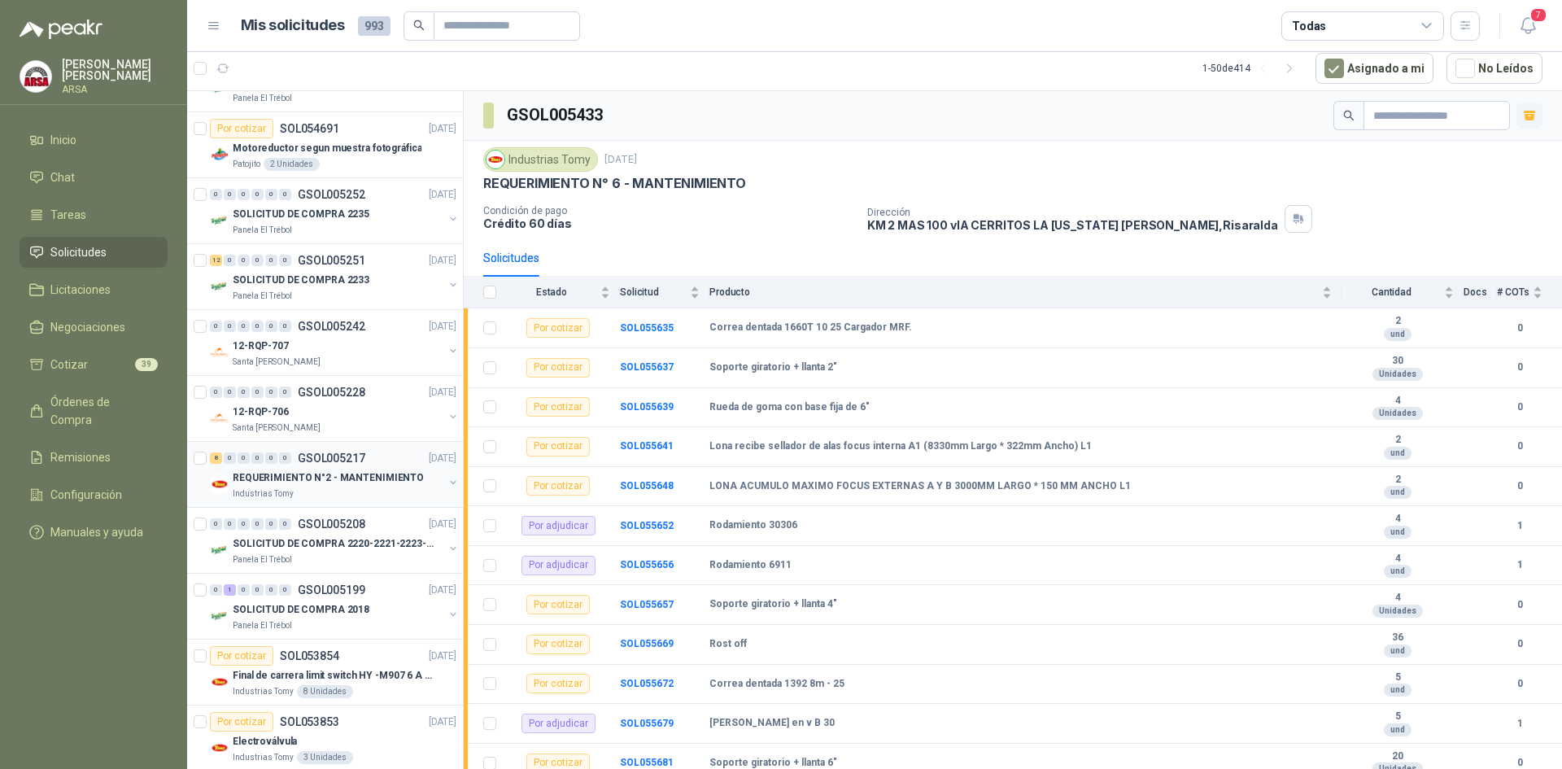
click at [323, 465] on div "8 0 0 0 0 0 GSOL005217 29/08/25" at bounding box center [335, 458] width 250 height 20
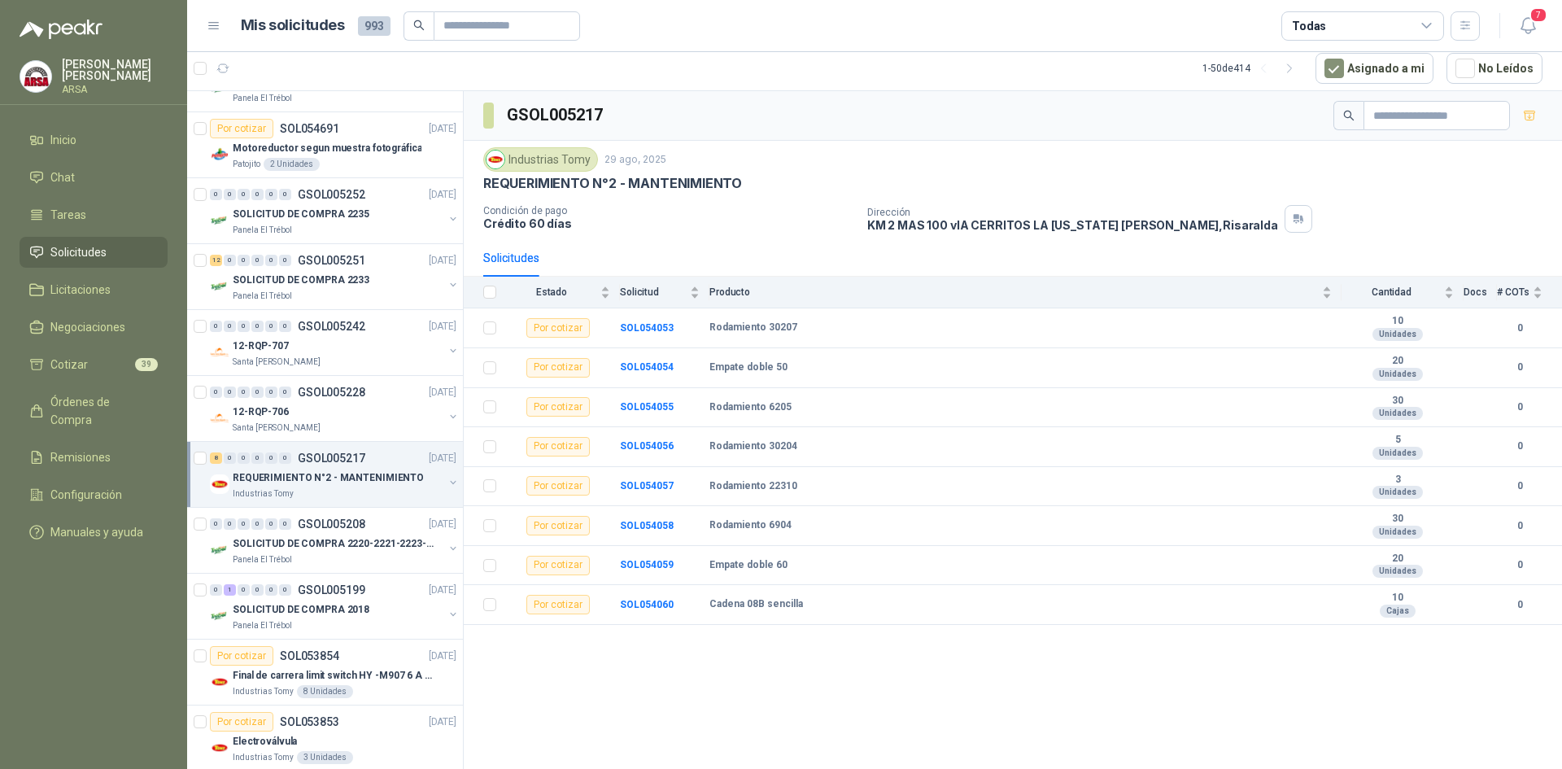
click at [447, 484] on button "button" at bounding box center [453, 482] width 13 height 13
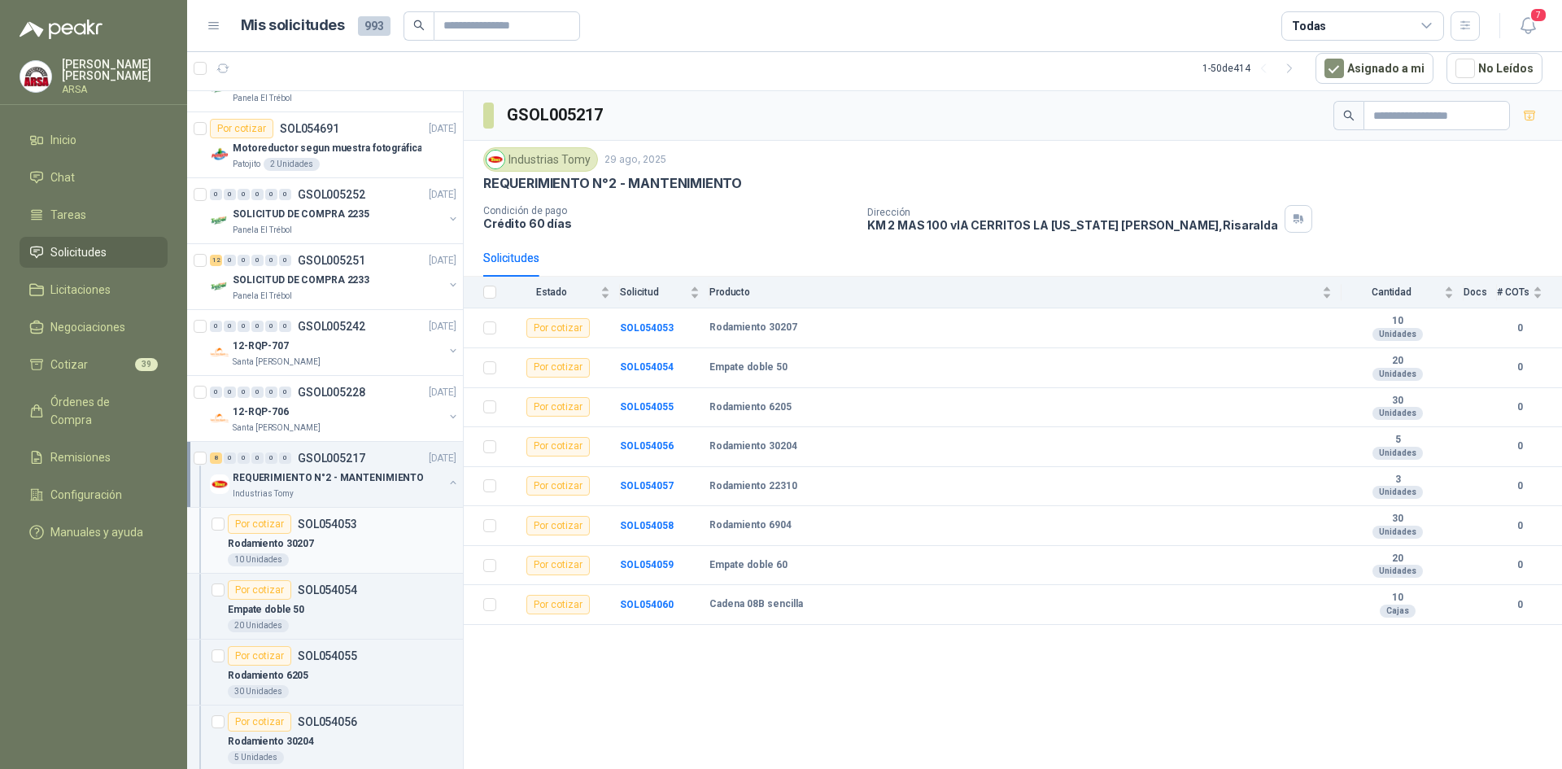
click at [315, 526] on p "SOL054053" at bounding box center [327, 523] width 59 height 11
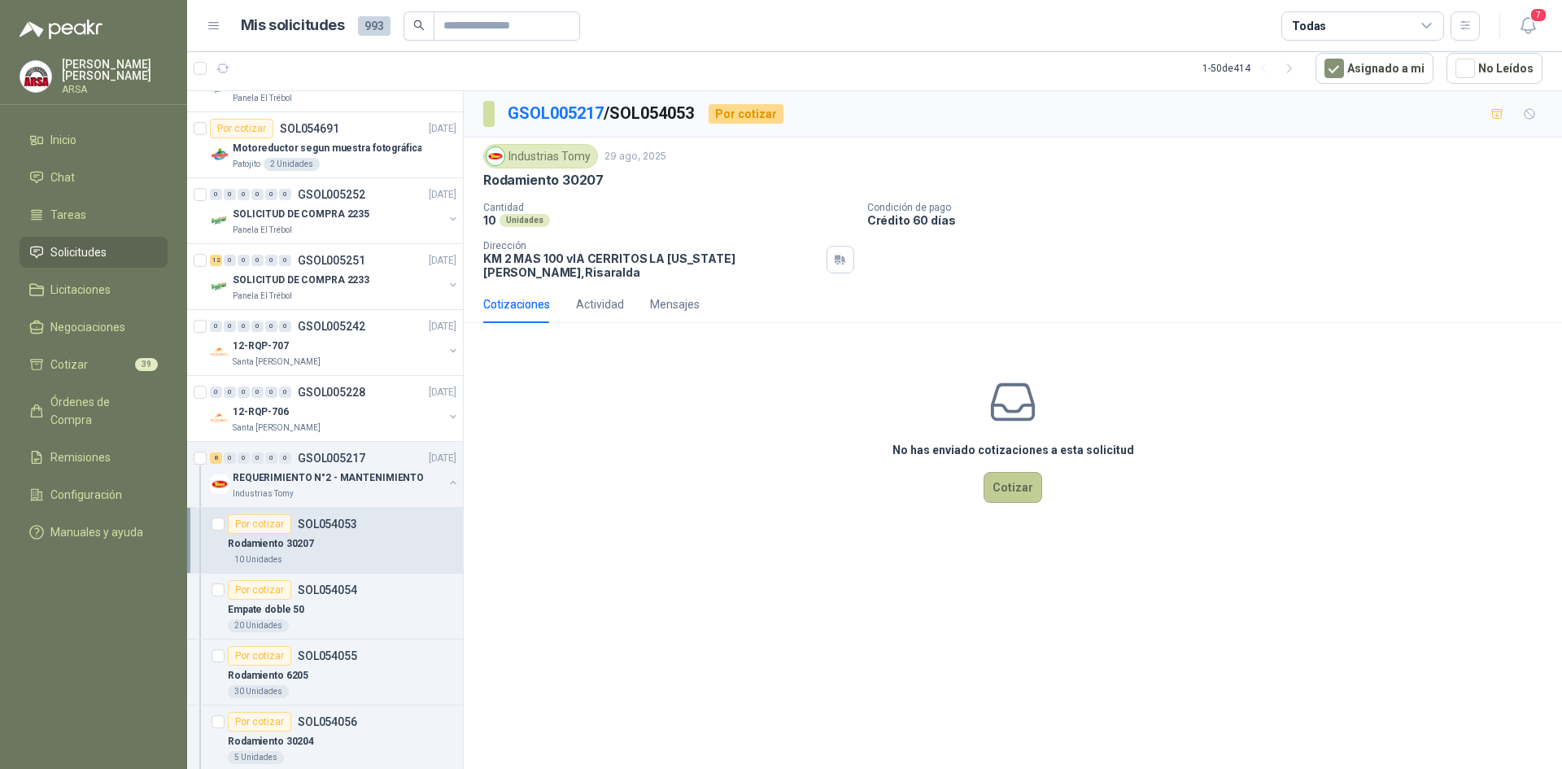
click at [1027, 478] on button "Cotizar" at bounding box center [1012, 487] width 59 height 31
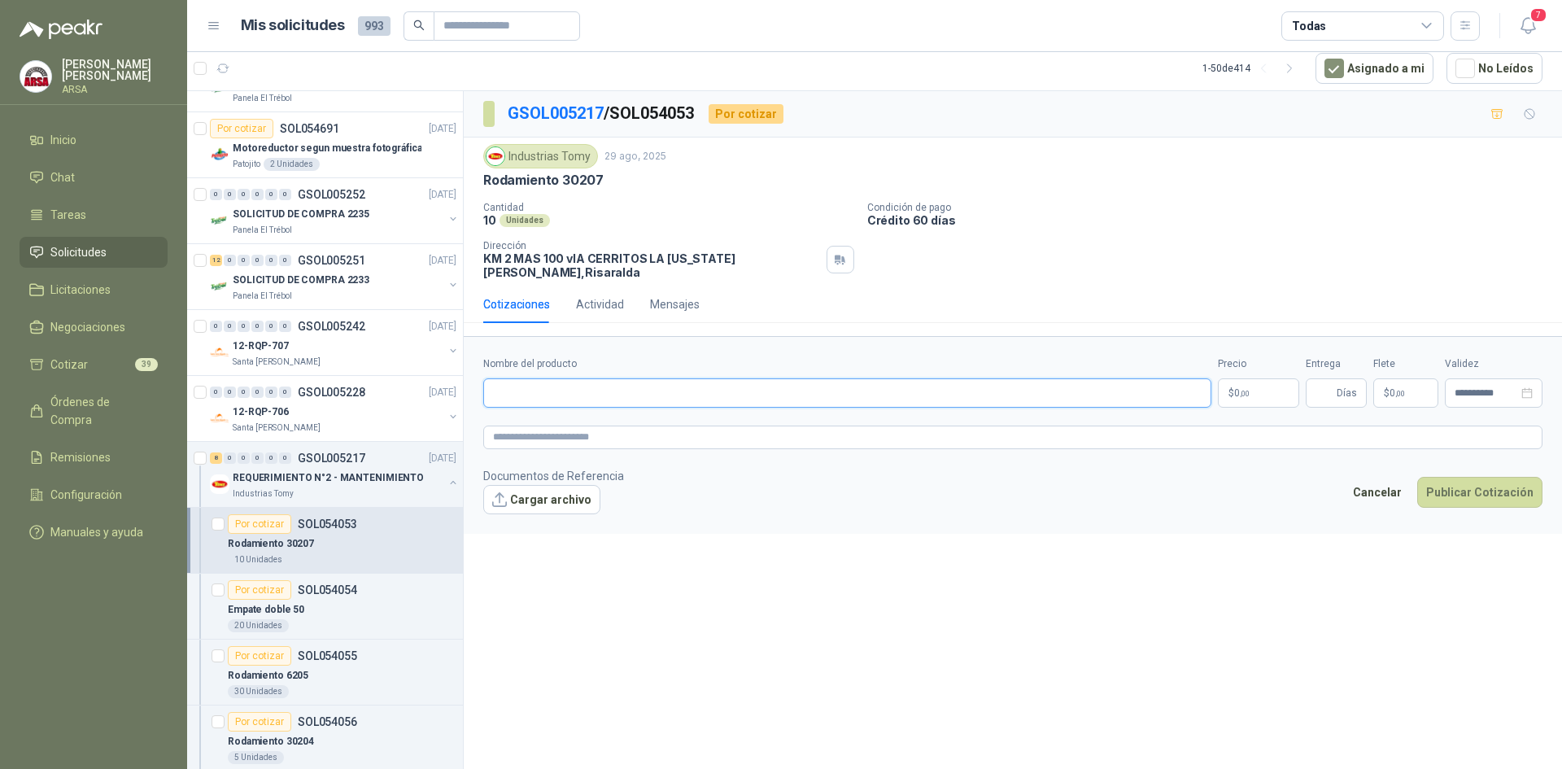
click at [539, 381] on input "Nombre del producto" at bounding box center [847, 392] width 728 height 29
type input "*********"
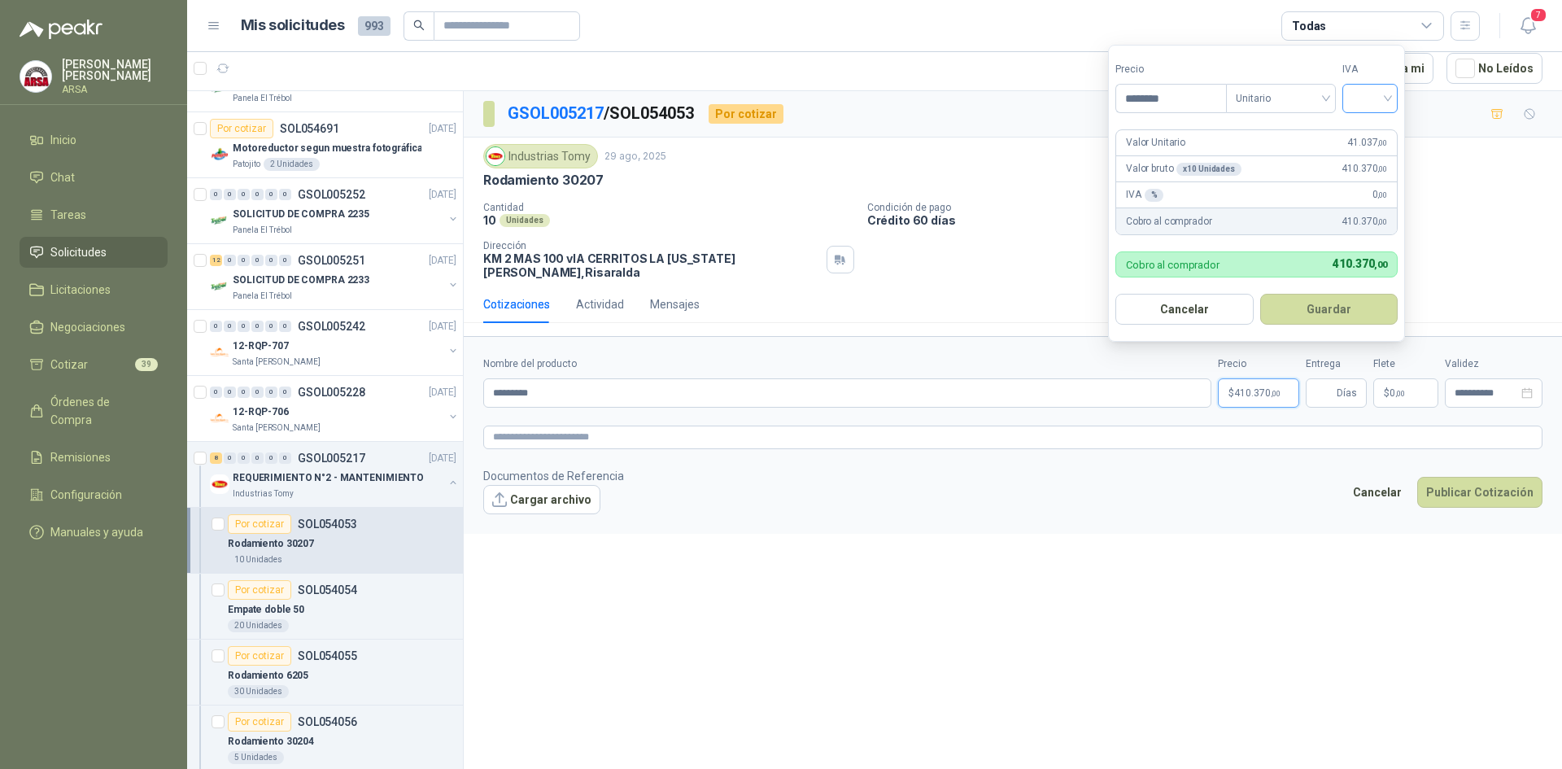
type input "********"
click at [1358, 95] on input "search" at bounding box center [1370, 97] width 36 height 24
click at [1350, 124] on div "19%" at bounding box center [1374, 132] width 50 height 26
click at [1341, 319] on button "Guardar" at bounding box center [1332, 309] width 140 height 31
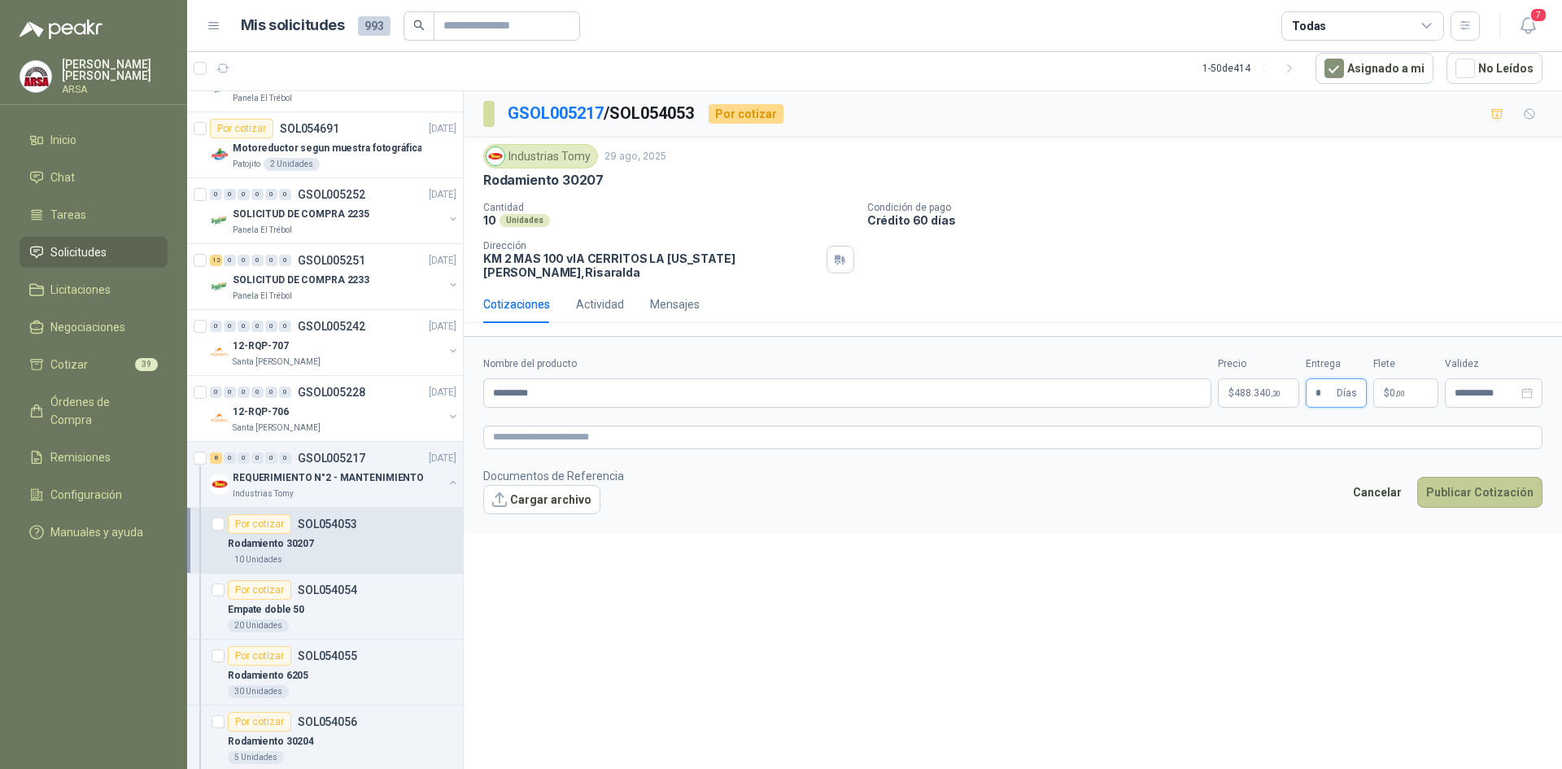
type input "*"
click at [1456, 482] on button "Publicar Cotización" at bounding box center [1479, 492] width 125 height 31
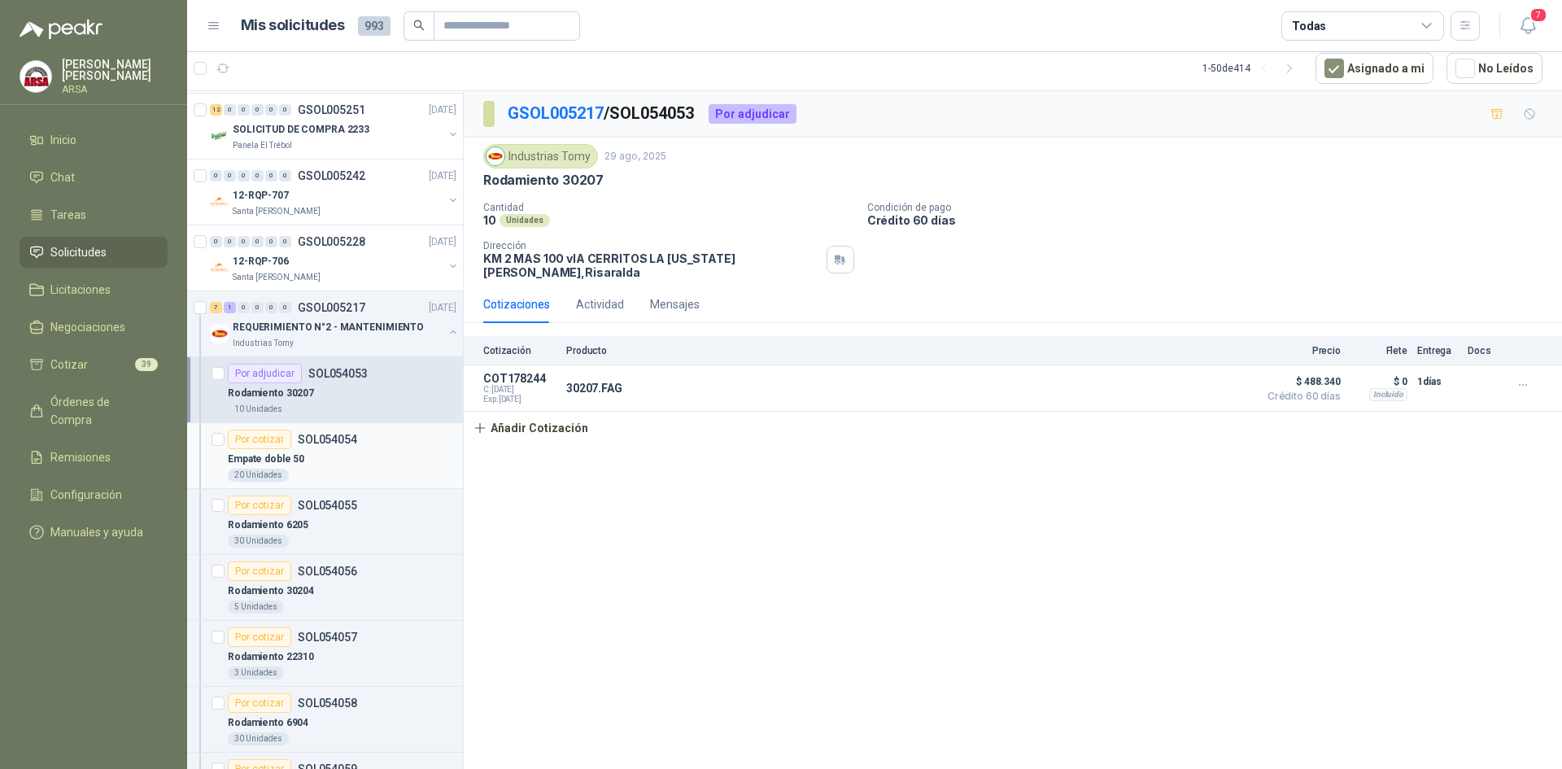
scroll to position [488, 0]
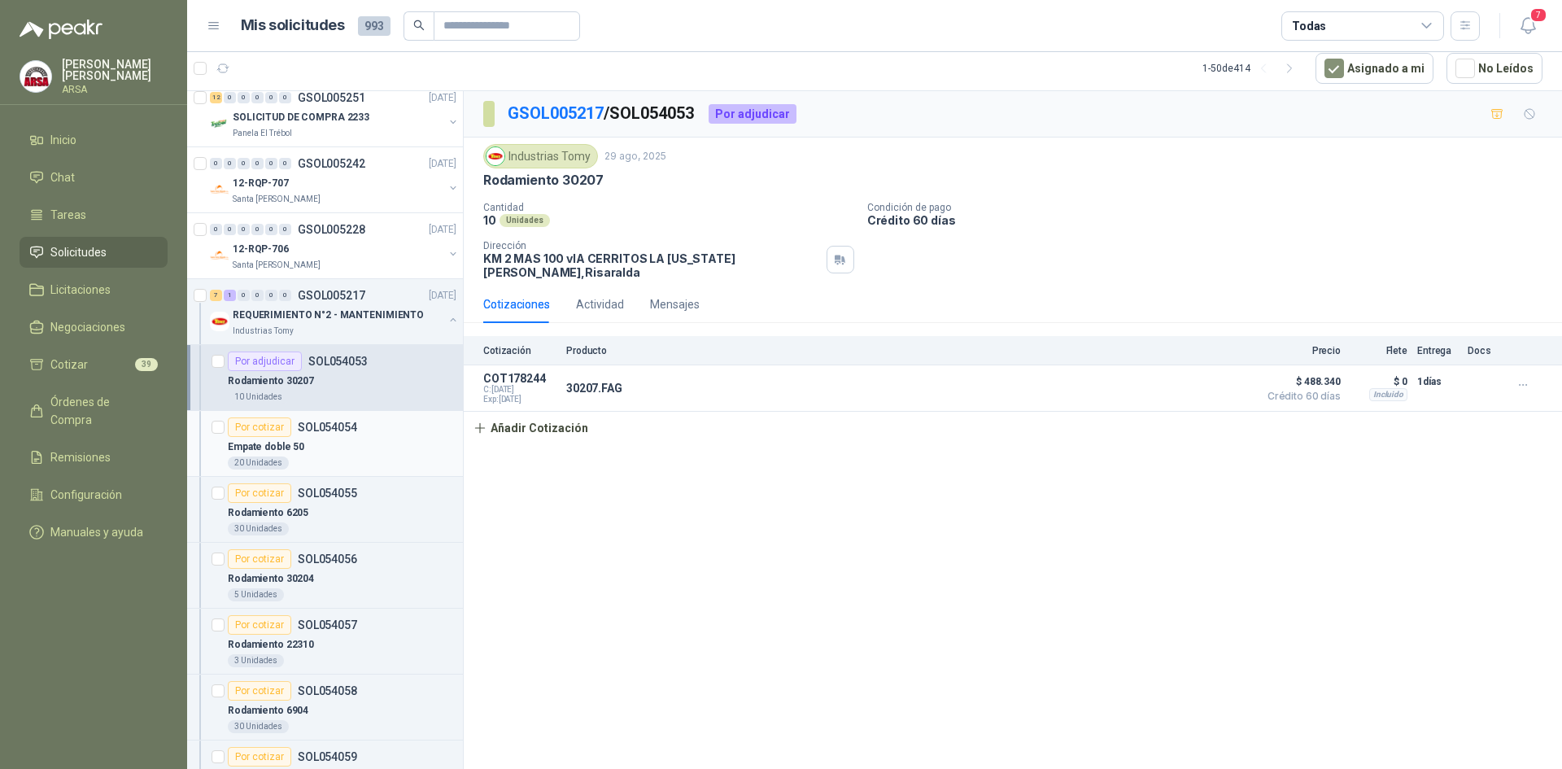
click at [338, 435] on div "Por cotizar SOL054054" at bounding box center [292, 427] width 129 height 20
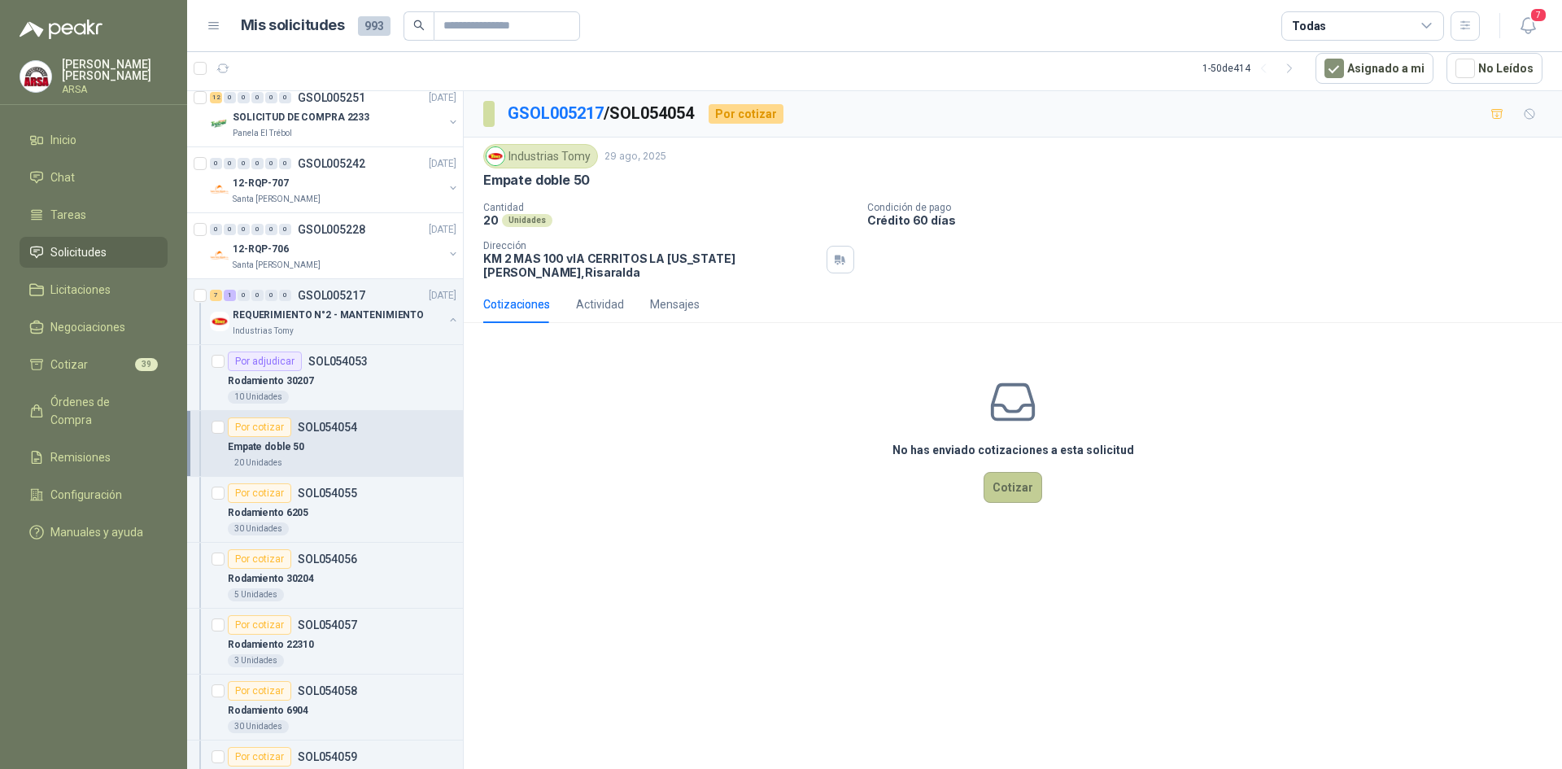
click at [1019, 475] on button "Cotizar" at bounding box center [1012, 487] width 59 height 31
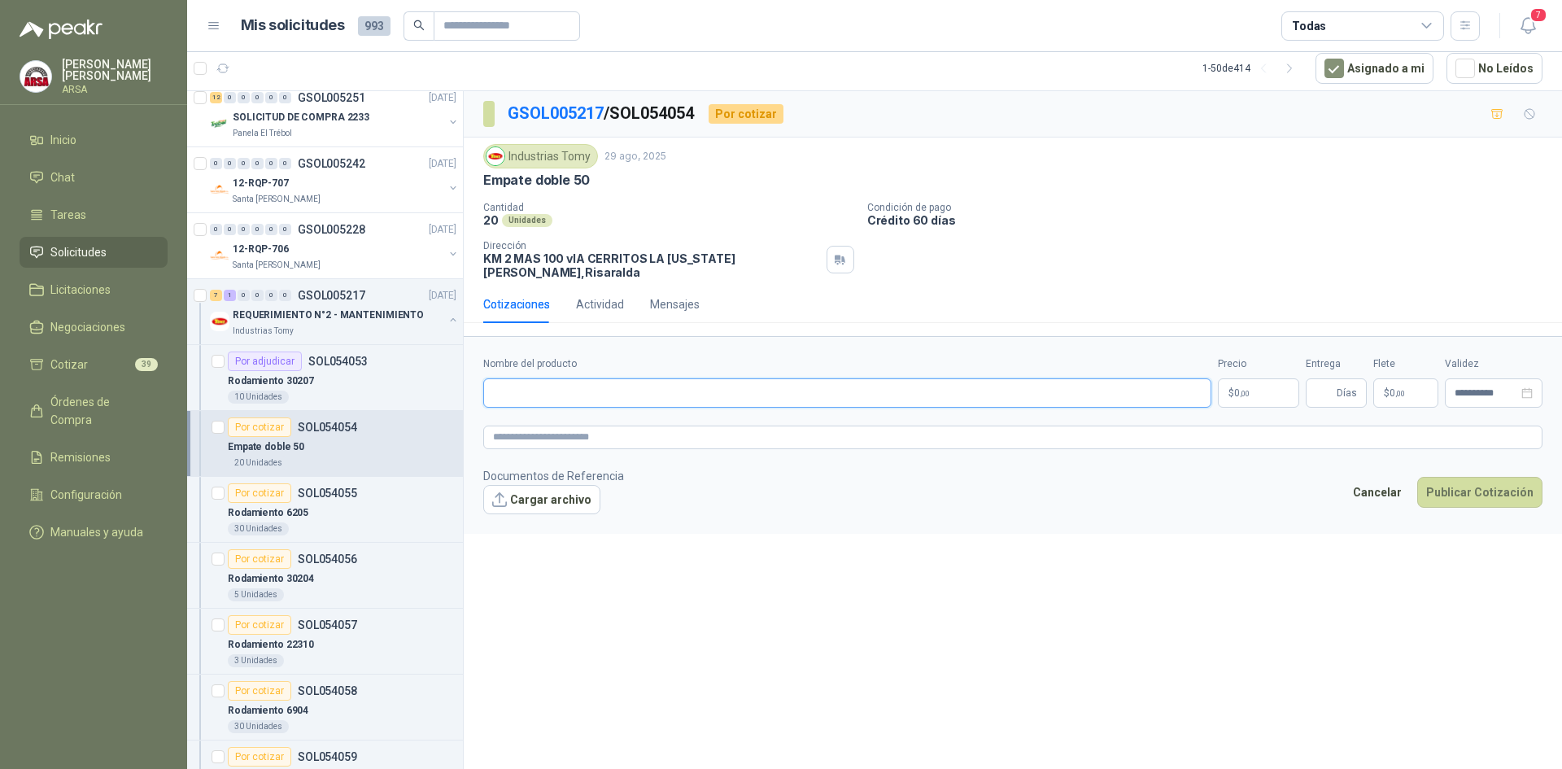
click at [538, 389] on input "Nombre del producto" at bounding box center [847, 392] width 728 height 29
type input "**********"
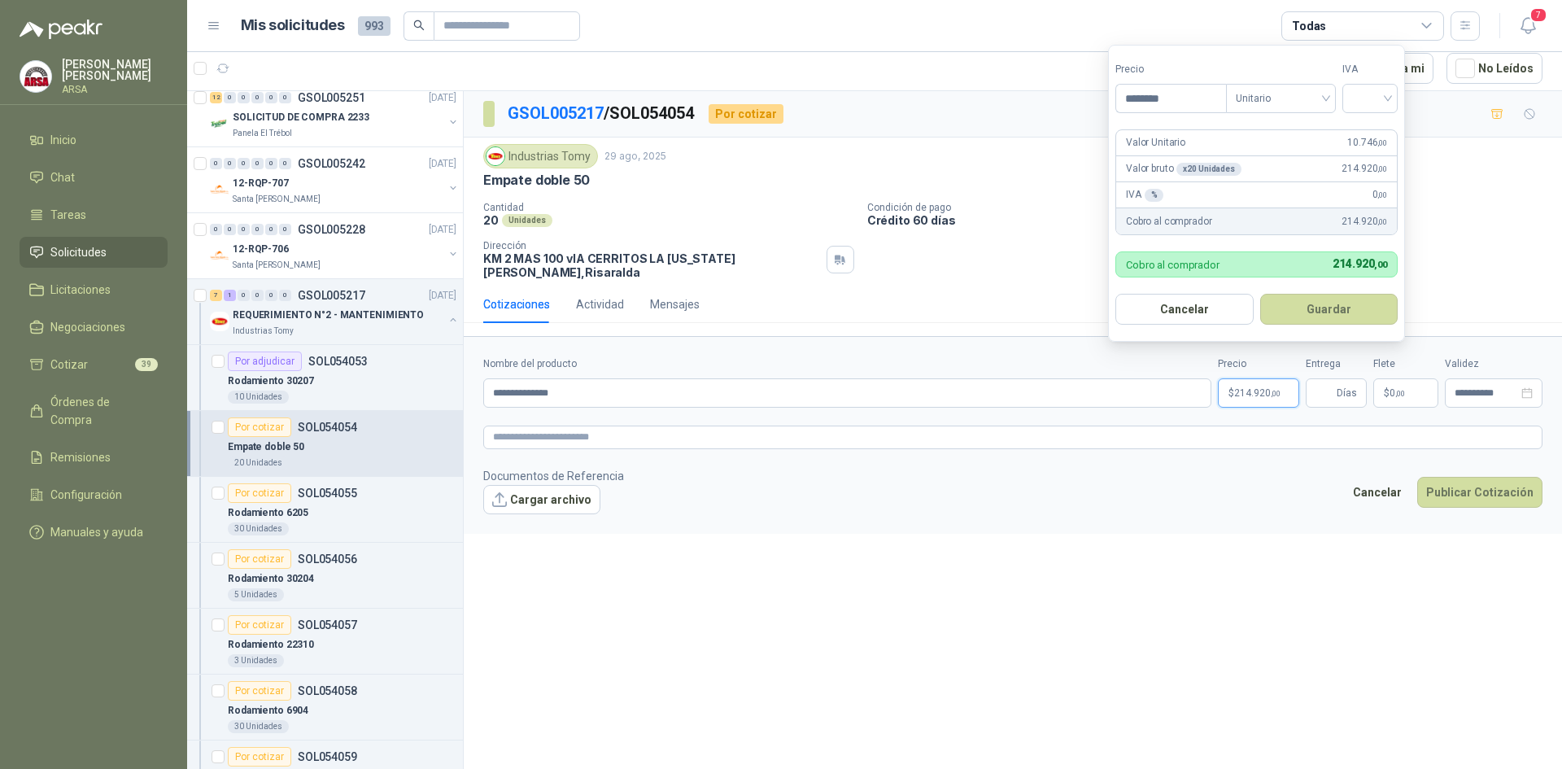
type input "********"
click at [1378, 92] on input "search" at bounding box center [1370, 97] width 36 height 24
click at [1358, 129] on div "19%" at bounding box center [1373, 132] width 30 height 18
click at [1328, 310] on button "Guardar" at bounding box center [1332, 309] width 140 height 31
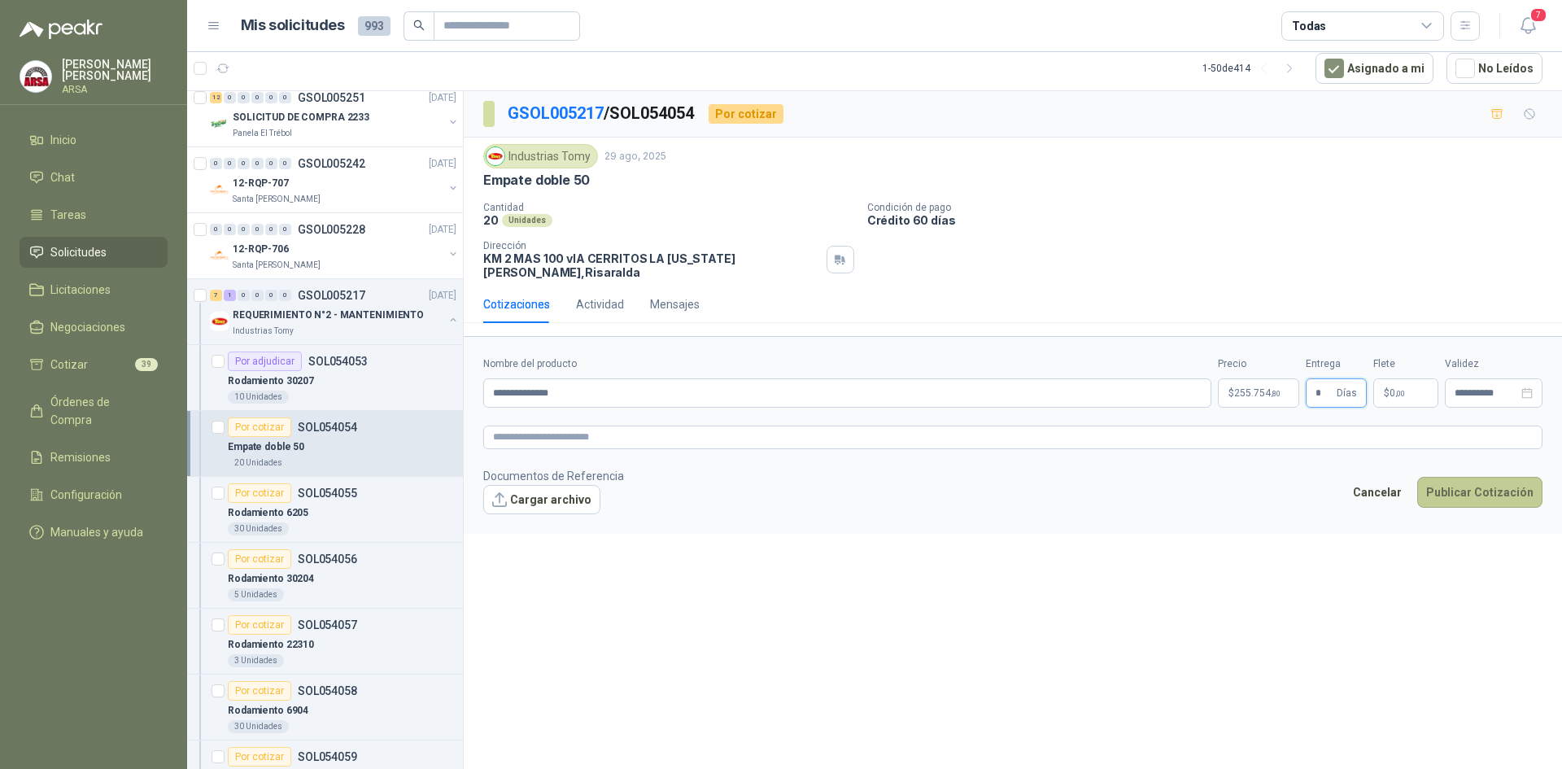
type input "*"
click at [1471, 477] on button "Publicar Cotización" at bounding box center [1479, 492] width 125 height 31
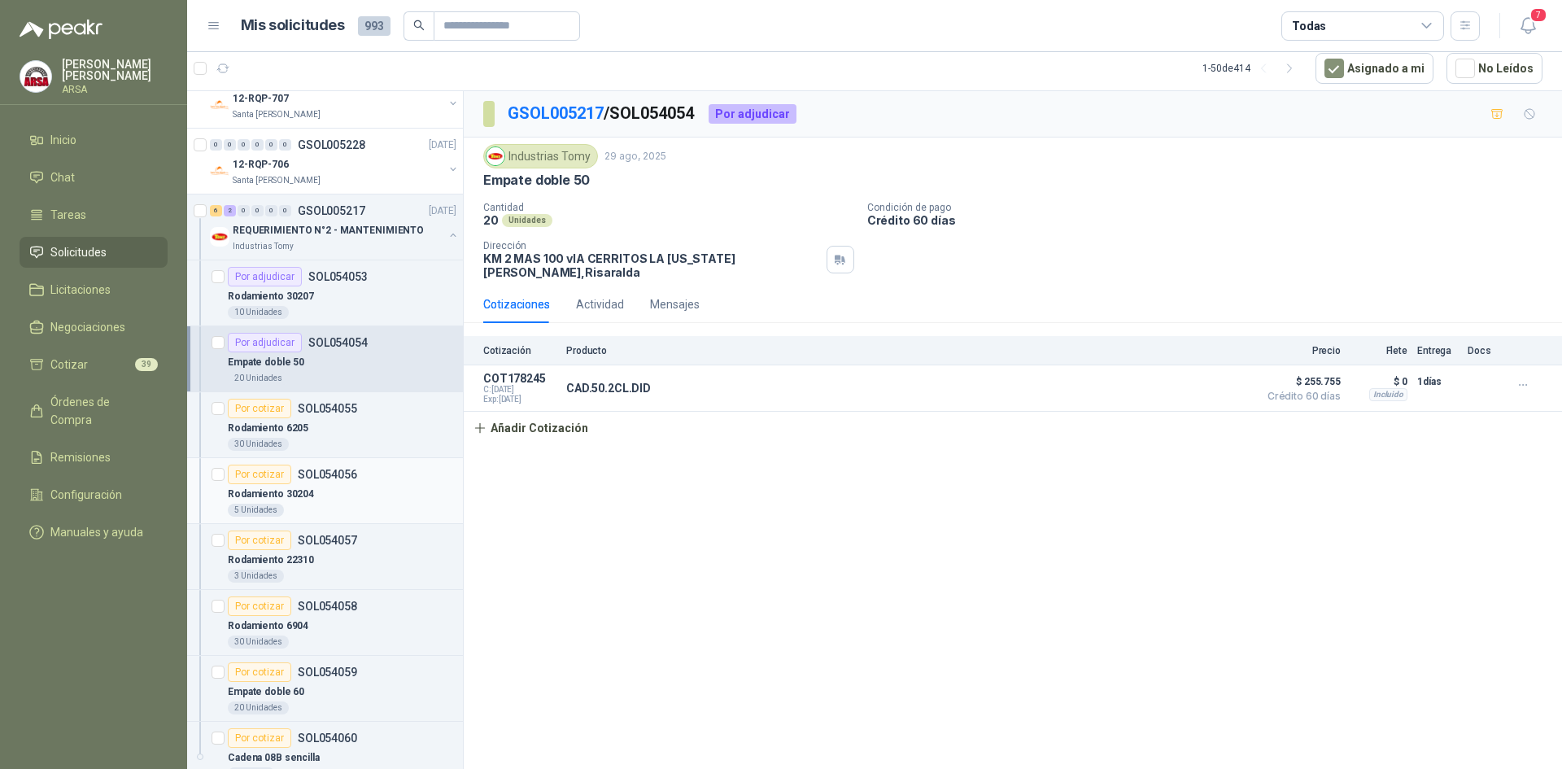
scroll to position [651, 0]
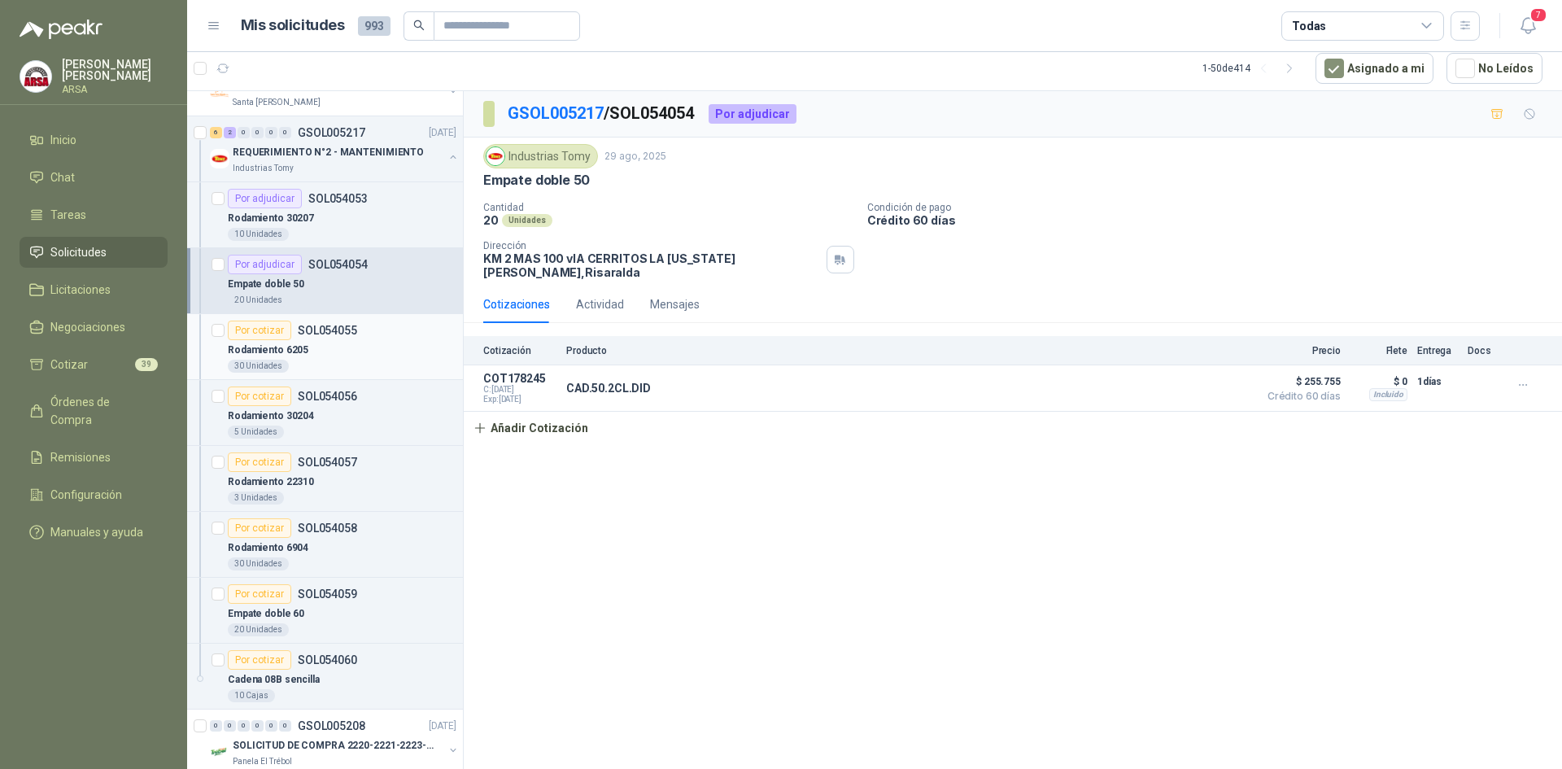
click at [297, 357] on p "Rodamiento 6205" at bounding box center [268, 349] width 81 height 15
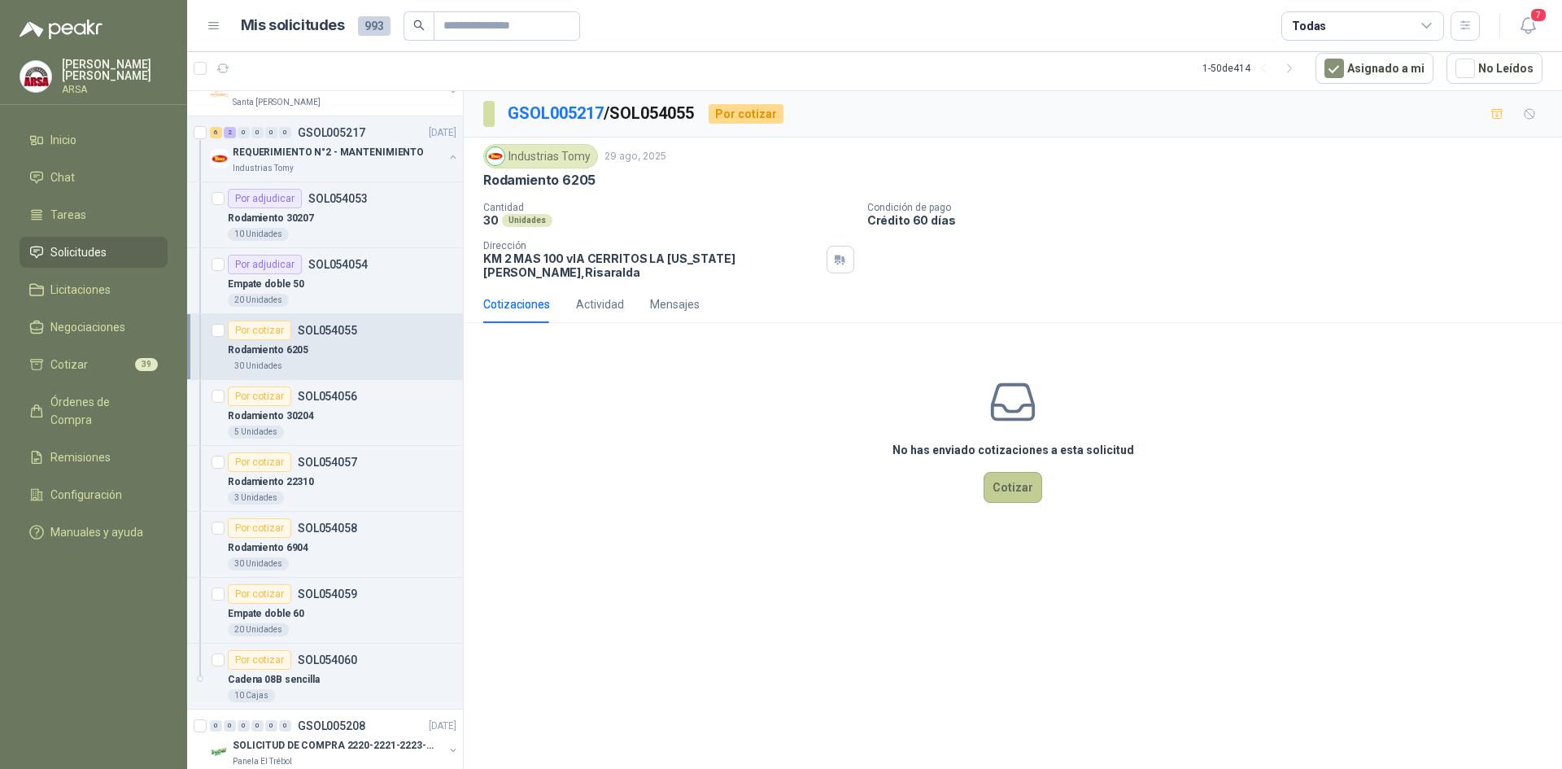
click at [996, 475] on button "Cotizar" at bounding box center [1012, 487] width 59 height 31
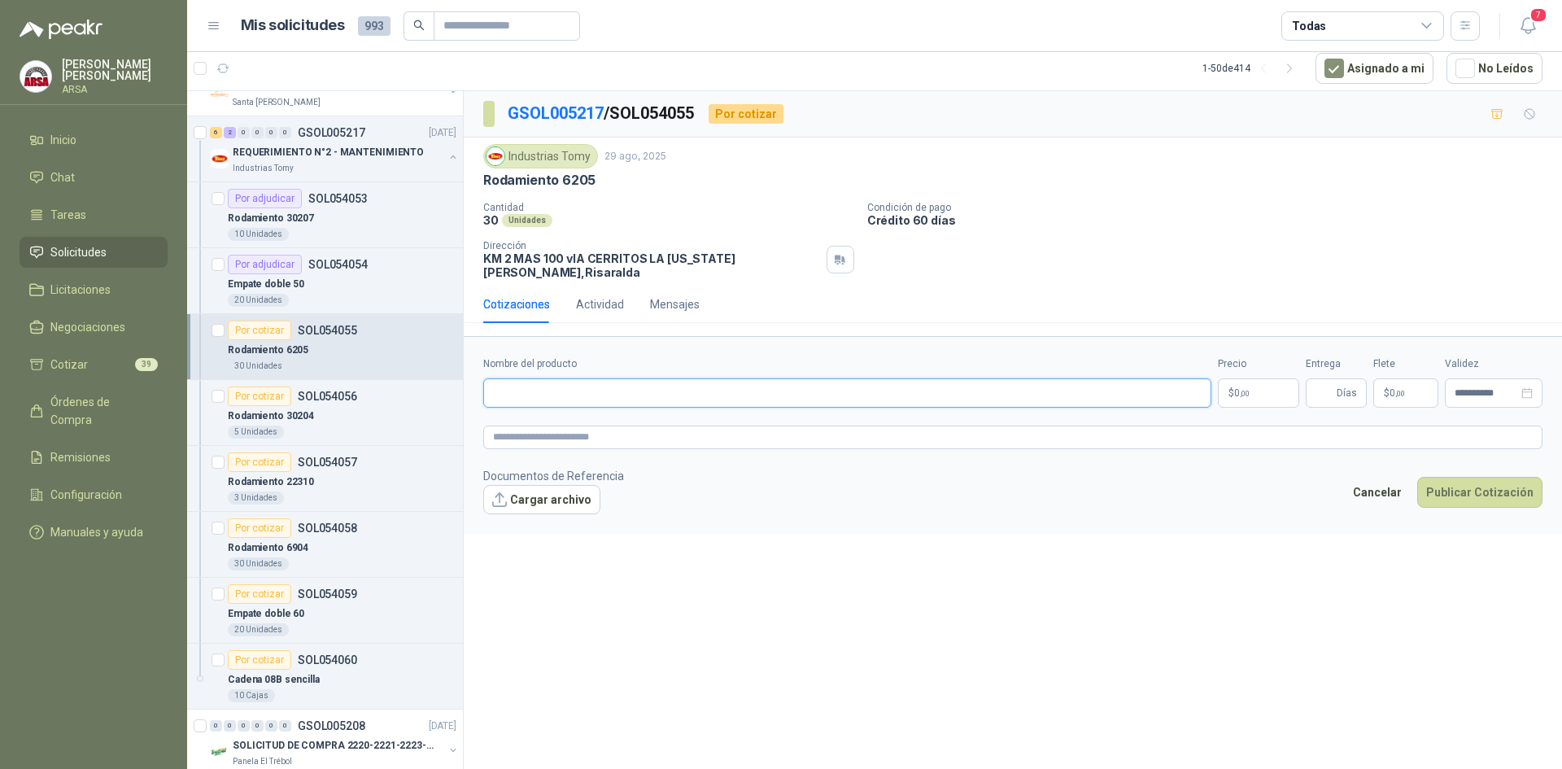
click at [534, 382] on input "Nombre del producto" at bounding box center [847, 392] width 728 height 29
type input "**********"
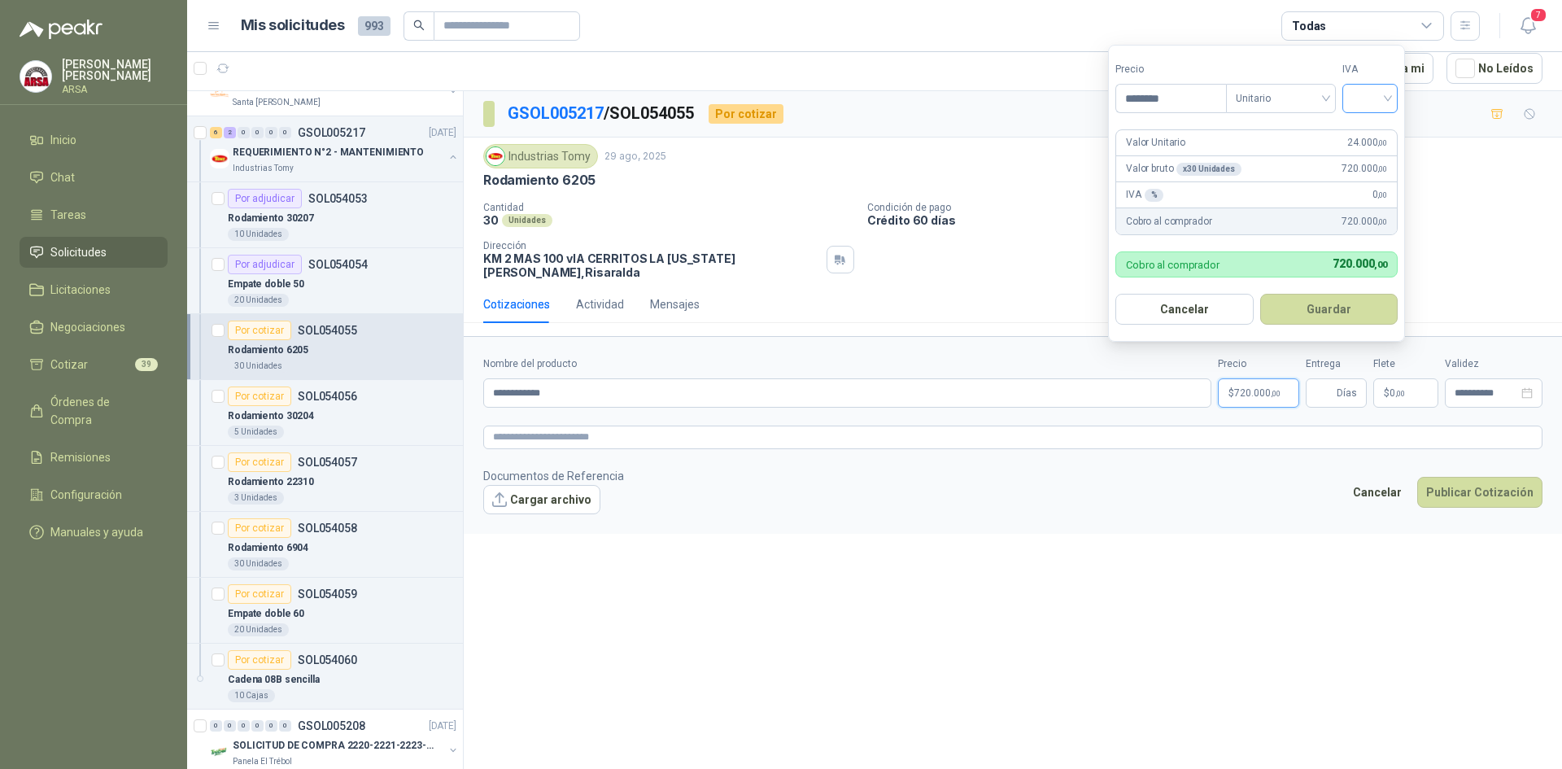
type input "********"
click at [1376, 85] on input "search" at bounding box center [1370, 97] width 36 height 24
click at [1365, 123] on div "19%" at bounding box center [1373, 132] width 30 height 18
click at [1332, 313] on button "Guardar" at bounding box center [1332, 309] width 140 height 31
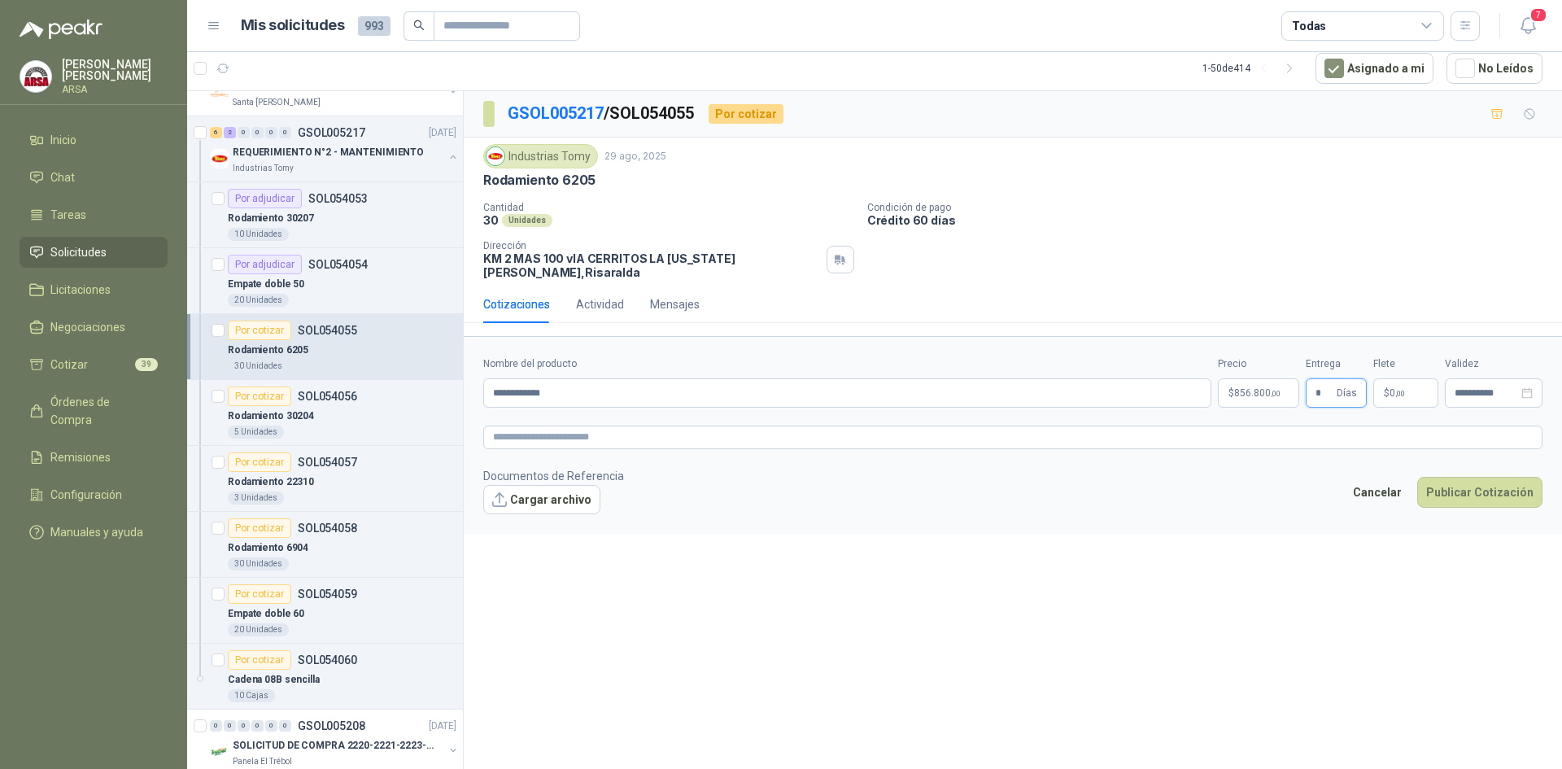
type input "*"
click at [1467, 497] on div "Cancelar Publicar Cotización" at bounding box center [1443, 495] width 198 height 37
click at [1467, 486] on button "Publicar Cotización" at bounding box center [1479, 492] width 125 height 31
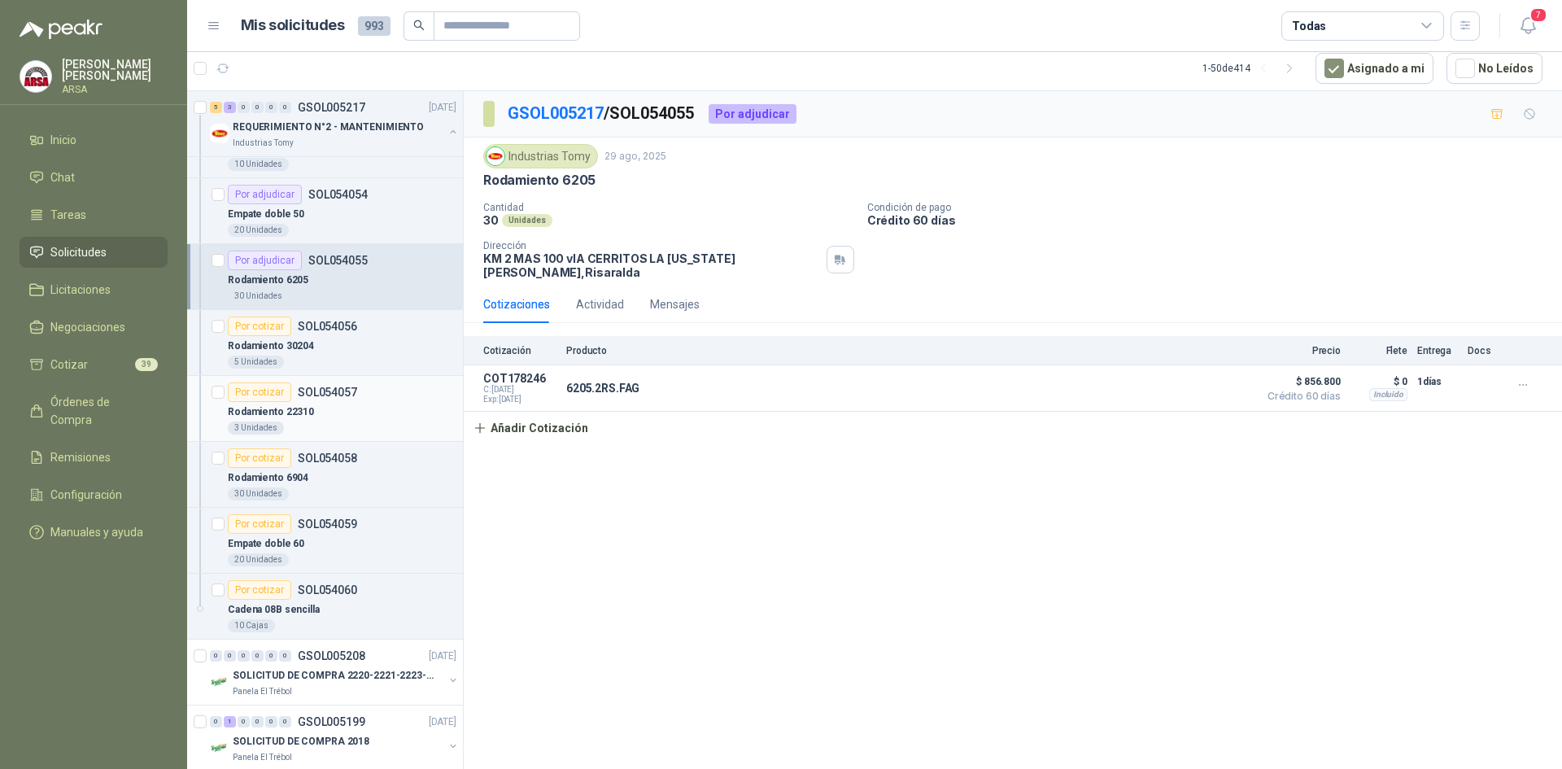
scroll to position [813, 0]
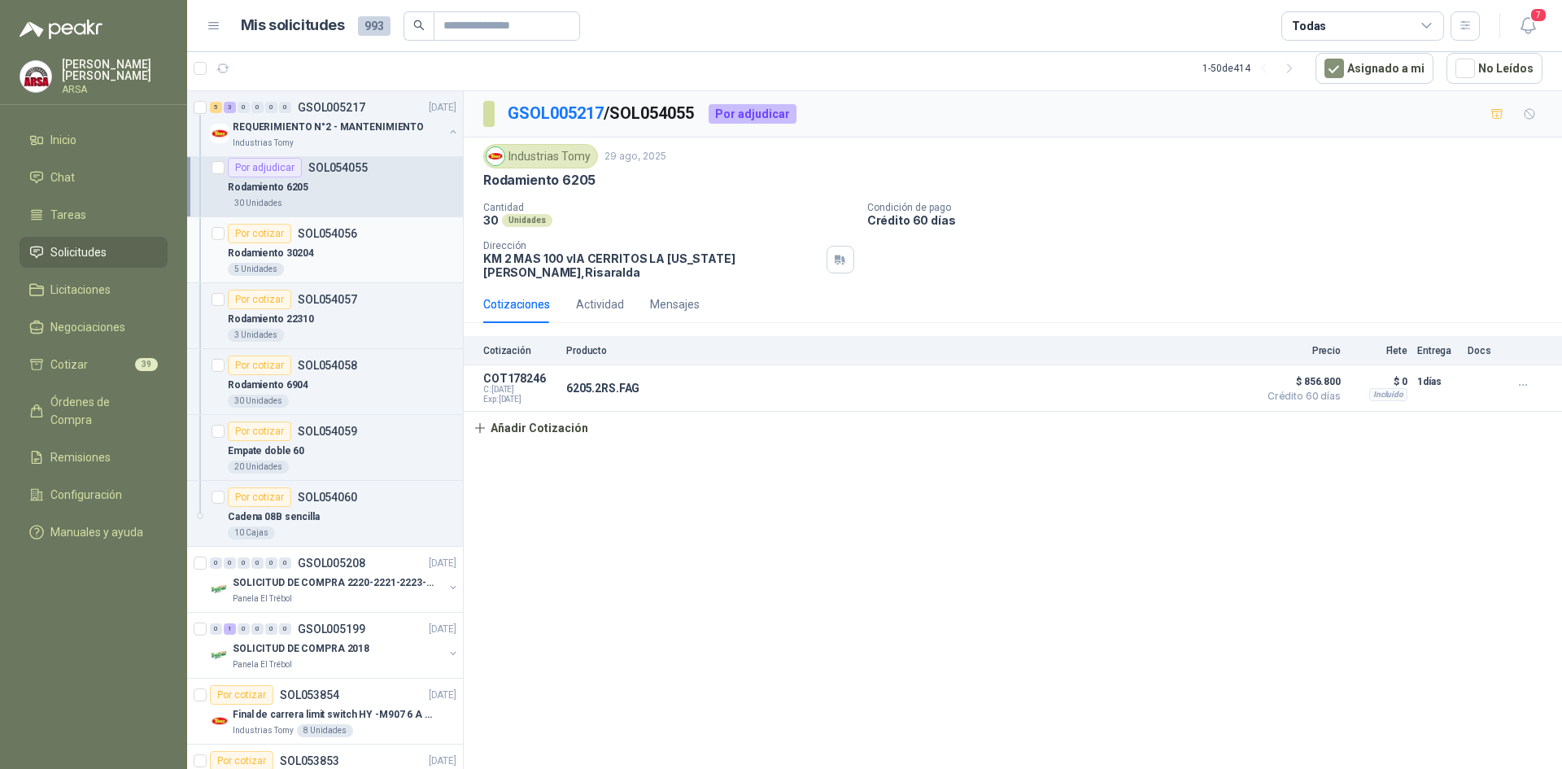
click at [354, 251] on div "Rodamiento 30204" at bounding box center [342, 253] width 229 height 20
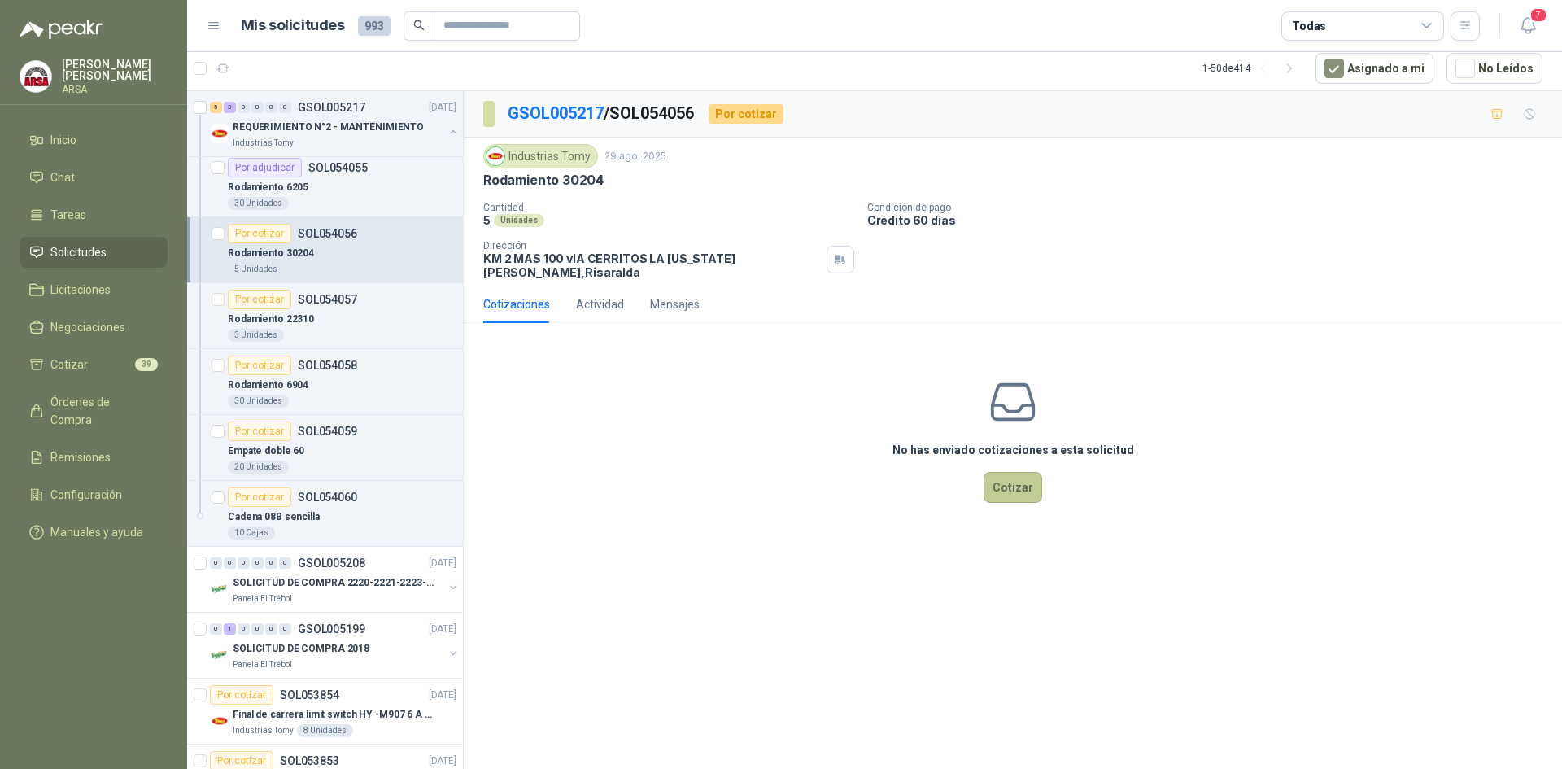
click at [1011, 472] on button "Cotizar" at bounding box center [1012, 487] width 59 height 31
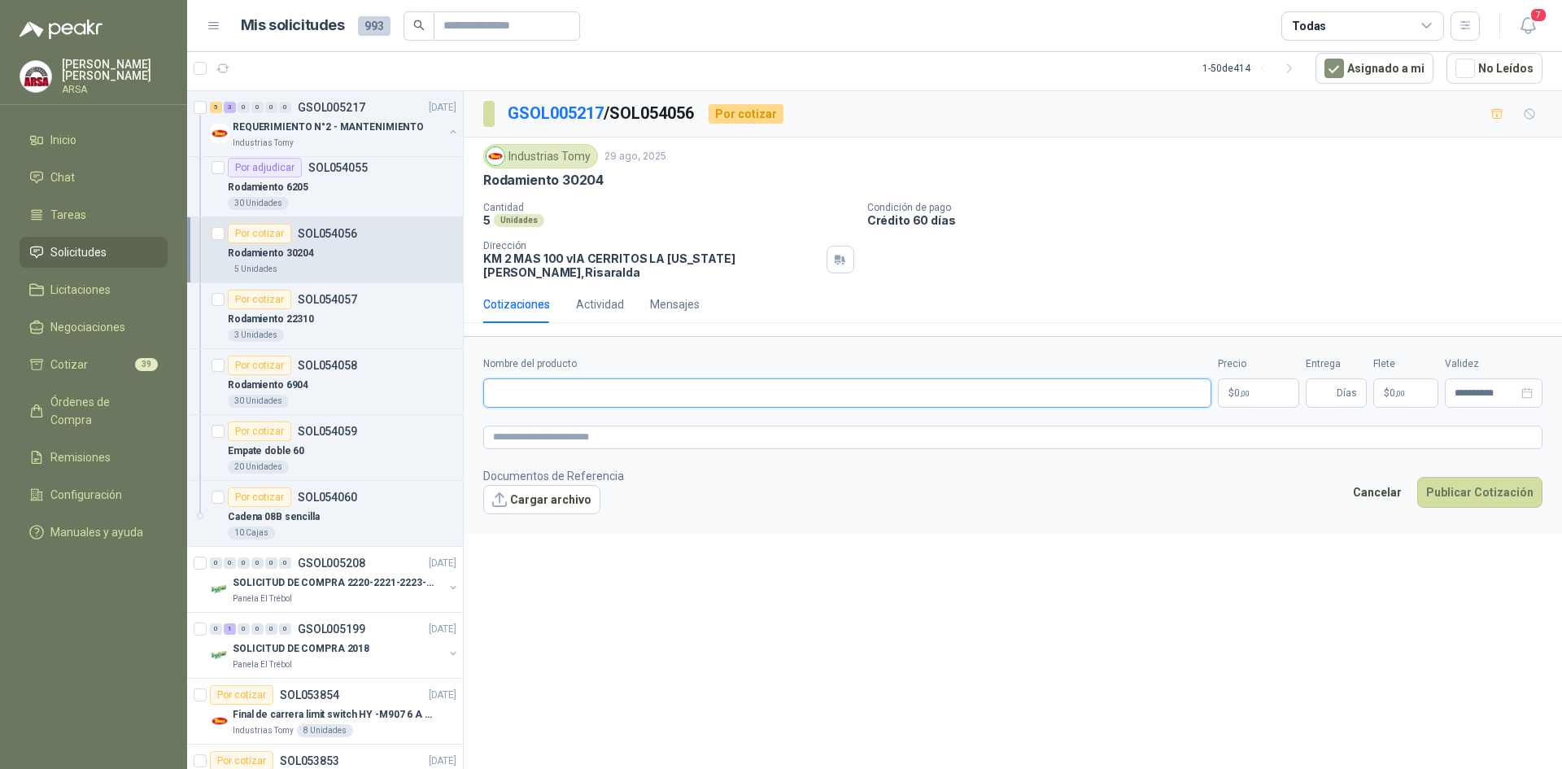
click at [549, 388] on input "Nombre del producto" at bounding box center [847, 392] width 728 height 29
type input "**********"
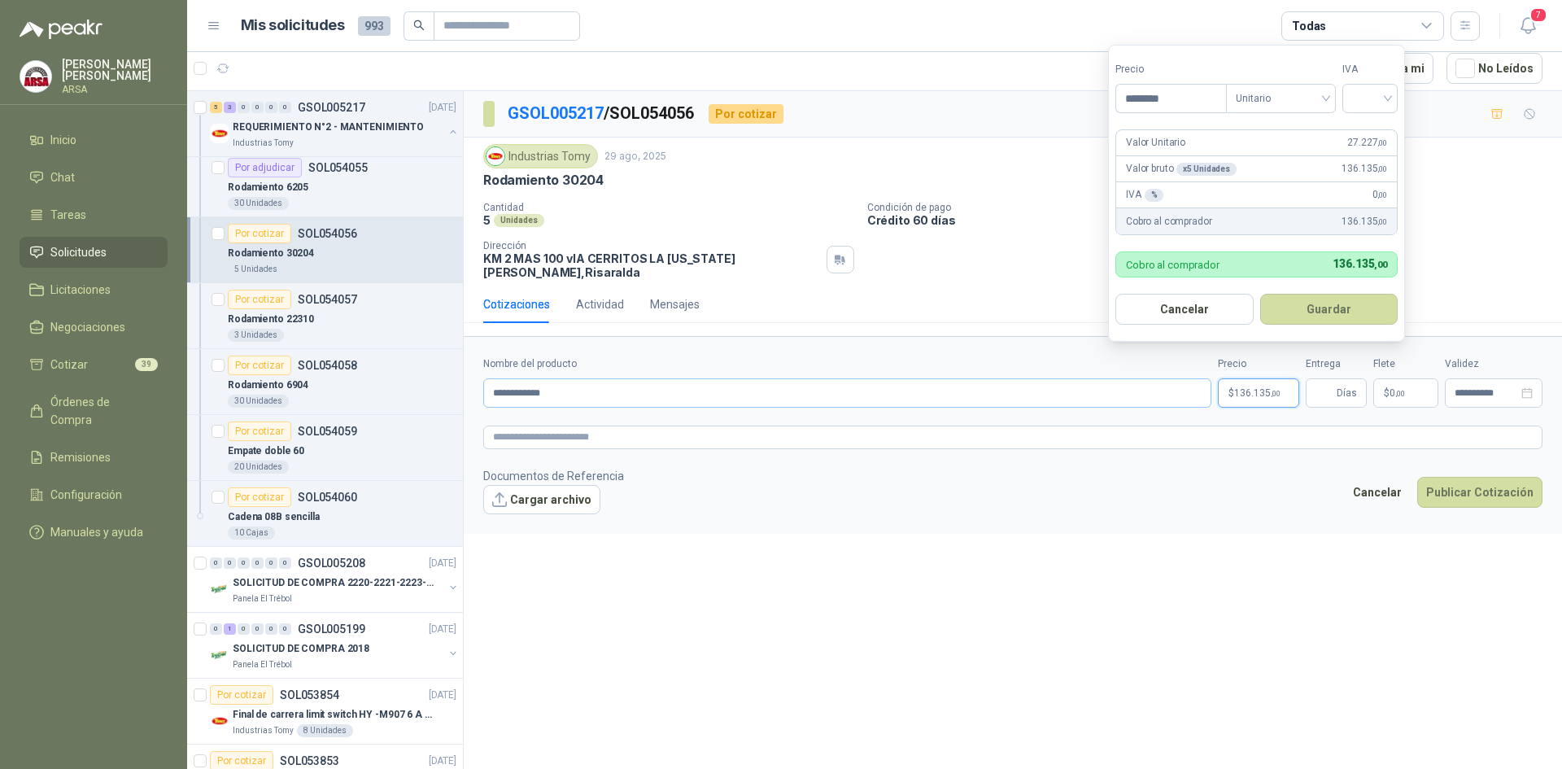
type input "********"
click at [1384, 94] on input "search" at bounding box center [1370, 97] width 36 height 24
click at [1366, 119] on div "19%" at bounding box center [1374, 132] width 50 height 26
click at [1345, 311] on button "Guardar" at bounding box center [1332, 309] width 140 height 31
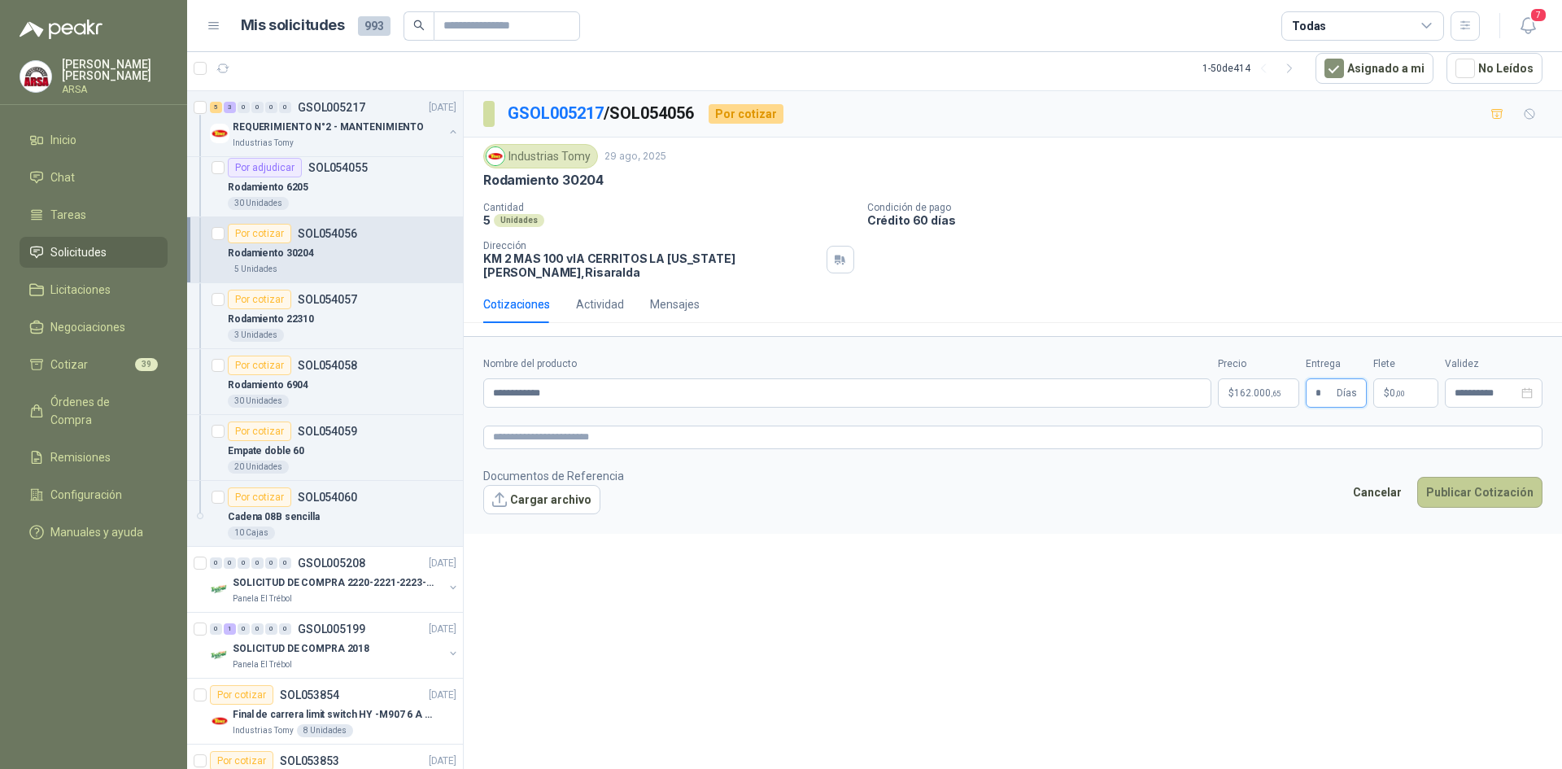
type input "*"
click at [1479, 477] on button "Publicar Cotización" at bounding box center [1479, 492] width 125 height 31
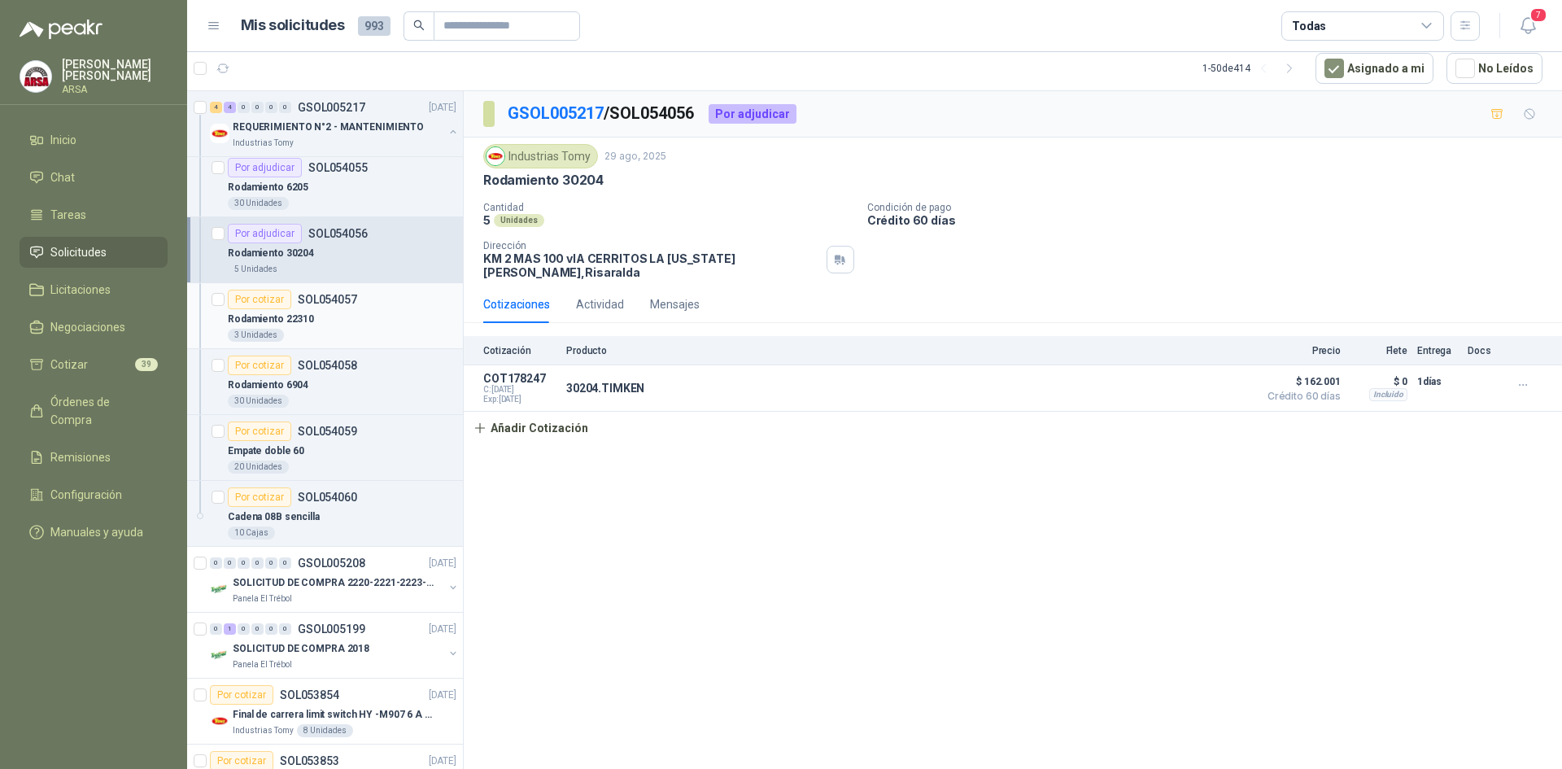
click at [360, 299] on div "Por cotizar SOL054057" at bounding box center [342, 300] width 229 height 20
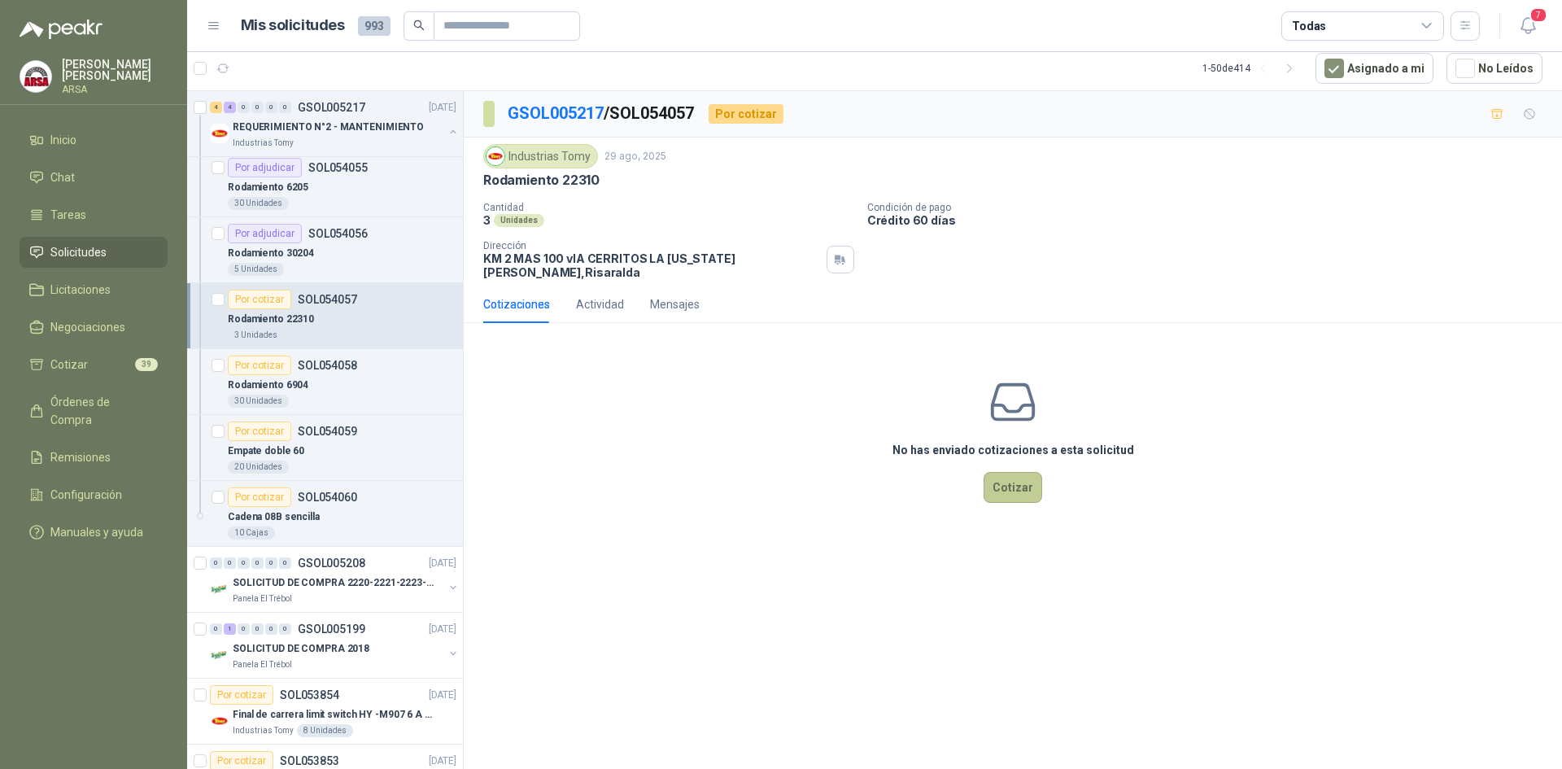
click at [1013, 480] on button "Cotizar" at bounding box center [1012, 487] width 59 height 31
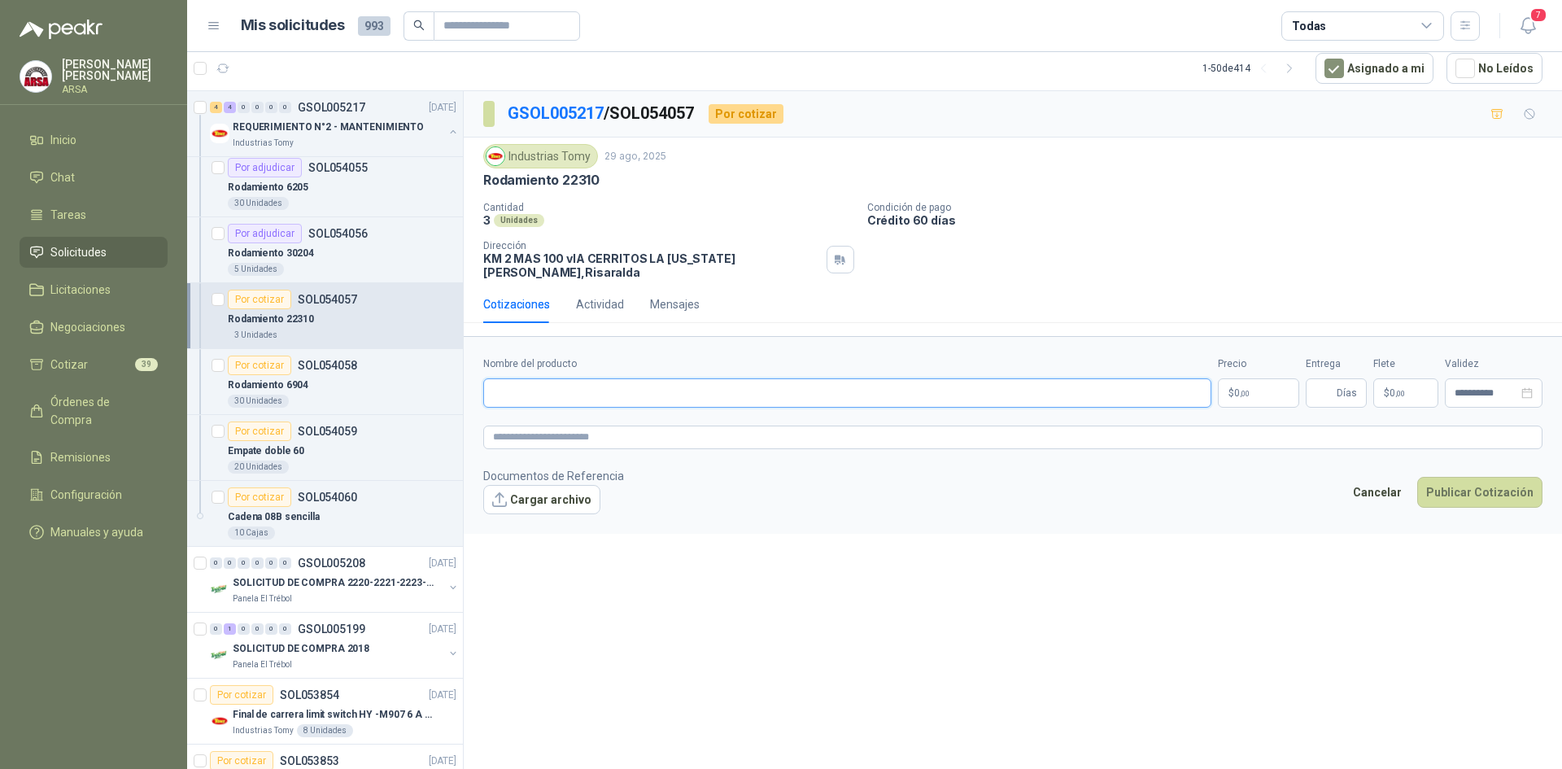
drag, startPoint x: 547, startPoint y: 382, endPoint x: 595, endPoint y: 396, distance: 50.2
click at [580, 387] on input "Nombre del producto" at bounding box center [847, 392] width 728 height 29
drag, startPoint x: 572, startPoint y: 382, endPoint x: 532, endPoint y: 383, distance: 39.9
click at [528, 379] on input "**********" at bounding box center [847, 392] width 728 height 29
click at [533, 384] on input "**********" at bounding box center [847, 392] width 728 height 29
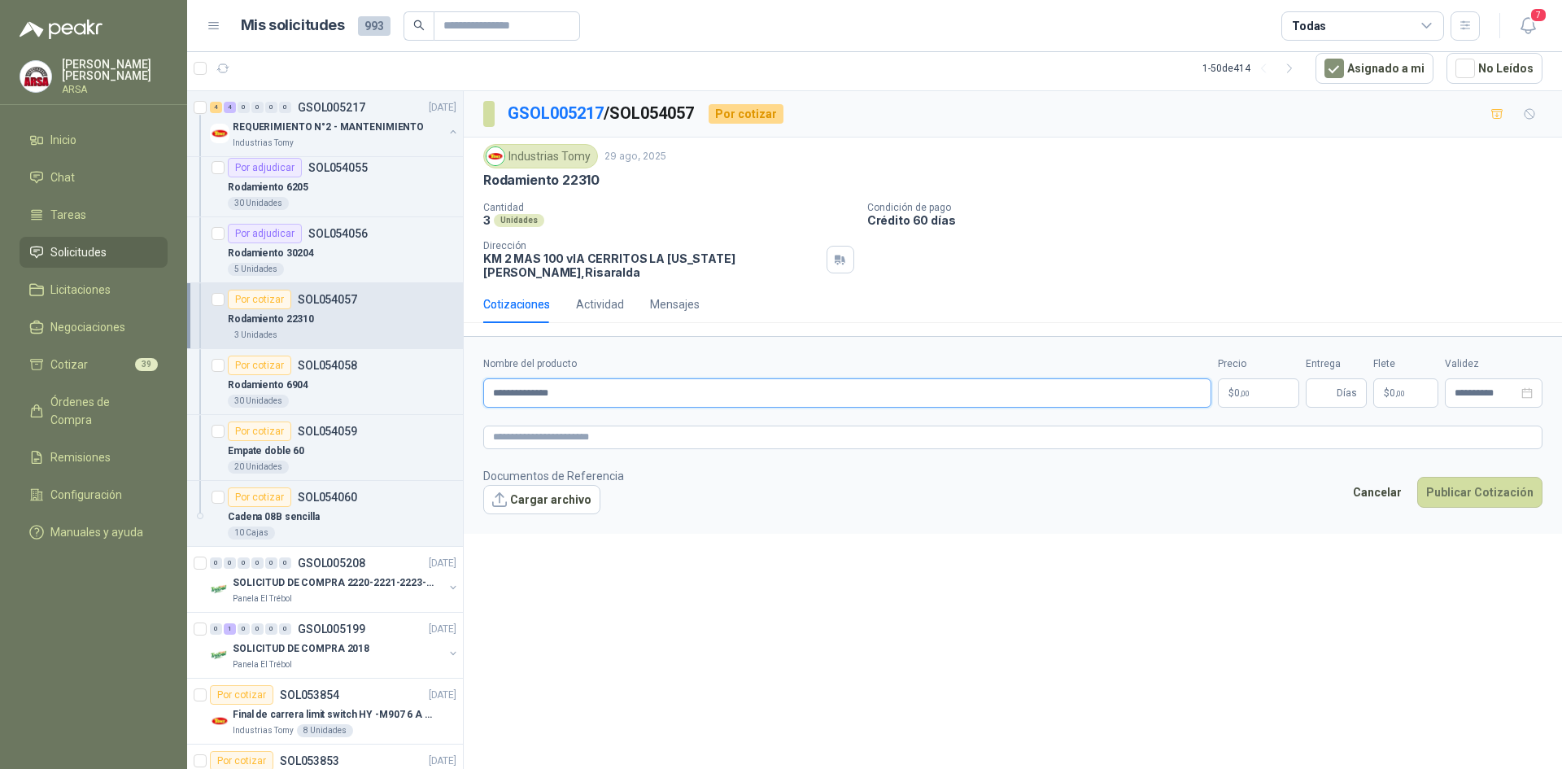
click at [577, 382] on input "**********" at bounding box center [847, 392] width 728 height 29
type input "**********"
click at [1249, 389] on span ",00" at bounding box center [1245, 393] width 10 height 9
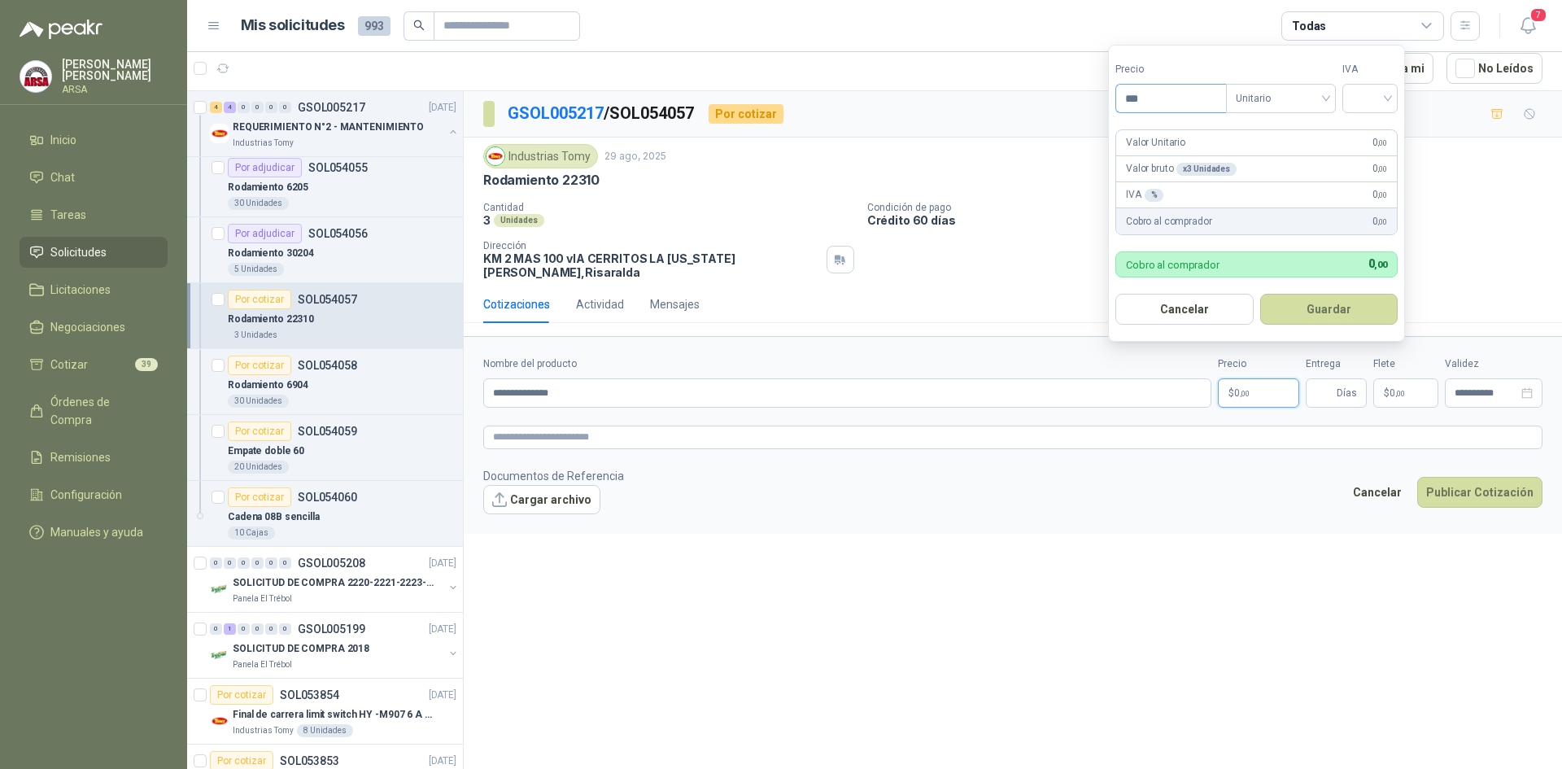
click at [1173, 96] on input "***" at bounding box center [1171, 99] width 110 height 28
type input "*********"
click at [1362, 94] on input "search" at bounding box center [1370, 97] width 36 height 24
click at [1358, 128] on div "19%" at bounding box center [1374, 132] width 50 height 26
click at [1338, 312] on button "Guardar" at bounding box center [1332, 309] width 140 height 31
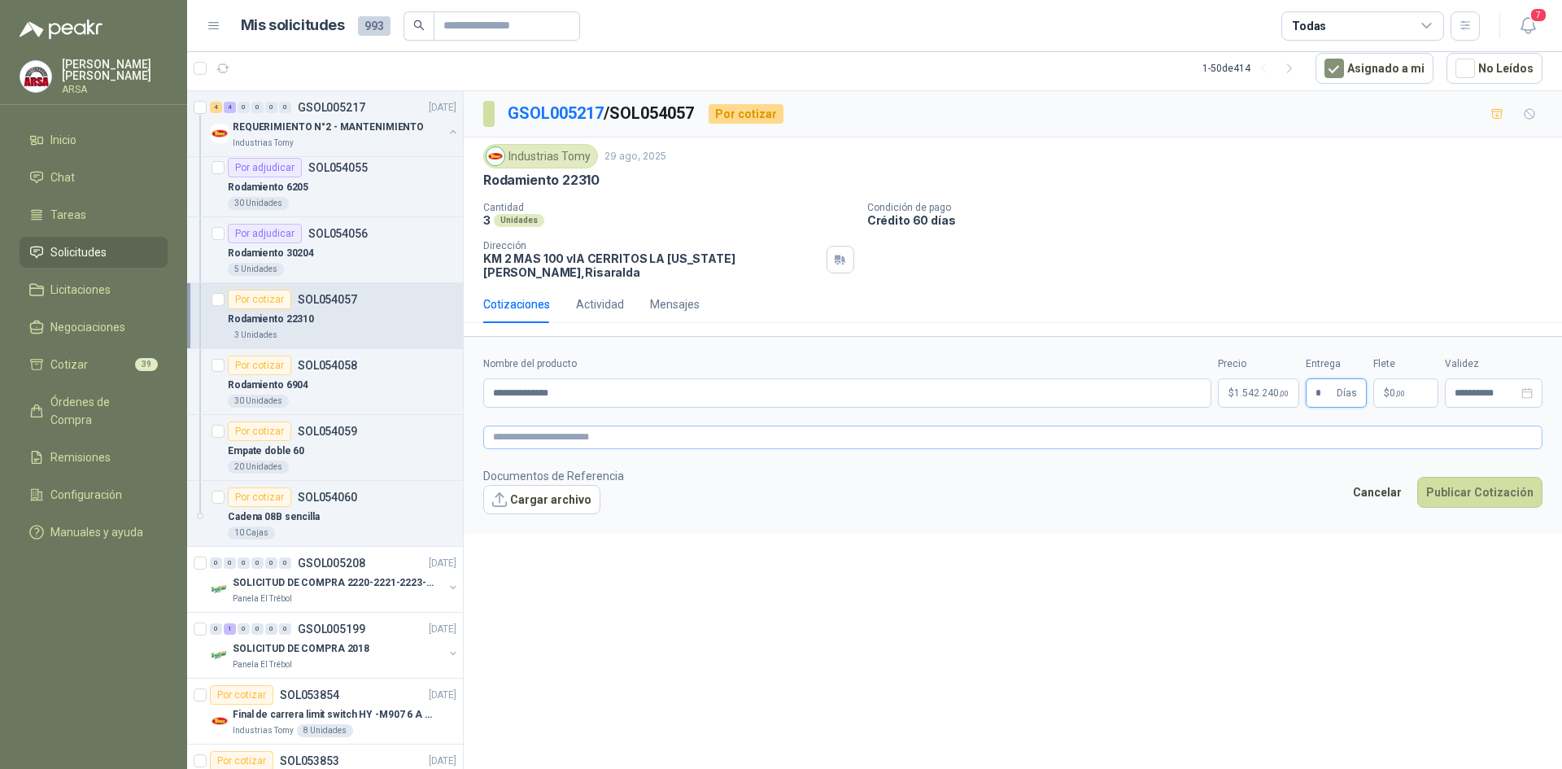
type input "*"
click at [551, 431] on textarea at bounding box center [1012, 437] width 1059 height 24
click at [543, 425] on textarea at bounding box center [1012, 437] width 1059 height 24
click at [1470, 477] on button "Publicar Cotización" at bounding box center [1479, 492] width 125 height 31
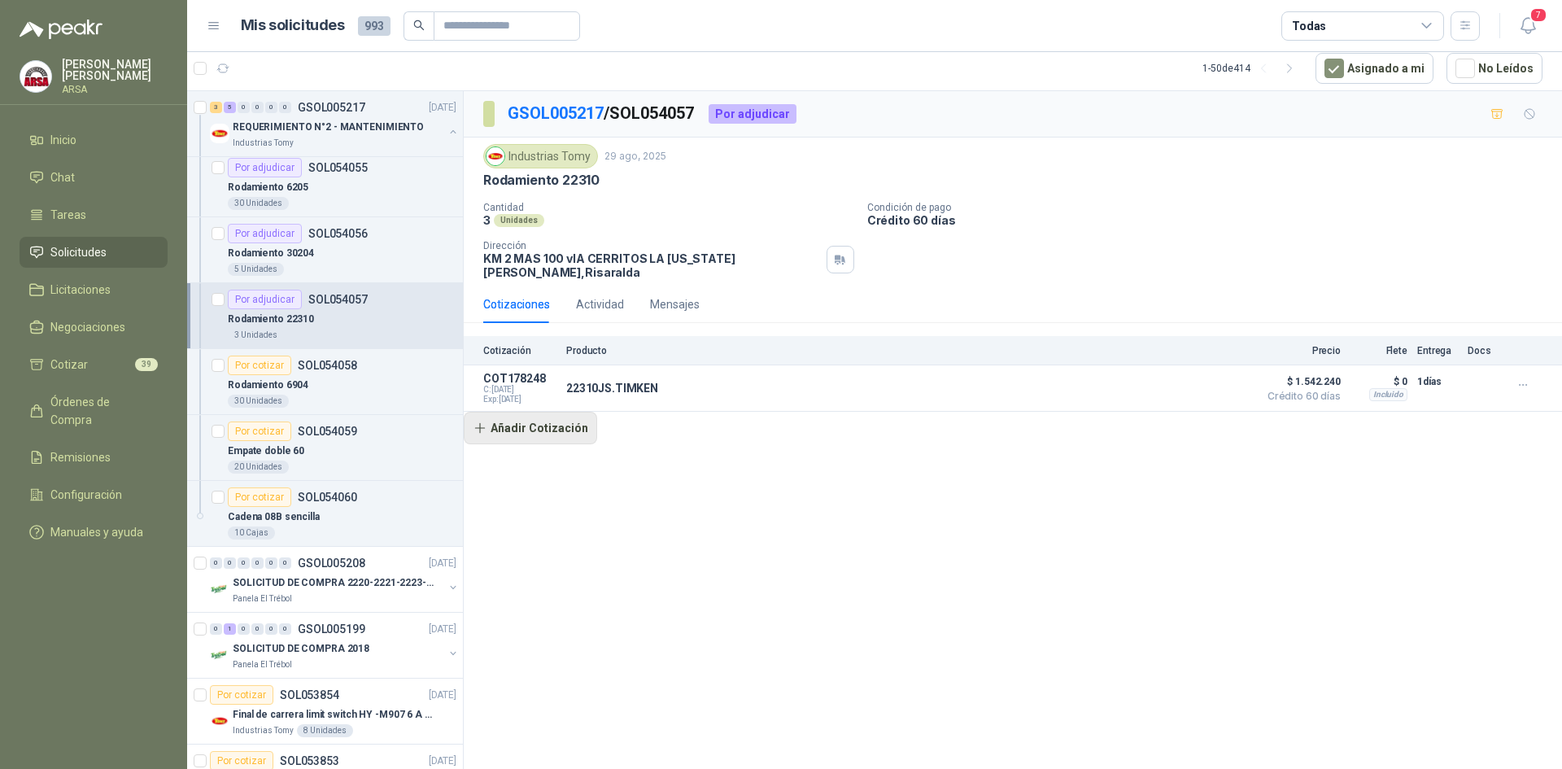
click at [495, 416] on button "Añadir Cotización" at bounding box center [530, 428] width 133 height 33
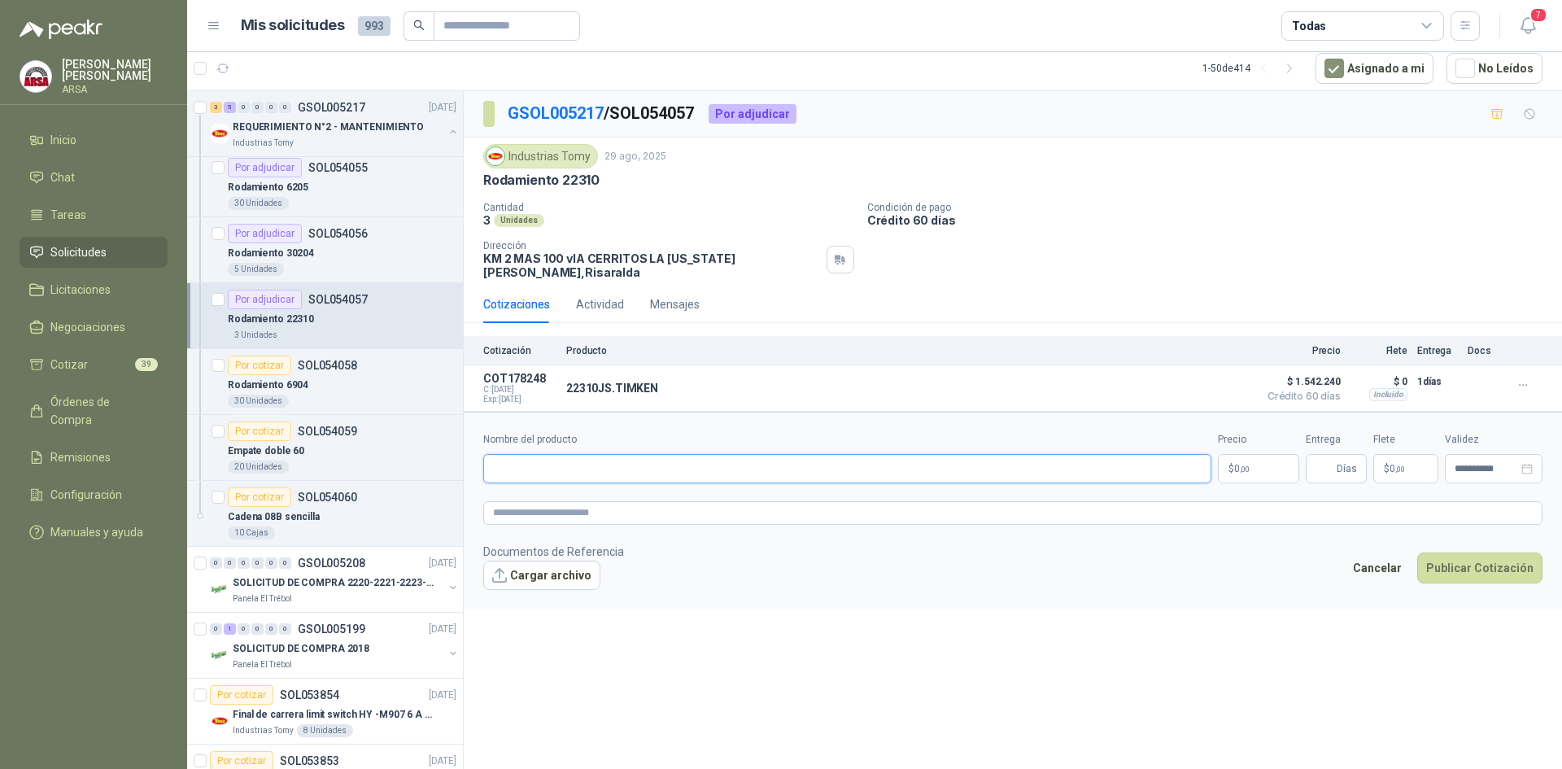
click at [528, 454] on input "Nombre del producto" at bounding box center [847, 468] width 728 height 29
type input "**********"
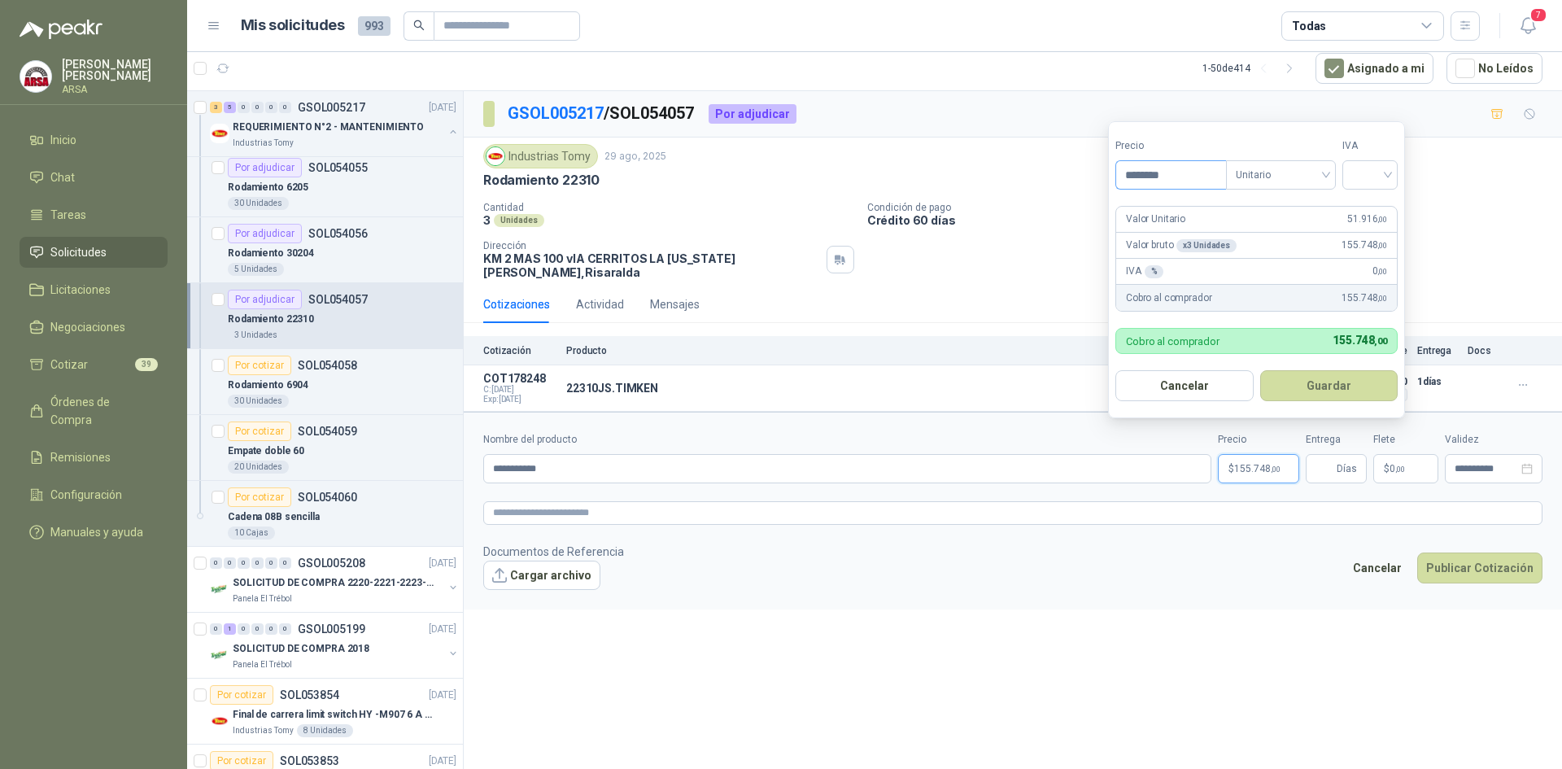
drag, startPoint x: 1199, startPoint y: 180, endPoint x: 1162, endPoint y: 177, distance: 36.7
click at [1162, 177] on input "********" at bounding box center [1171, 175] width 110 height 28
type input "*********"
click at [1388, 178] on input "search" at bounding box center [1370, 173] width 36 height 24
click at [1361, 208] on div "19%" at bounding box center [1373, 208] width 30 height 18
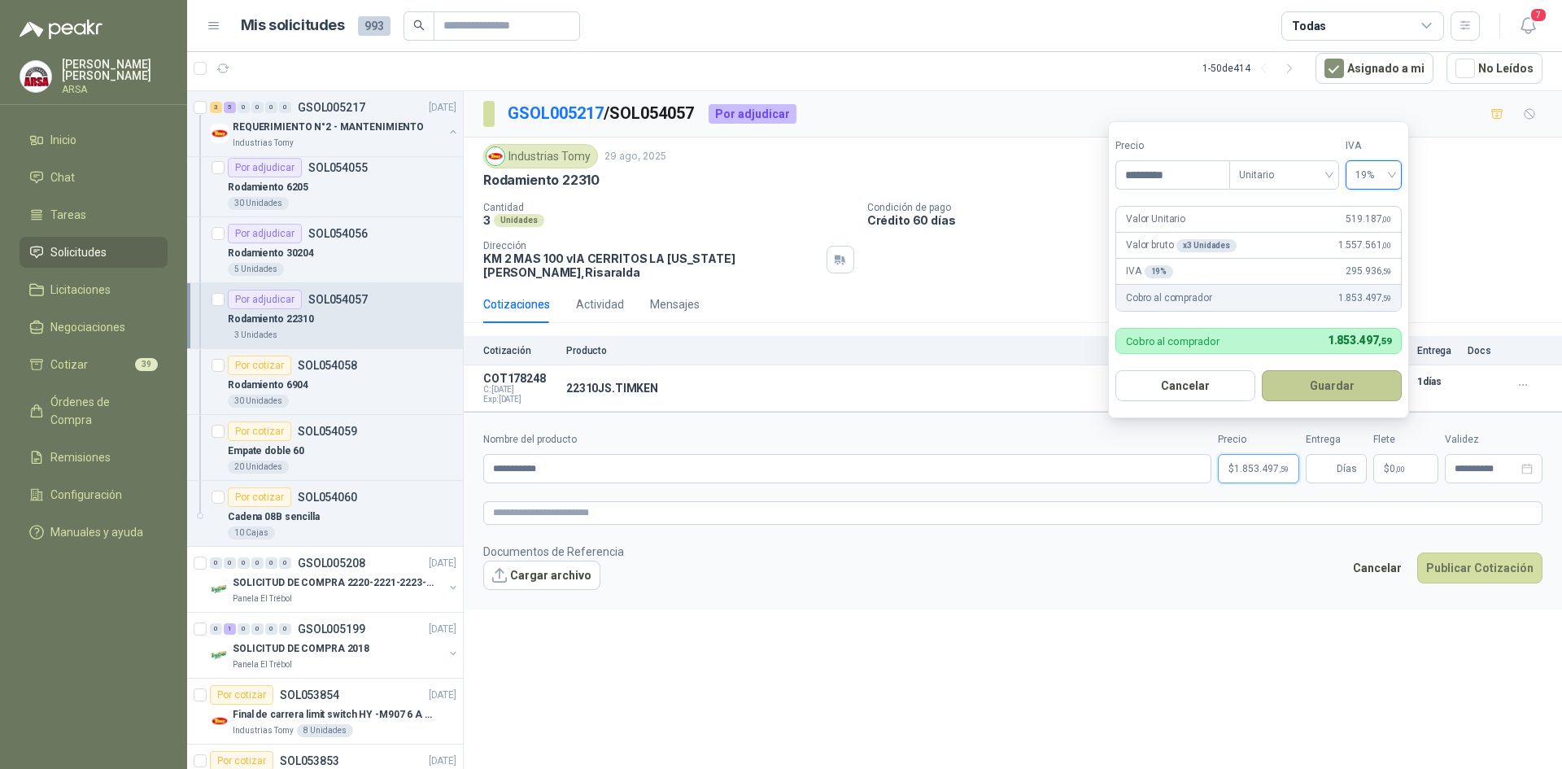
click at [1311, 373] on button "Guardar" at bounding box center [1332, 385] width 140 height 31
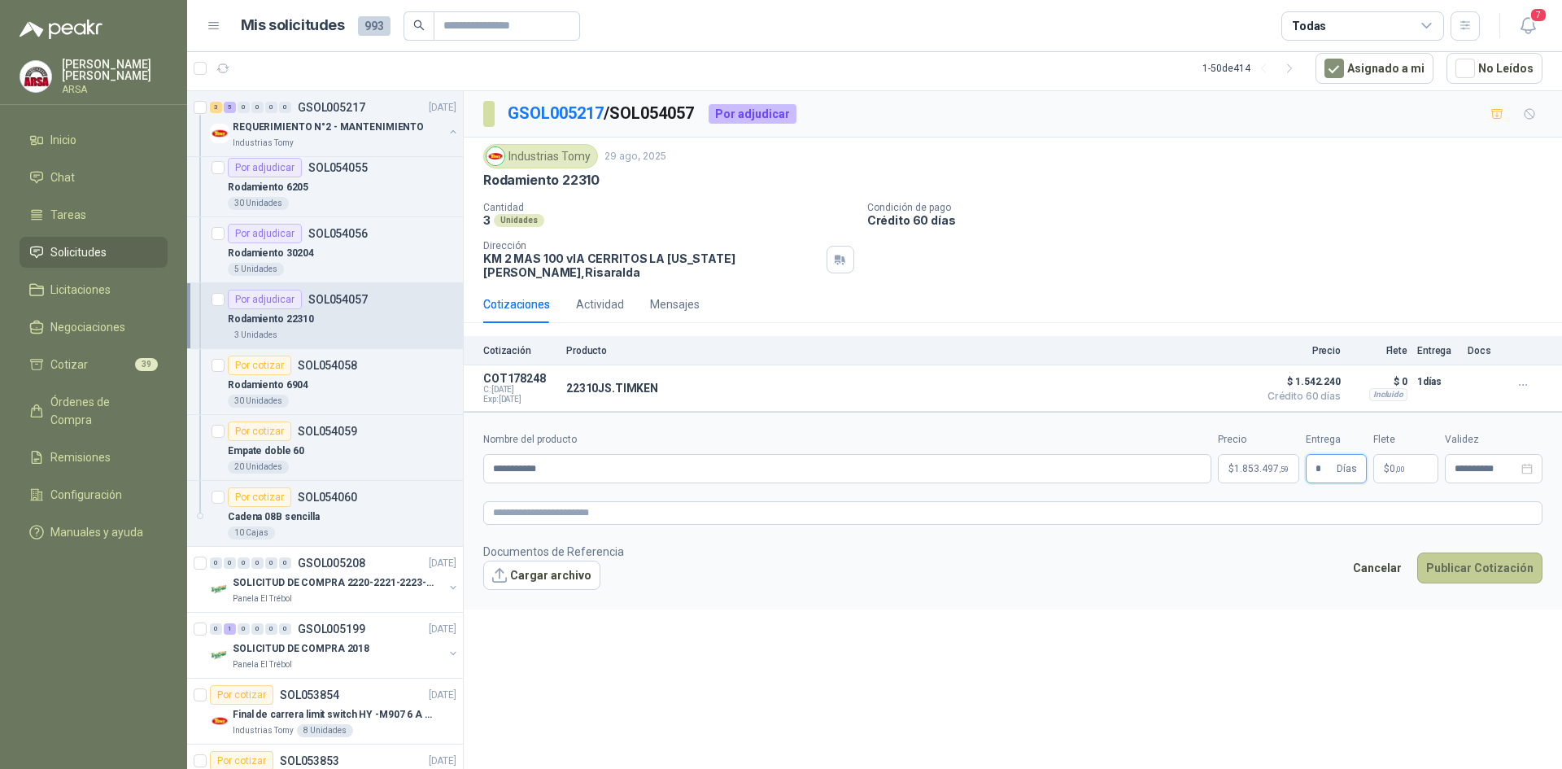
type input "*"
click at [1490, 555] on button "Publicar Cotización" at bounding box center [1479, 567] width 125 height 31
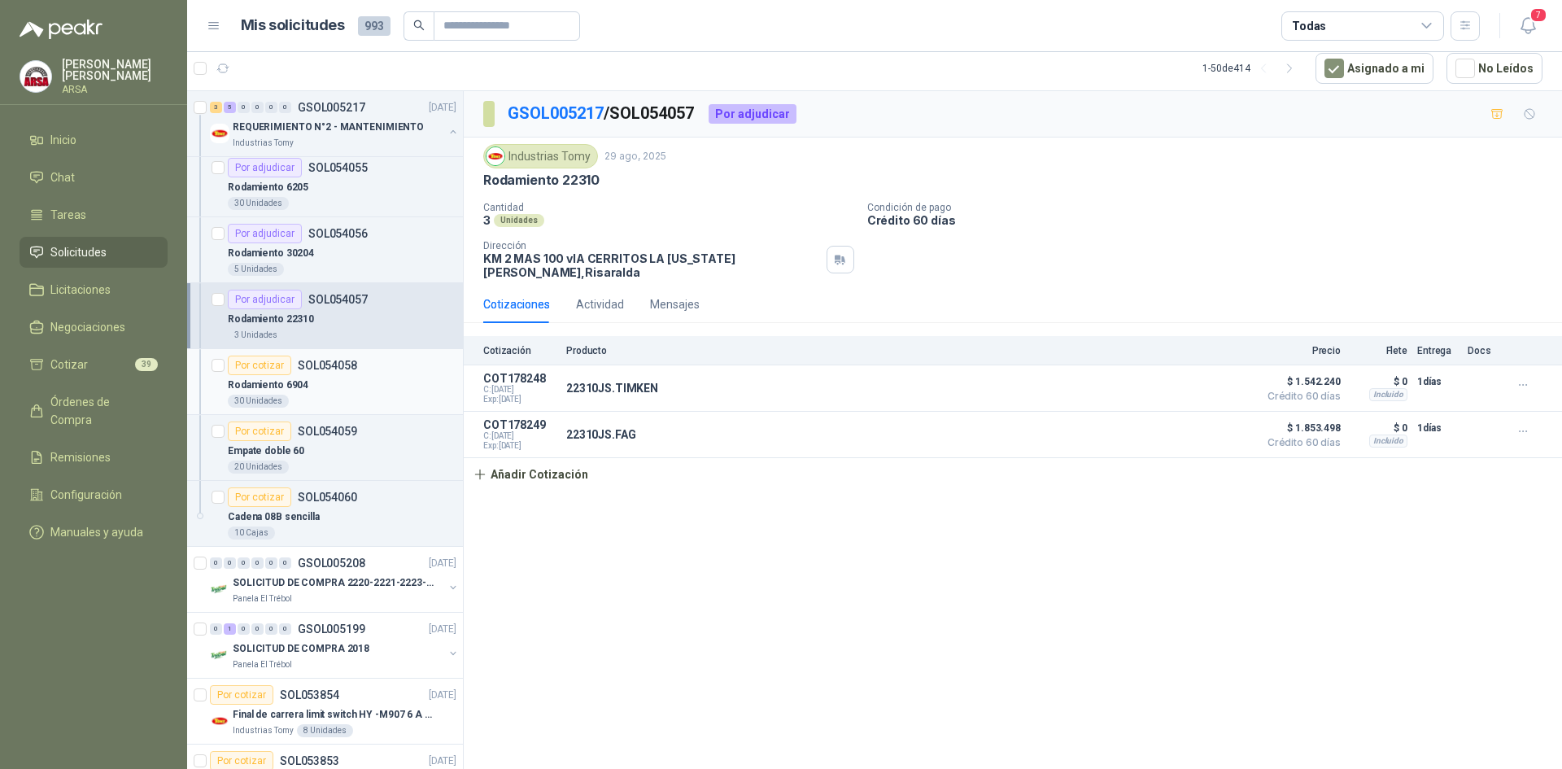
click at [320, 383] on div "Rodamiento 6904" at bounding box center [342, 385] width 229 height 20
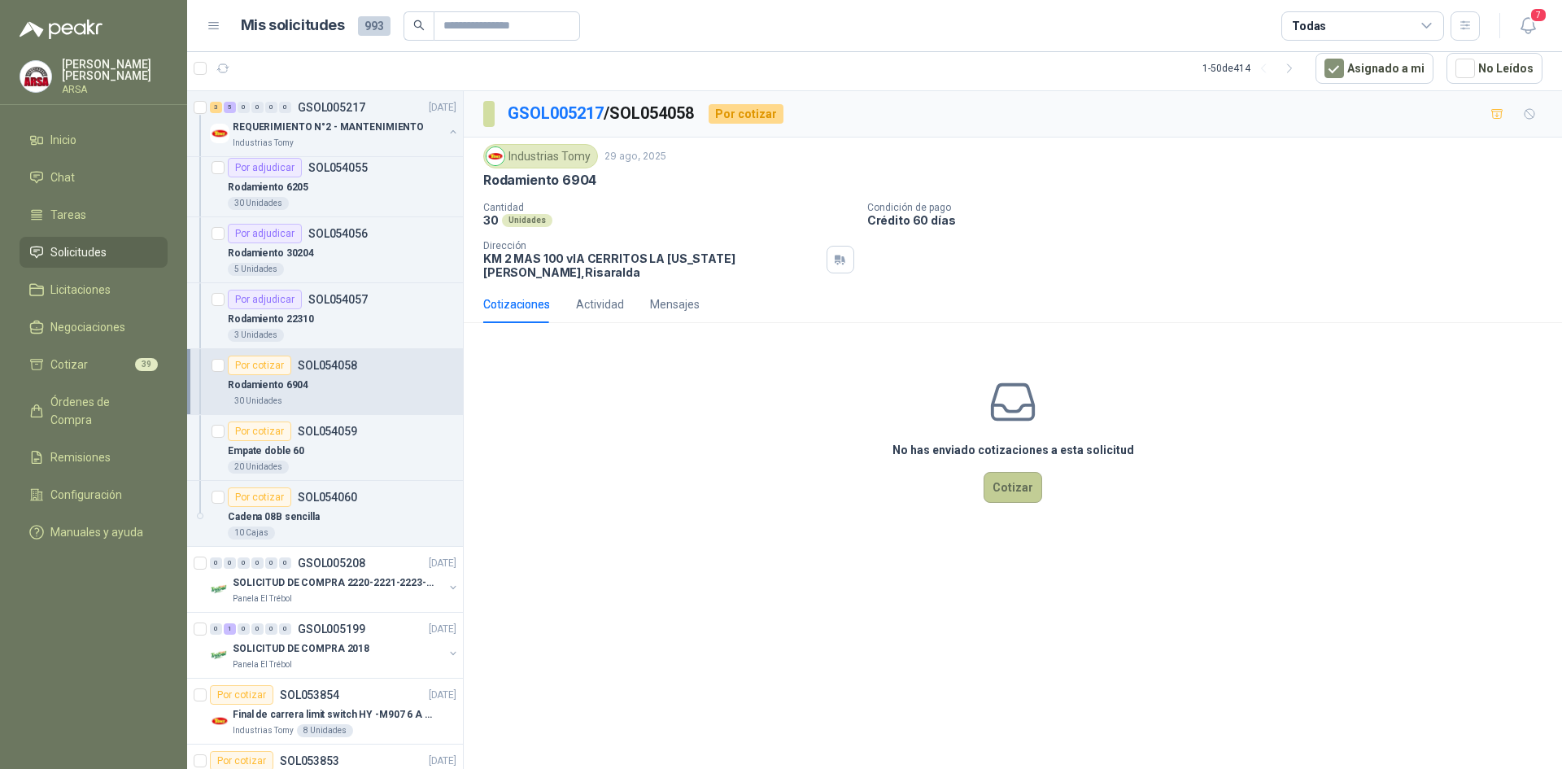
click at [1005, 472] on button "Cotizar" at bounding box center [1012, 487] width 59 height 31
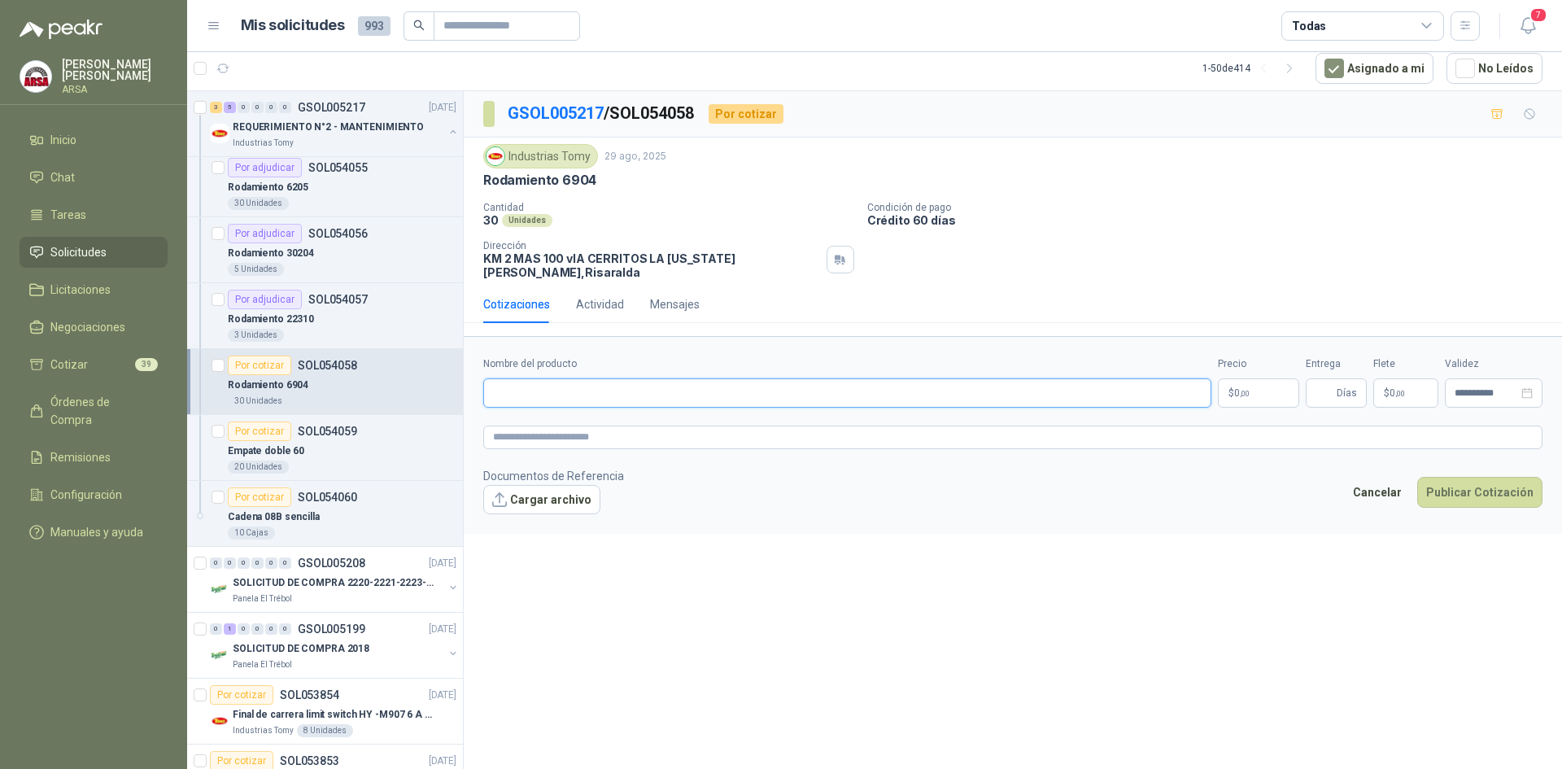
click at [650, 388] on input "Nombre del producto" at bounding box center [847, 392] width 728 height 29
type input "**********"
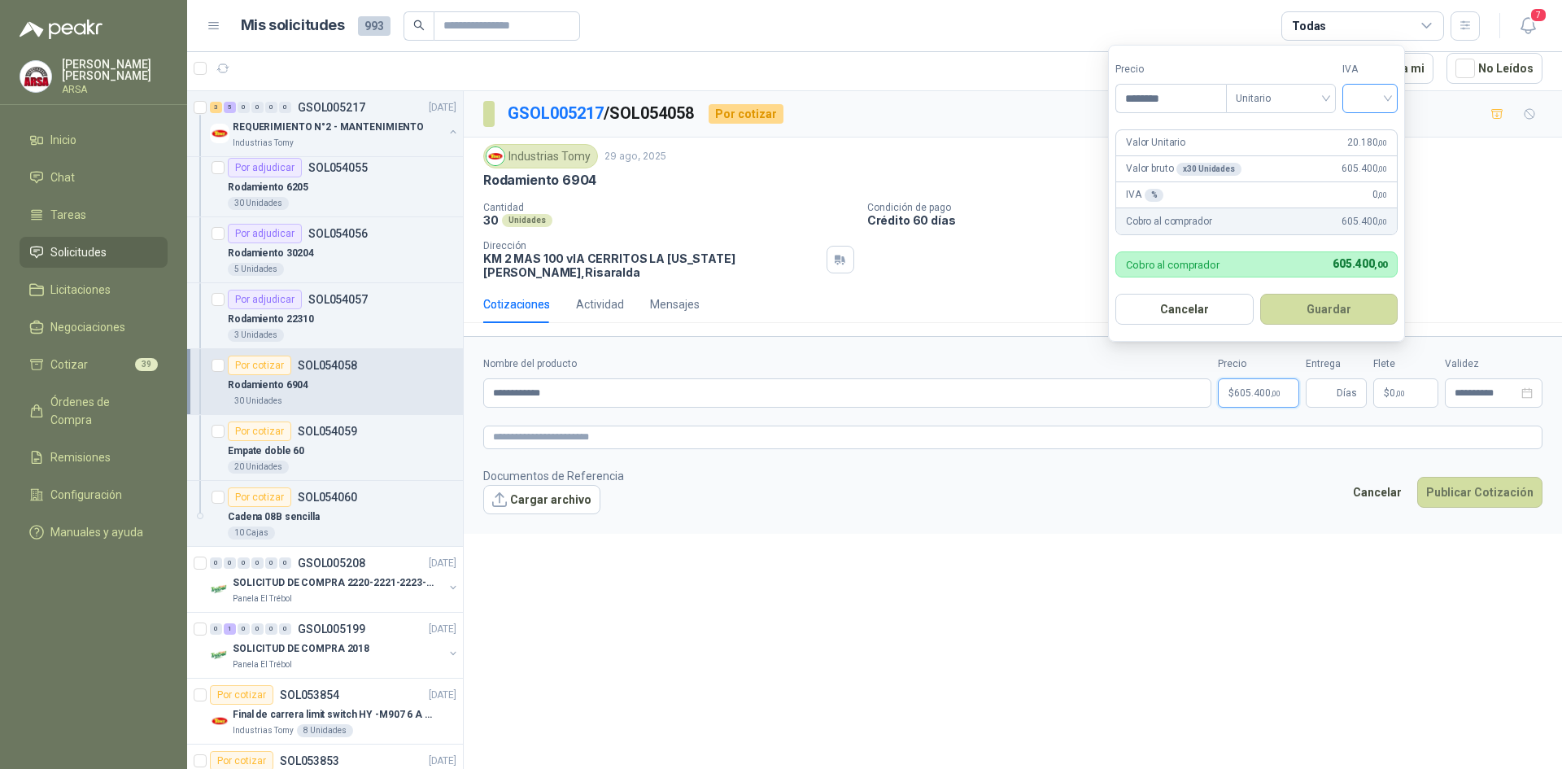
type input "********"
click at [1387, 101] on input "search" at bounding box center [1370, 97] width 36 height 24
click at [1359, 132] on div "19%" at bounding box center [1373, 132] width 30 height 18
click at [1327, 305] on button "Guardar" at bounding box center [1332, 309] width 140 height 31
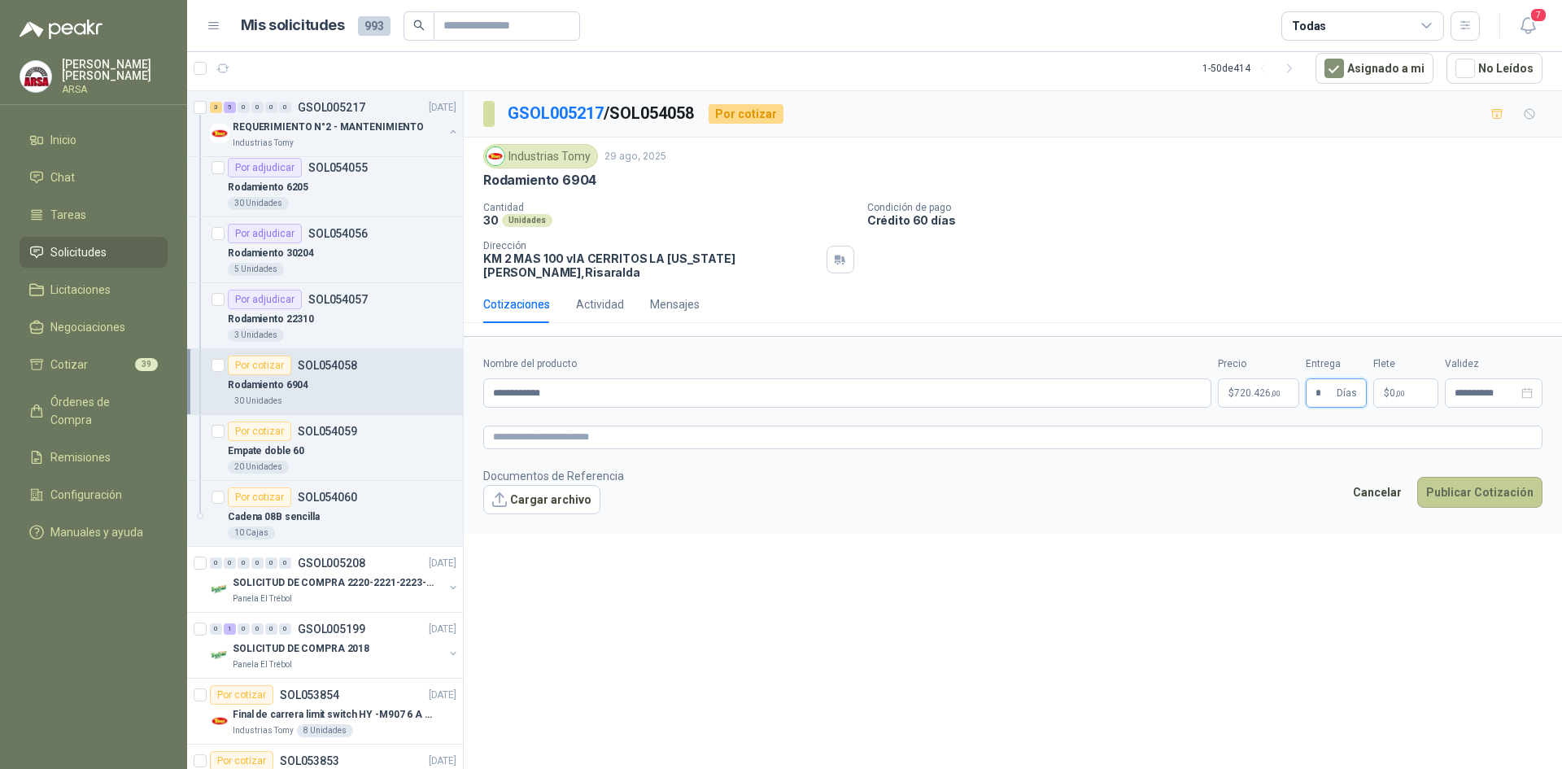
type input "*"
click at [1471, 481] on button "Publicar Cotización" at bounding box center [1479, 492] width 125 height 31
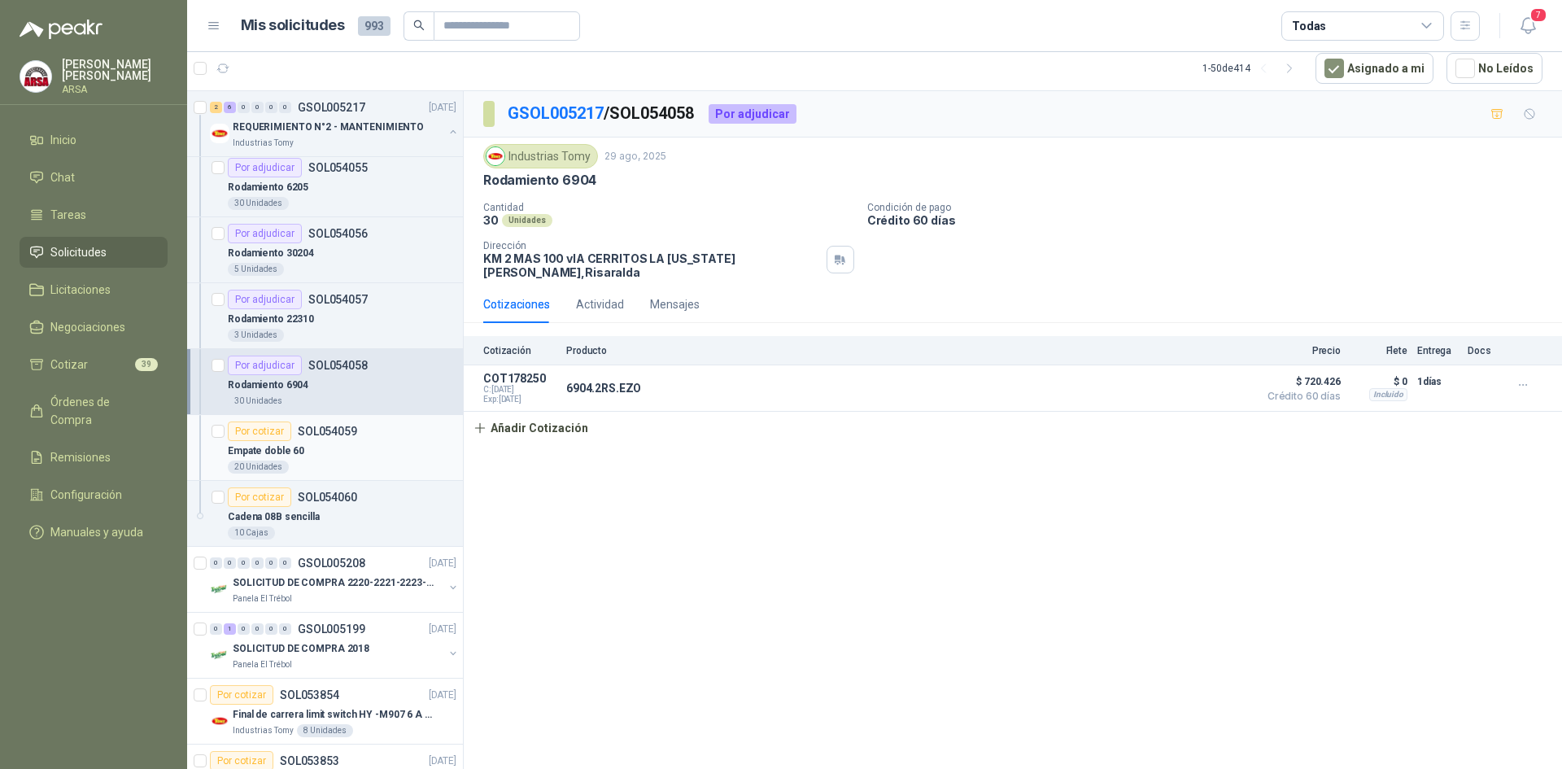
click at [340, 443] on div "Empate doble 60" at bounding box center [342, 451] width 229 height 20
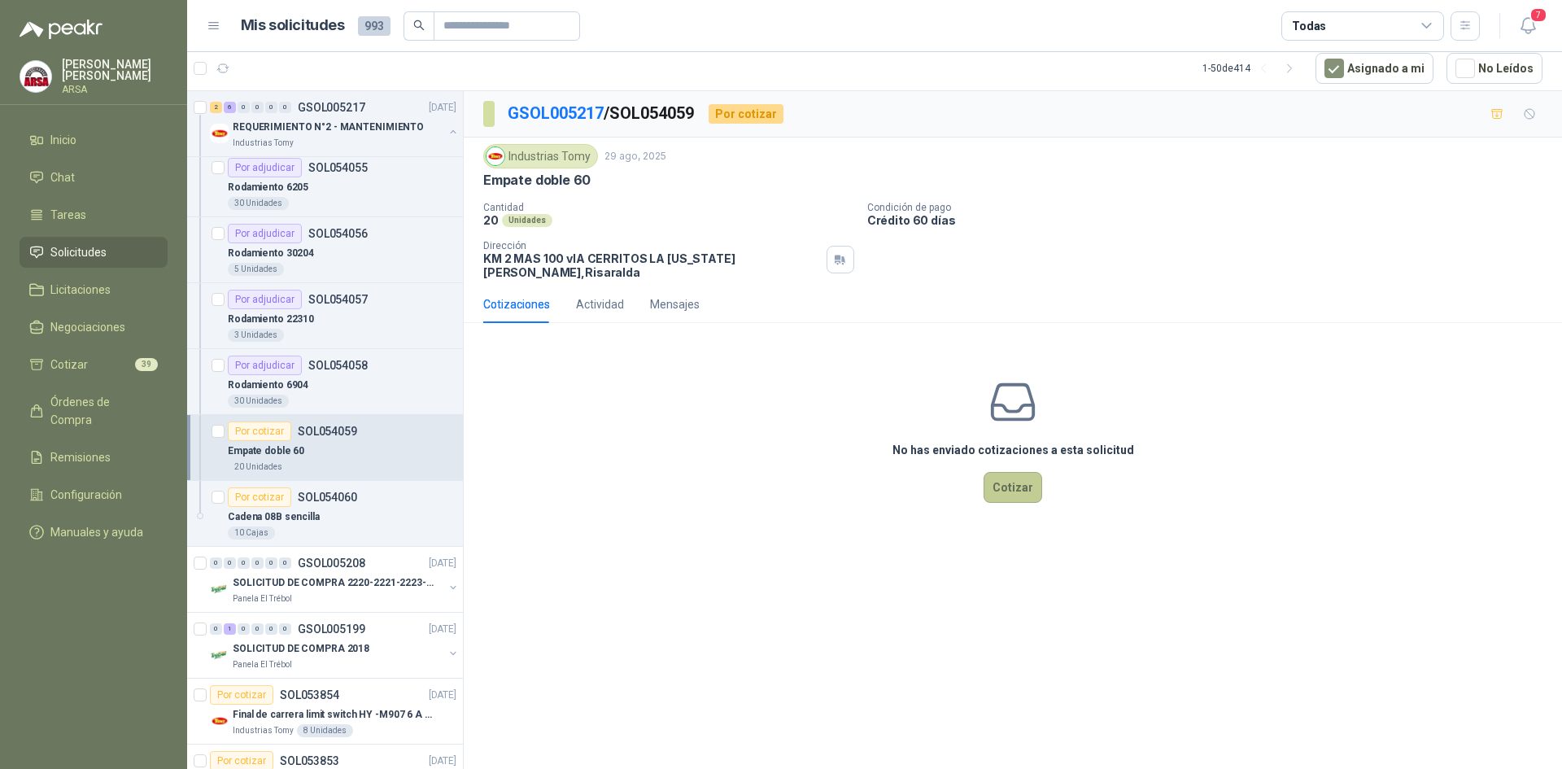
click at [1004, 472] on button "Cotizar" at bounding box center [1012, 487] width 59 height 31
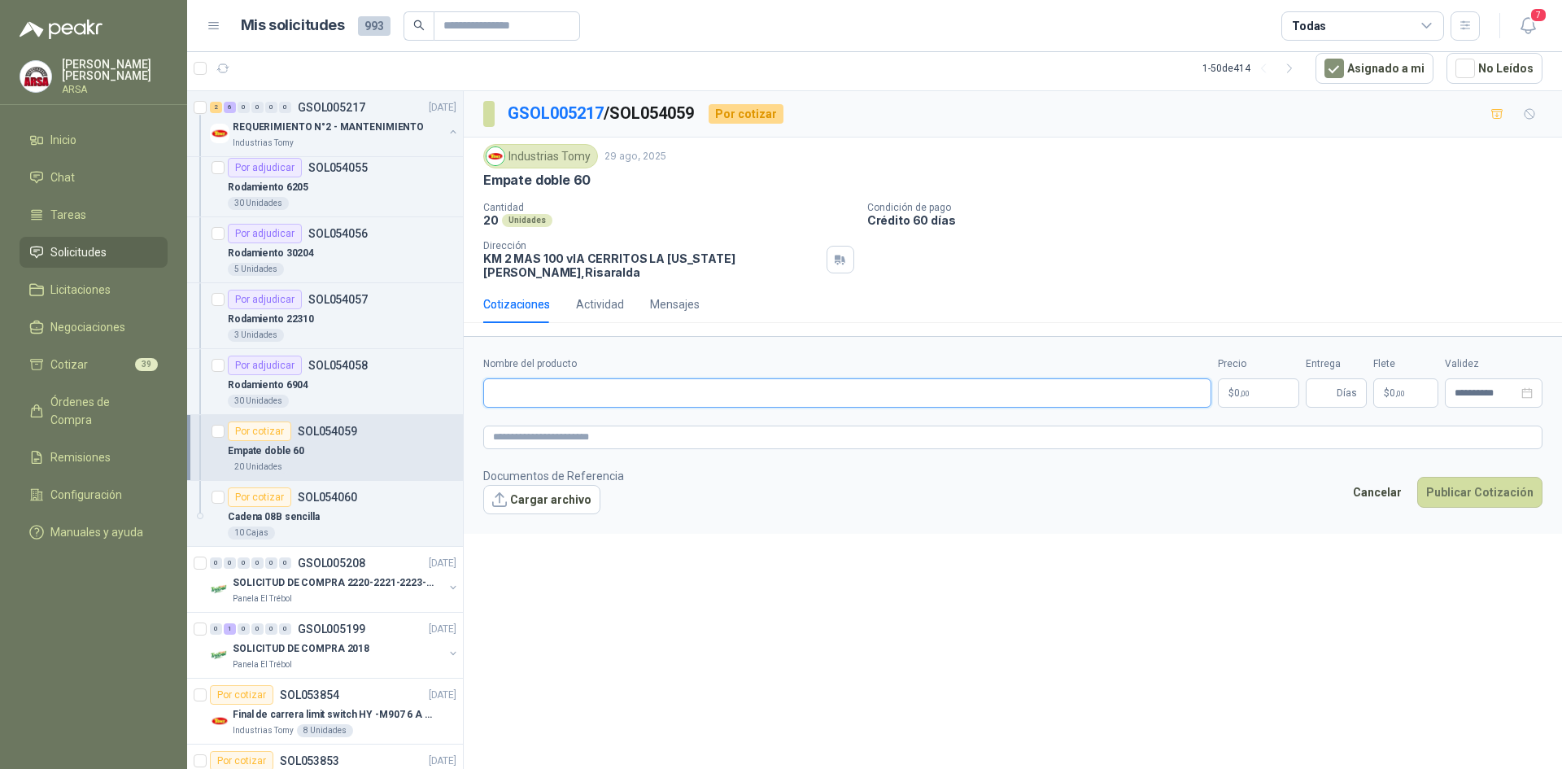
click at [517, 382] on input "Nombre del producto" at bounding box center [847, 392] width 728 height 29
type input "**********"
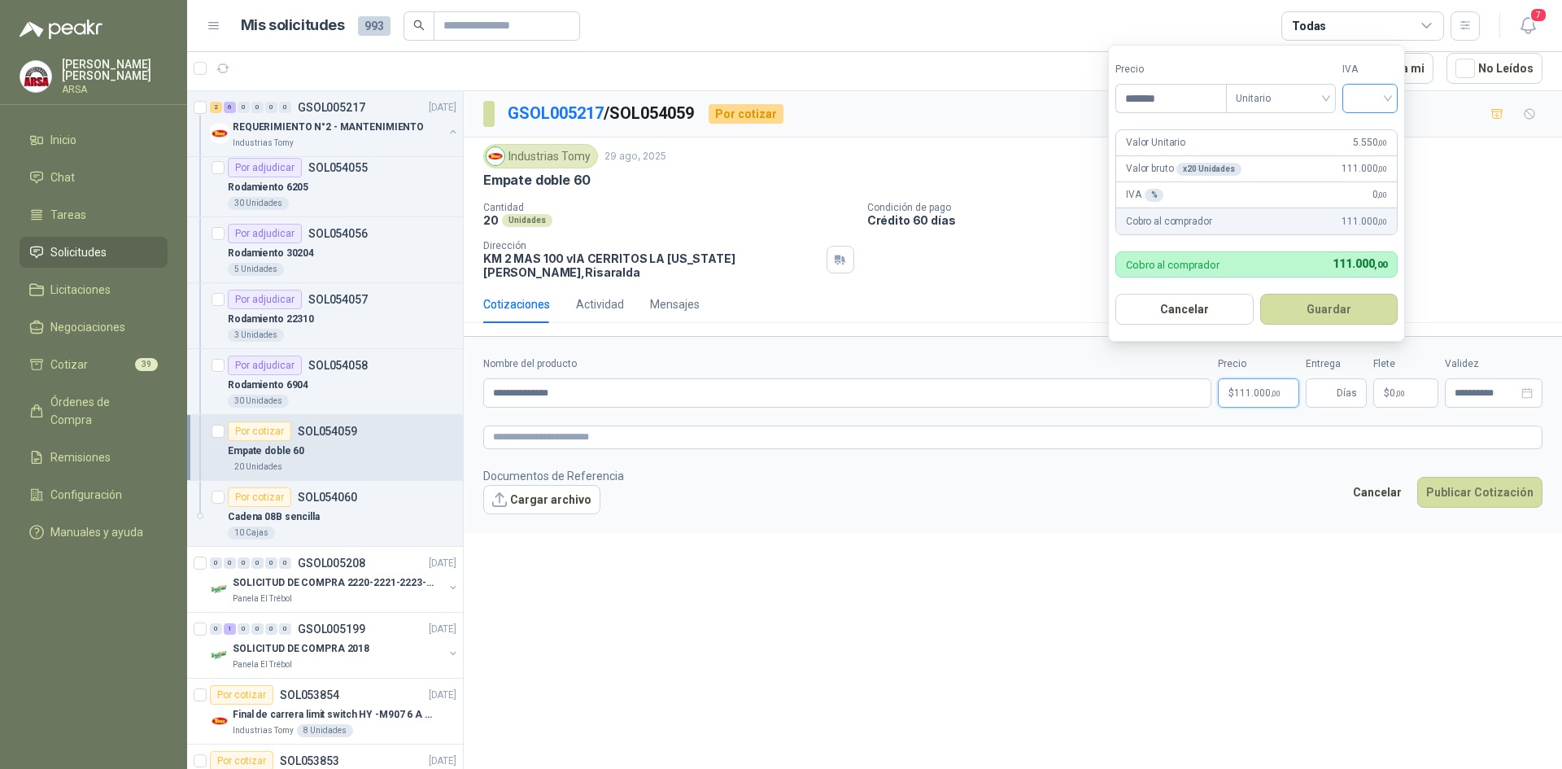
type input "*******"
click at [1382, 107] on input "search" at bounding box center [1370, 97] width 36 height 24
click at [1363, 127] on div "19%" at bounding box center [1373, 132] width 30 height 18
click at [1334, 306] on button "Guardar" at bounding box center [1332, 309] width 140 height 31
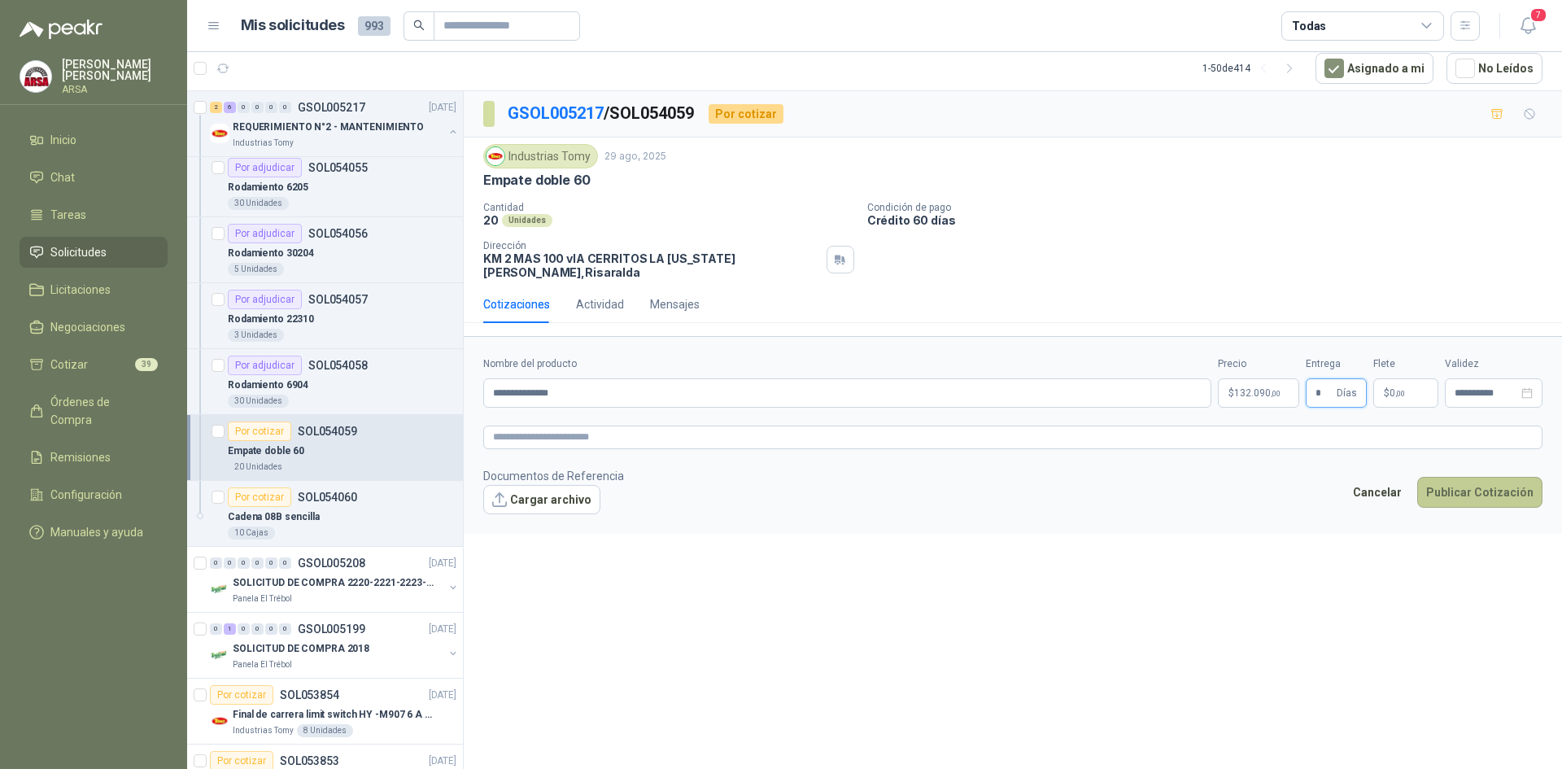
type input "*"
click at [1458, 477] on button "Publicar Cotización" at bounding box center [1479, 492] width 125 height 31
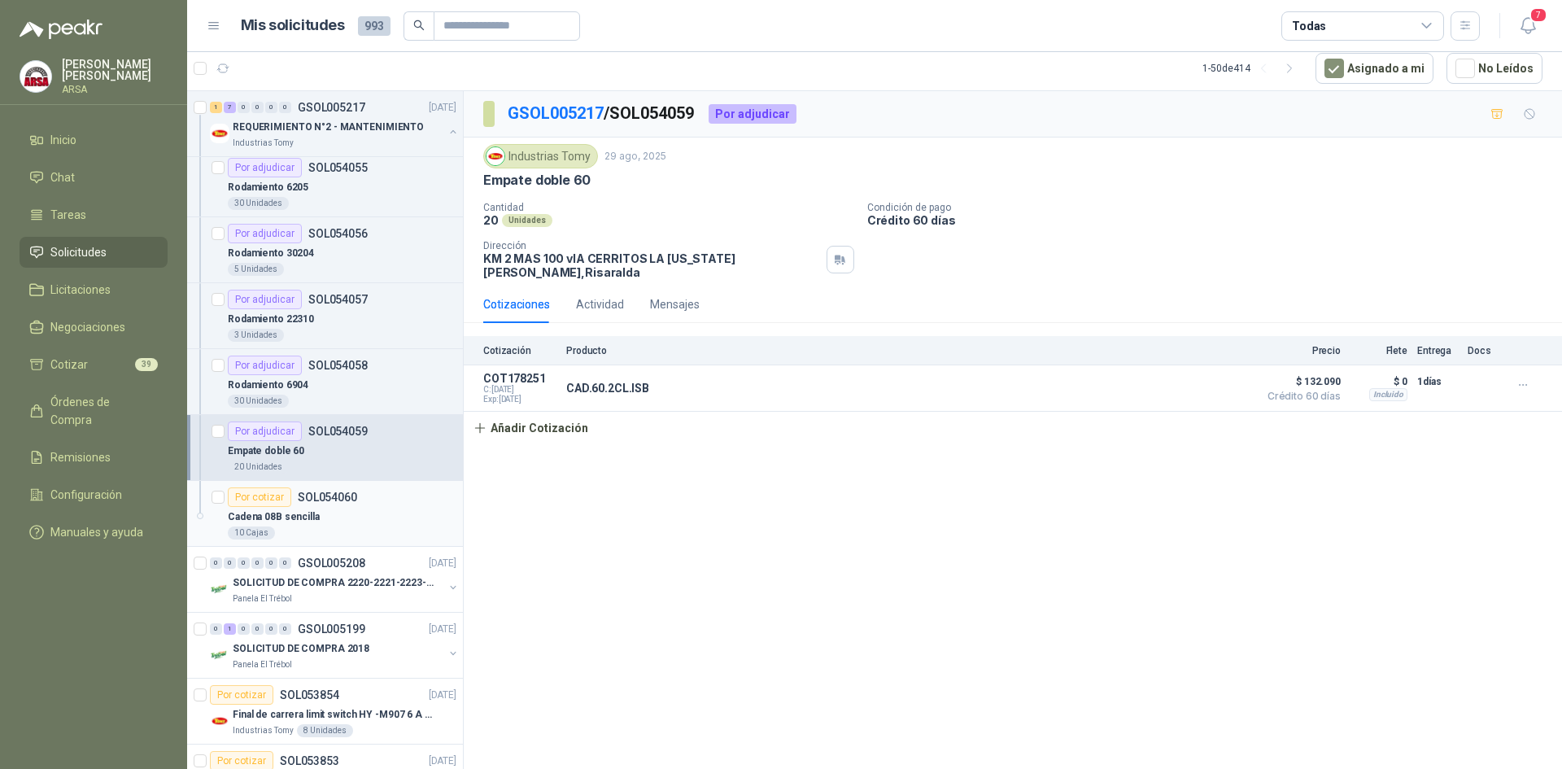
click at [353, 500] on p "SOL054060" at bounding box center [327, 496] width 59 height 11
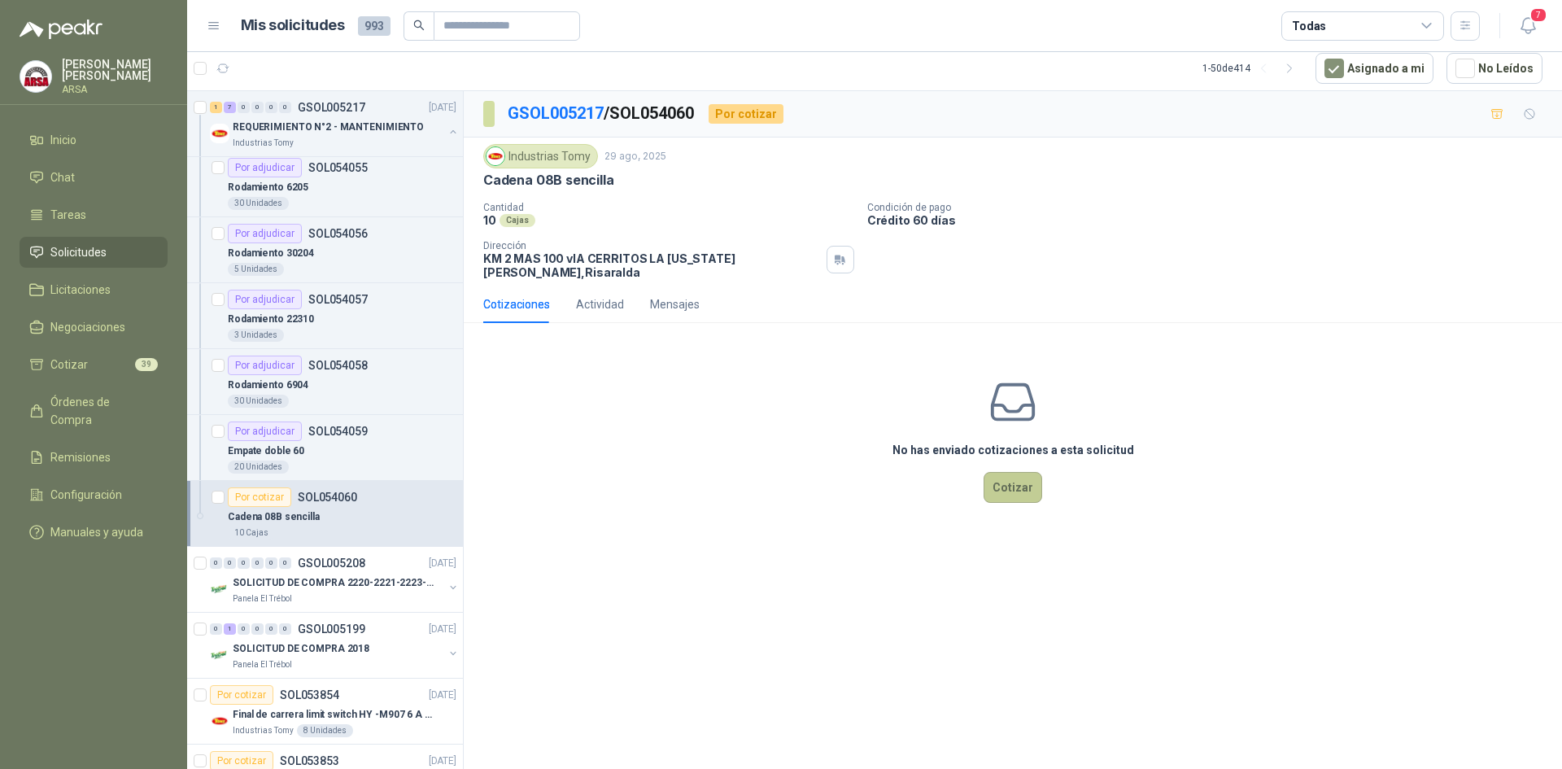
click at [999, 474] on button "Cotizar" at bounding box center [1012, 487] width 59 height 31
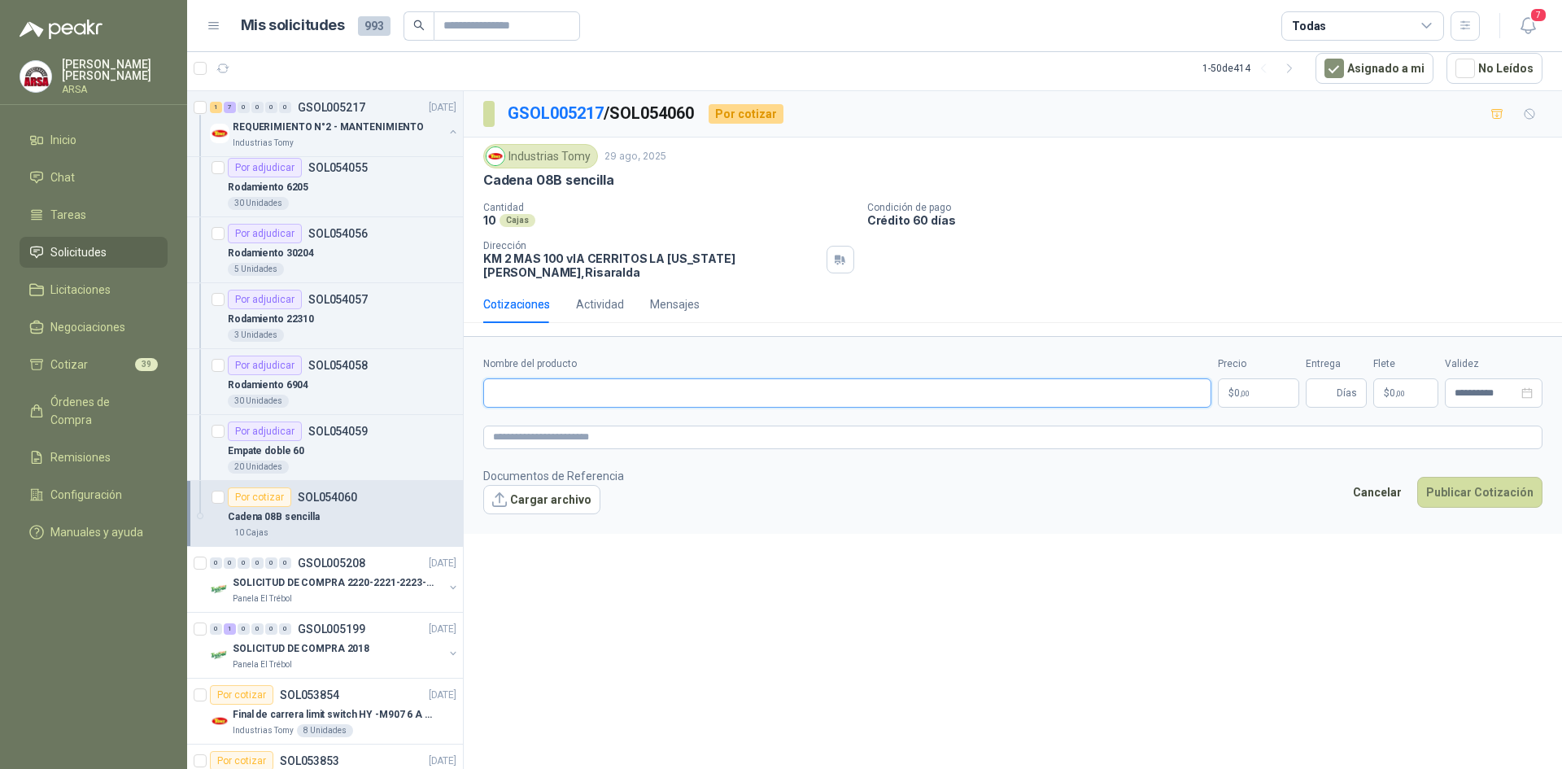
click at [617, 381] on input "Nombre del producto" at bounding box center [847, 392] width 728 height 29
type input "**********"
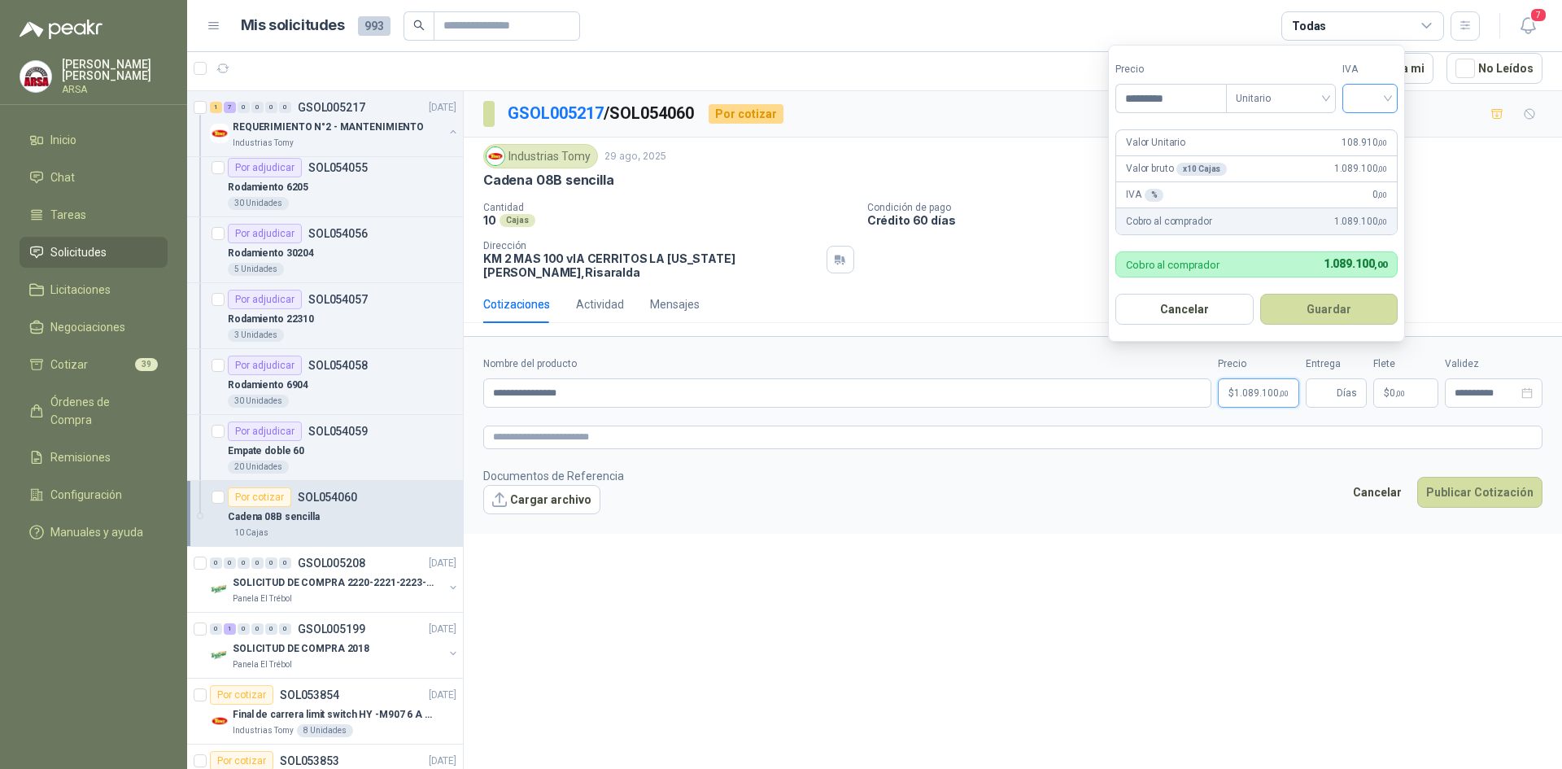
type input "*********"
click at [1361, 92] on input "search" at bounding box center [1370, 97] width 36 height 24
click at [1358, 129] on div "19%" at bounding box center [1373, 132] width 30 height 18
click at [1334, 303] on button "Guardar" at bounding box center [1332, 309] width 140 height 31
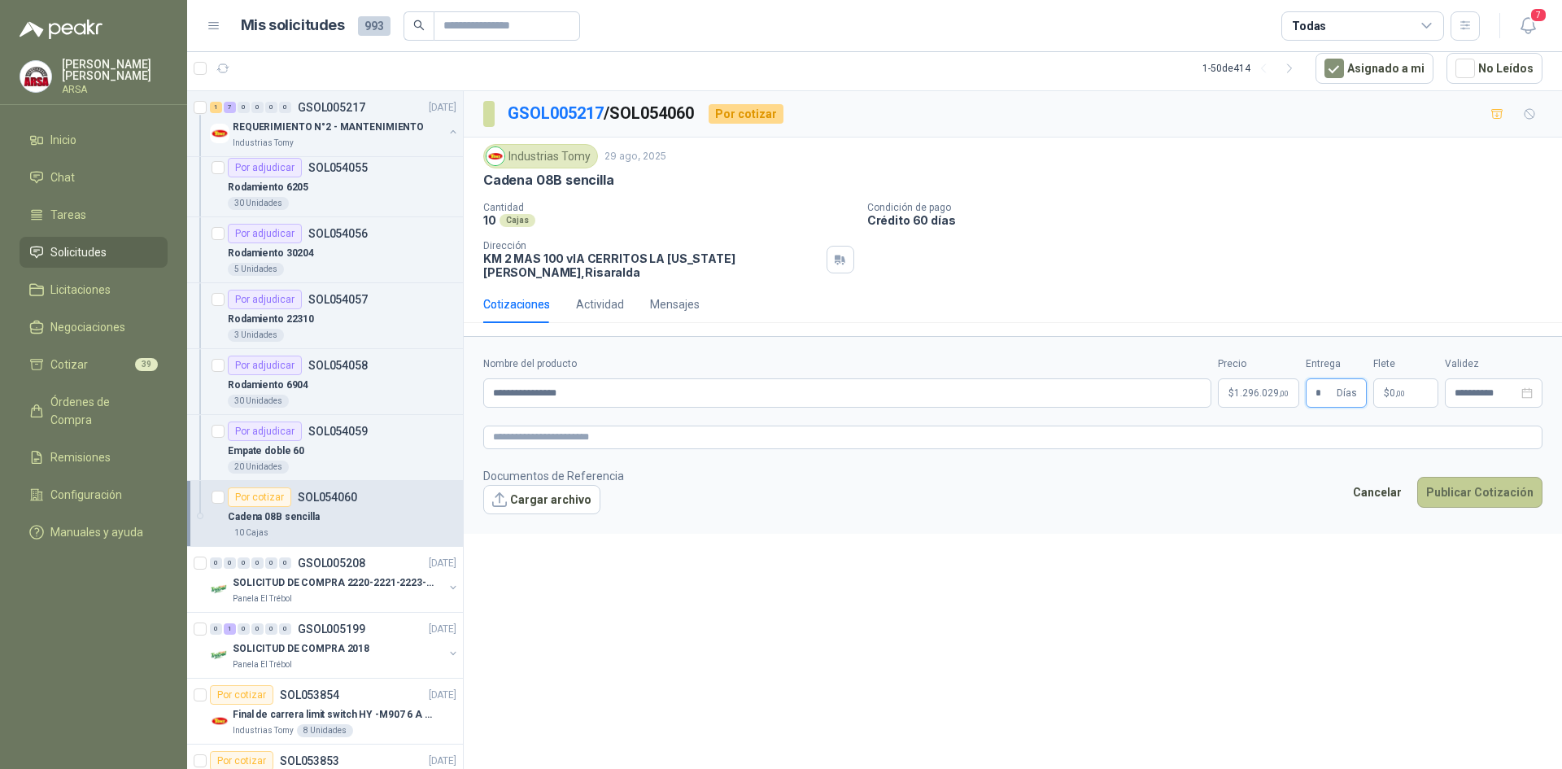
type input "*"
click at [1461, 483] on button "Publicar Cotización" at bounding box center [1479, 492] width 125 height 31
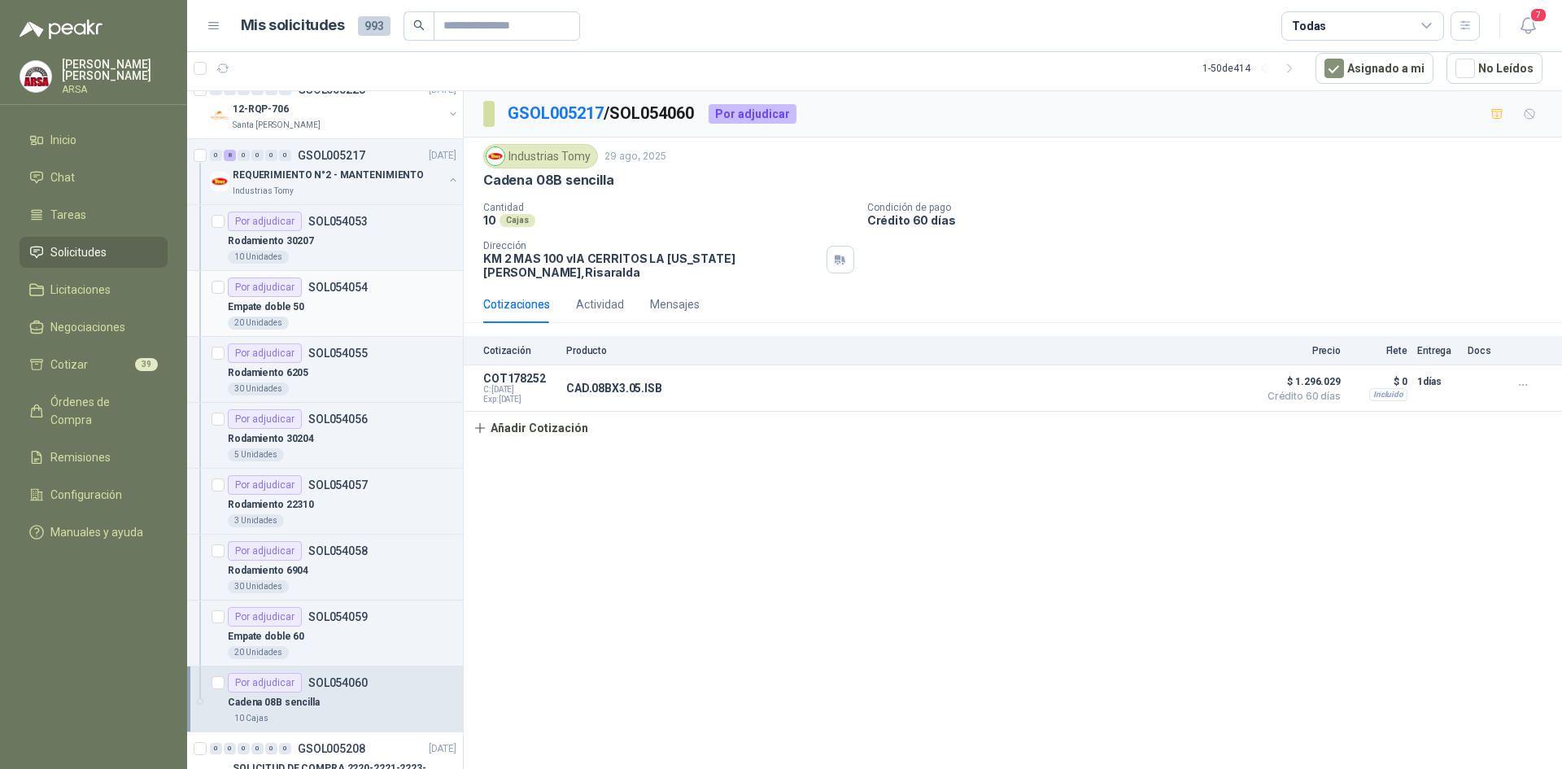
scroll to position [407, 0]
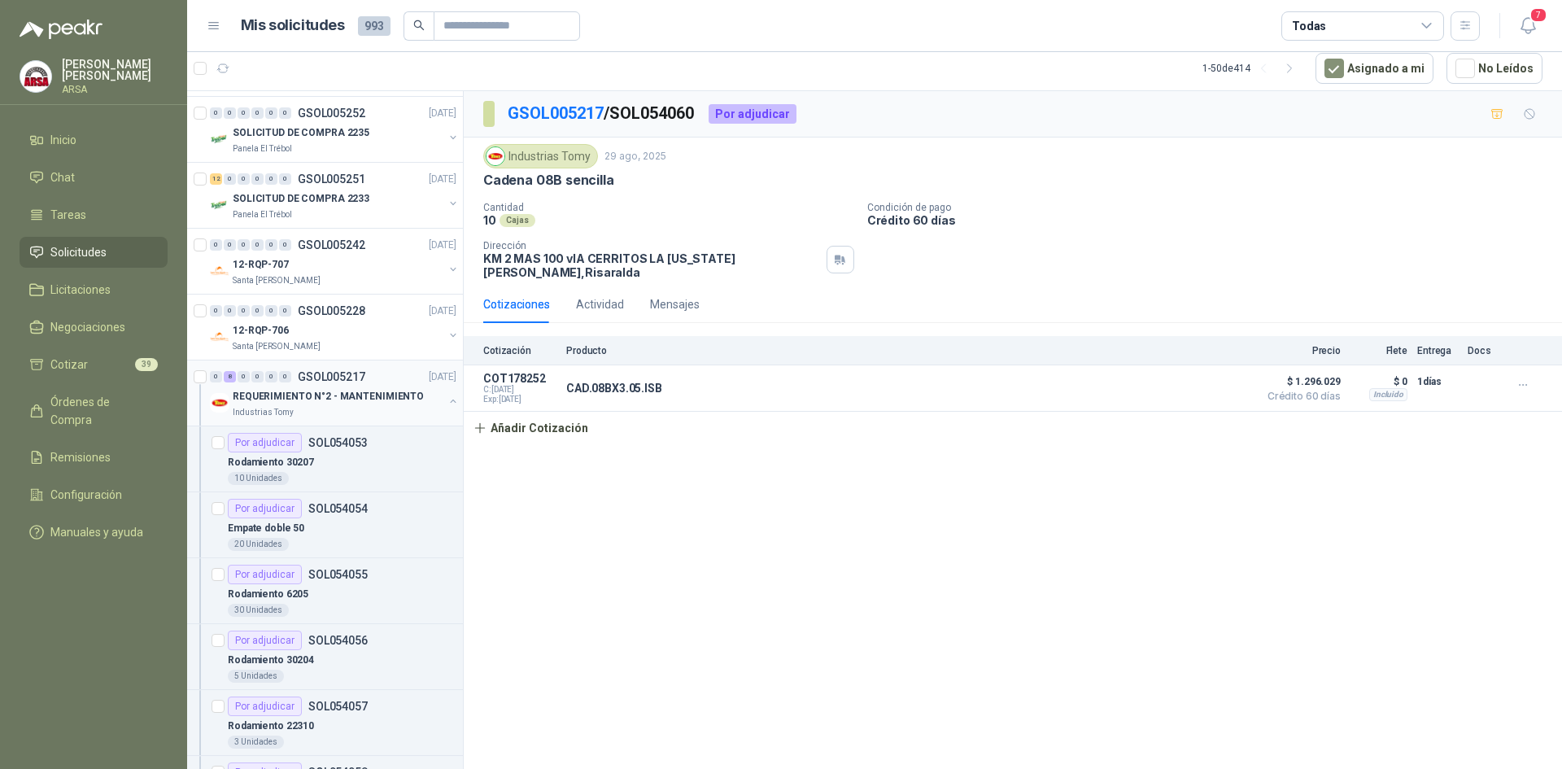
click at [335, 366] on div "0 8 0 0 0 0 GSOL005217 29/08/25 REQUERIMIENTO N°2 - MANTENIMIENTO Industrias To…" at bounding box center [325, 393] width 276 height 66
click at [338, 377] on p "GSOL005217" at bounding box center [332, 376] width 68 height 11
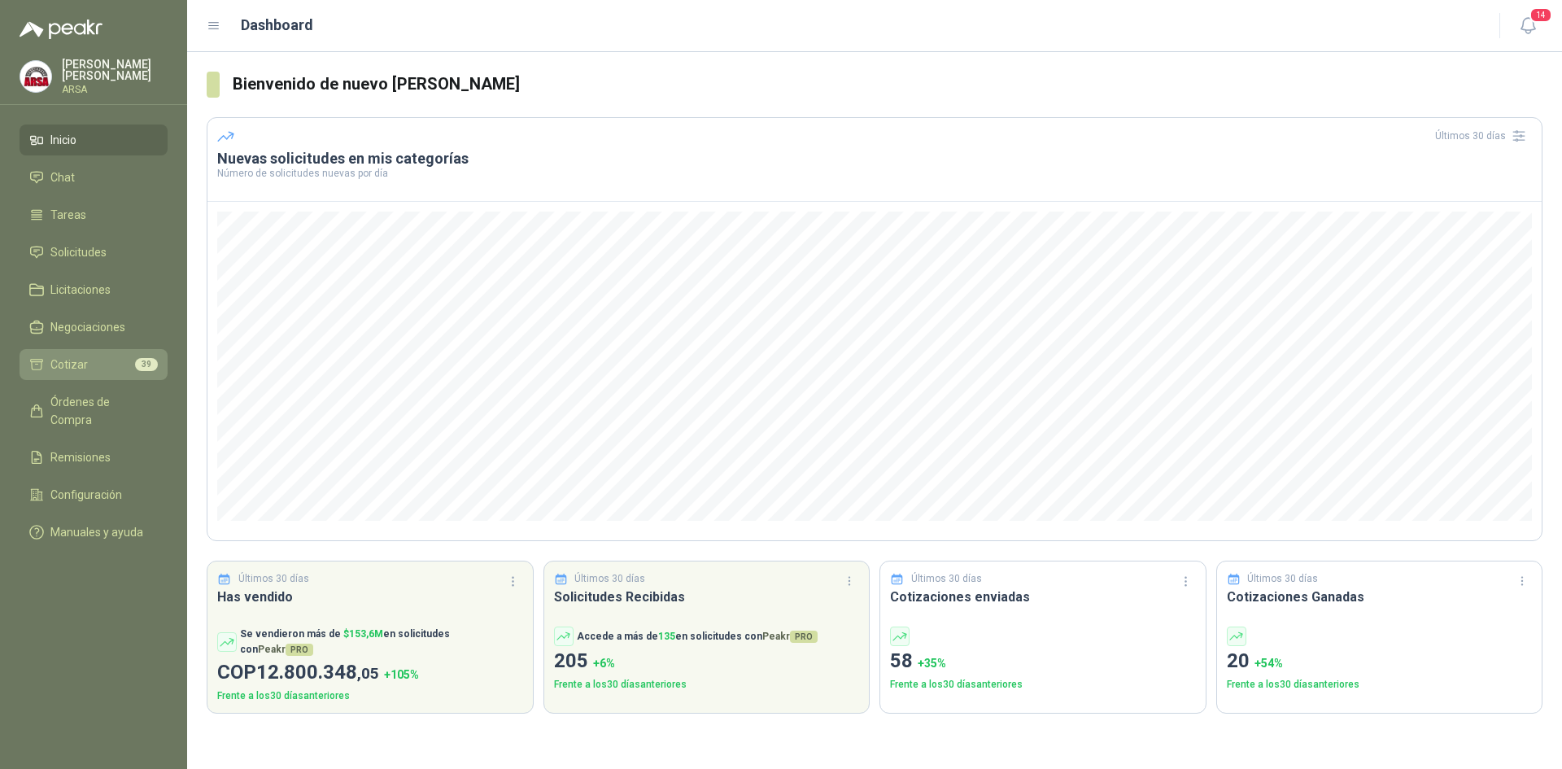
click at [56, 361] on span "Cotizar" at bounding box center [68, 364] width 37 height 18
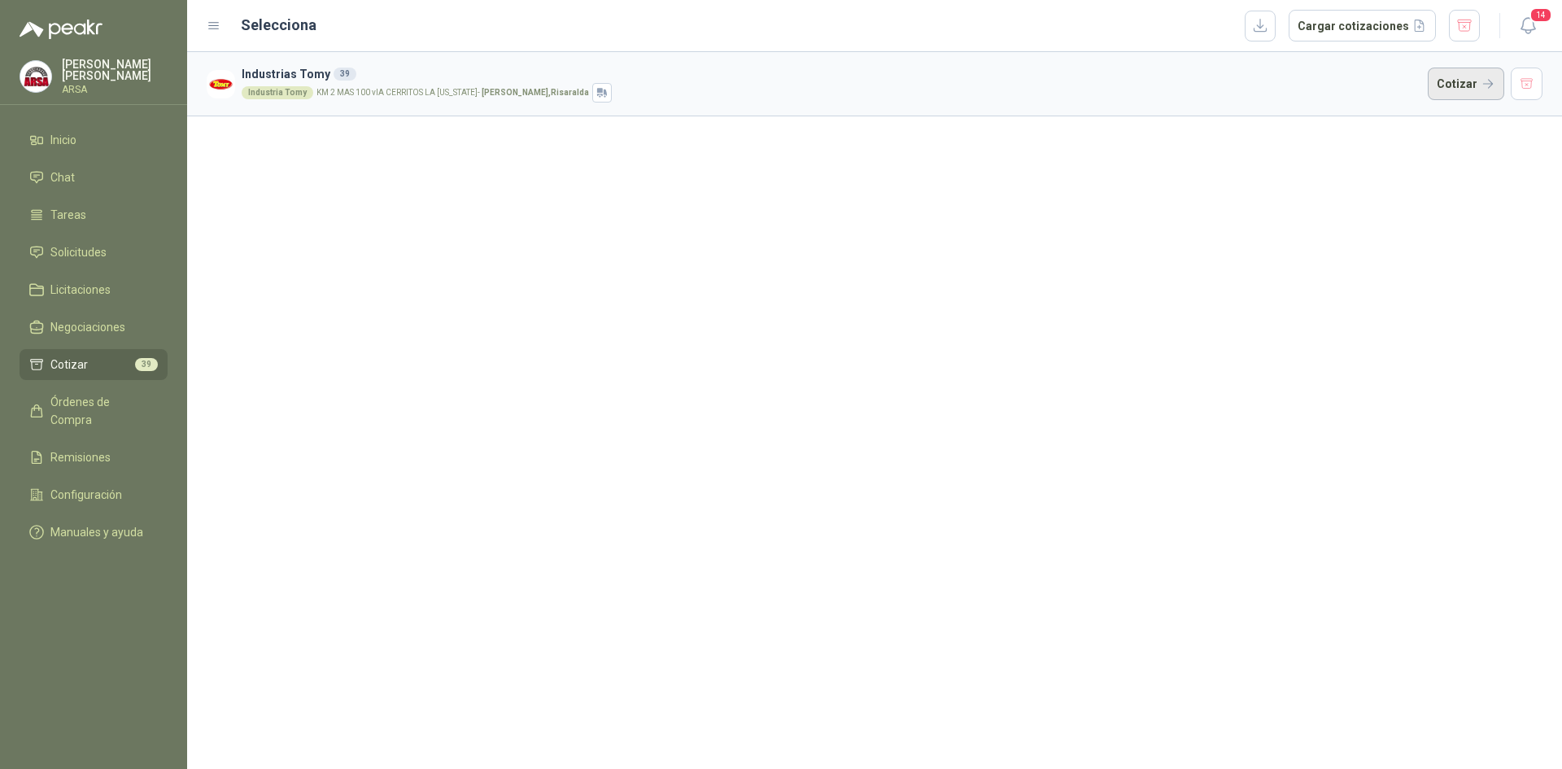
click at [1463, 73] on button "Cotizar" at bounding box center [1466, 84] width 76 height 33
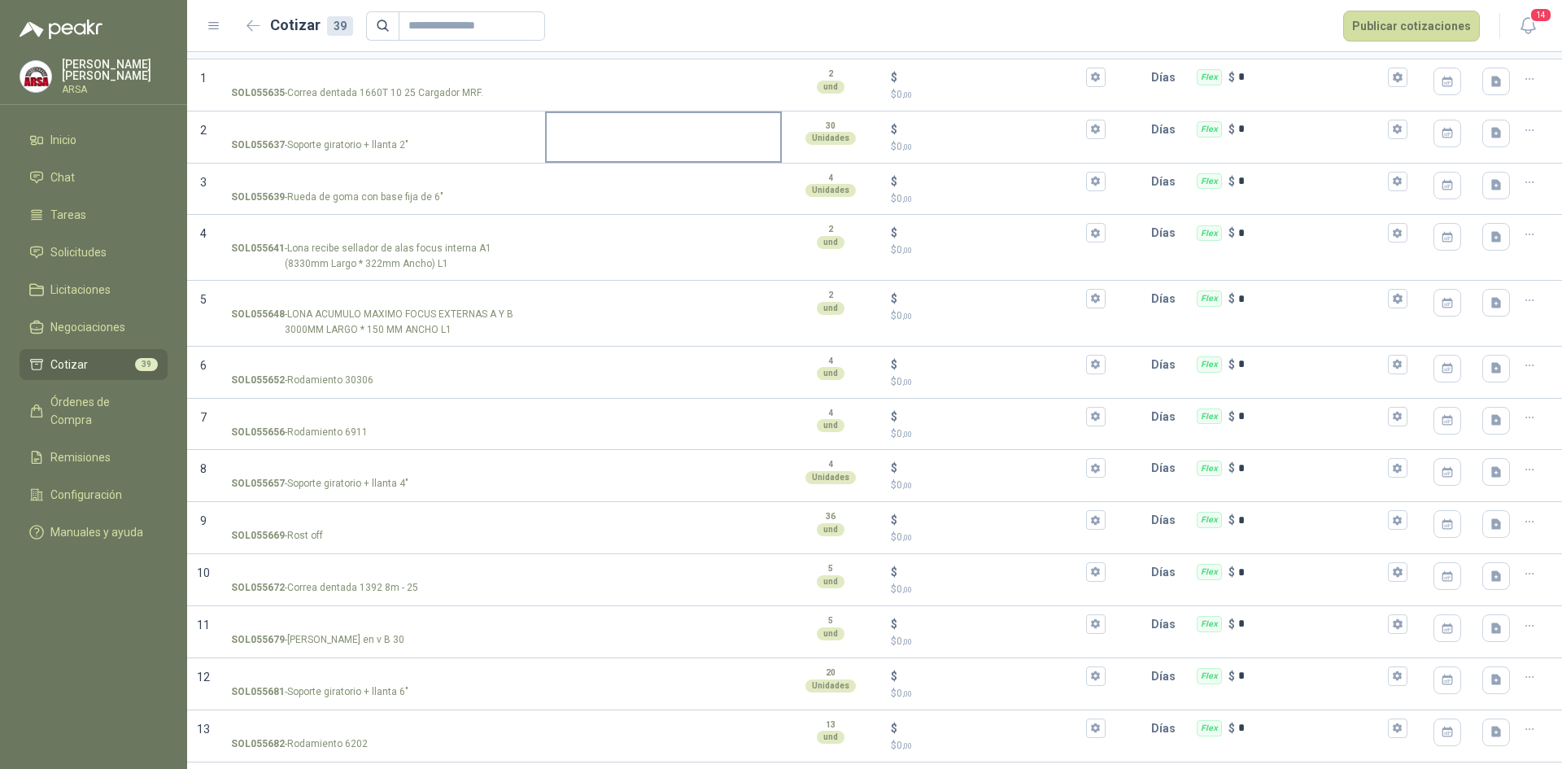
scroll to position [163, 0]
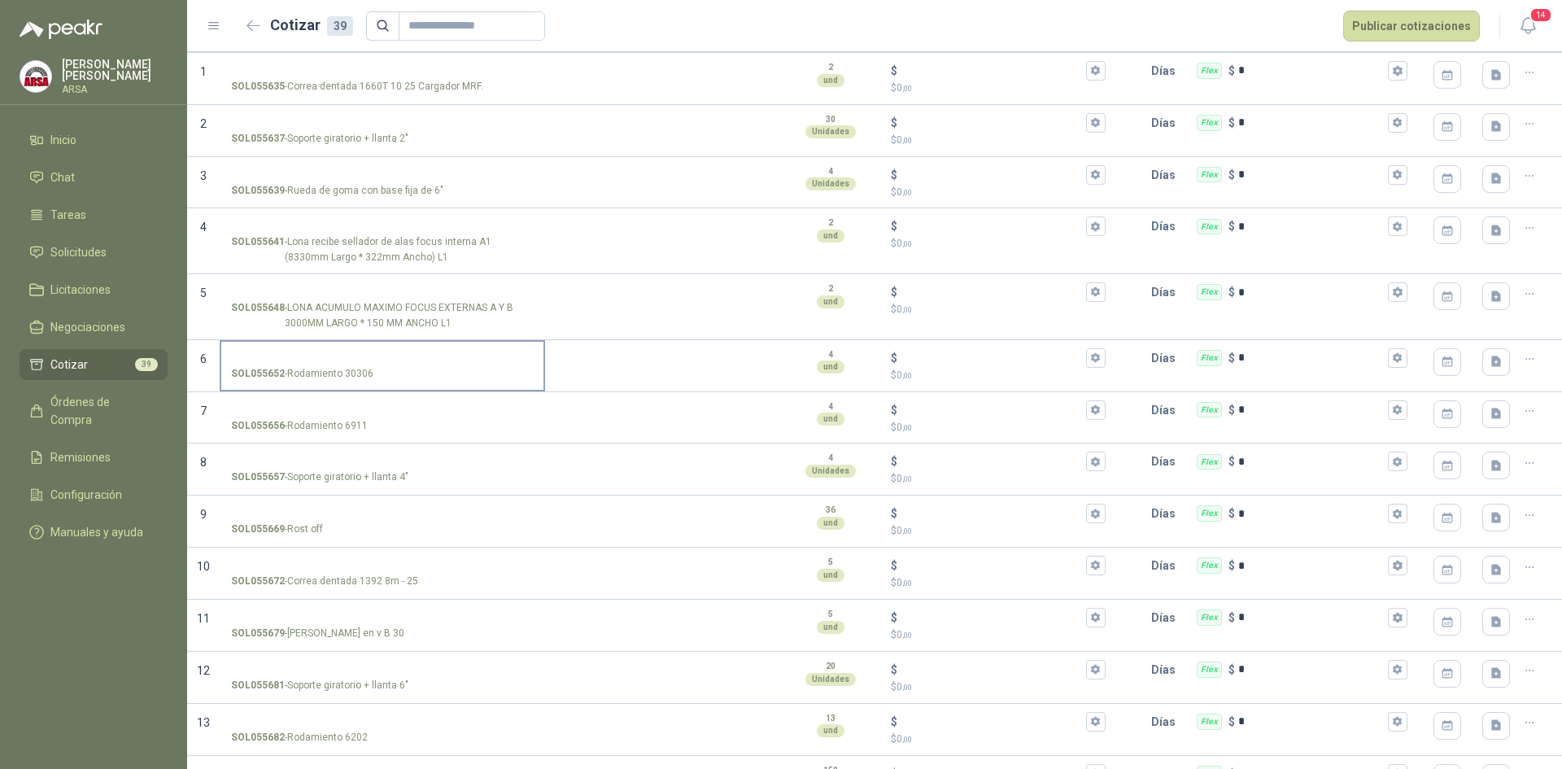
click at [395, 361] on input "SOL055652 - Rodamiento 30306" at bounding box center [382, 358] width 303 height 12
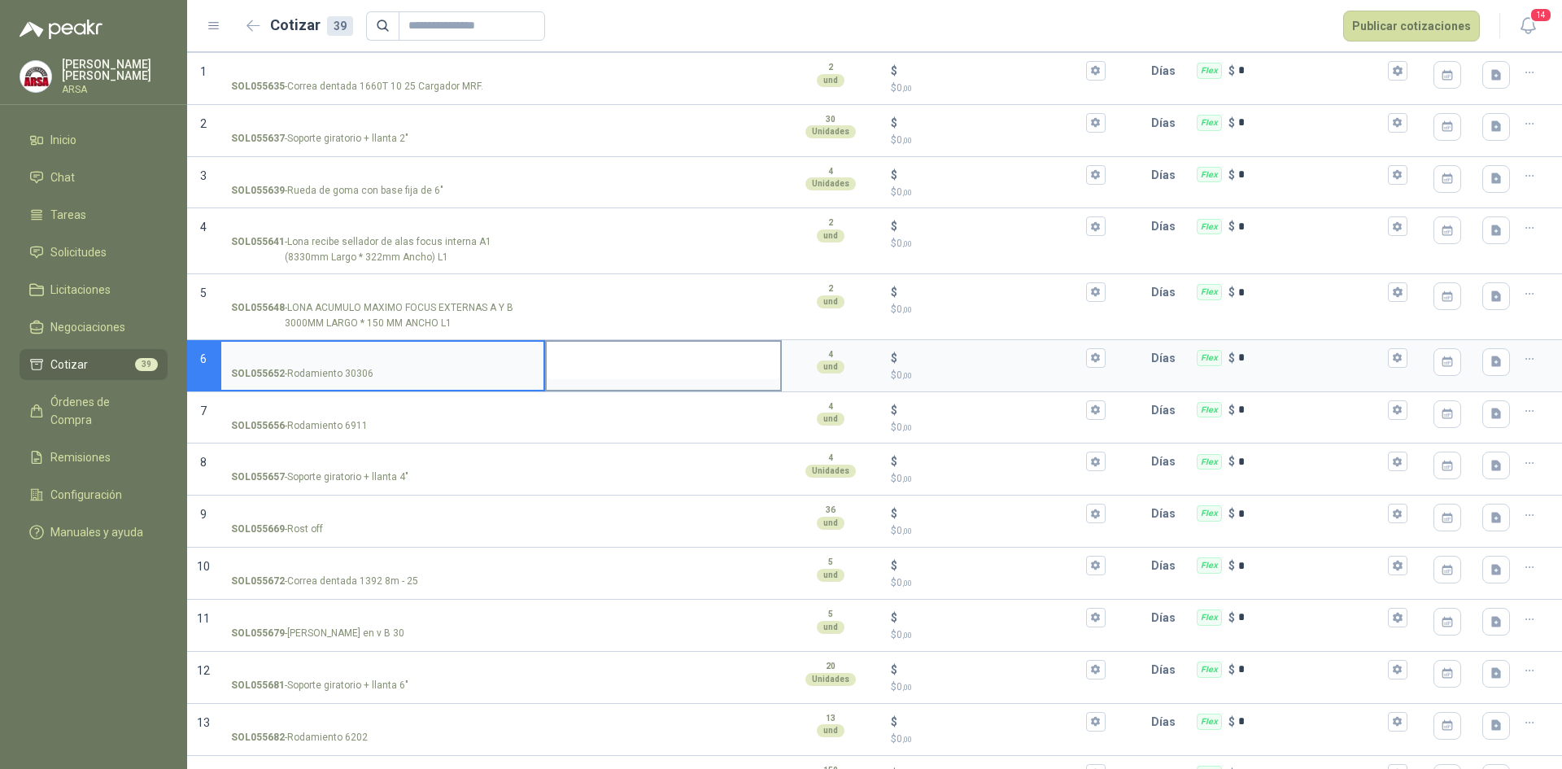
click at [573, 364] on textarea at bounding box center [663, 360] width 233 height 37
click at [925, 370] on p "$ 0 ,00" at bounding box center [998, 375] width 214 height 15
click at [925, 364] on input "$ $ 0 ,00" at bounding box center [990, 357] width 181 height 12
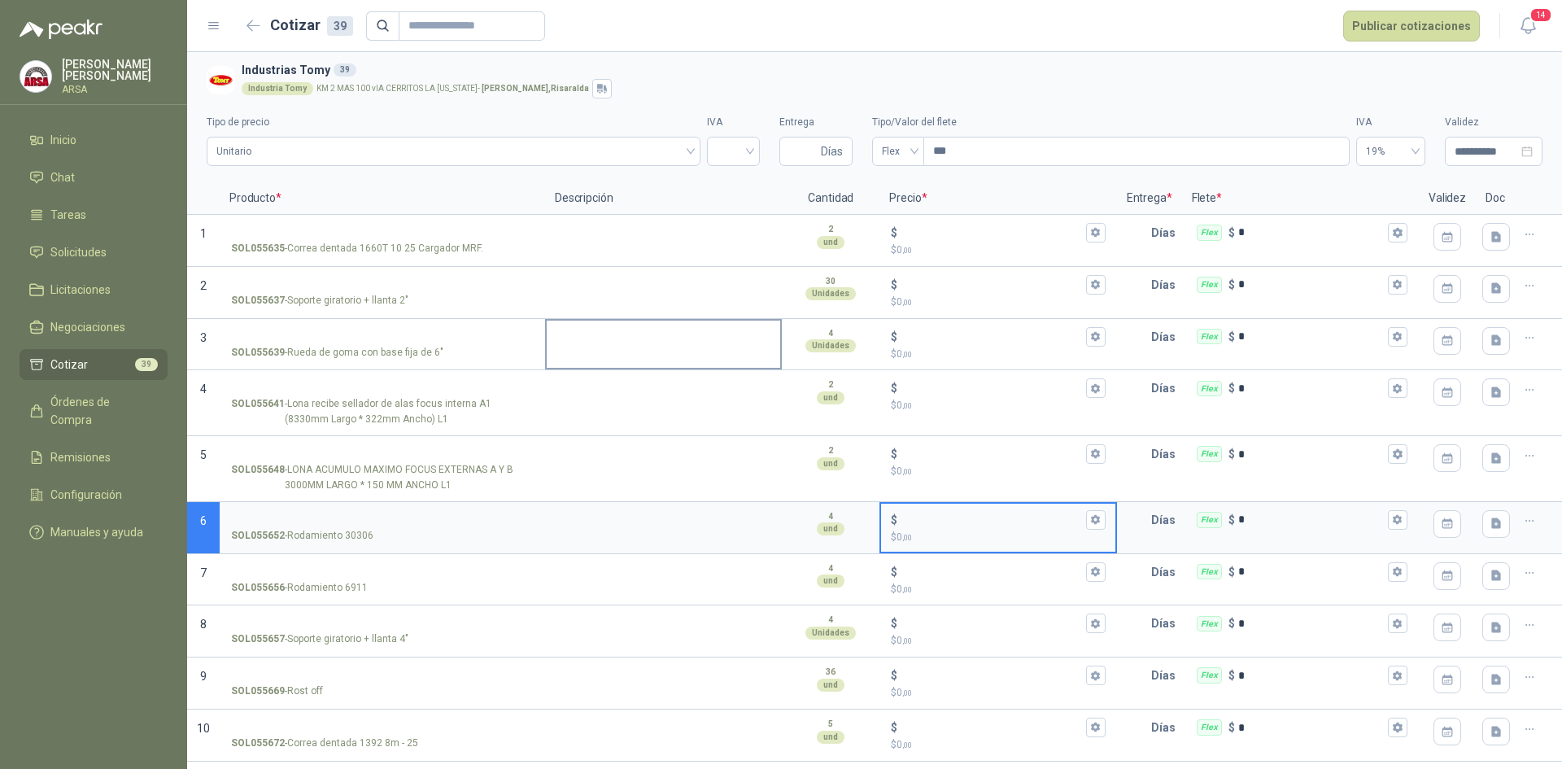
scroll to position [0, 0]
click at [76, 253] on span "Solicitudes" at bounding box center [78, 252] width 56 height 18
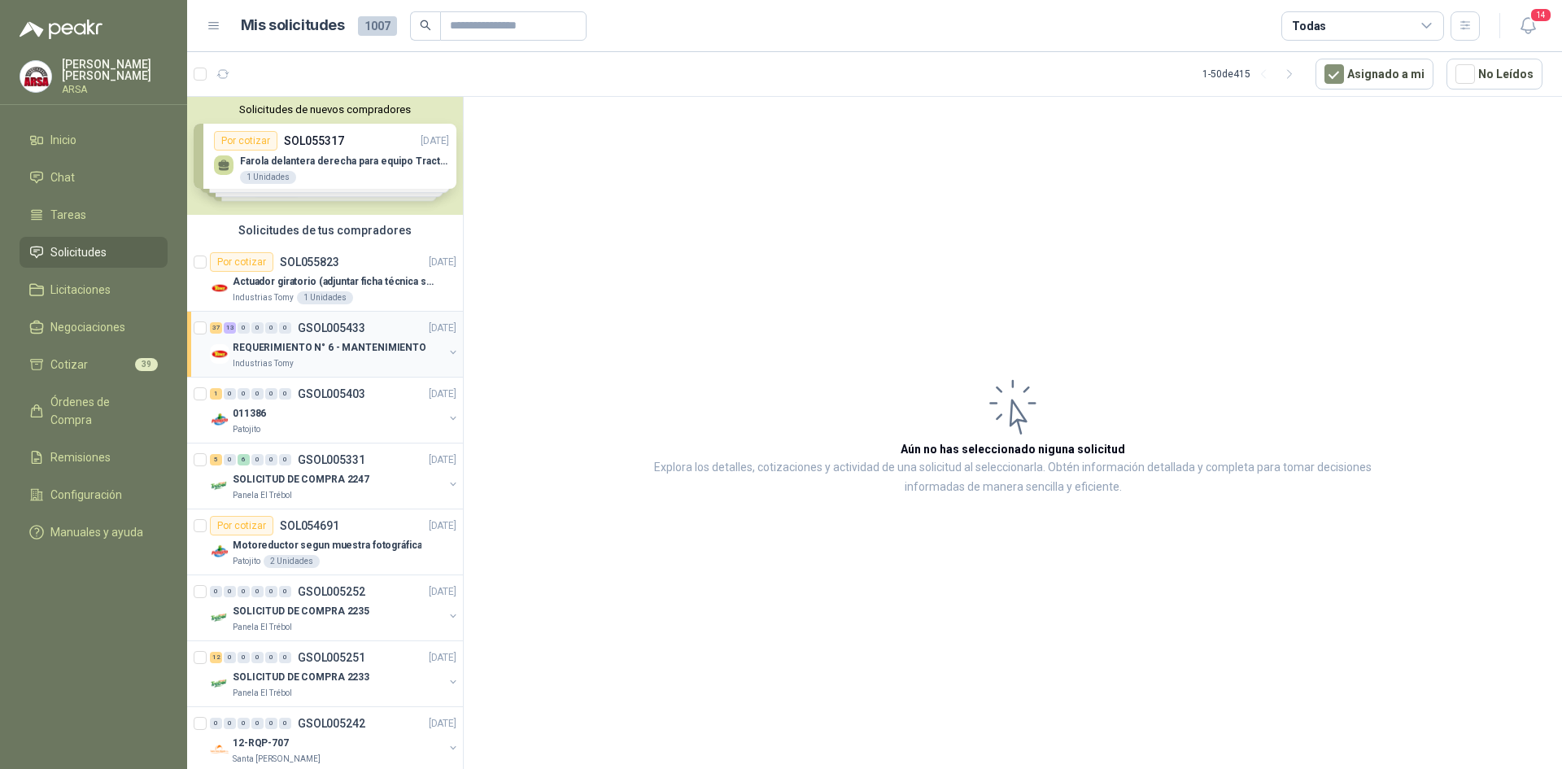
click at [338, 329] on p "GSOL005433" at bounding box center [332, 327] width 68 height 11
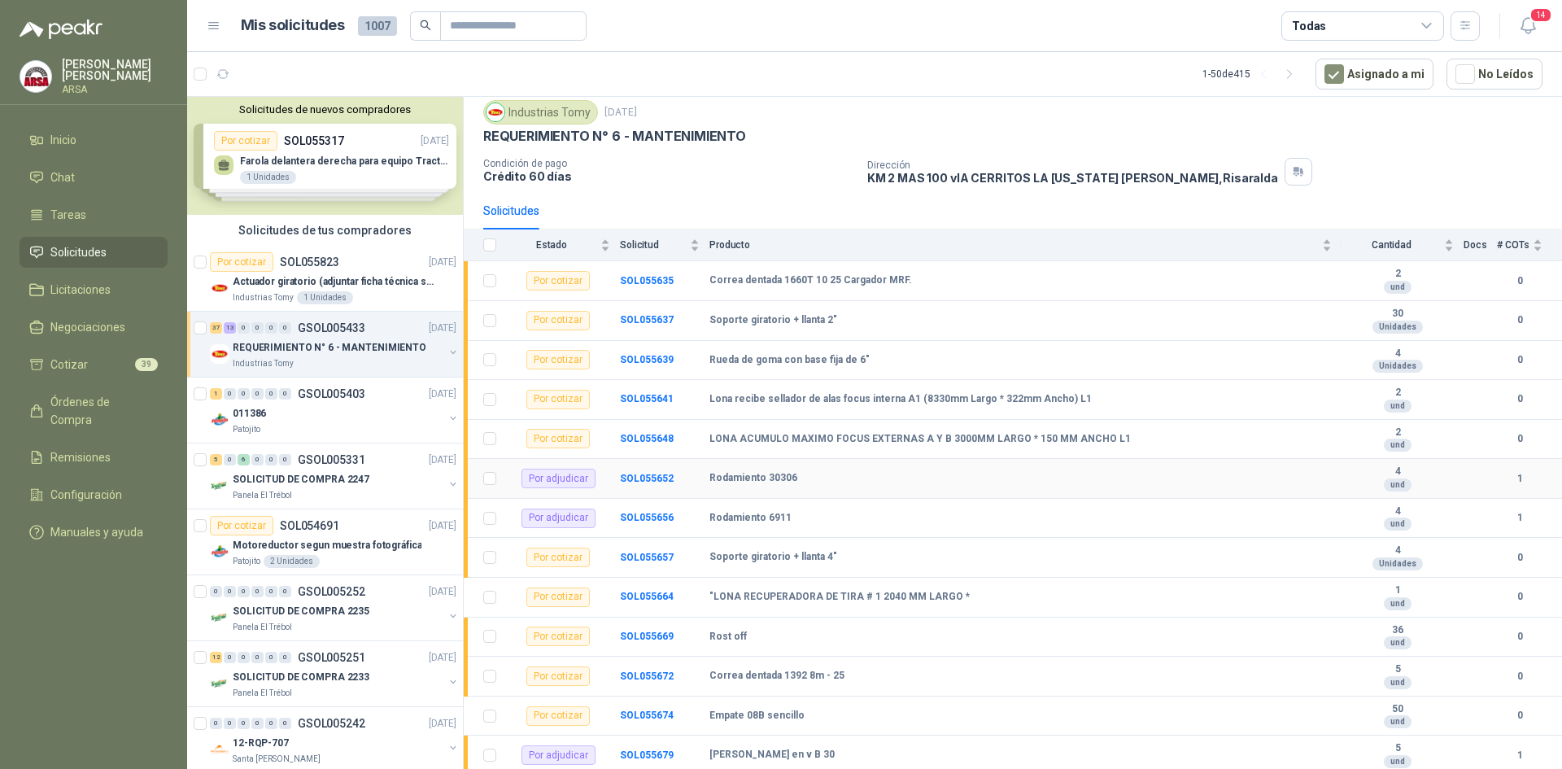
scroll to position [81, 0]
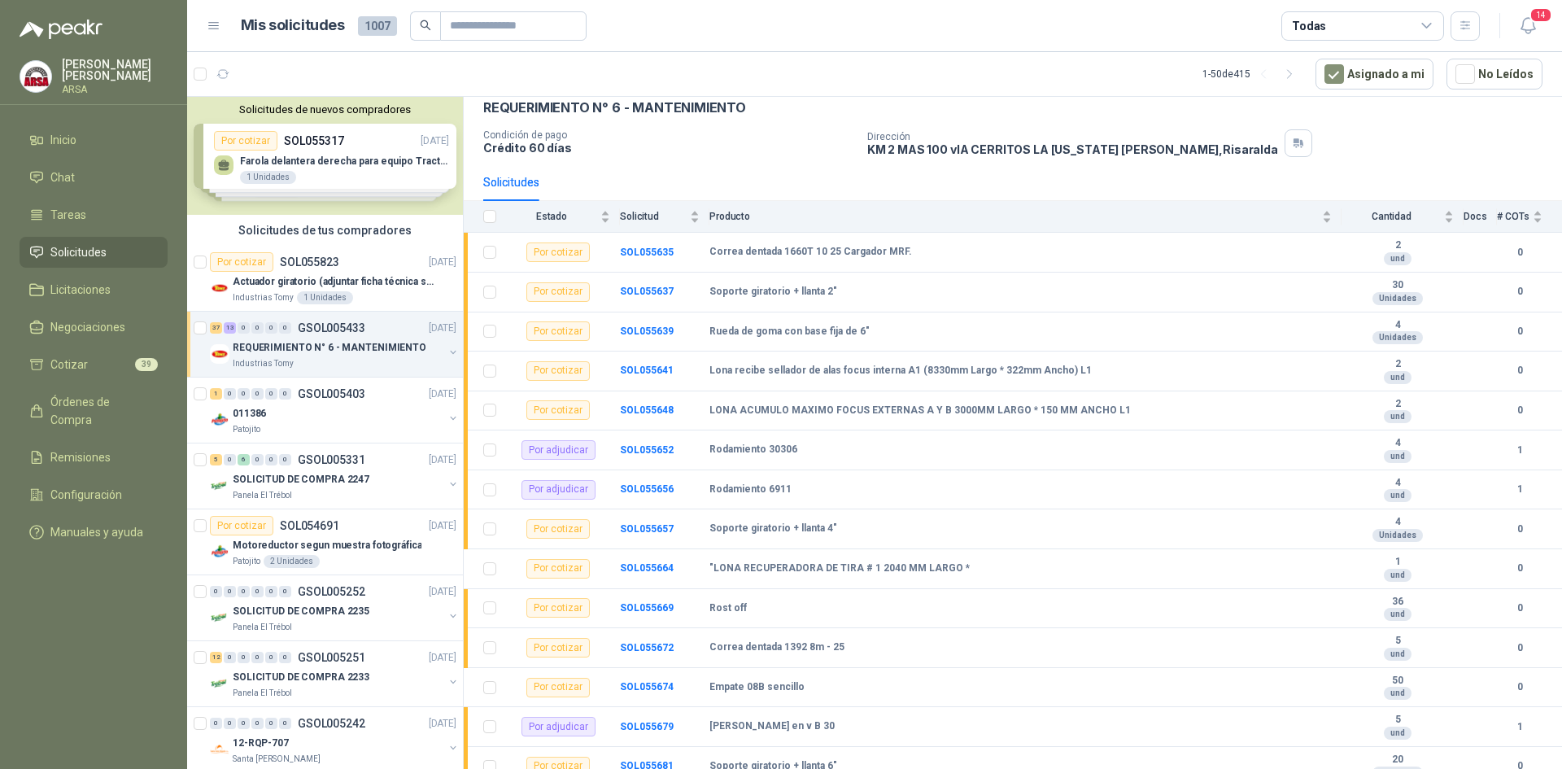
click at [320, 331] on p "GSOL005433" at bounding box center [332, 327] width 68 height 11
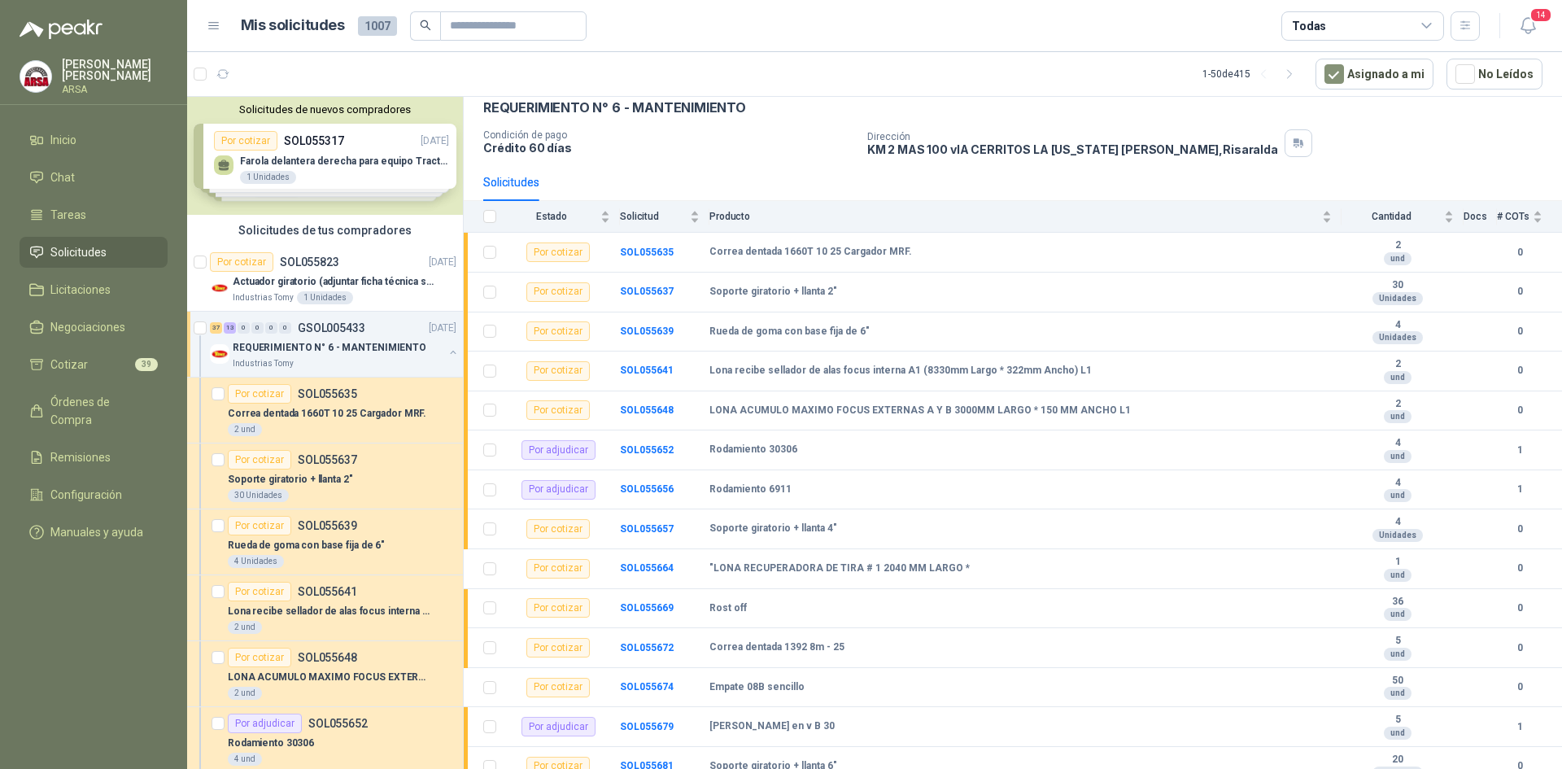
scroll to position [6, 0]
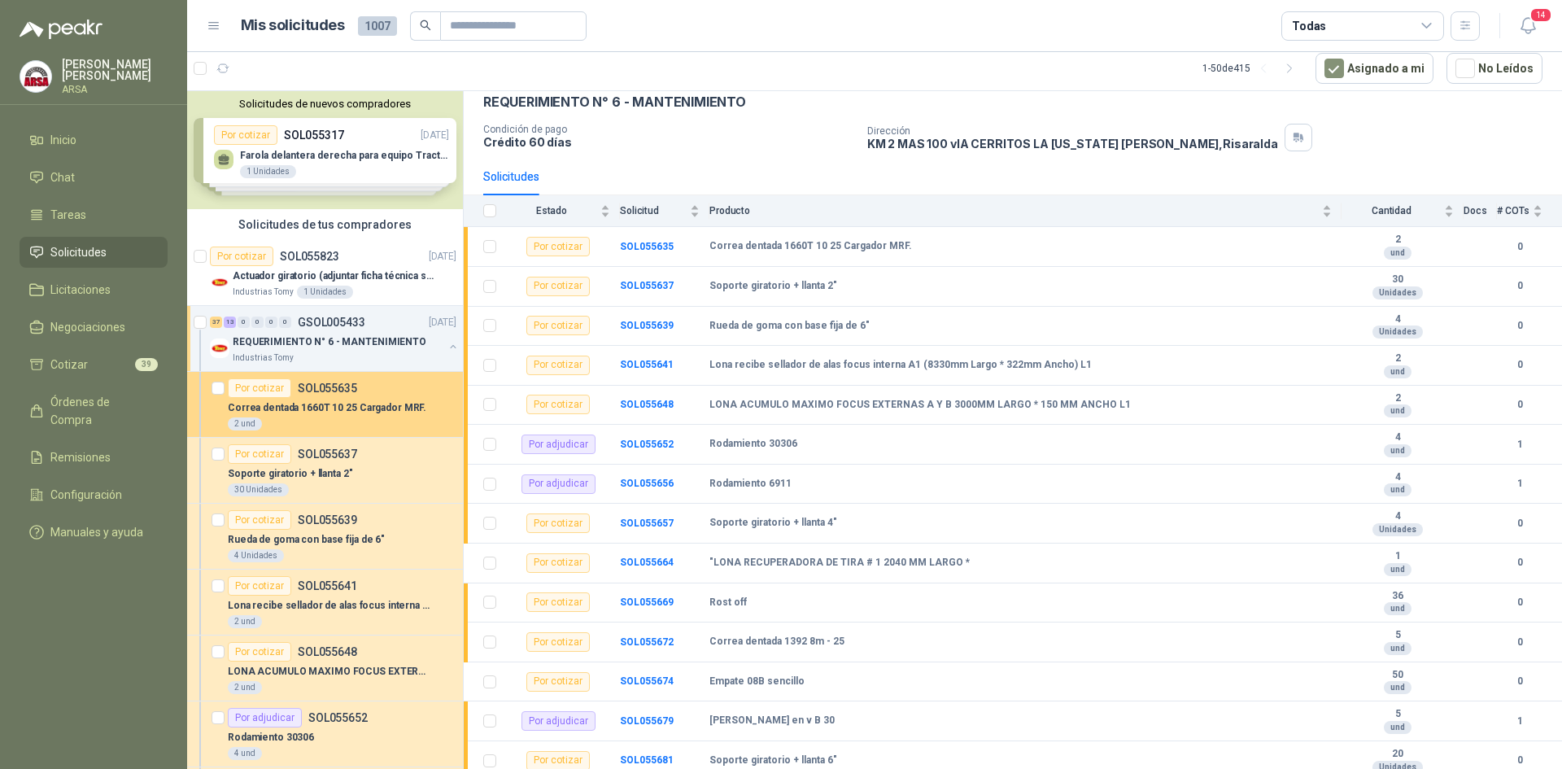
click at [338, 378] on div "Por cotizar SOL055635" at bounding box center [292, 388] width 129 height 20
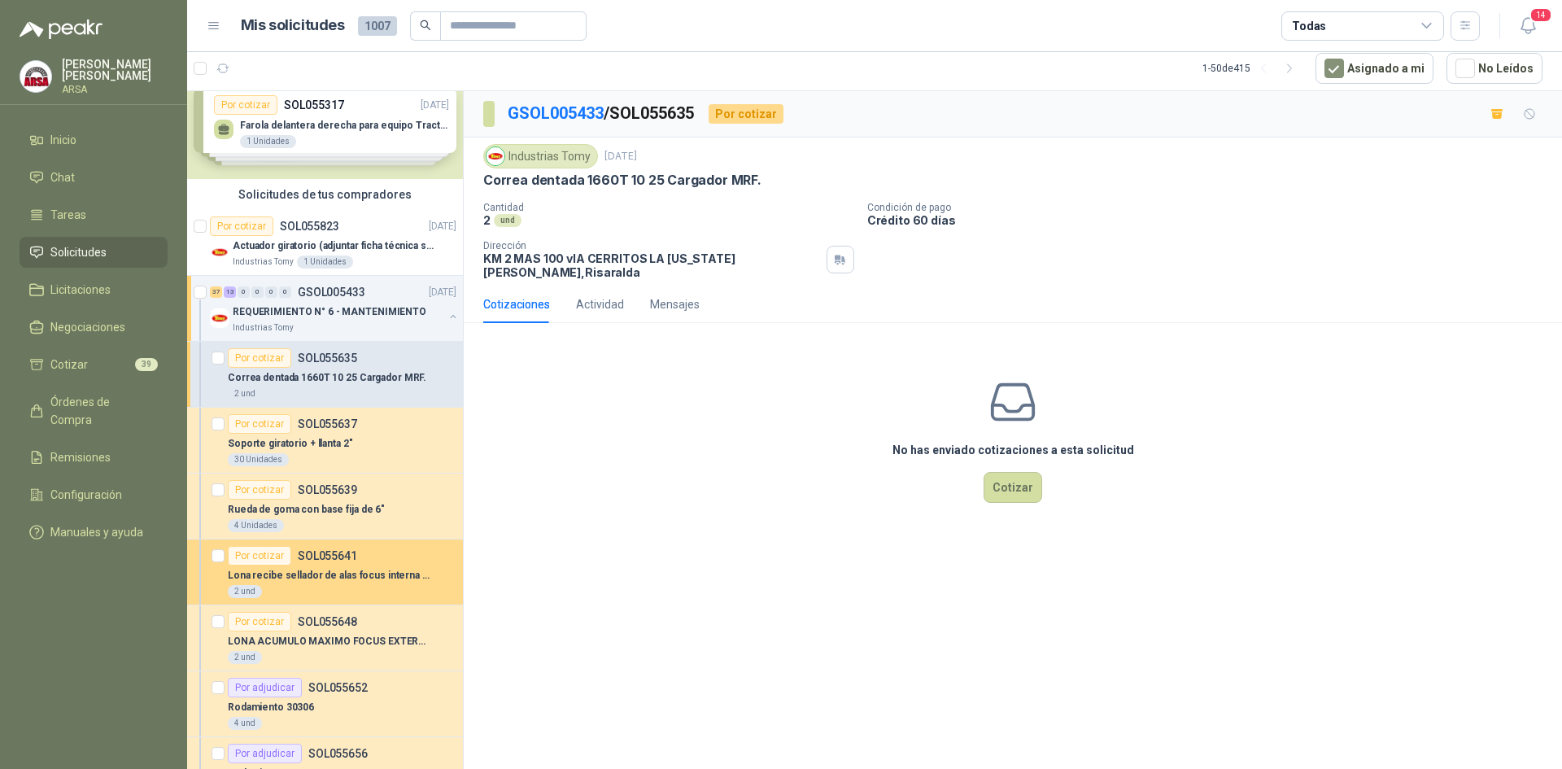
scroll to position [81, 0]
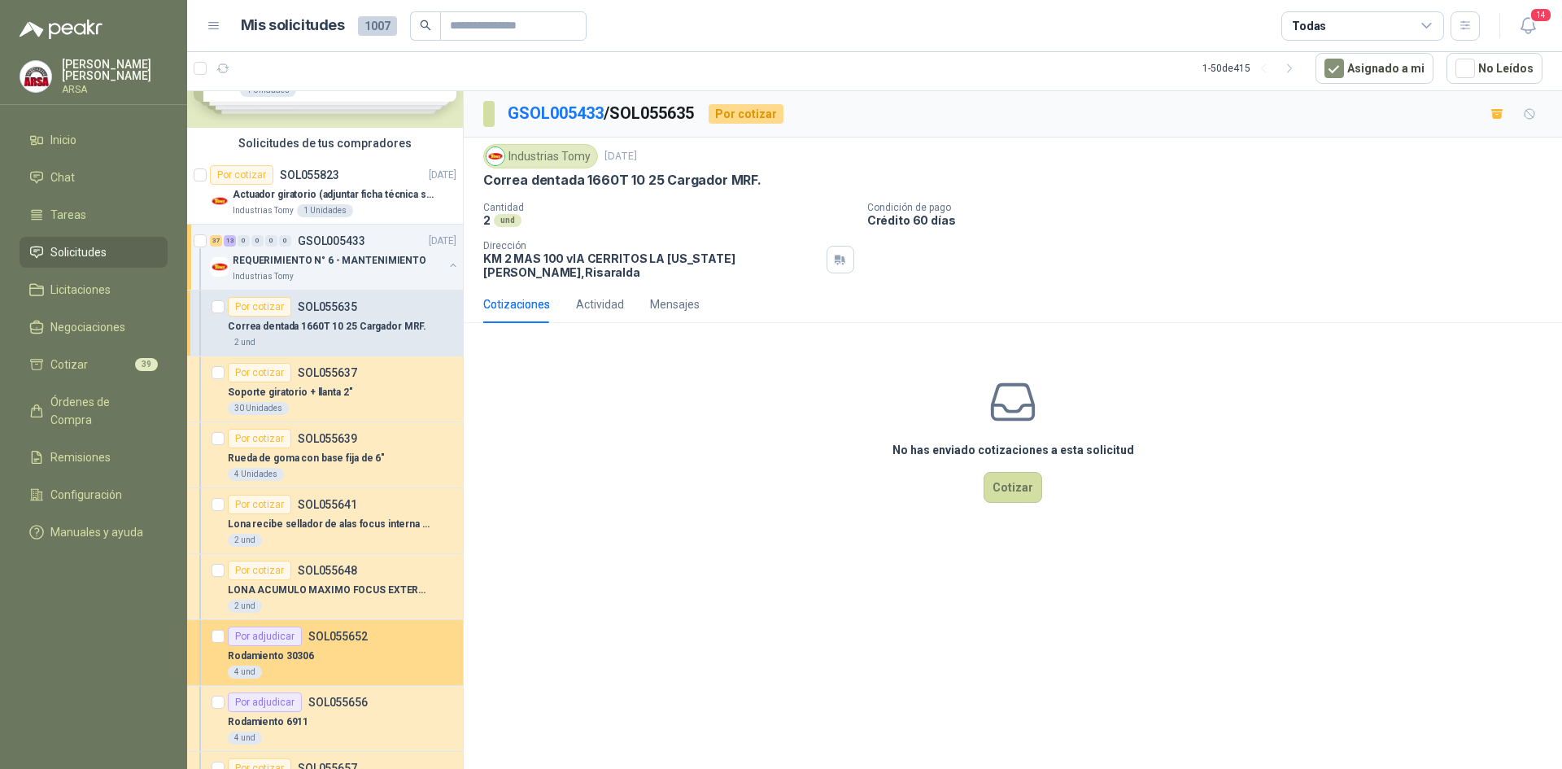
click at [332, 634] on p "SOL055652" at bounding box center [337, 635] width 59 height 11
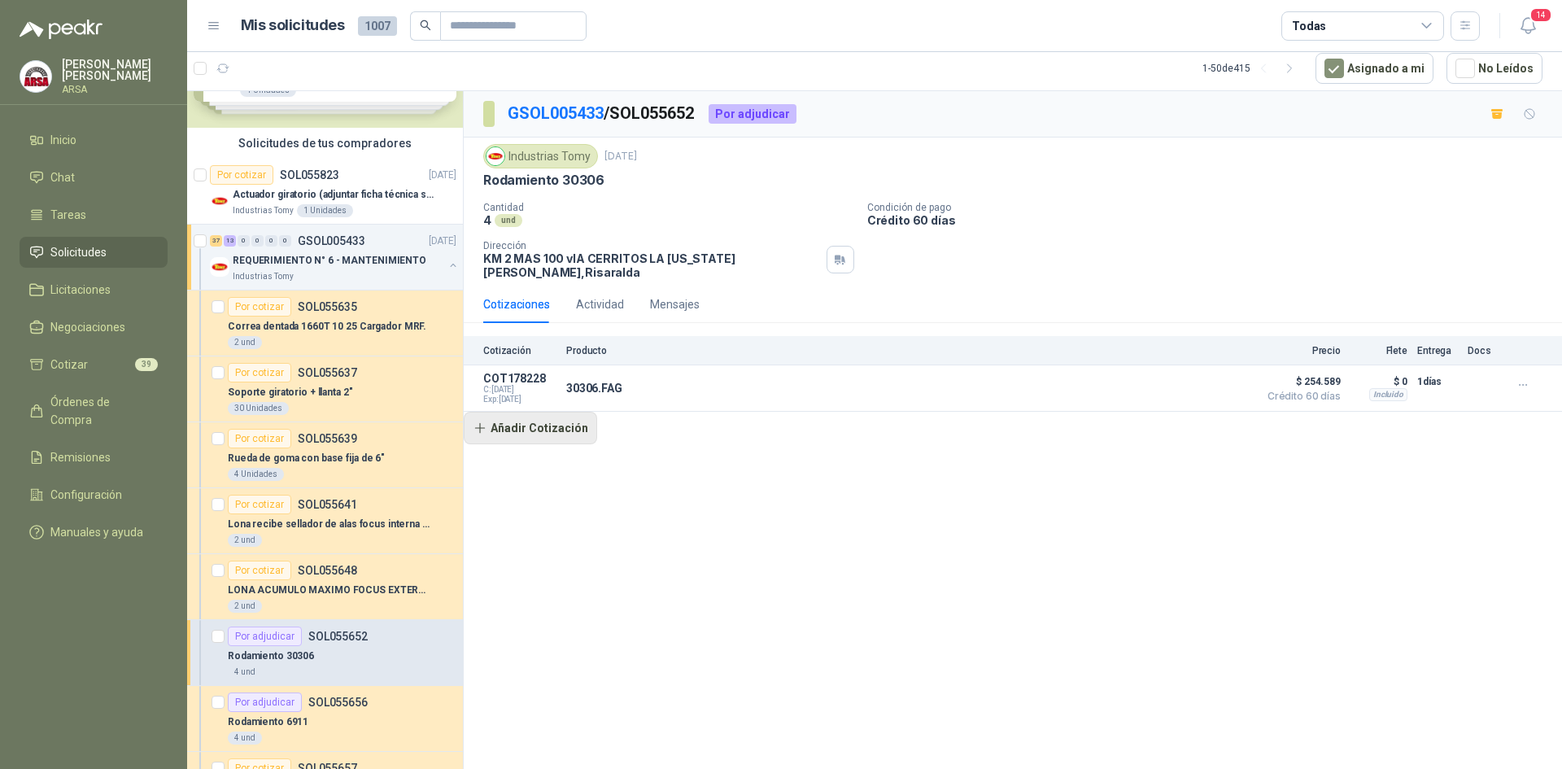
click at [566, 414] on button "Añadir Cotización" at bounding box center [530, 428] width 133 height 33
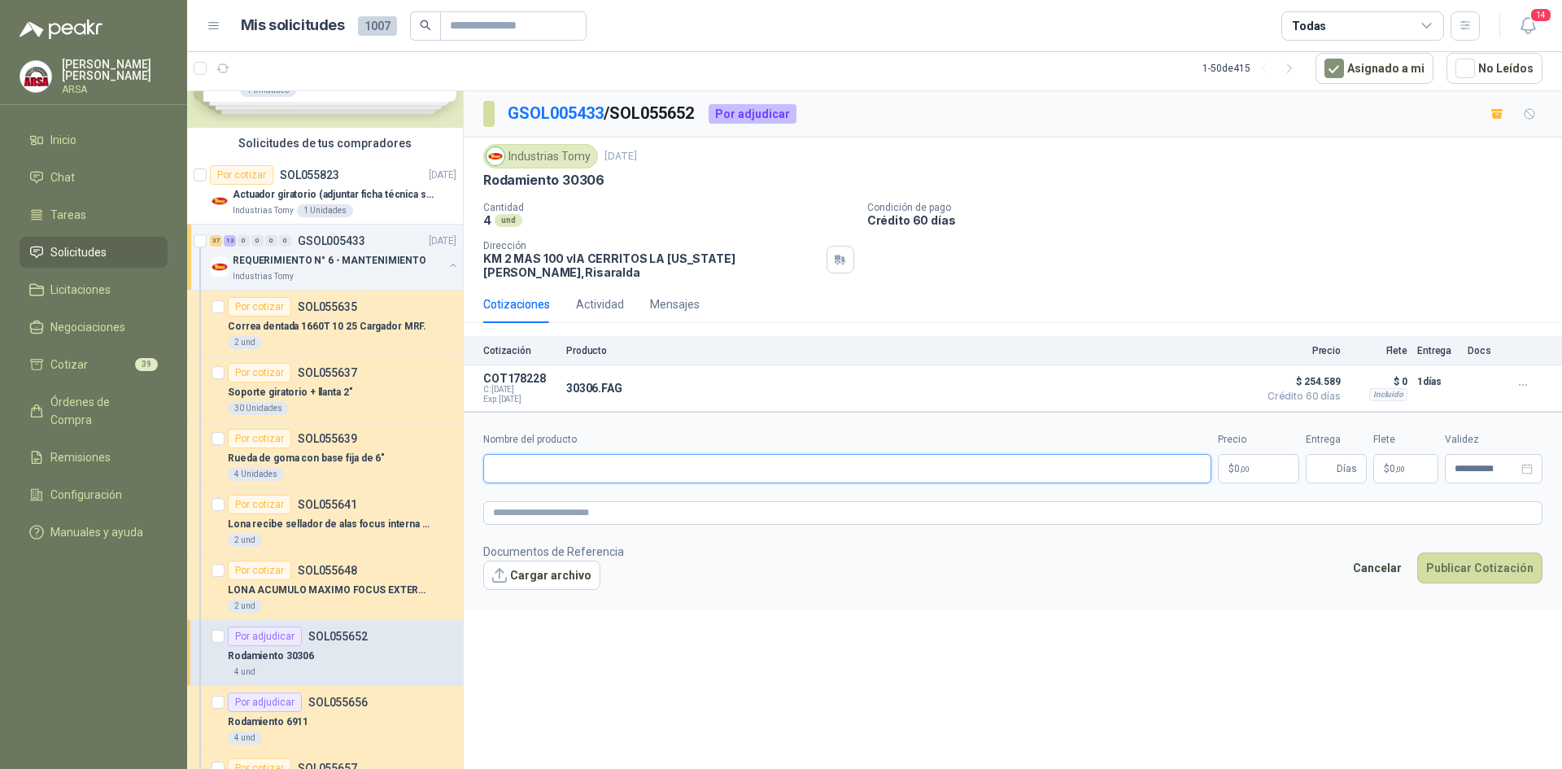
click at [542, 454] on input "Nombre del producto" at bounding box center [847, 468] width 728 height 29
type input "**********"
click at [1253, 456] on p "$ 0 ,00" at bounding box center [1258, 468] width 81 height 29
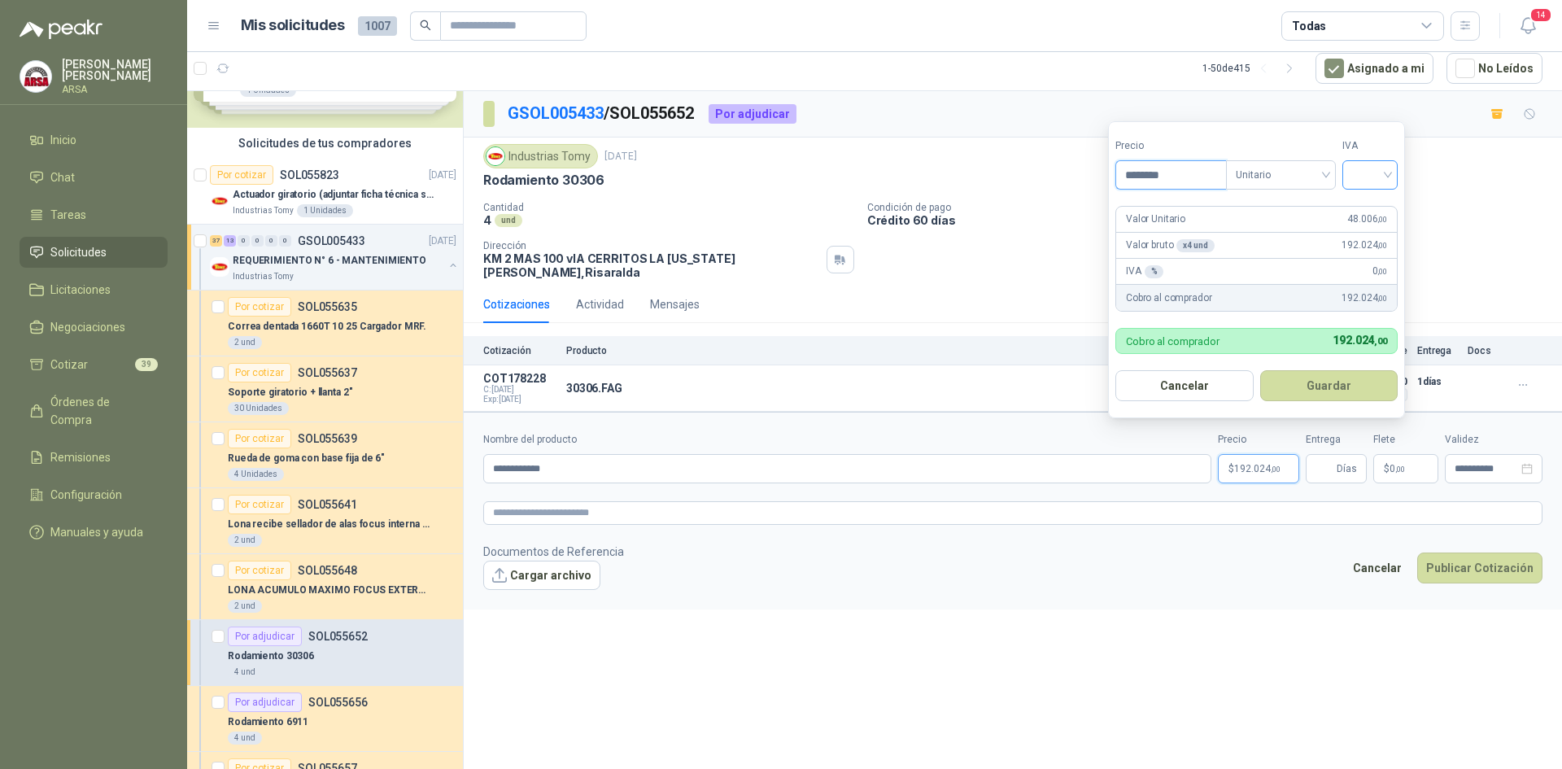
type input "********"
click at [1388, 169] on input "search" at bounding box center [1370, 173] width 36 height 24
click at [1376, 207] on div "19%" at bounding box center [1373, 208] width 30 height 18
click at [1321, 382] on button "Guardar" at bounding box center [1332, 385] width 140 height 31
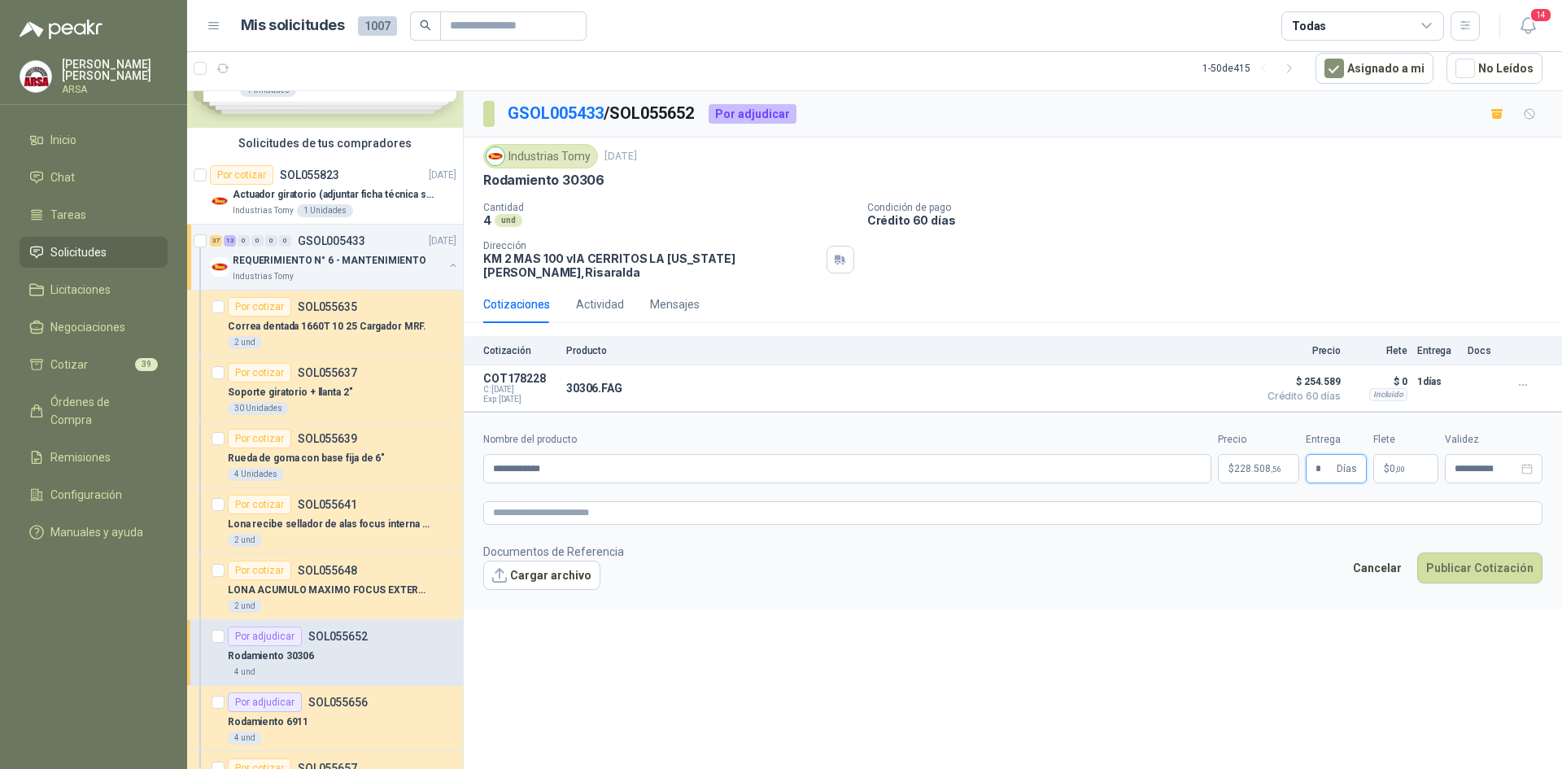
type input "*"
click at [1300, 635] on div "**********" at bounding box center [1013, 430] width 1098 height 678
click at [1485, 560] on button "Publicar Cotización" at bounding box center [1479, 567] width 125 height 31
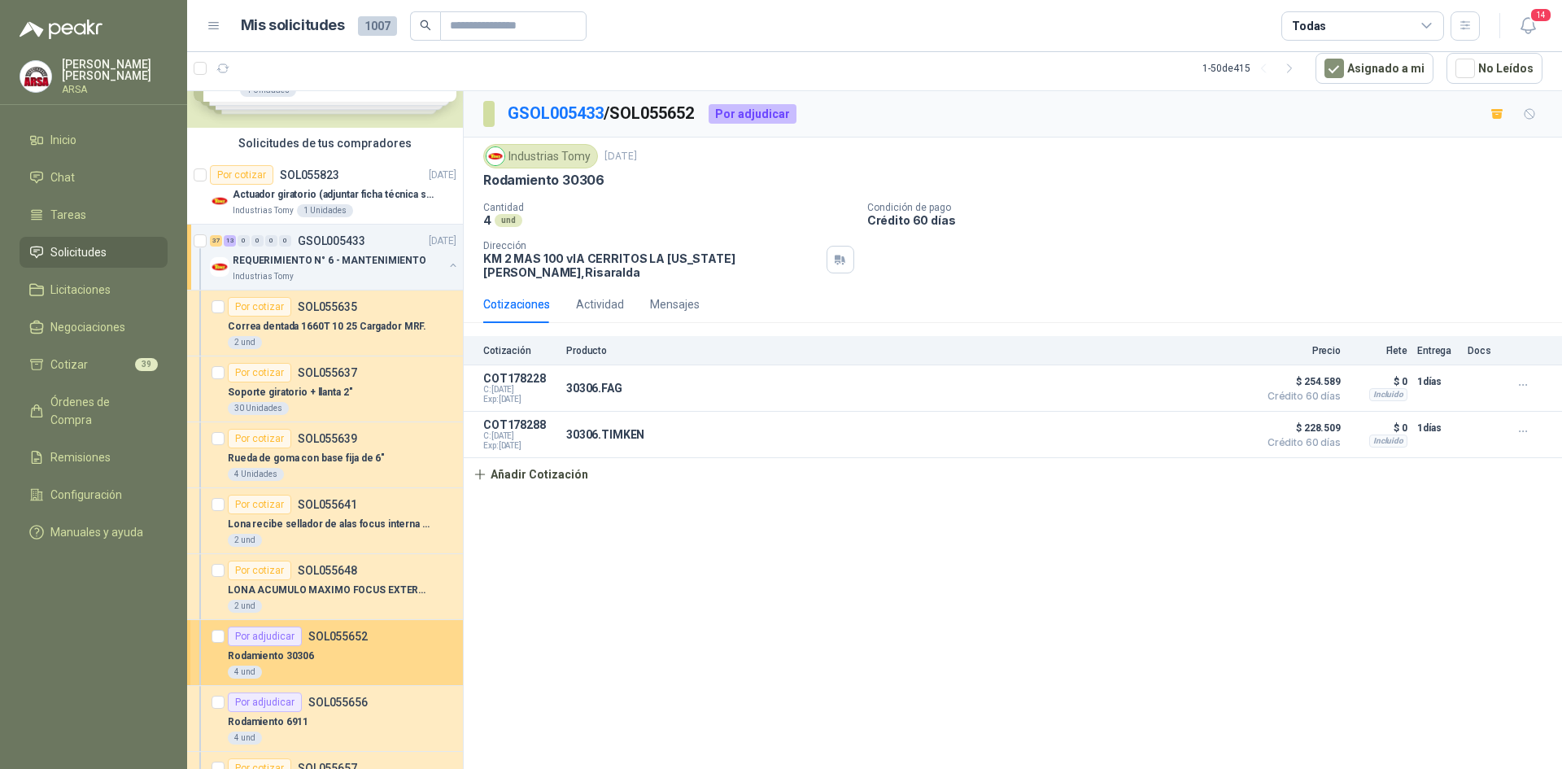
scroll to position [163, 0]
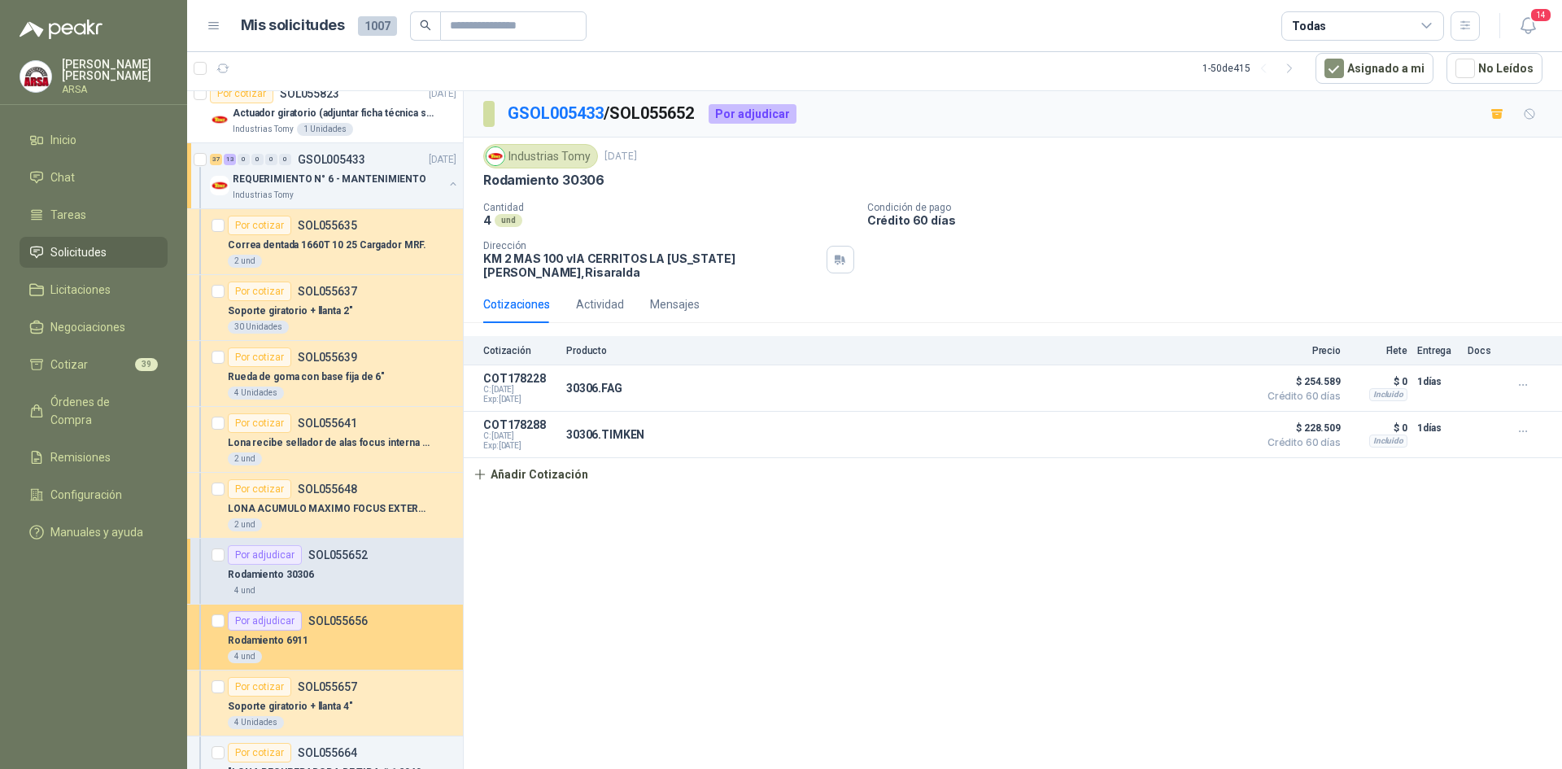
click at [334, 617] on p "SOL055656" at bounding box center [337, 620] width 59 height 11
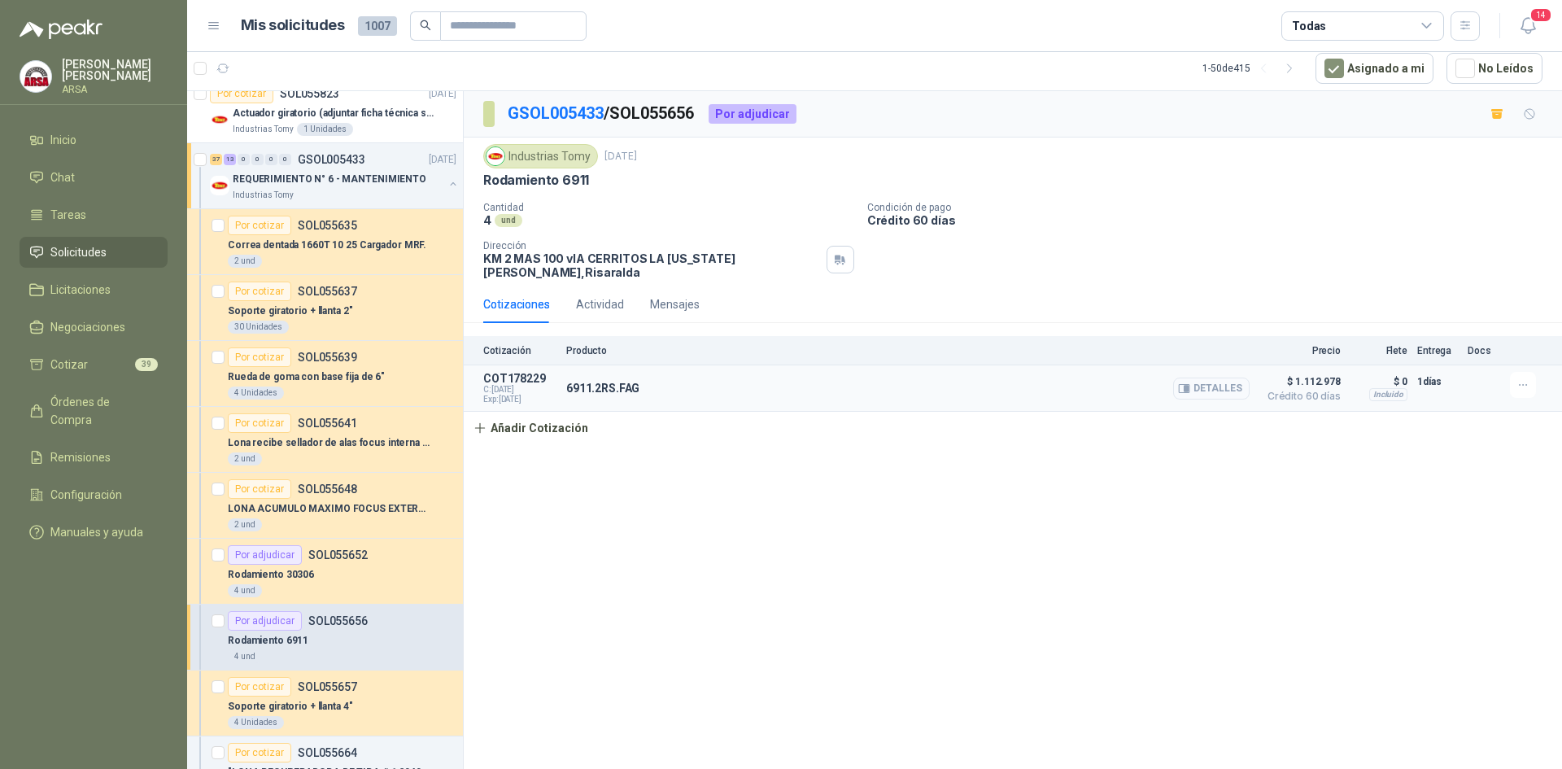
click at [1214, 377] on button "Detalles" at bounding box center [1211, 388] width 76 height 22
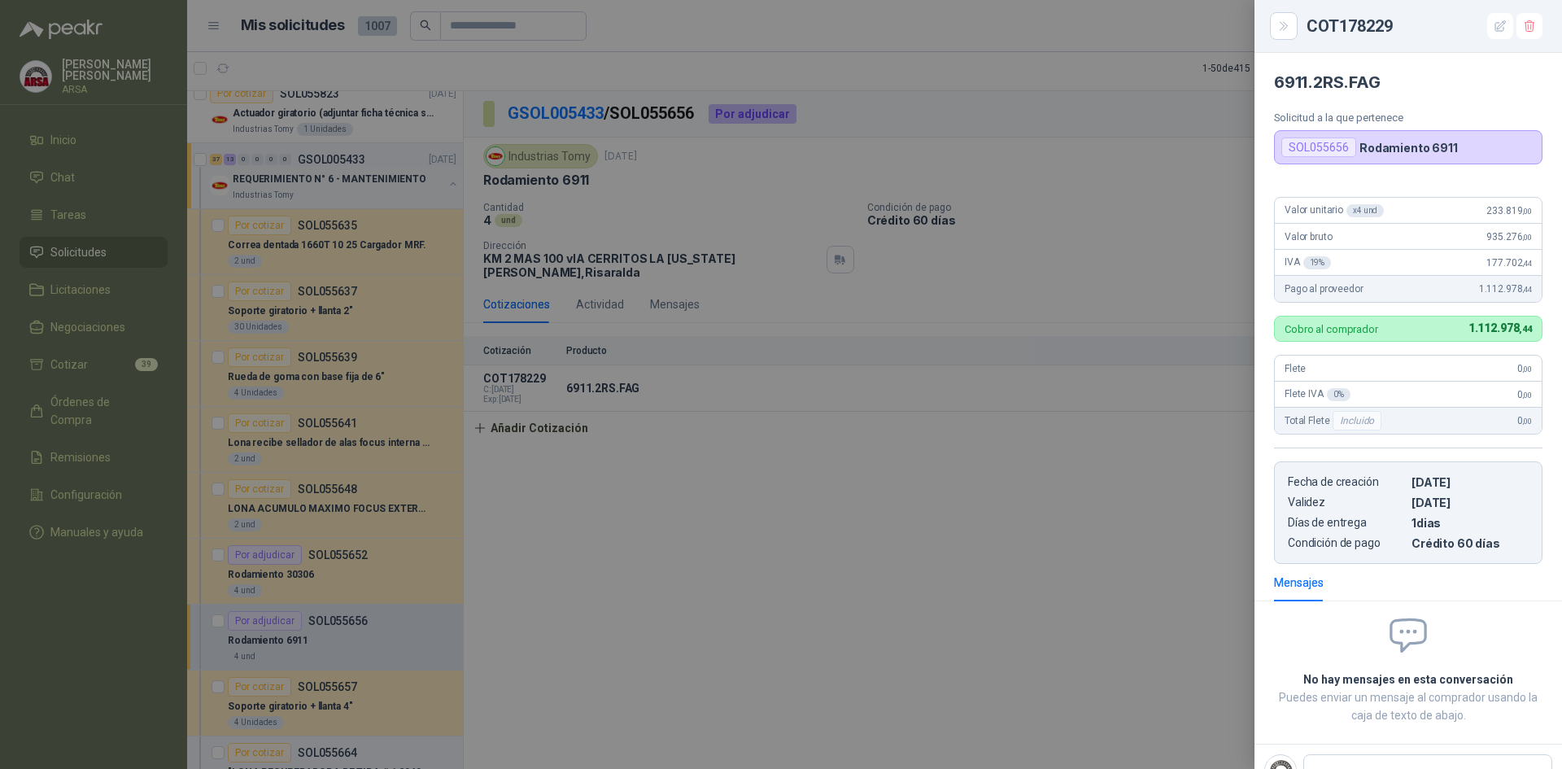
scroll to position [6, 0]
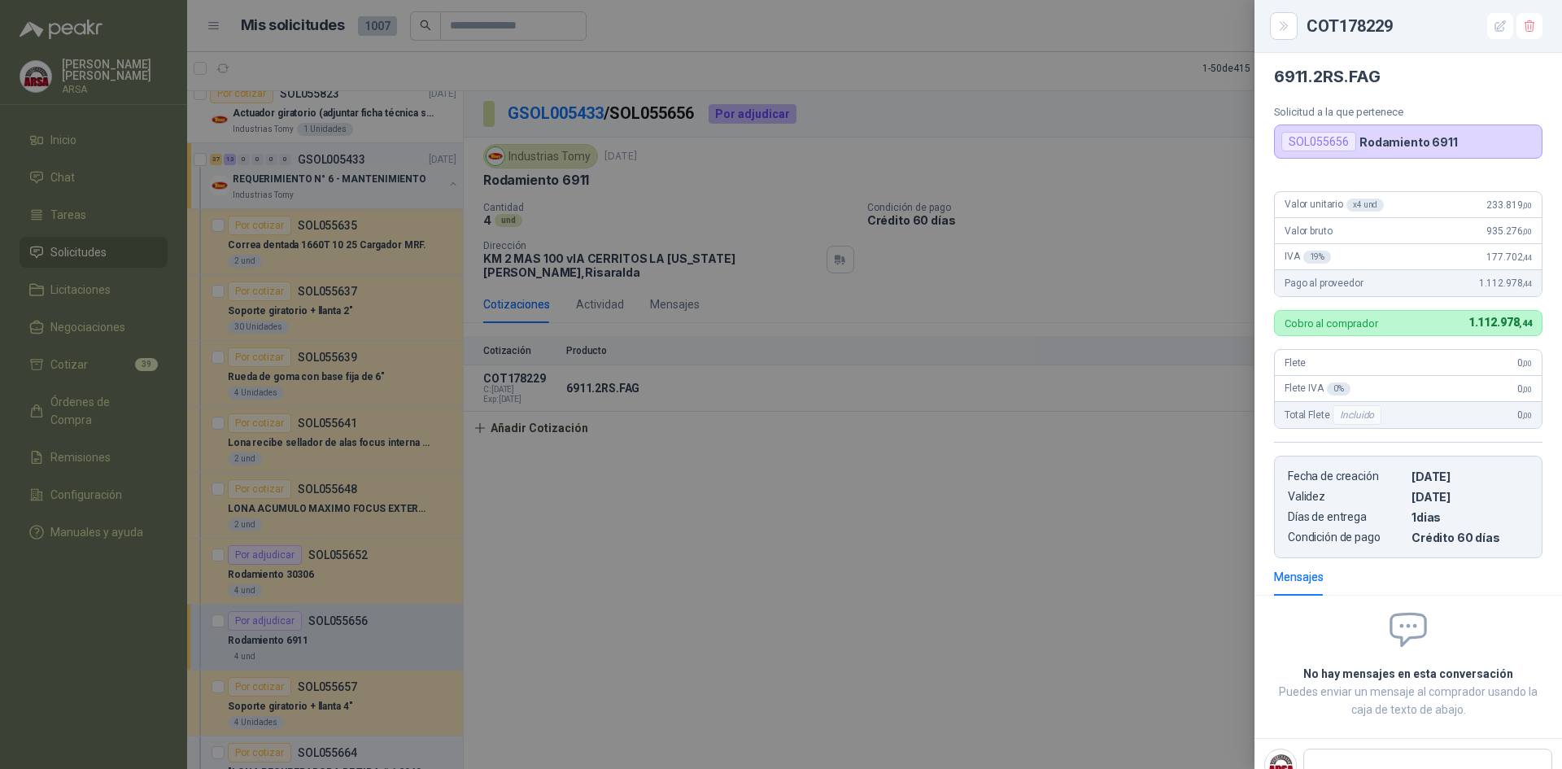
click at [1131, 447] on div at bounding box center [781, 384] width 1562 height 769
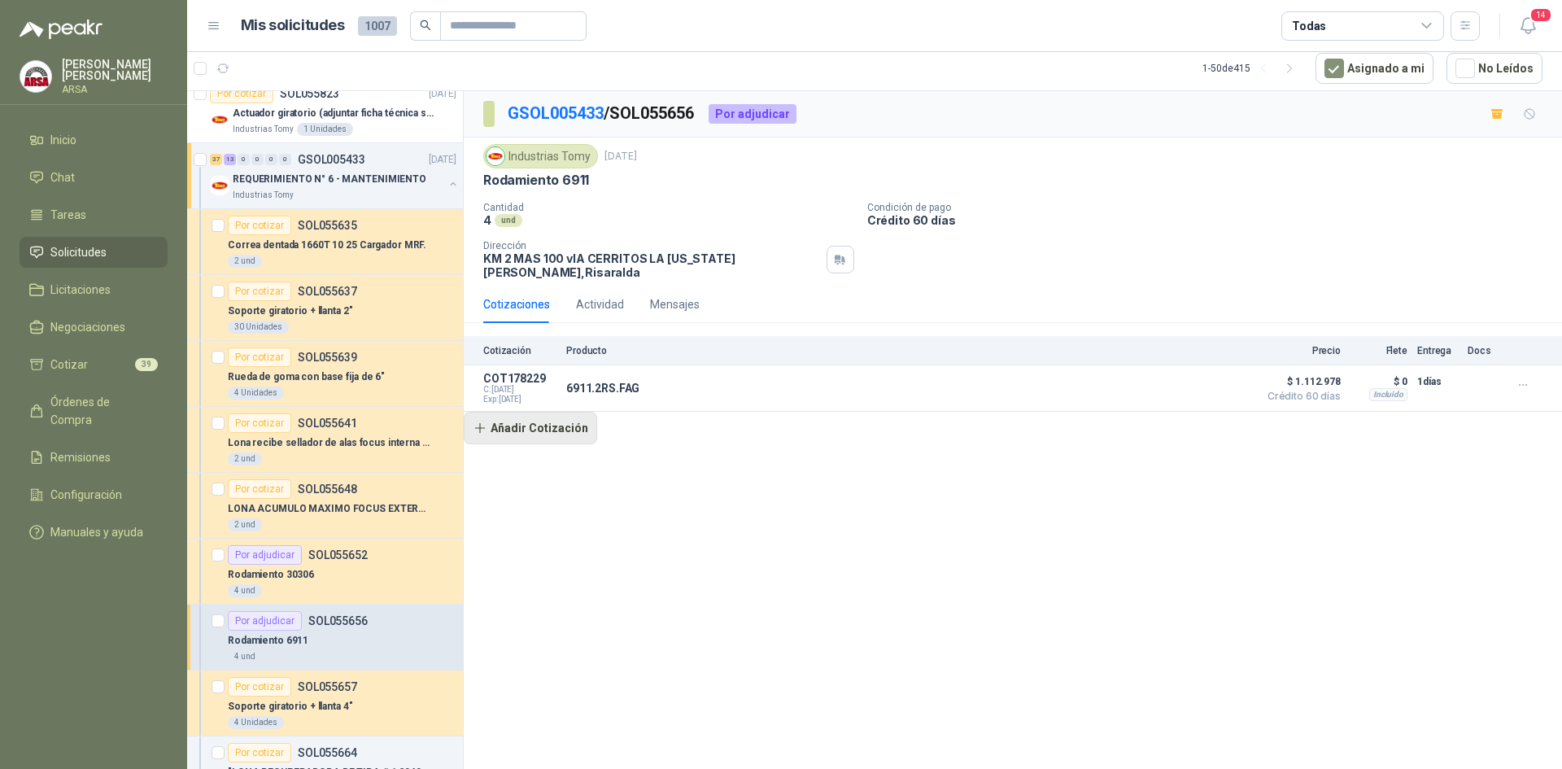
click at [539, 423] on button "Añadir Cotización" at bounding box center [530, 428] width 133 height 33
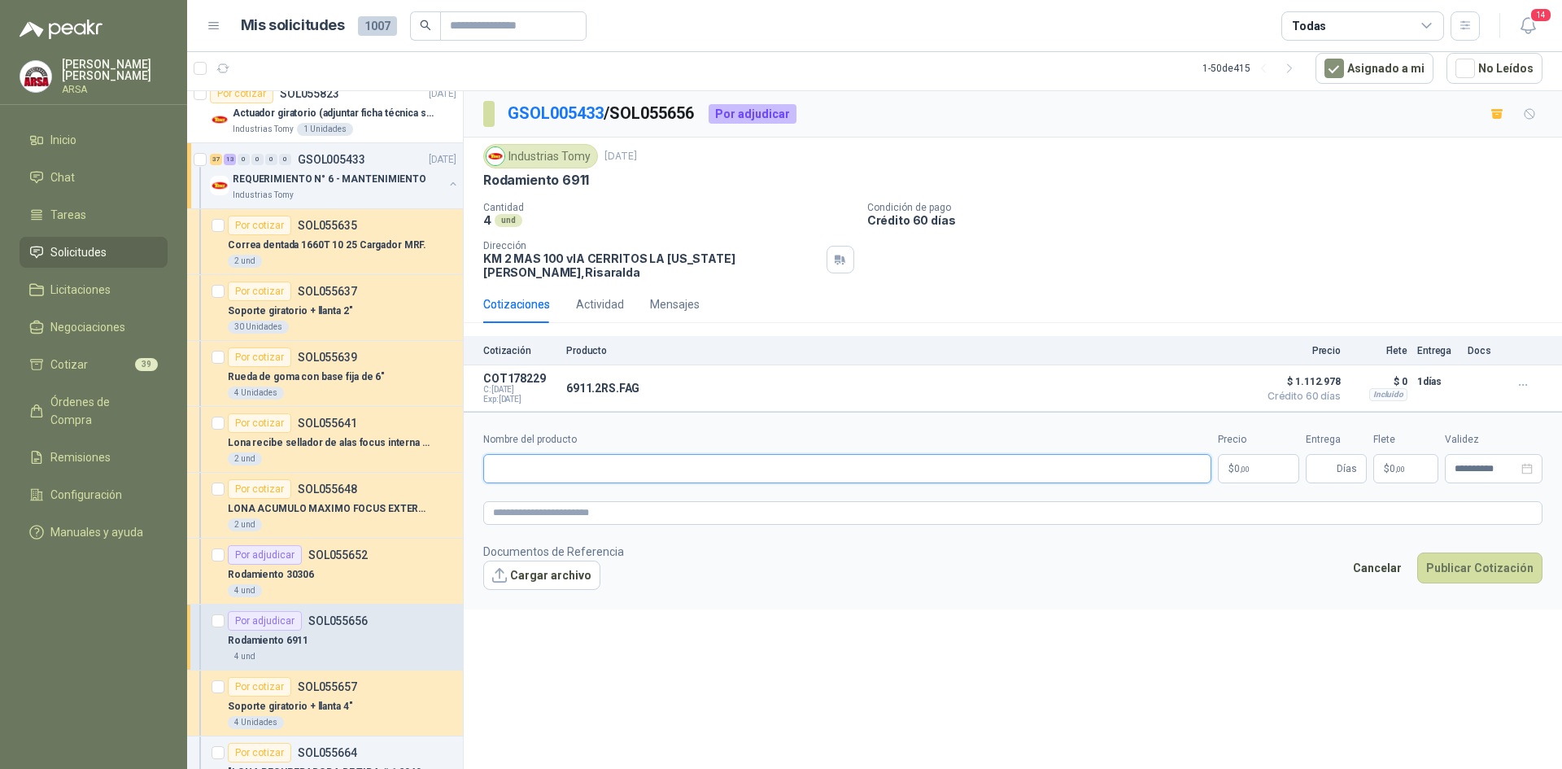
click at [539, 454] on input "Nombre del producto" at bounding box center [847, 468] width 728 height 29
type input "**********"
click at [1251, 462] on p "$ 0 ,00" at bounding box center [1258, 468] width 81 height 29
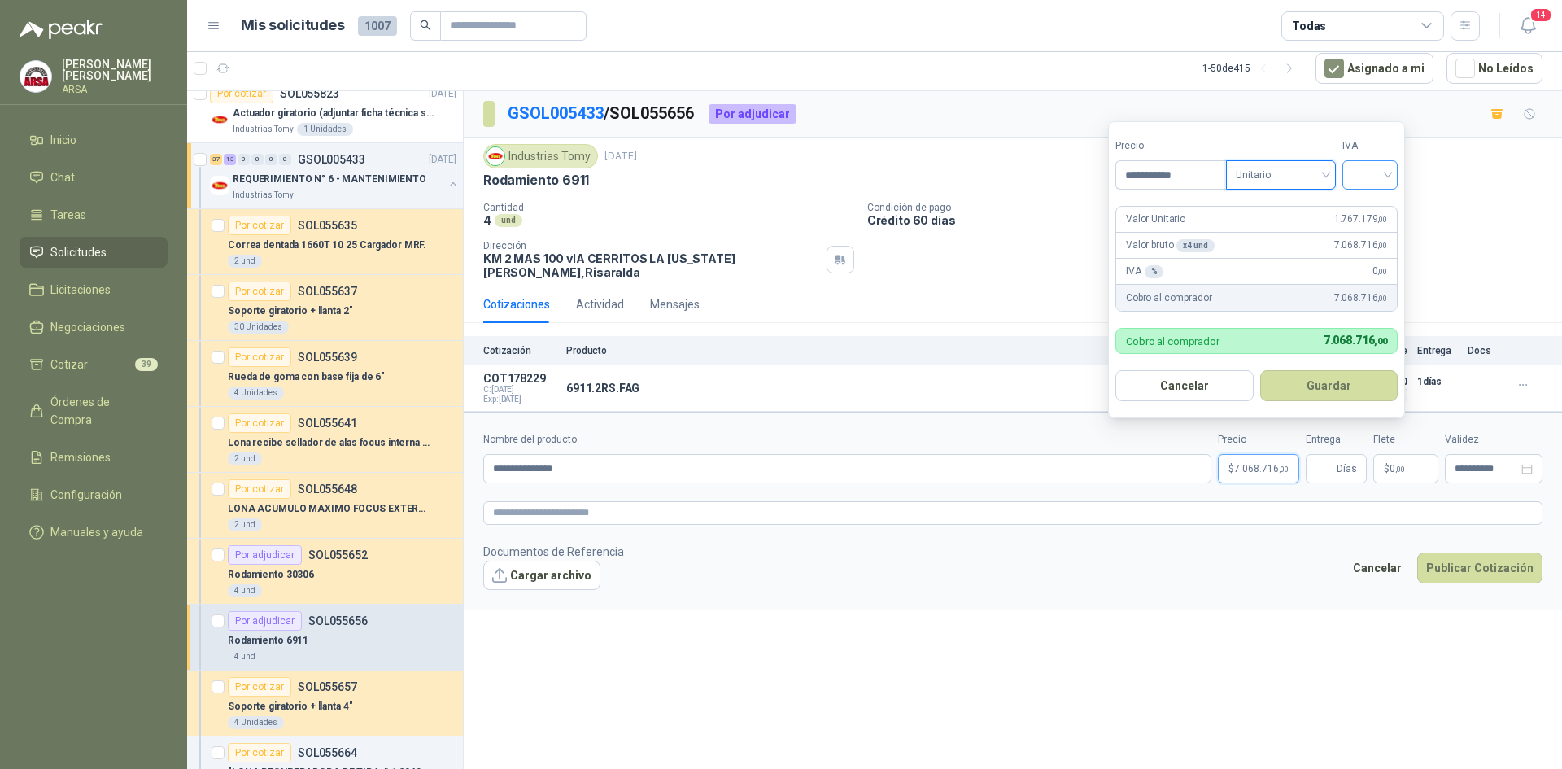
click at [1396, 173] on div at bounding box center [1369, 174] width 55 height 29
click at [1374, 207] on div "19%" at bounding box center [1373, 208] width 30 height 18
click at [1337, 384] on button "Guardar" at bounding box center [1332, 385] width 140 height 31
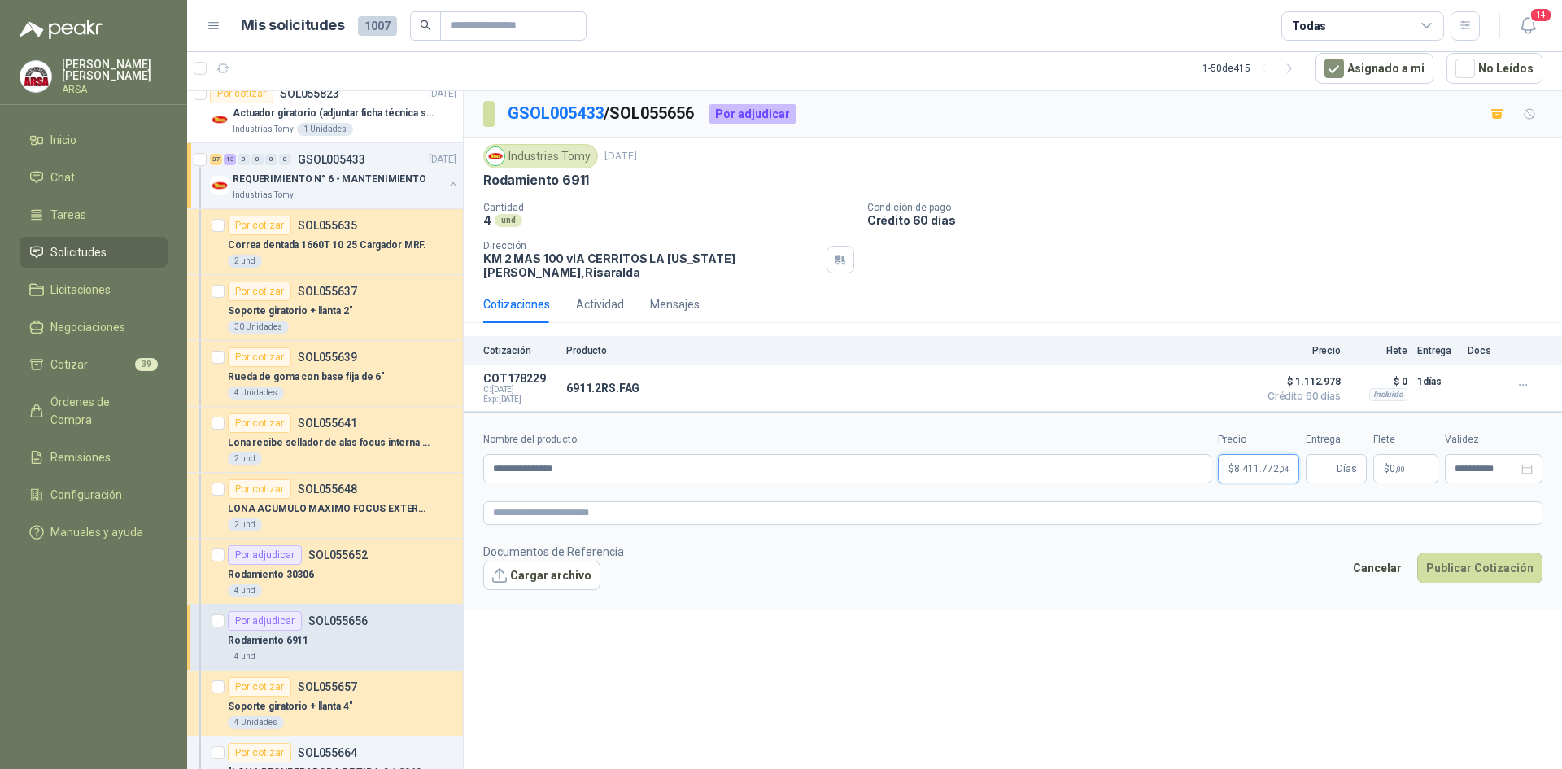
click at [1252, 464] on span "8.411.772 ,04" at bounding box center [1261, 469] width 55 height 10
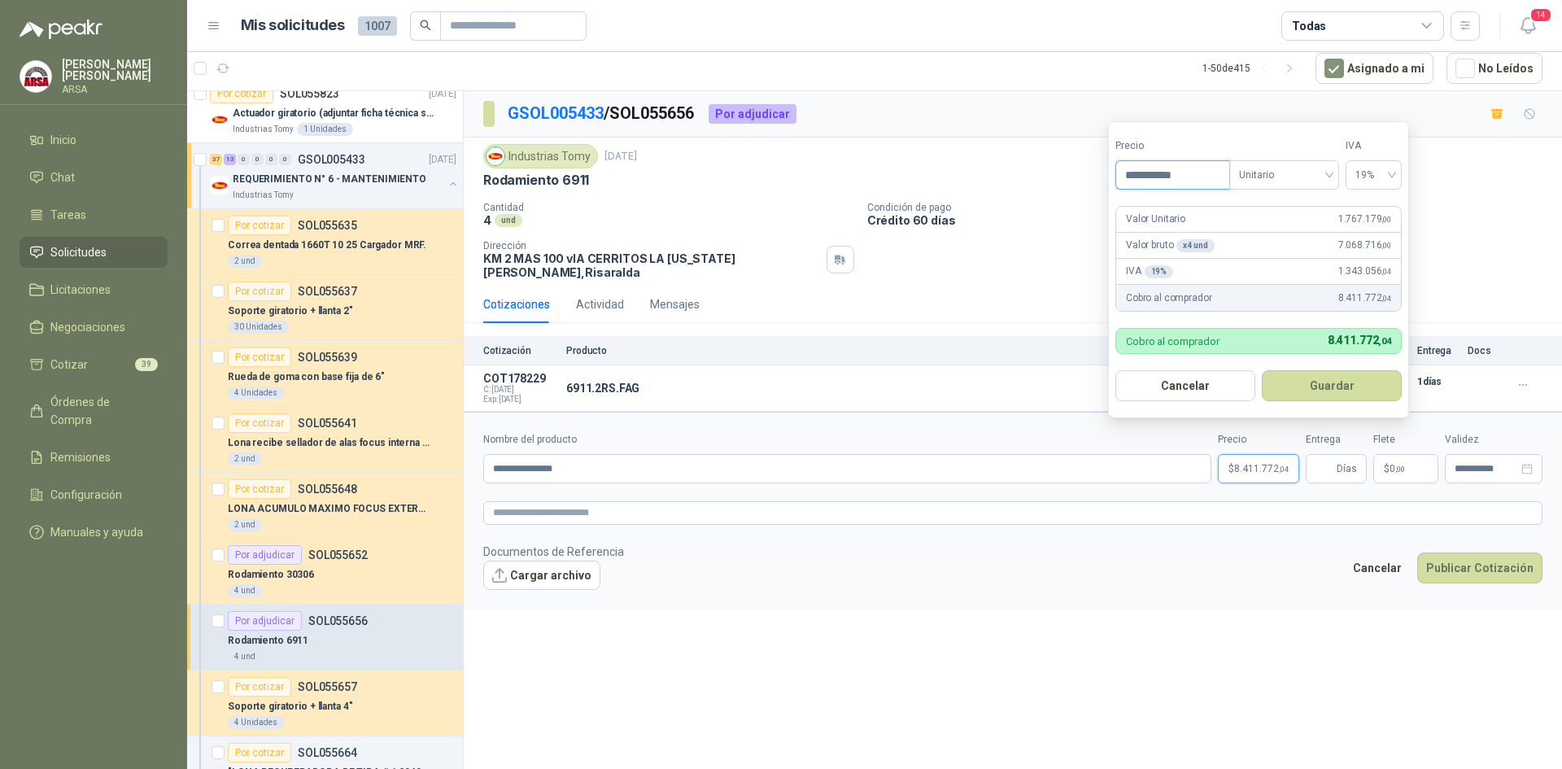
click at [1201, 168] on input "**********" at bounding box center [1172, 175] width 113 height 28
click at [1209, 168] on input "**********" at bounding box center [1172, 175] width 113 height 28
type input "*********"
click at [1343, 382] on button "Guardar" at bounding box center [1332, 385] width 140 height 31
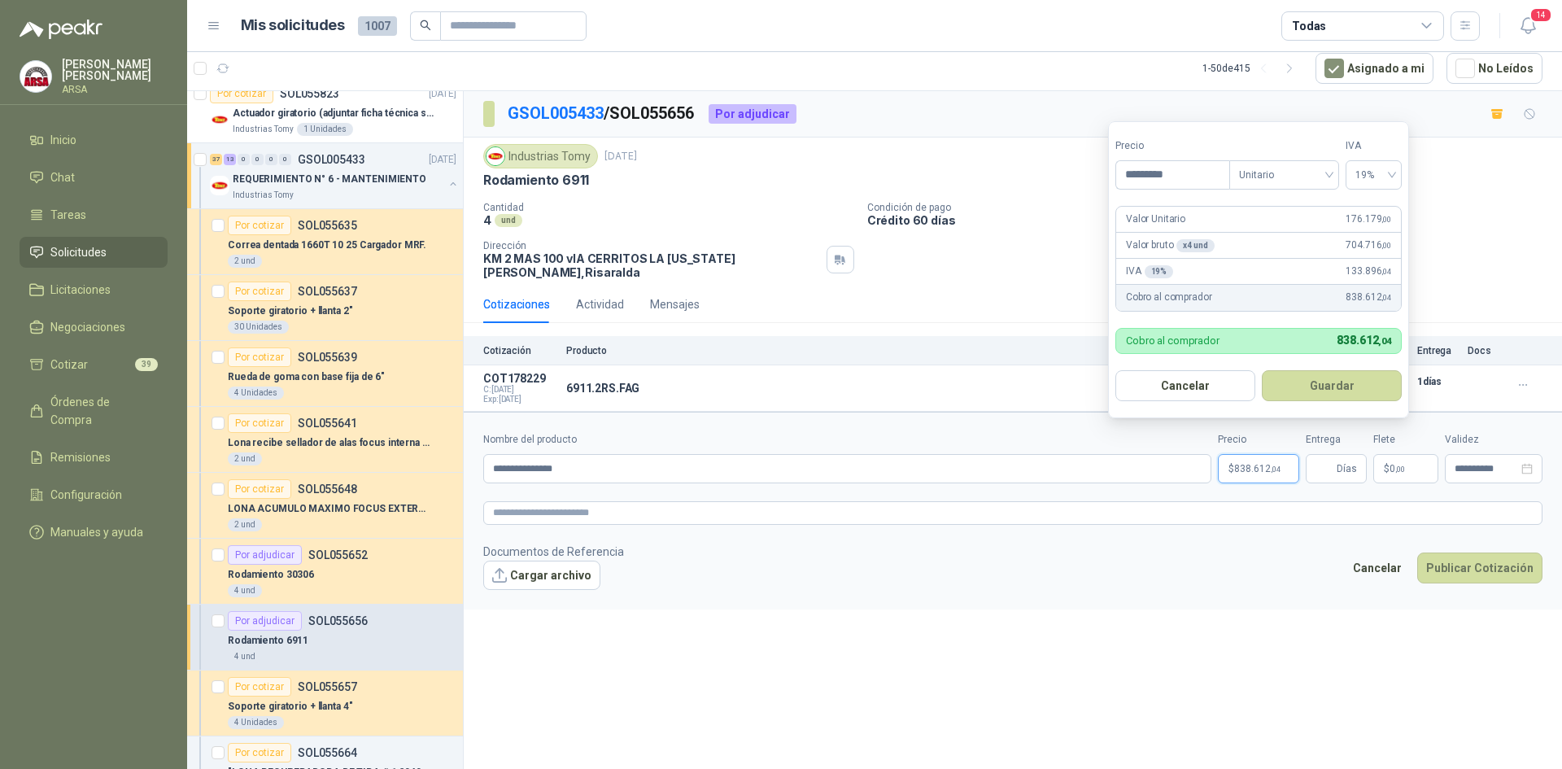
click at [1271, 464] on span ",04" at bounding box center [1276, 468] width 10 height 9
click at [1335, 392] on button "Guardar" at bounding box center [1332, 385] width 140 height 31
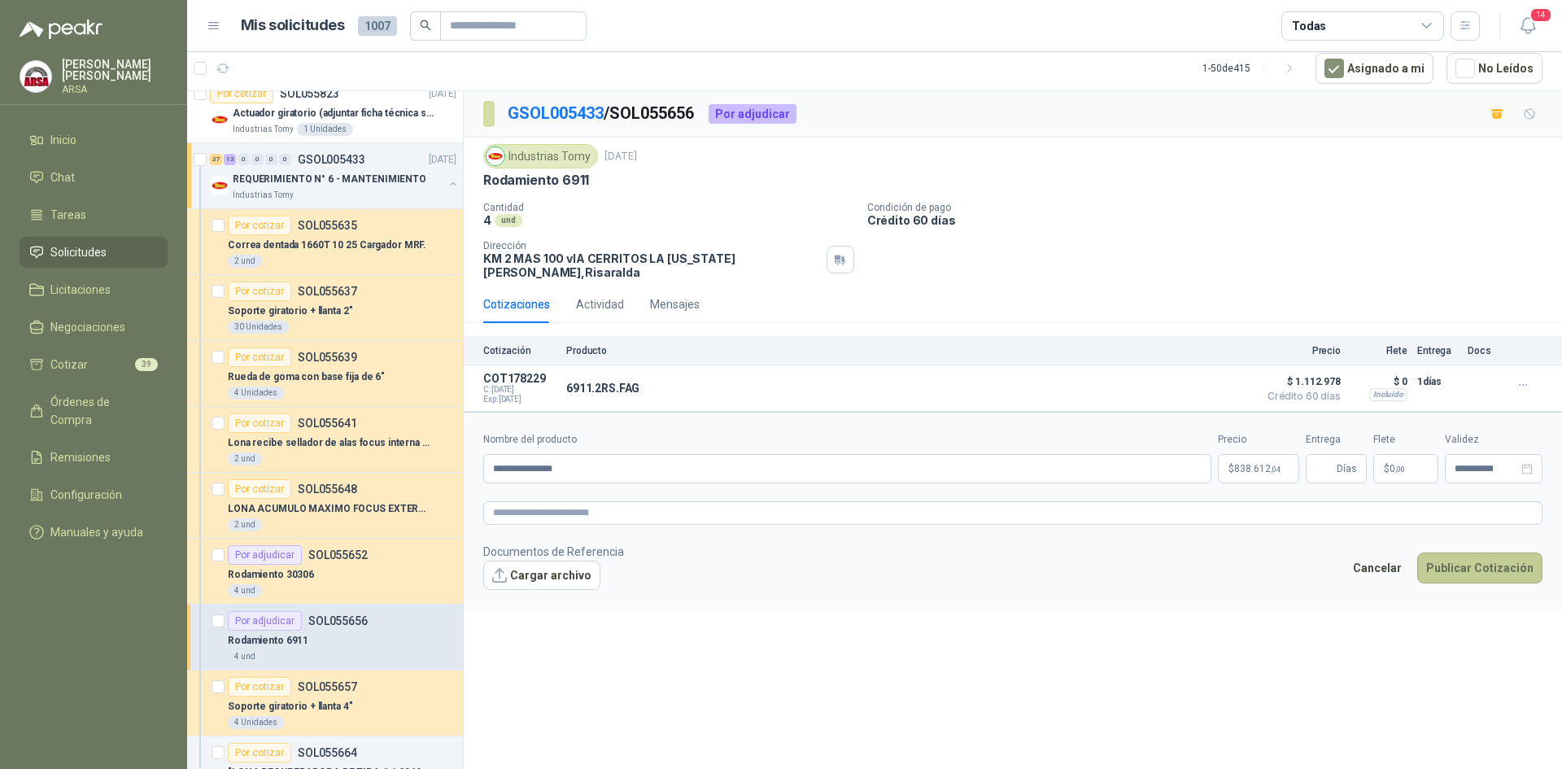
click at [1480, 552] on button "Publicar Cotización" at bounding box center [1479, 567] width 125 height 31
type input "*"
click at [1496, 553] on button "Publicar Cotización" at bounding box center [1479, 567] width 125 height 31
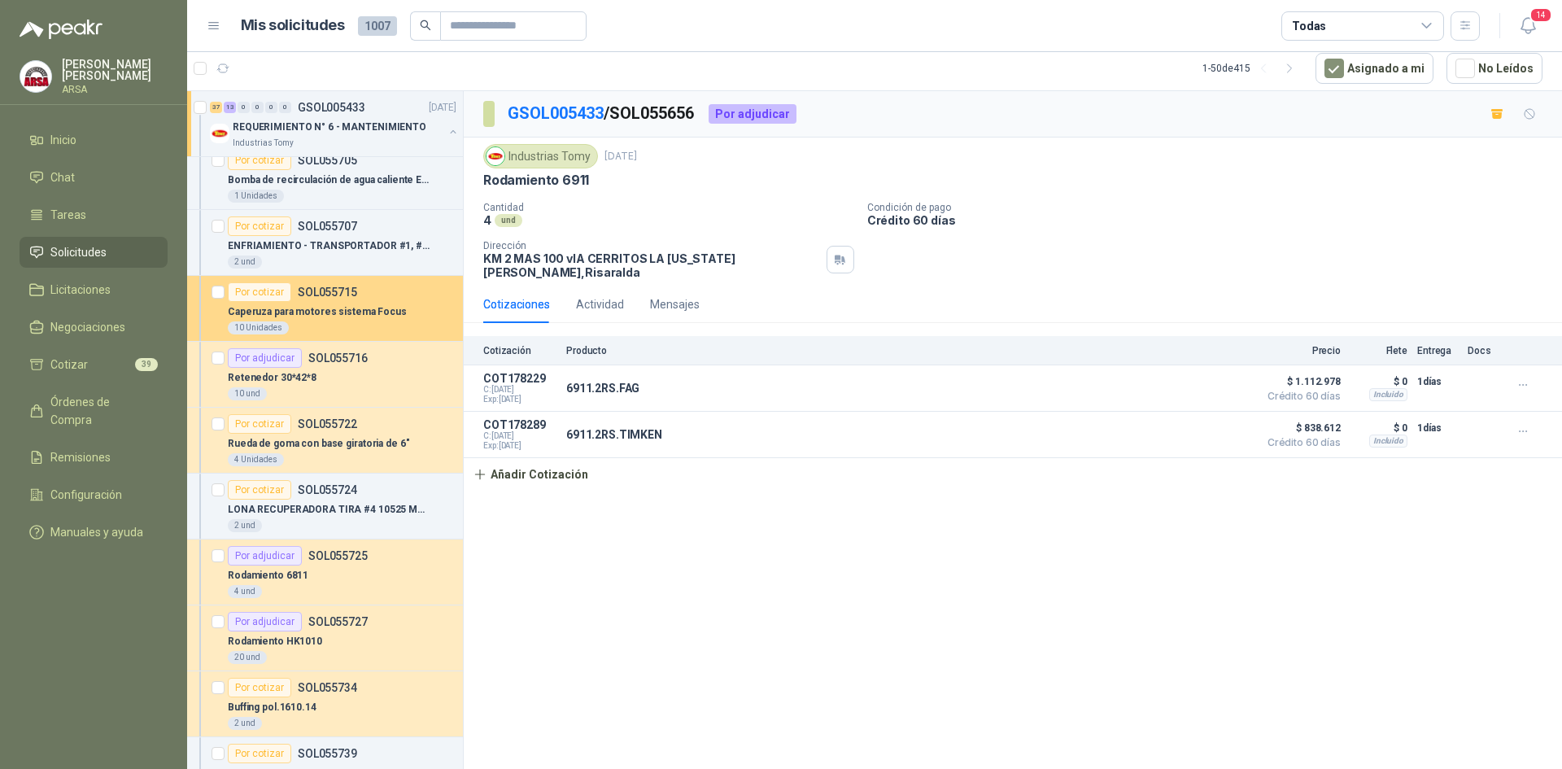
scroll to position [1627, 0]
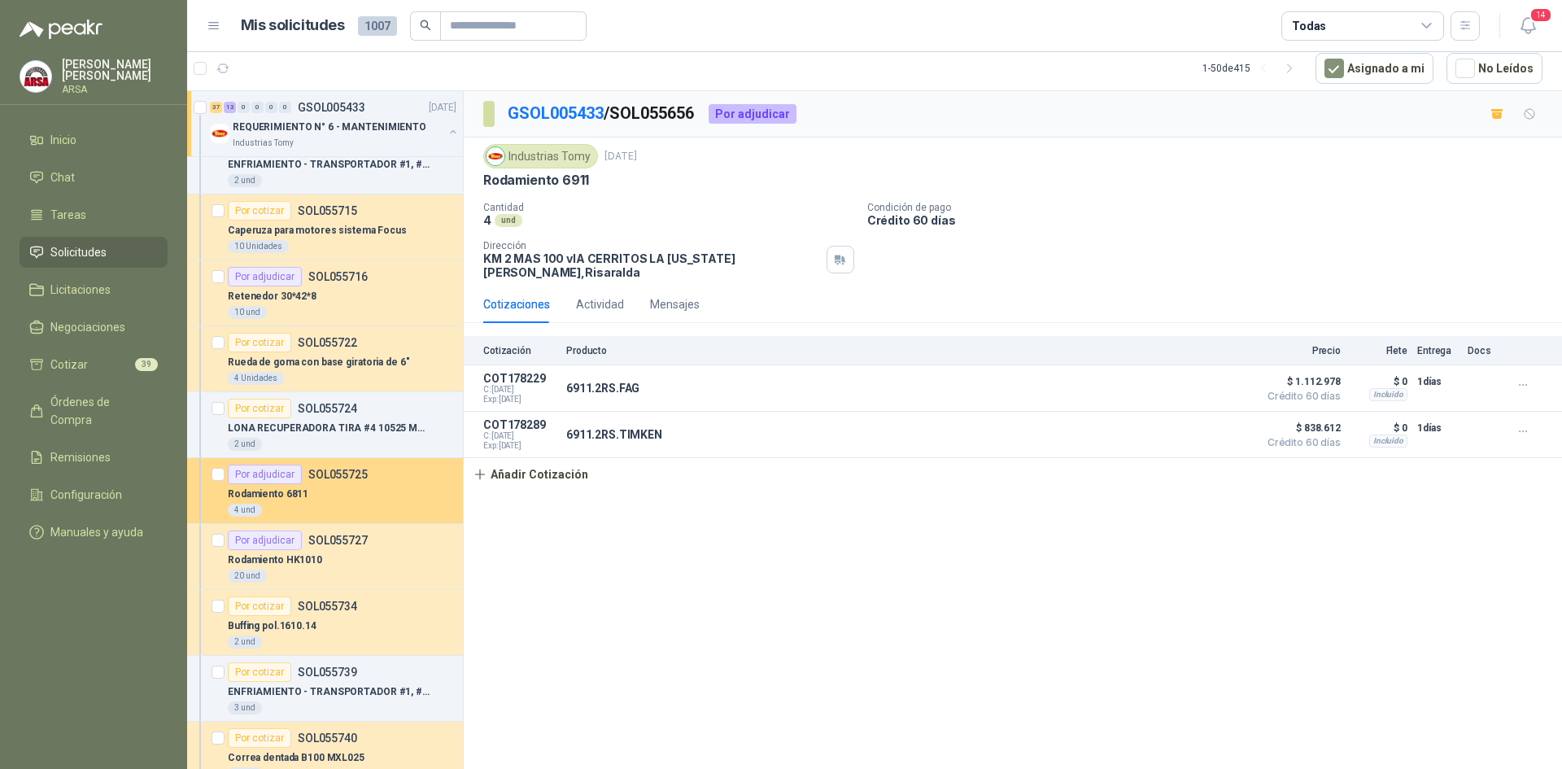
click at [349, 477] on p "SOL055725" at bounding box center [337, 474] width 59 height 11
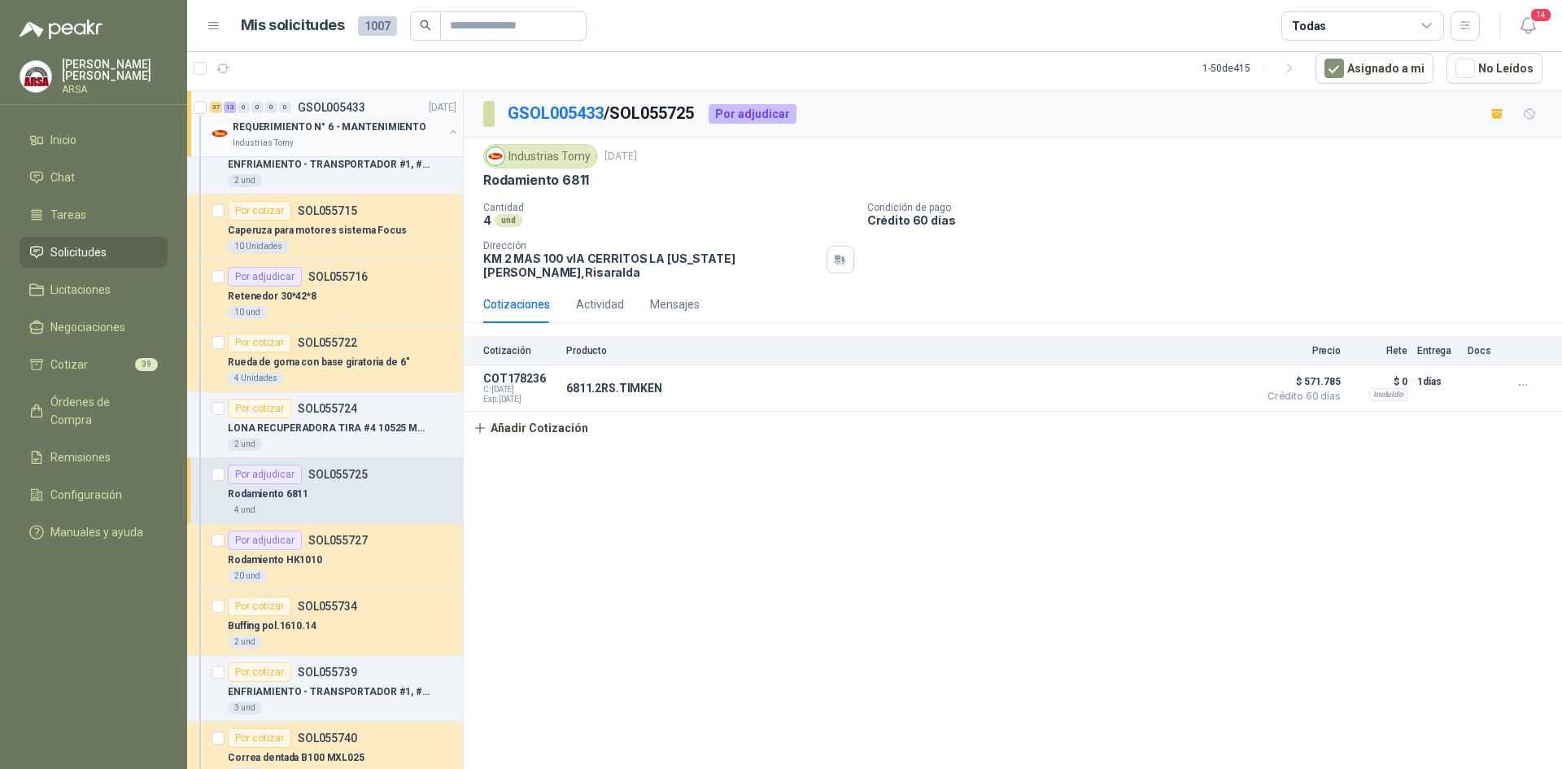
click at [354, 125] on p "REQUERIMIENTO N° 6 - MANTENIMIENTO" at bounding box center [330, 127] width 194 height 15
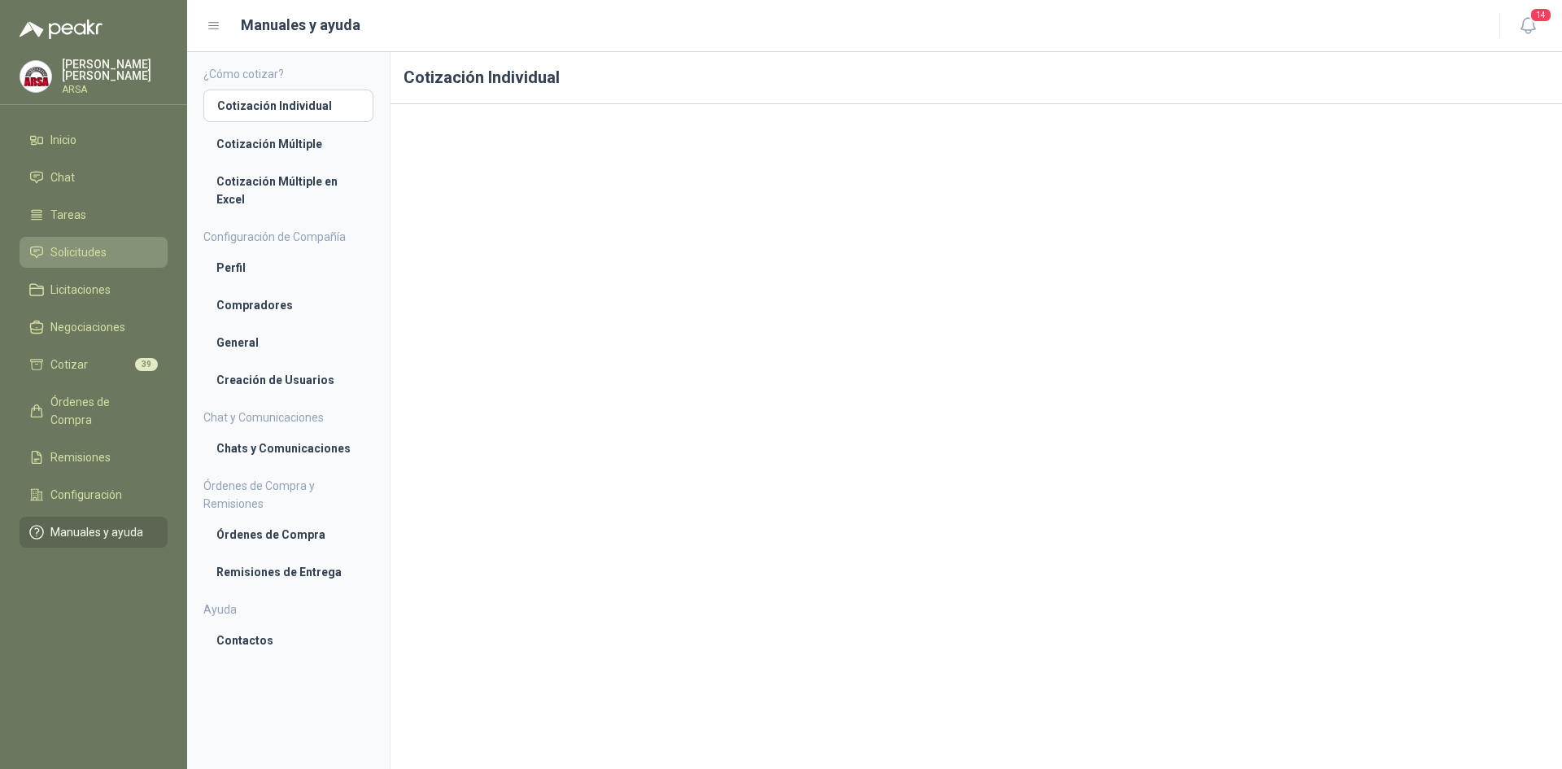
click at [77, 249] on span "Solicitudes" at bounding box center [78, 252] width 56 height 18
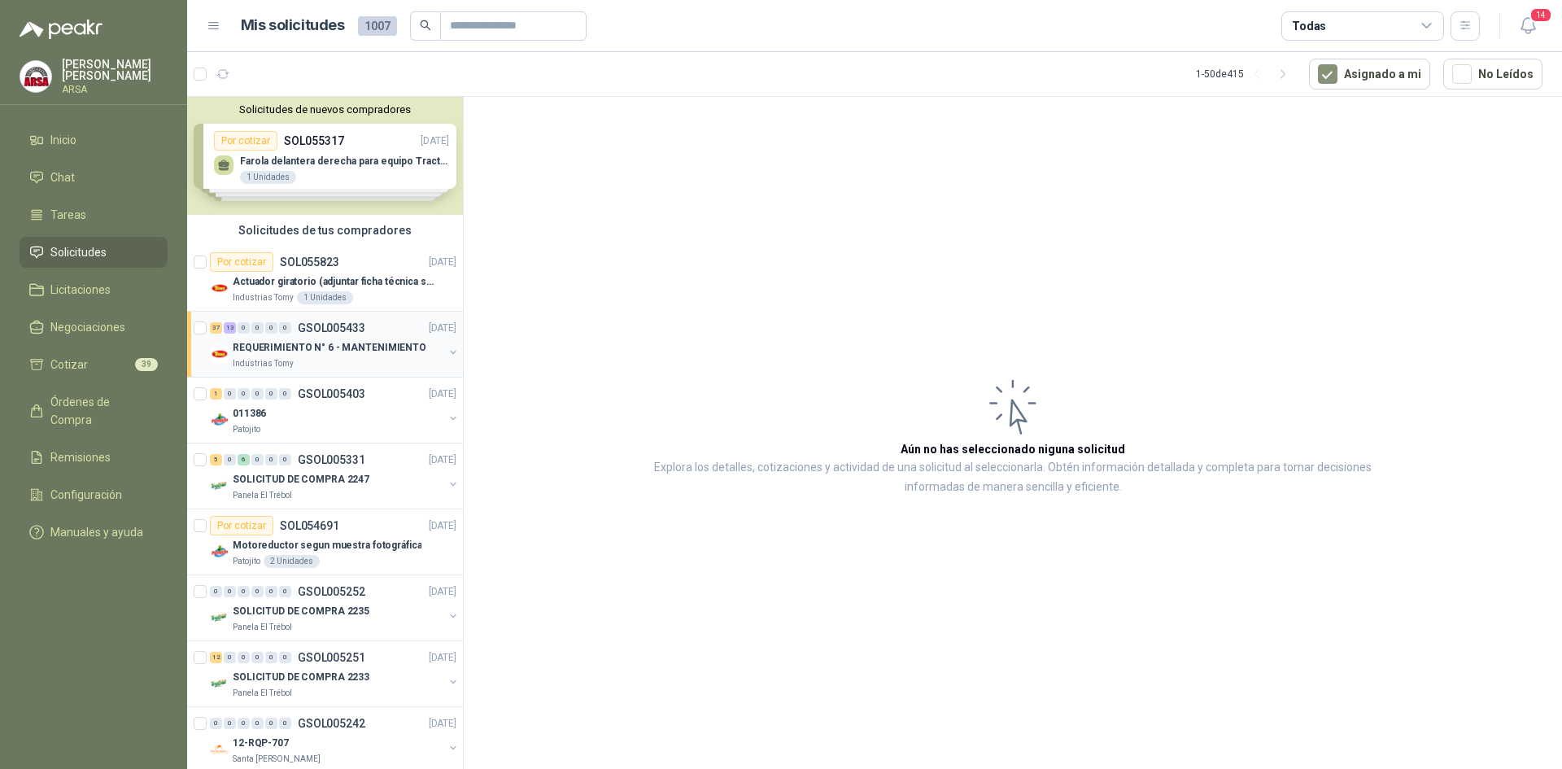
click at [372, 356] on div "REQUERIMIENTO N° 6 - MANTENIMIENTO" at bounding box center [338, 348] width 211 height 20
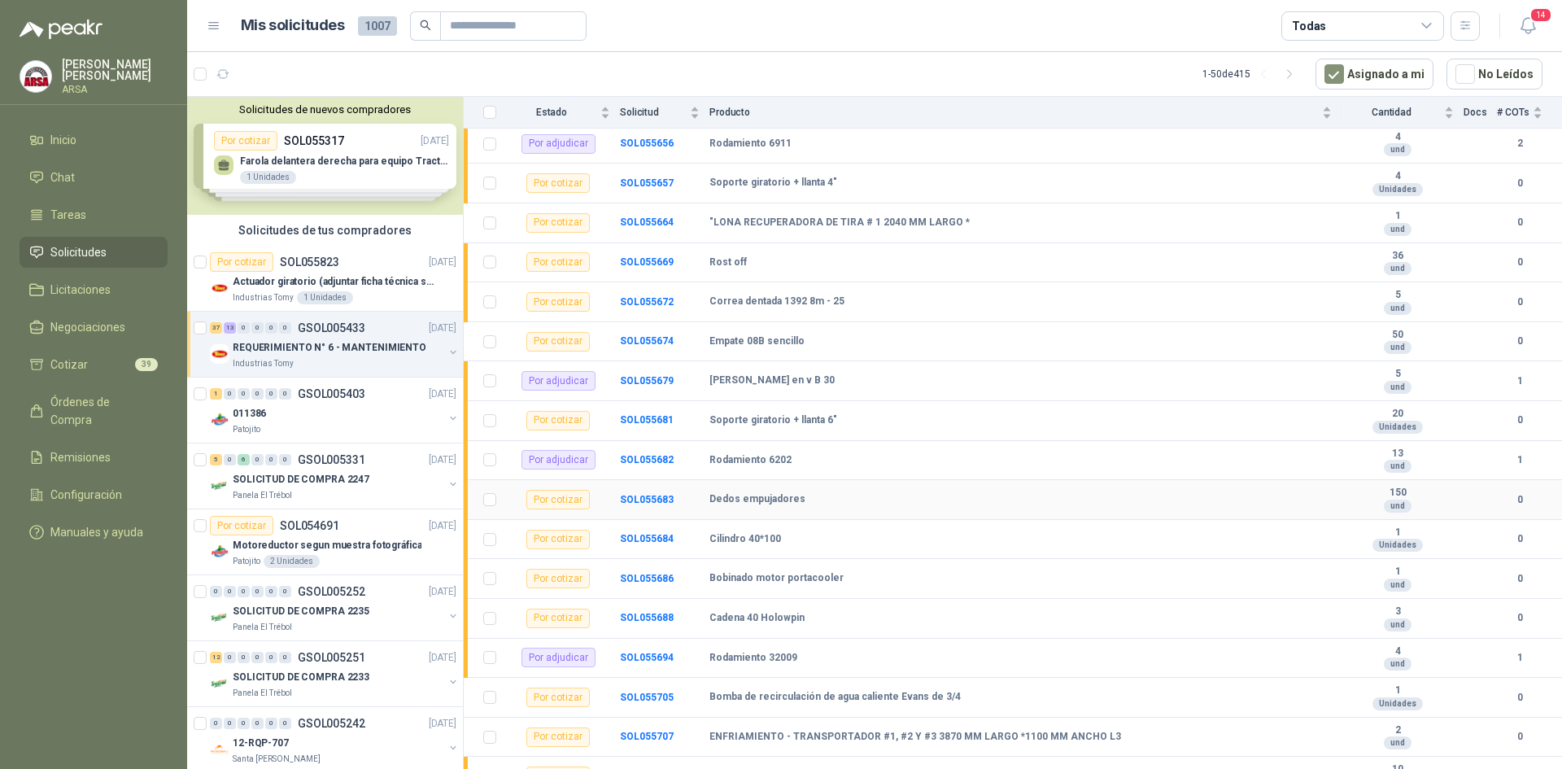
scroll to position [377, 0]
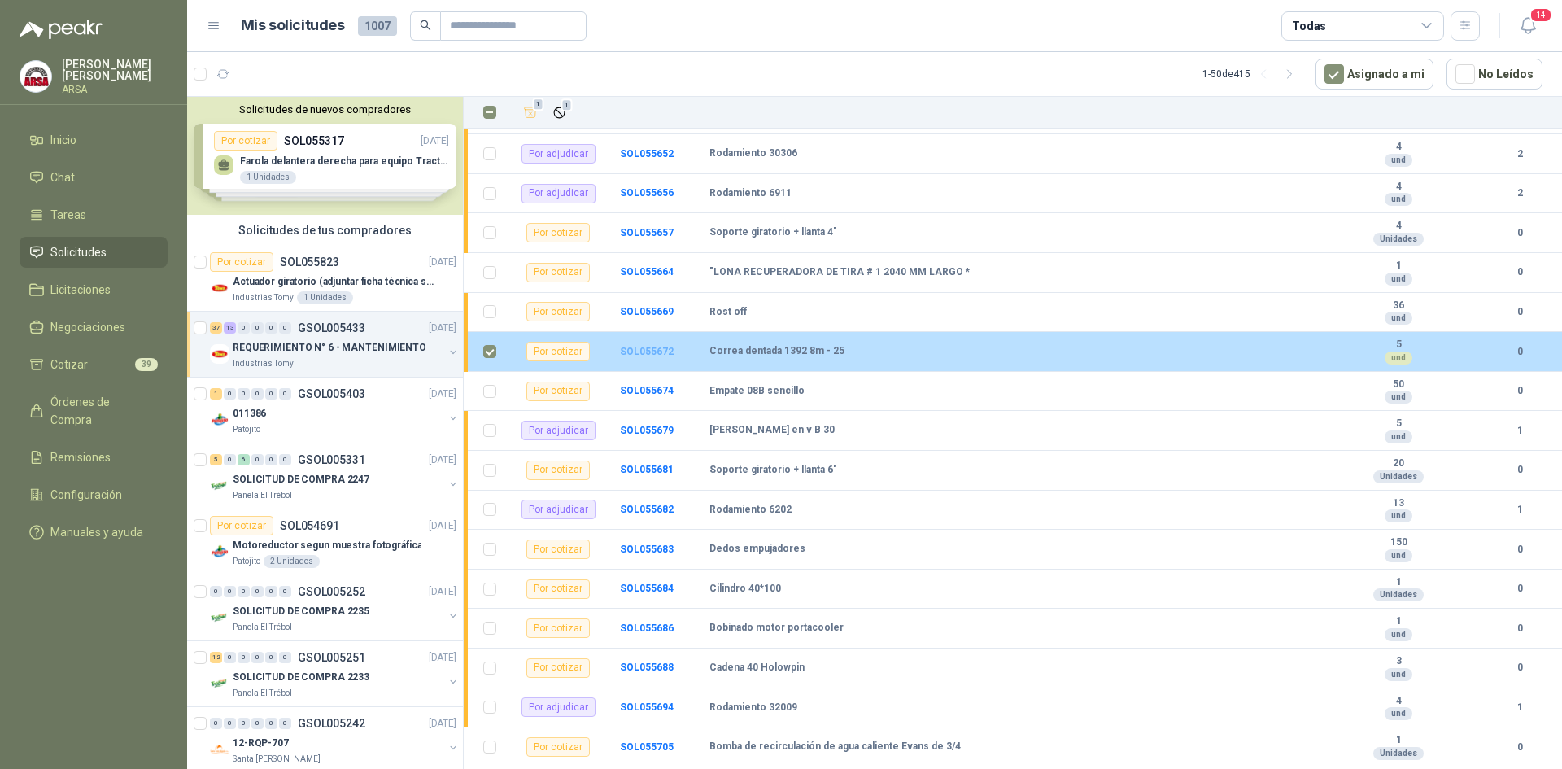
click at [645, 349] on b "SOL055672" at bounding box center [647, 351] width 54 height 11
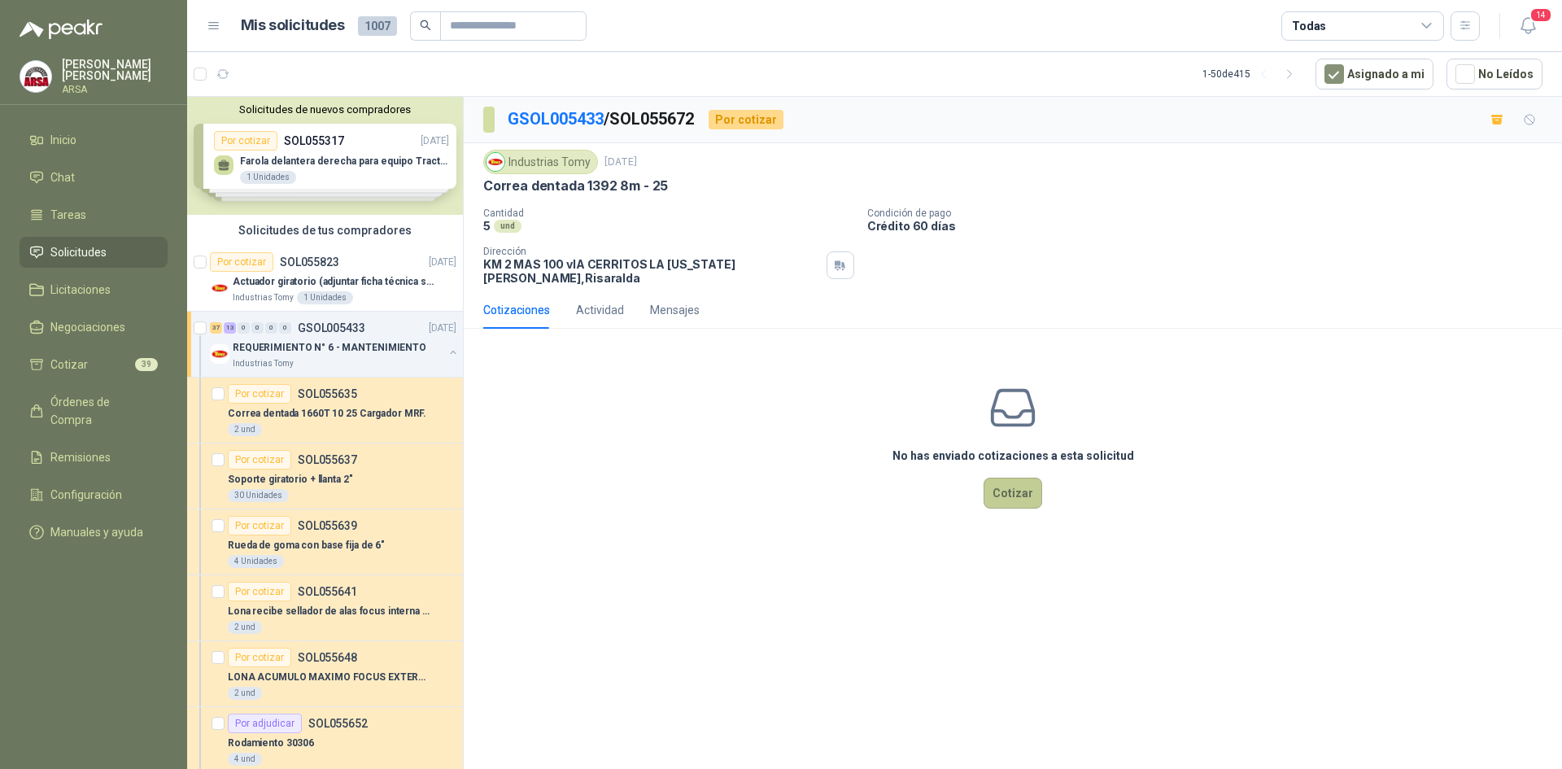
click at [992, 478] on button "Cotizar" at bounding box center [1012, 493] width 59 height 31
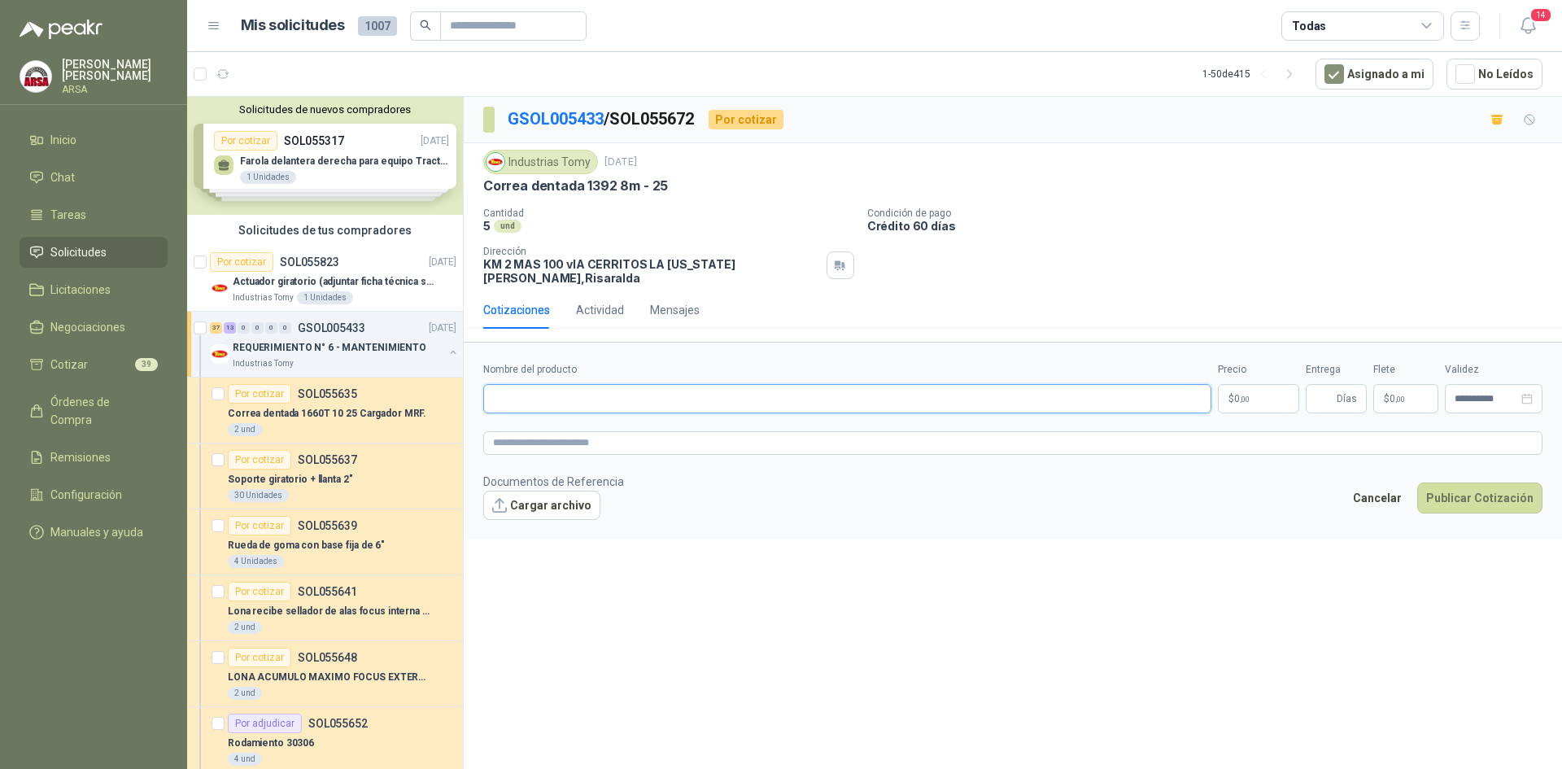
click at [559, 384] on input "Nombre del producto" at bounding box center [847, 398] width 728 height 29
click at [1246, 395] on span ",00" at bounding box center [1245, 399] width 10 height 9
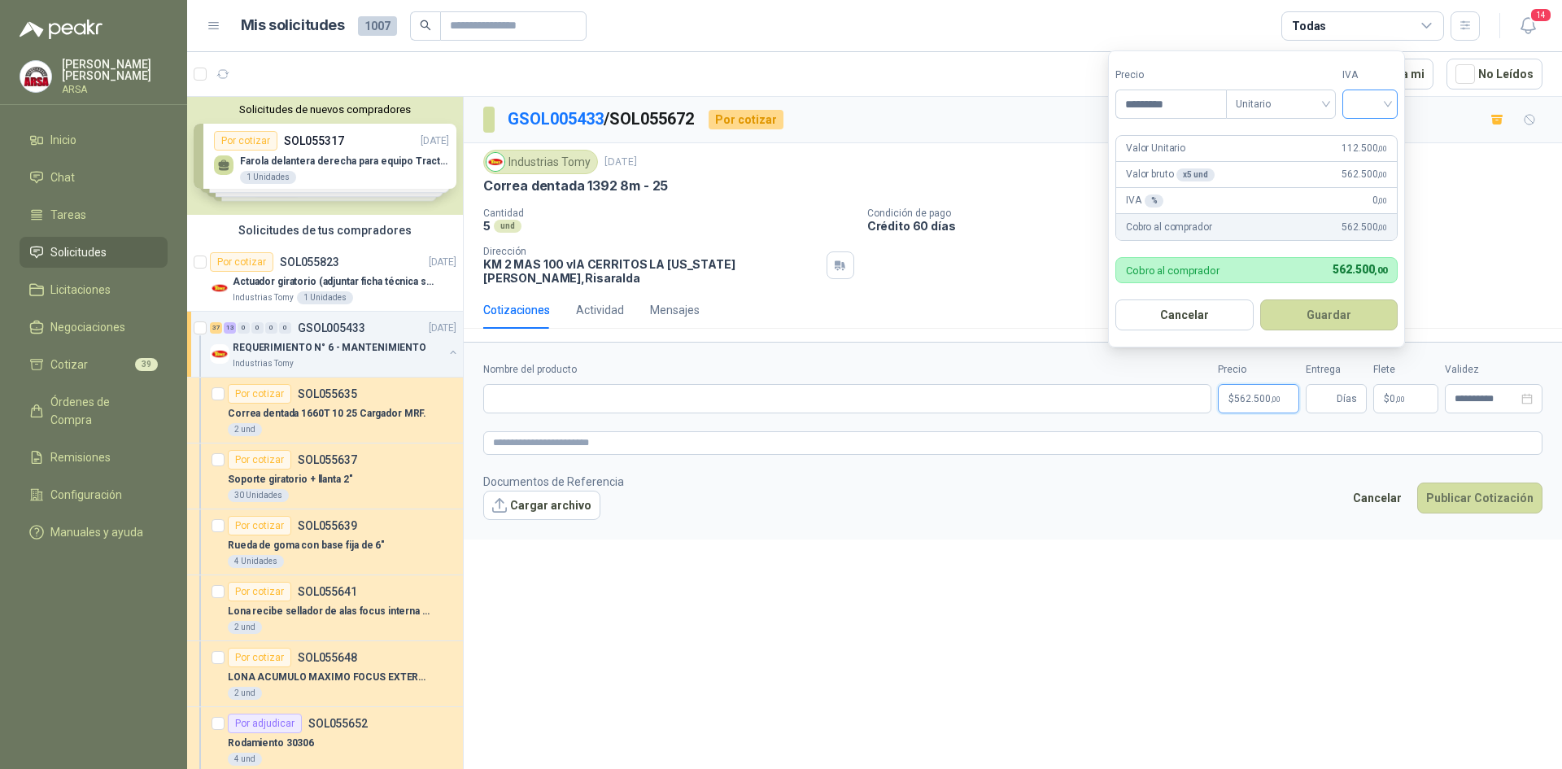
type input "*********"
click at [1367, 105] on input "search" at bounding box center [1370, 102] width 36 height 24
click at [1357, 142] on div "19%" at bounding box center [1374, 137] width 50 height 26
click at [1338, 394] on span "Días" at bounding box center [1347, 399] width 20 height 28
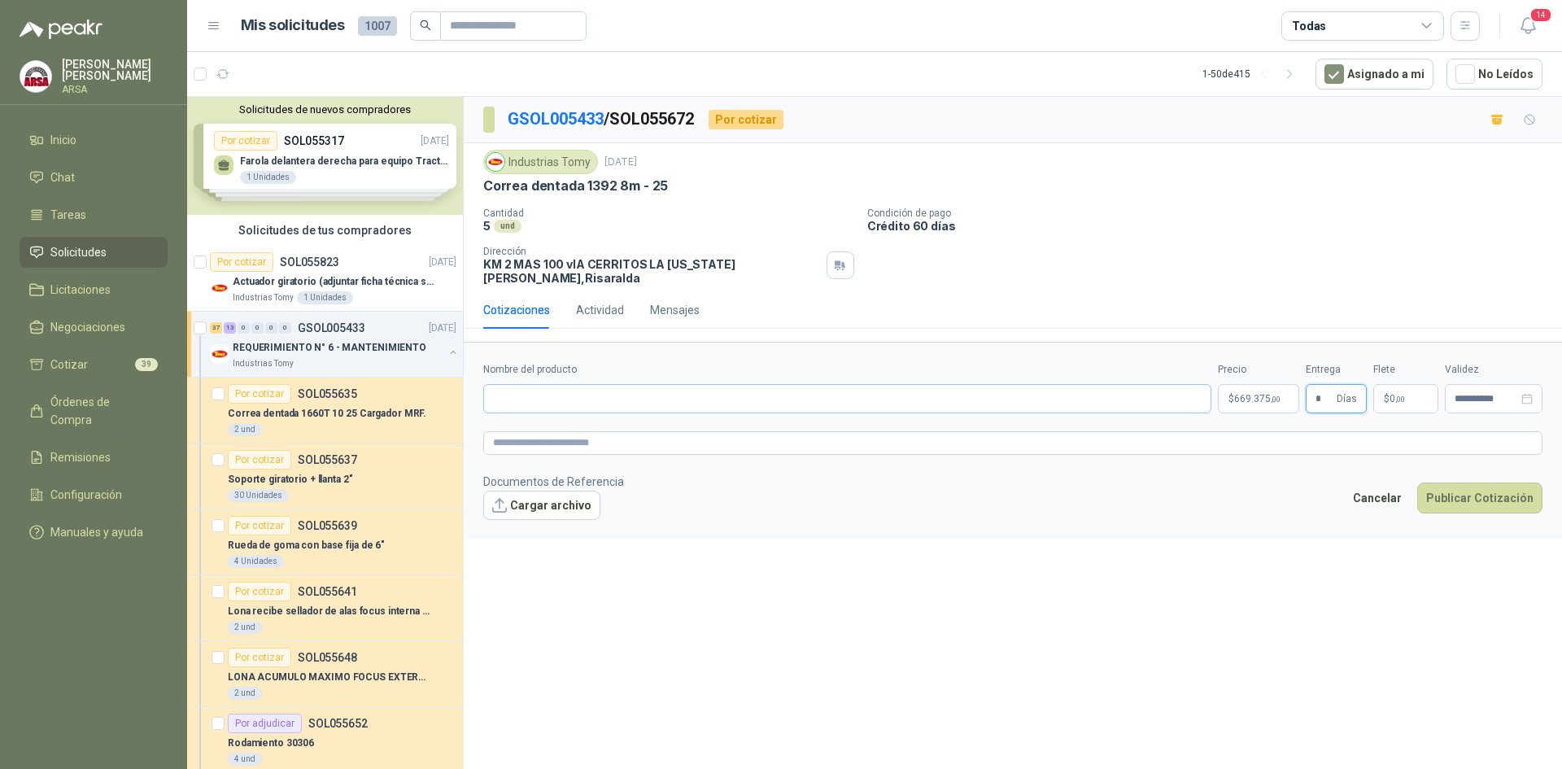
type input "*"
click at [873, 384] on input "Nombre del producto" at bounding box center [847, 398] width 728 height 29
type input "**********"
click at [1478, 490] on button "Publicar Cotización" at bounding box center [1479, 497] width 125 height 31
